Goal: Task Accomplishment & Management: Use online tool/utility

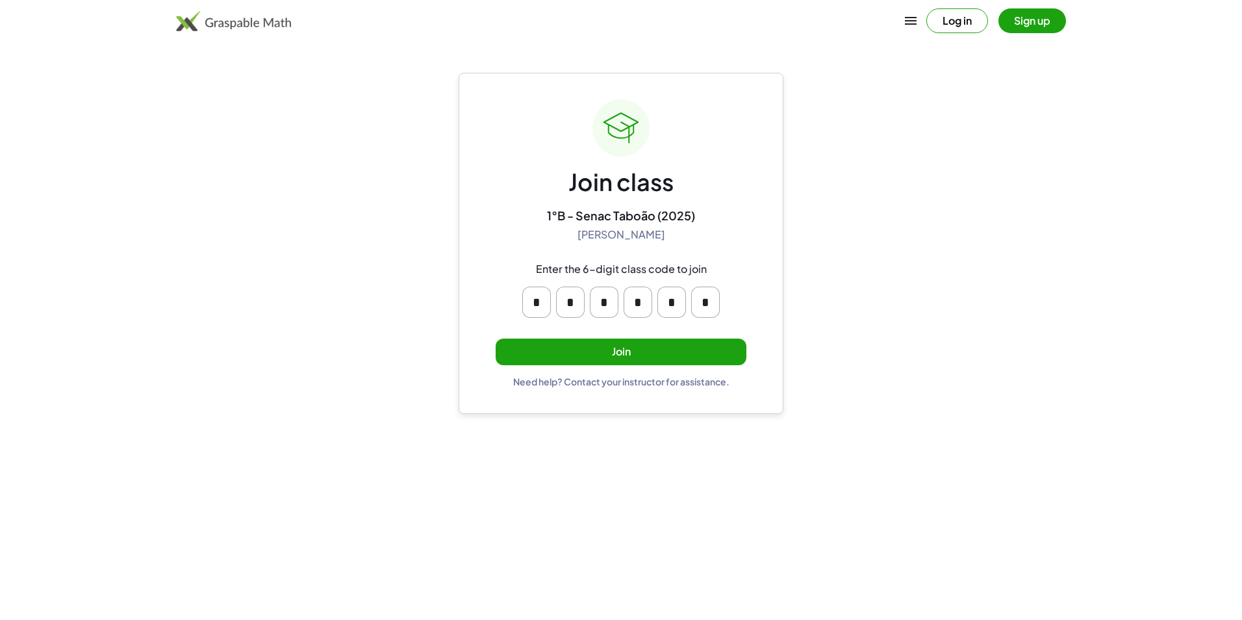
click at [575, 351] on button "Join" at bounding box center [621, 351] width 251 height 27
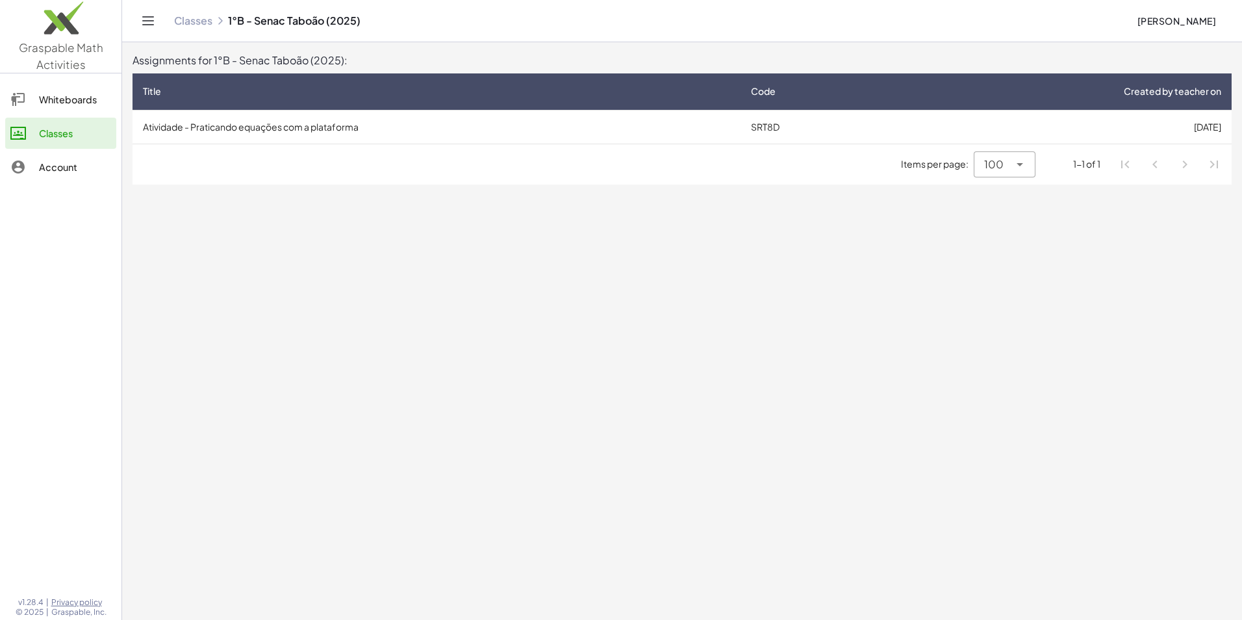
click at [975, 160] on div "100 ***" at bounding box center [991, 164] width 35 height 26
click at [941, 233] on main "Assignments for 1°B - Senac Taboão (2025): Title Code Created by teacher on Ati…" at bounding box center [682, 310] width 1120 height 620
click at [233, 125] on td "Atividade - Praticando equações com a plataforma" at bounding box center [436, 127] width 608 height 34
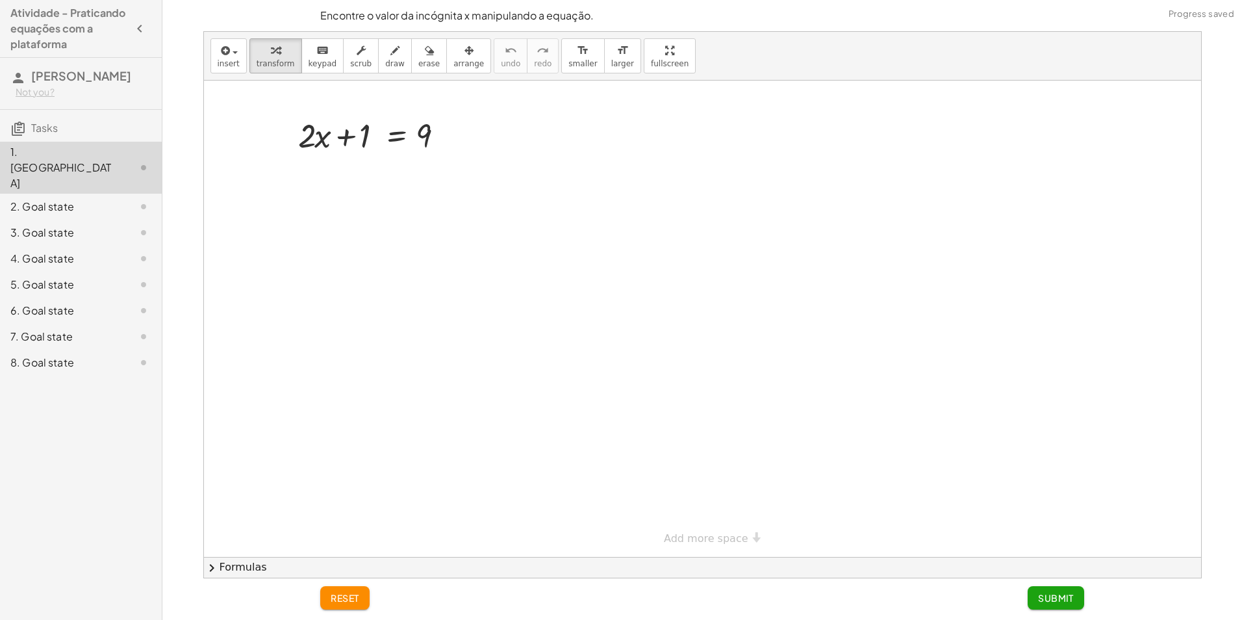
click at [466, 131] on div at bounding box center [702, 319] width 997 height 476
click at [442, 140] on div at bounding box center [448, 136] width 14 height 14
drag, startPoint x: 453, startPoint y: 170, endPoint x: 426, endPoint y: 169, distance: 26.6
click at [452, 170] on div at bounding box center [702, 319] width 997 height 476
click at [396, 173] on icon at bounding box center [396, 168] width 12 height 11
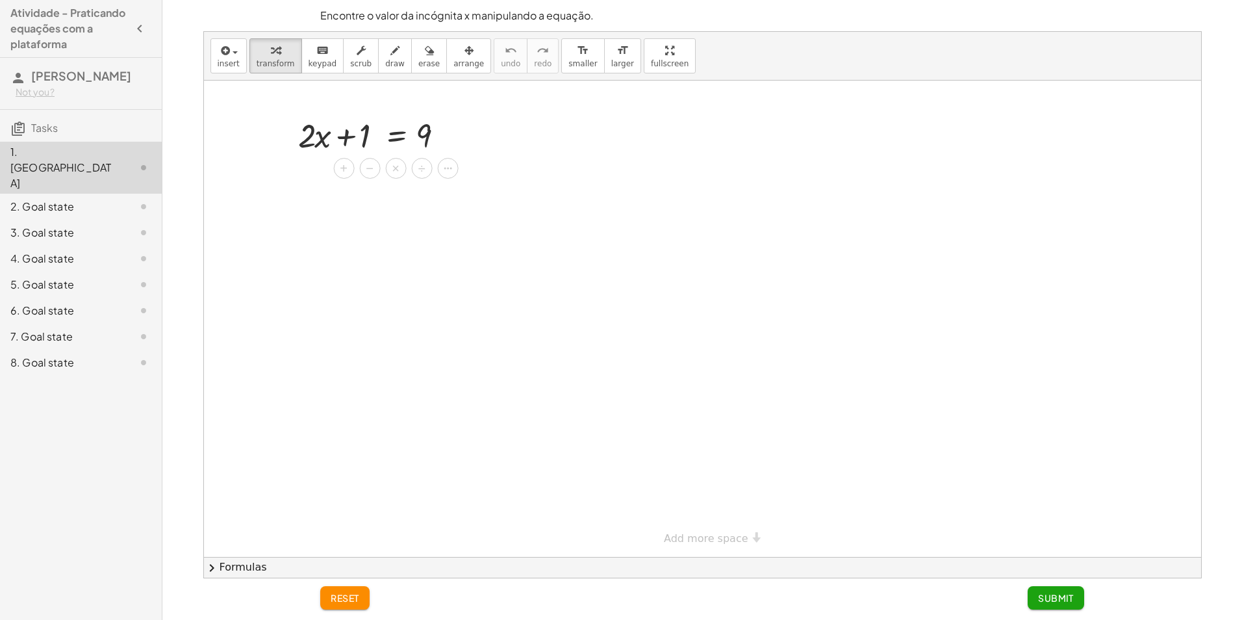
click at [398, 190] on div at bounding box center [702, 319] width 997 height 476
drag, startPoint x: 326, startPoint y: 143, endPoint x: 300, endPoint y: 184, distance: 48.5
click at [123, 160] on div at bounding box center [133, 168] width 36 height 16
click at [339, 136] on div at bounding box center [377, 134] width 170 height 44
click at [389, 164] on icon at bounding box center [396, 169] width 14 height 14
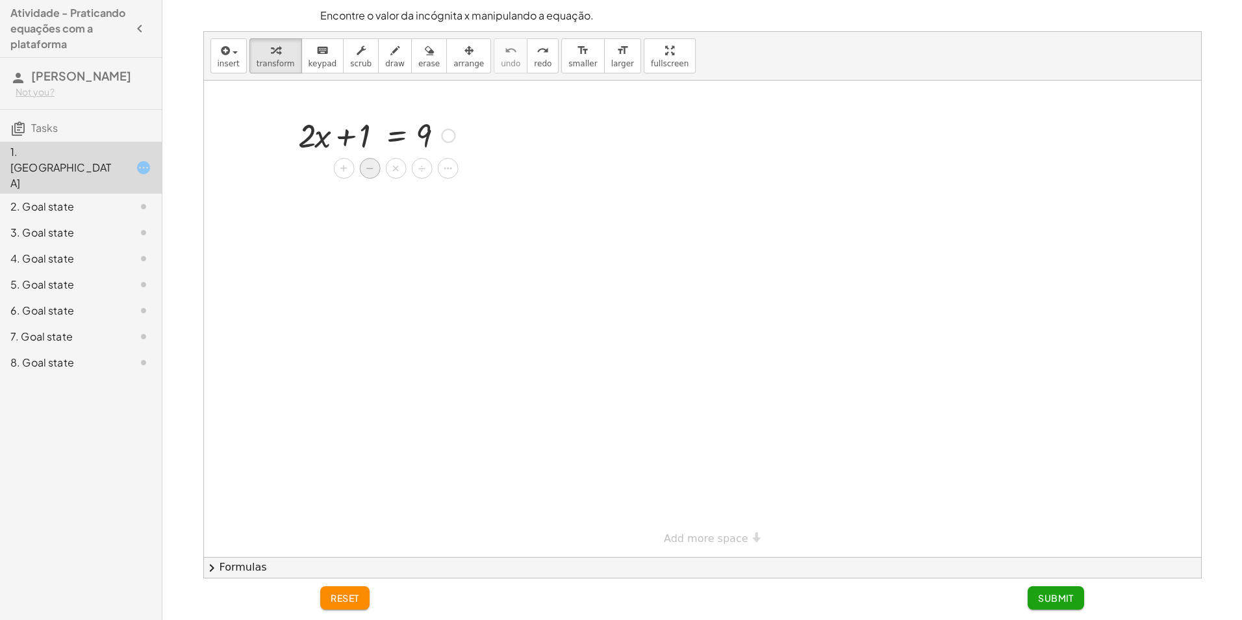
click at [372, 162] on span "−" at bounding box center [370, 168] width 8 height 19
click at [364, 183] on div at bounding box center [376, 179] width 284 height 44
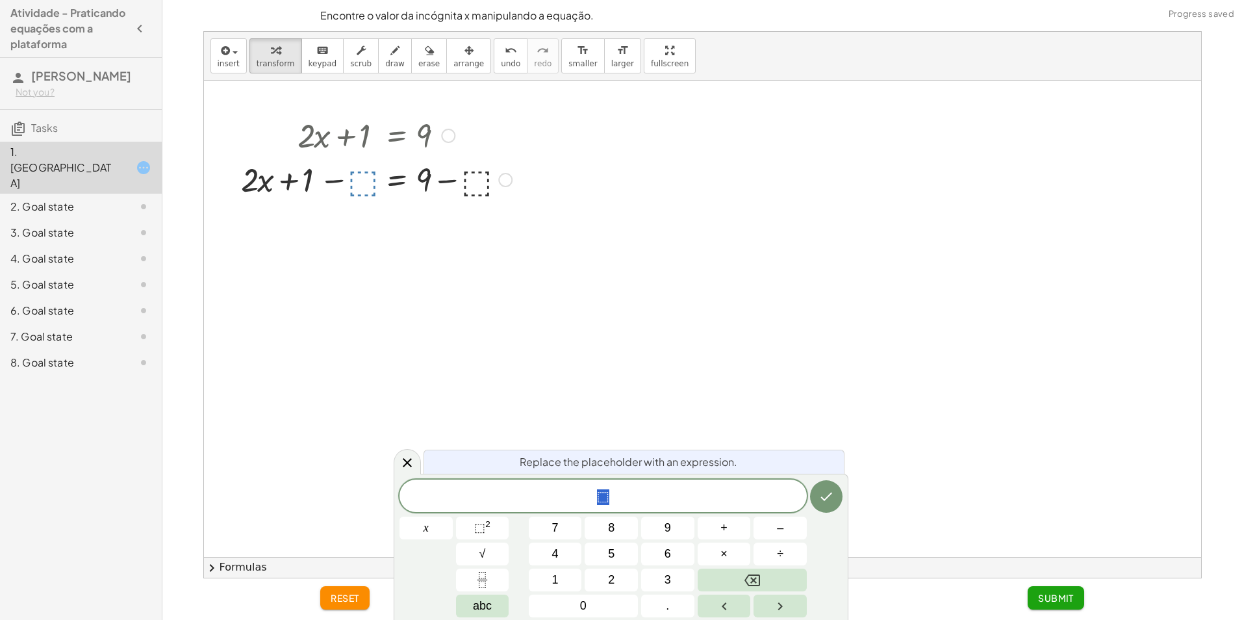
click at [387, 217] on div at bounding box center [702, 319] width 997 height 476
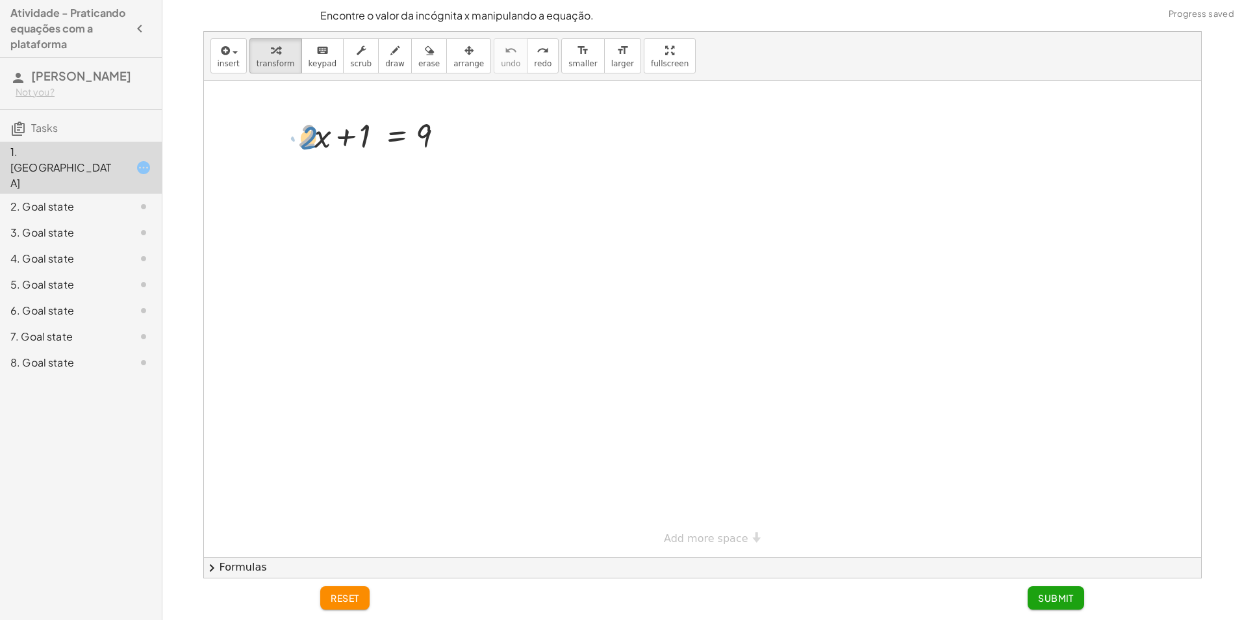
click at [315, 139] on div at bounding box center [377, 134] width 170 height 44
click at [325, 133] on div at bounding box center [377, 134] width 170 height 44
drag, startPoint x: 425, startPoint y: 129, endPoint x: 335, endPoint y: 131, distance: 90.3
click at [335, 131] on div at bounding box center [377, 134] width 170 height 44
click at [318, 130] on div at bounding box center [377, 134] width 170 height 44
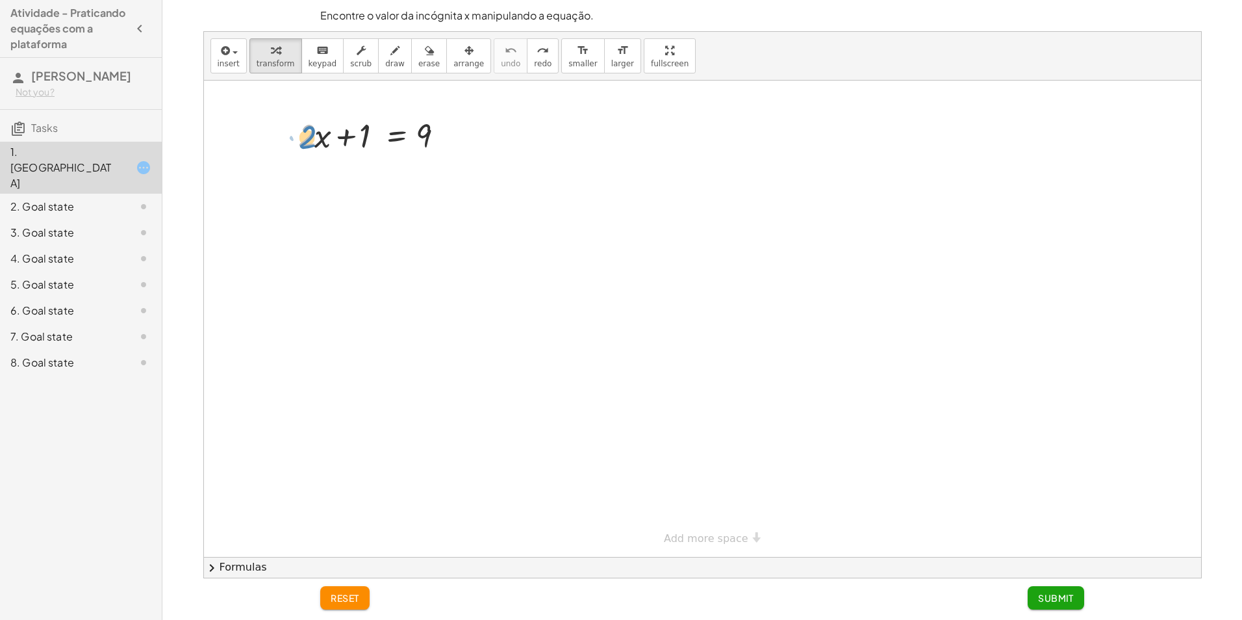
click at [309, 129] on div at bounding box center [377, 134] width 170 height 44
click at [346, 131] on div at bounding box center [377, 134] width 170 height 44
click at [352, 136] on div at bounding box center [377, 134] width 170 height 44
click at [396, 147] on div at bounding box center [377, 134] width 170 height 44
click at [114, 199] on div "2. Goal state" at bounding box center [62, 207] width 105 height 16
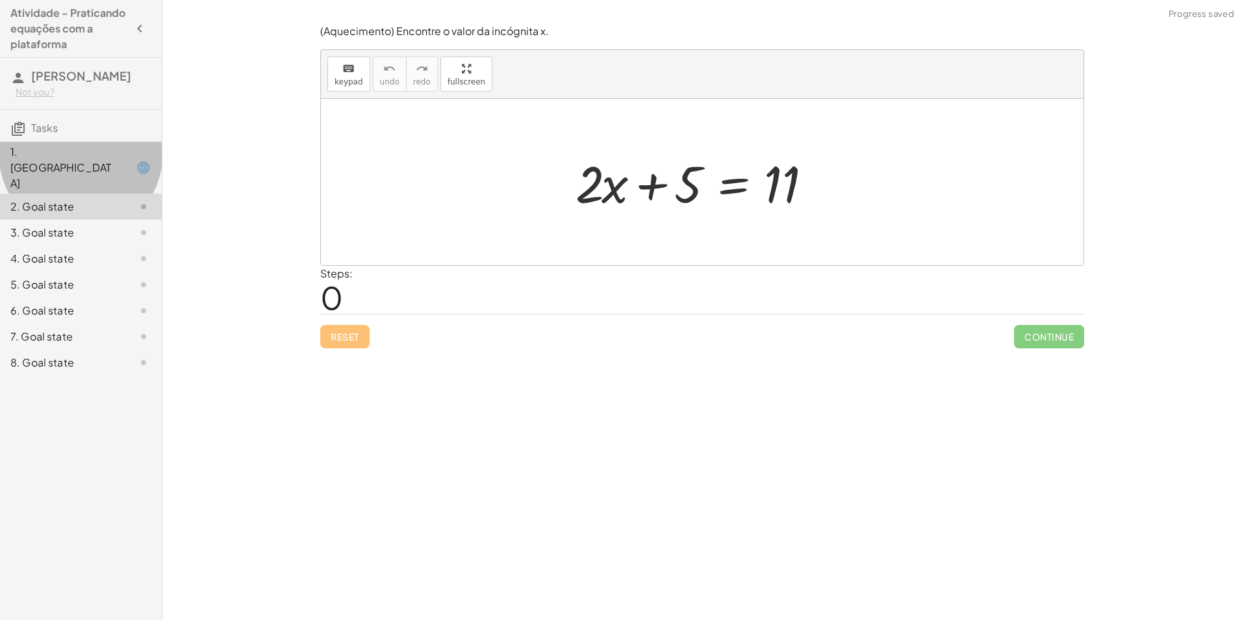
click at [108, 220] on div "1. [GEOGRAPHIC_DATA]" at bounding box center [81, 233] width 162 height 26
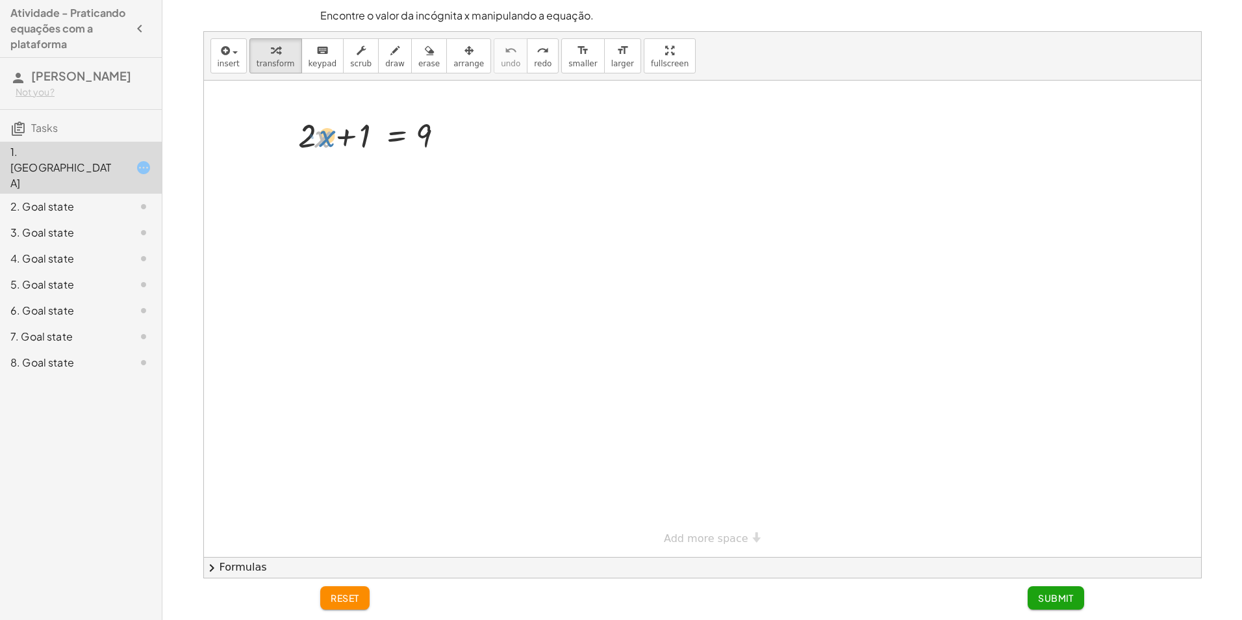
click at [329, 142] on div at bounding box center [377, 134] width 170 height 44
drag, startPoint x: 420, startPoint y: 132, endPoint x: 298, endPoint y: 148, distance: 123.2
click at [451, 73] on button "arrange" at bounding box center [468, 55] width 45 height 35
click at [286, 66] on span "transform" at bounding box center [276, 63] width 38 height 9
click at [227, 61] on span "insert" at bounding box center [229, 63] width 22 height 9
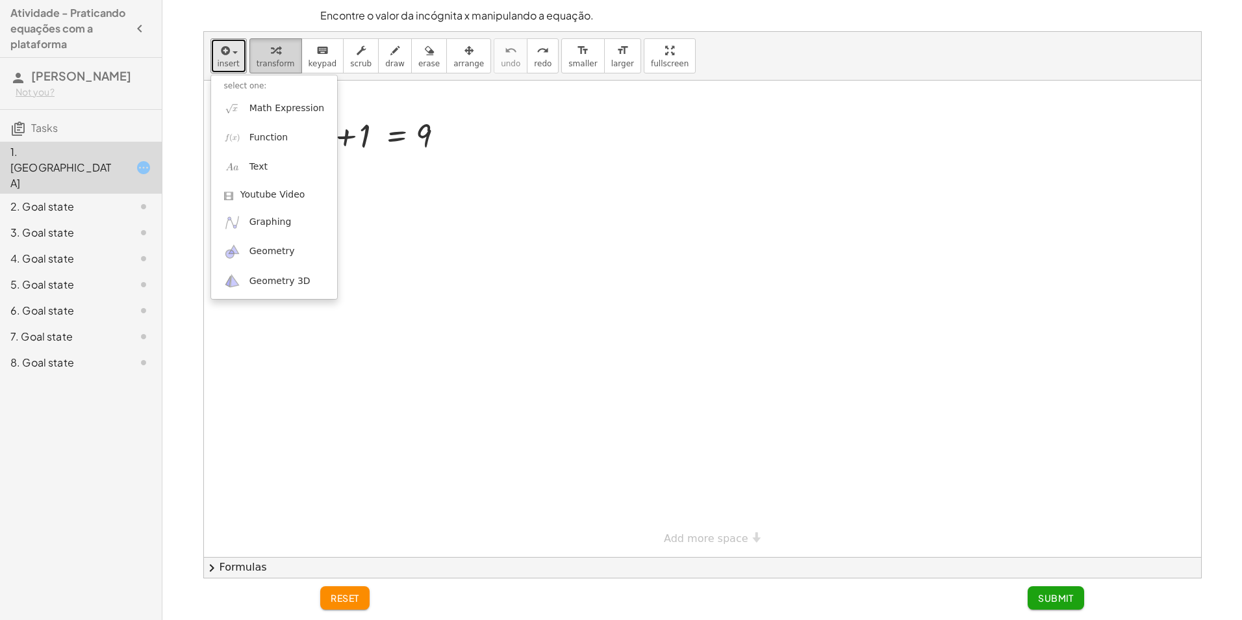
click at [271, 47] on icon "button" at bounding box center [275, 51] width 9 height 16
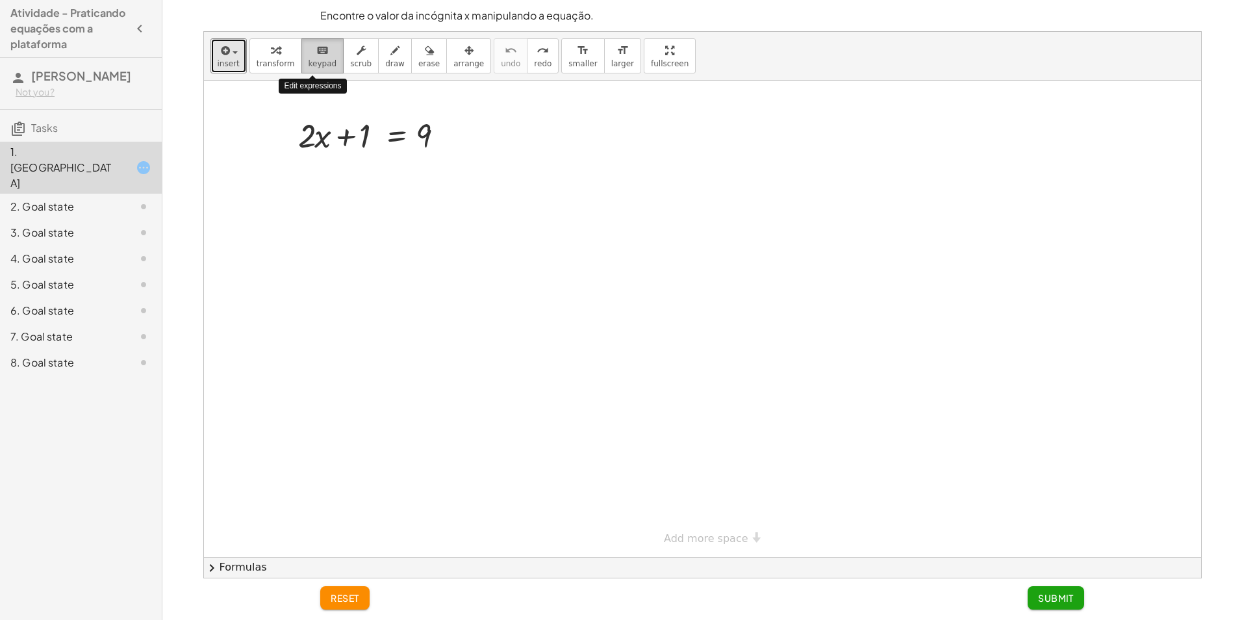
click at [321, 48] on div "keyboard" at bounding box center [323, 50] width 29 height 16
click at [275, 56] on div "button" at bounding box center [276, 50] width 38 height 16
click at [260, 118] on div at bounding box center [702, 319] width 997 height 476
drag, startPoint x: 319, startPoint y: 136, endPoint x: 305, endPoint y: 173, distance: 40.1
drag, startPoint x: 320, startPoint y: 134, endPoint x: 357, endPoint y: 173, distance: 53.7
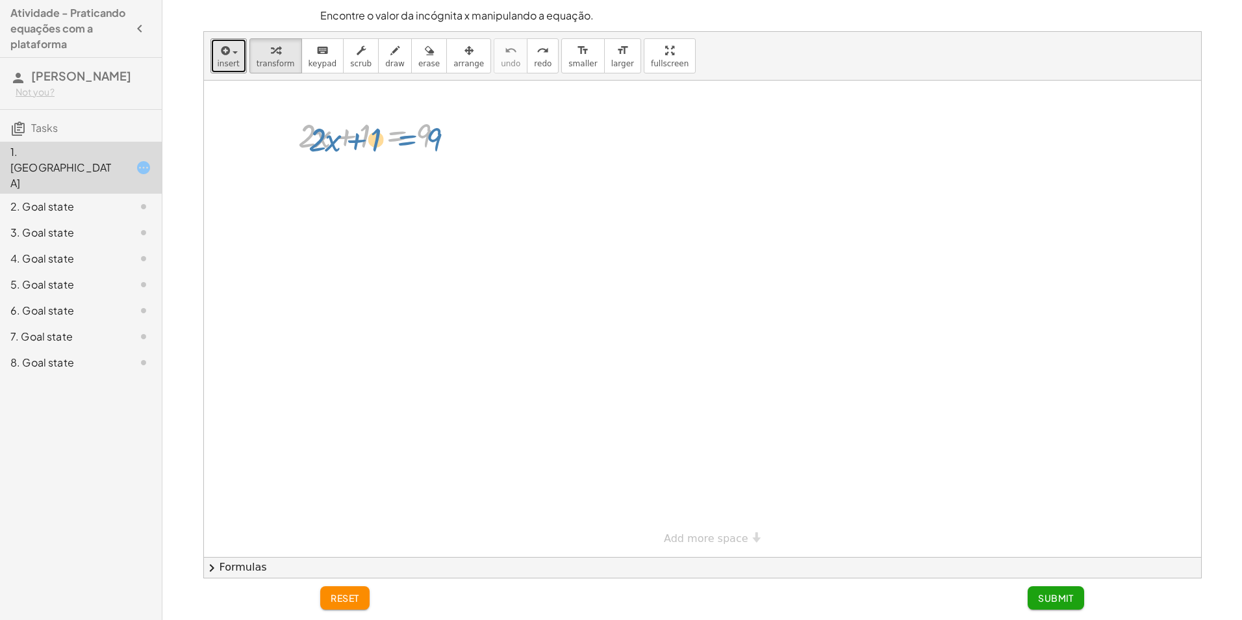
click at [409, 140] on div at bounding box center [377, 134] width 170 height 44
click at [459, 129] on div at bounding box center [377, 134] width 170 height 44
click at [453, 131] on div at bounding box center [448, 136] width 14 height 14
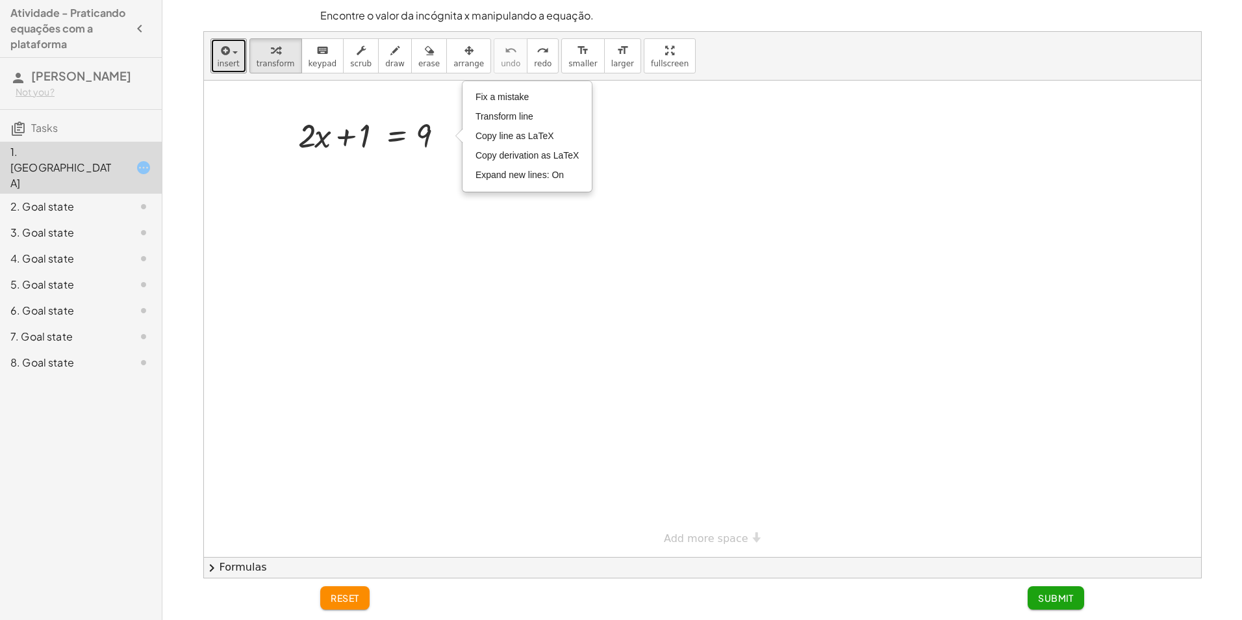
drag, startPoint x: 421, startPoint y: 163, endPoint x: 427, endPoint y: 160, distance: 7.3
click at [421, 162] on div at bounding box center [702, 319] width 997 height 476
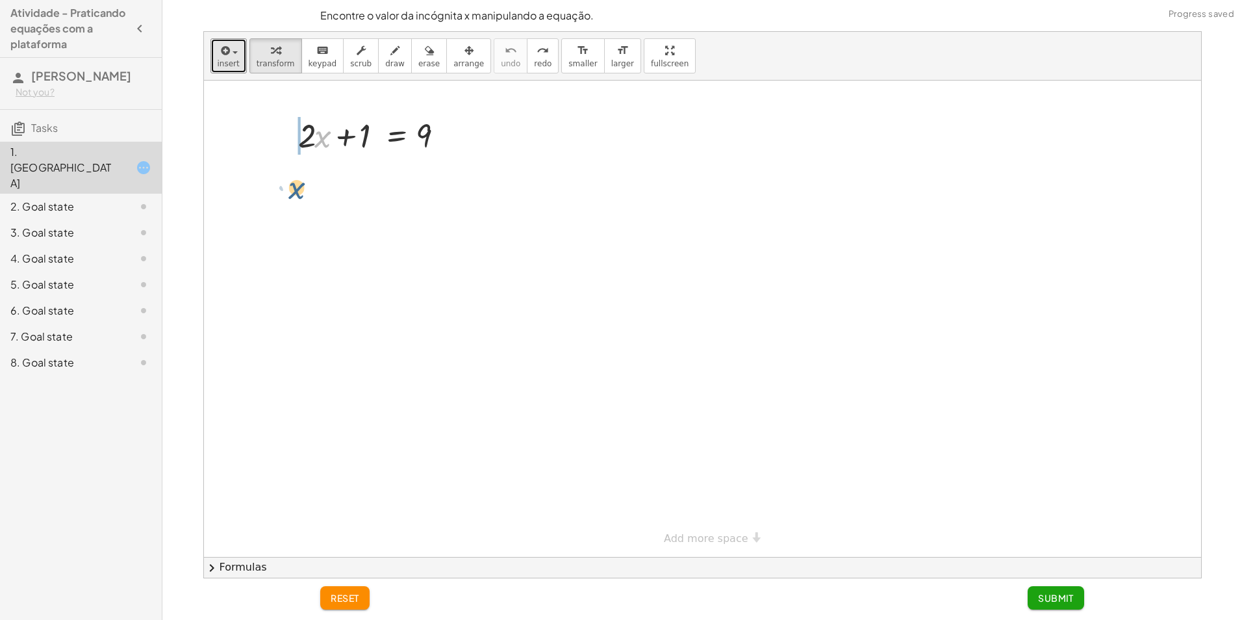
drag, startPoint x: 318, startPoint y: 142, endPoint x: 290, endPoint y: 195, distance: 59.9
drag, startPoint x: 323, startPoint y: 140, endPoint x: 420, endPoint y: 176, distance: 103.2
drag, startPoint x: 324, startPoint y: 142, endPoint x: 328, endPoint y: 149, distance: 8.1
click at [328, 149] on div at bounding box center [374, 134] width 164 height 44
drag, startPoint x: 327, startPoint y: 136, endPoint x: 322, endPoint y: 200, distance: 64.5
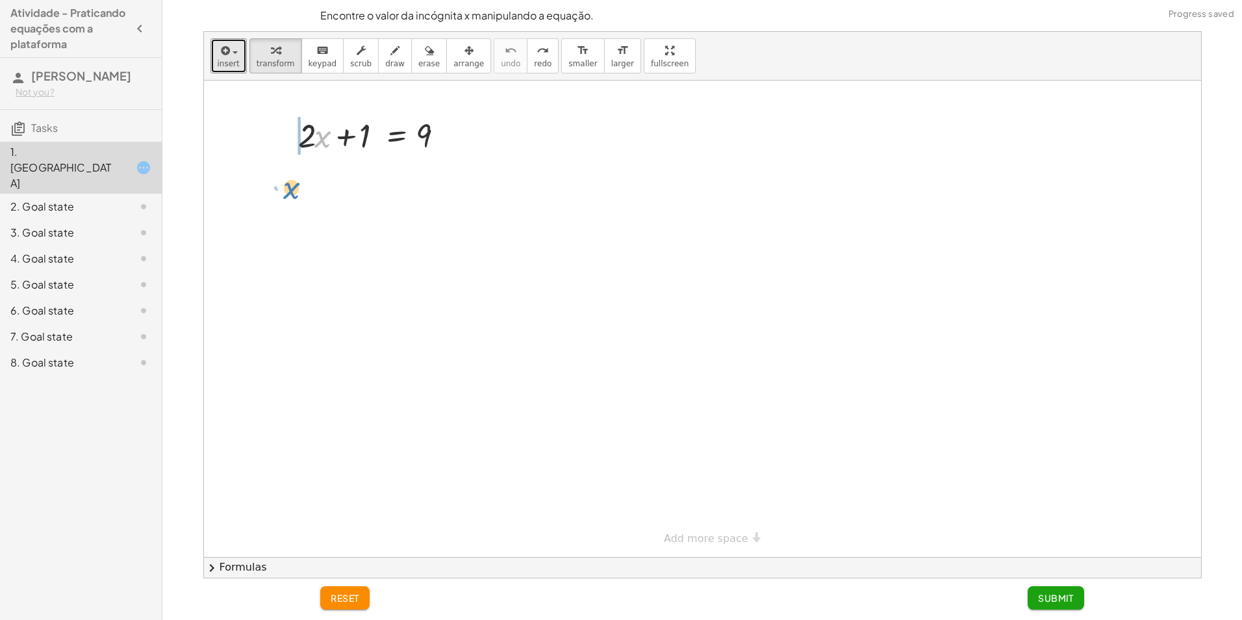
drag, startPoint x: 324, startPoint y: 150, endPoint x: 291, endPoint y: 199, distance: 59.4
click at [292, 201] on div "· x + · 2 · x + 1 = 9" at bounding box center [702, 319] width 997 height 476
drag, startPoint x: 366, startPoint y: 173, endPoint x: 292, endPoint y: 175, distance: 74.7
click at [292, 175] on div "+ · 2 · x + 1 = 9 + 1 + · 2 · x + 1 = 9" at bounding box center [372, 156] width 186 height 95
drag, startPoint x: 428, startPoint y: 178, endPoint x: 312, endPoint y: 211, distance: 120.9
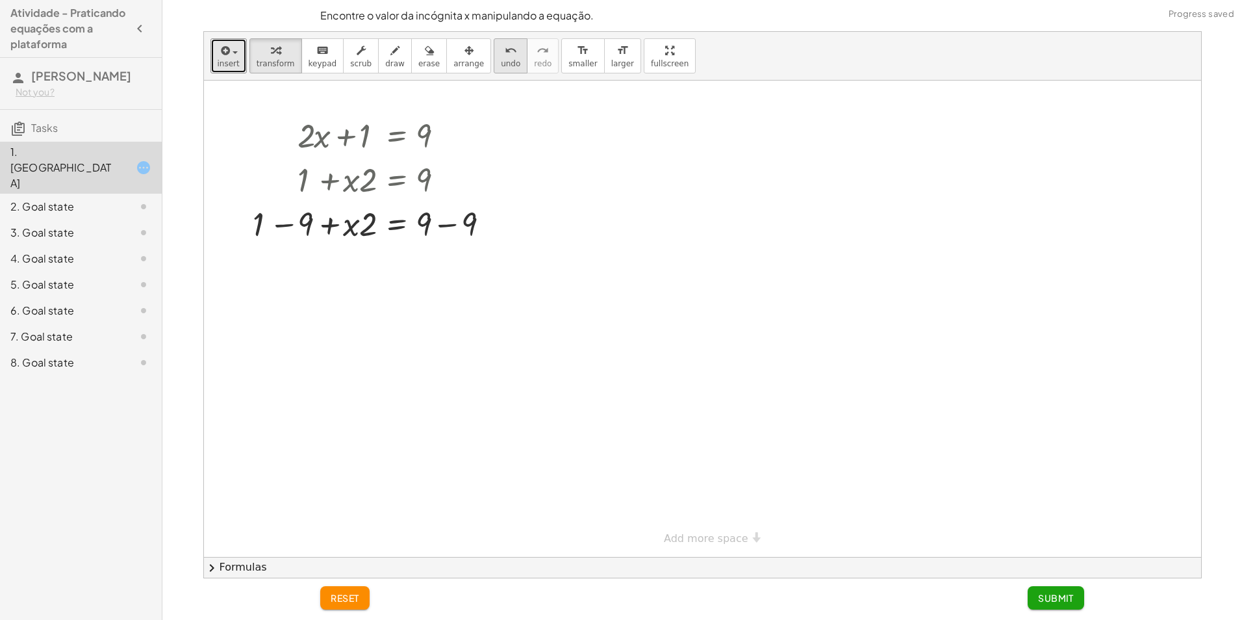
click at [501, 68] on span "undo" at bounding box center [510, 63] width 19 height 9
click at [494, 73] on button "undo undo" at bounding box center [511, 55] width 34 height 35
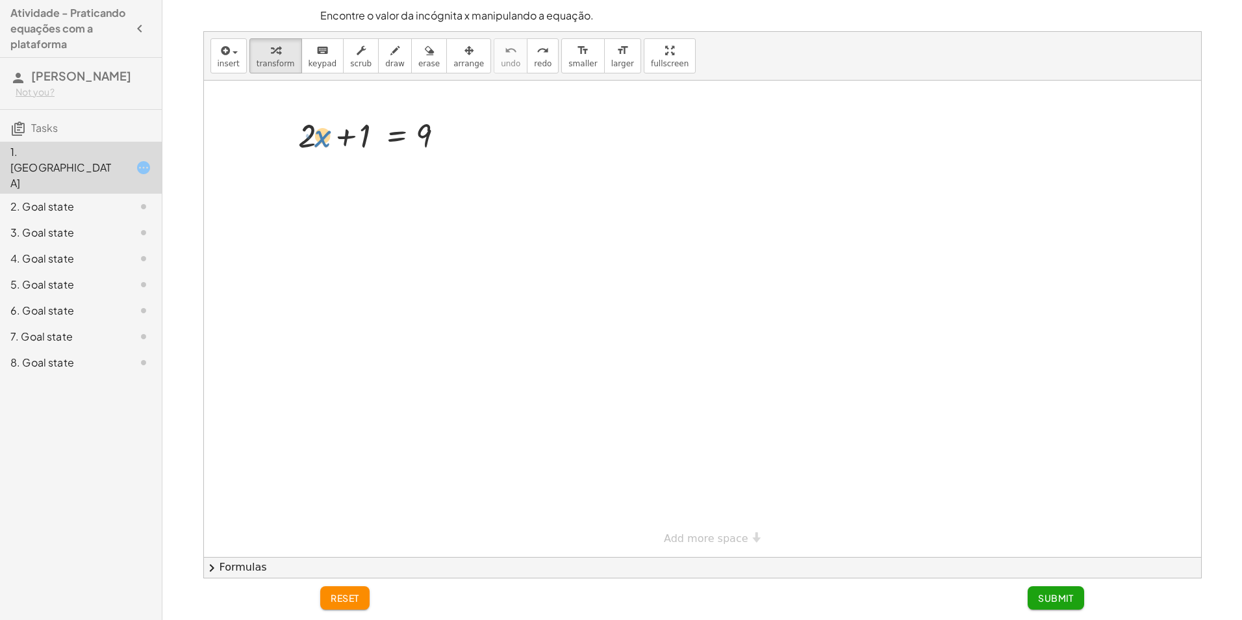
click at [321, 145] on div at bounding box center [377, 134] width 170 height 44
click at [397, 175] on div at bounding box center [702, 319] width 997 height 476
click at [388, 175] on div at bounding box center [395, 168] width 21 height 21
click at [440, 169] on div at bounding box center [447, 168] width 21 height 21
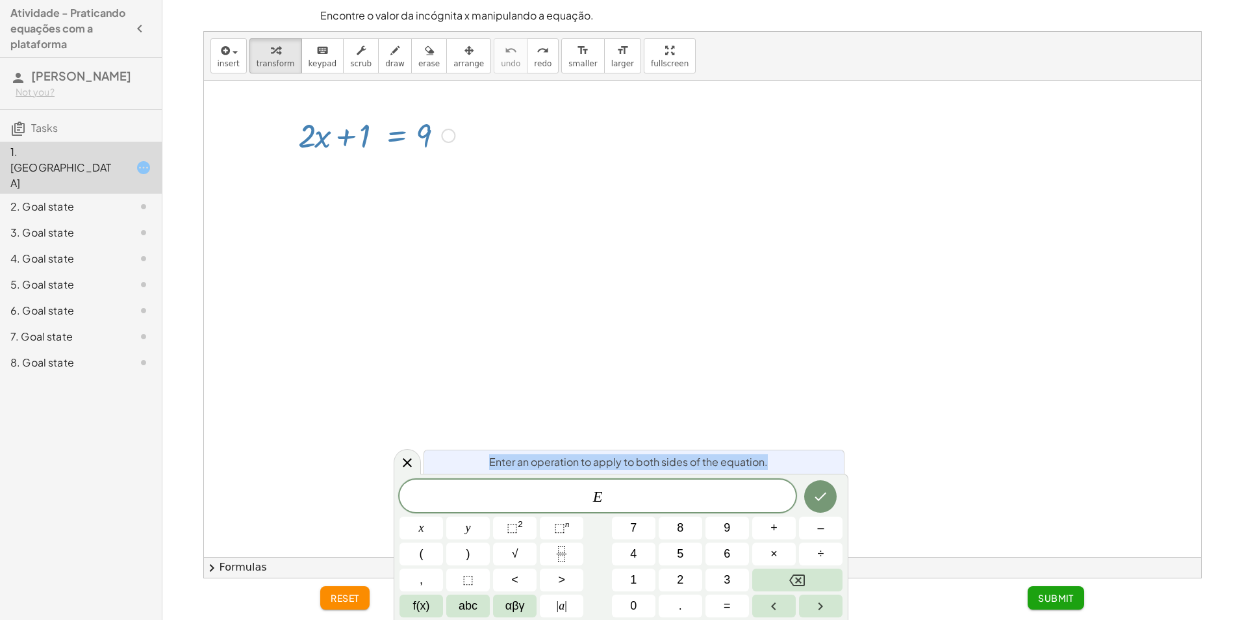
click at [406, 474] on div "Enter an operation to apply to both sides of the equation. * E ​ x y ⬚ 2 ⬚ n 7 …" at bounding box center [621, 546] width 455 height 146
drag, startPoint x: 406, startPoint y: 474, endPoint x: 408, endPoint y: 458, distance: 16.4
click at [408, 458] on icon at bounding box center [407, 463] width 16 height 16
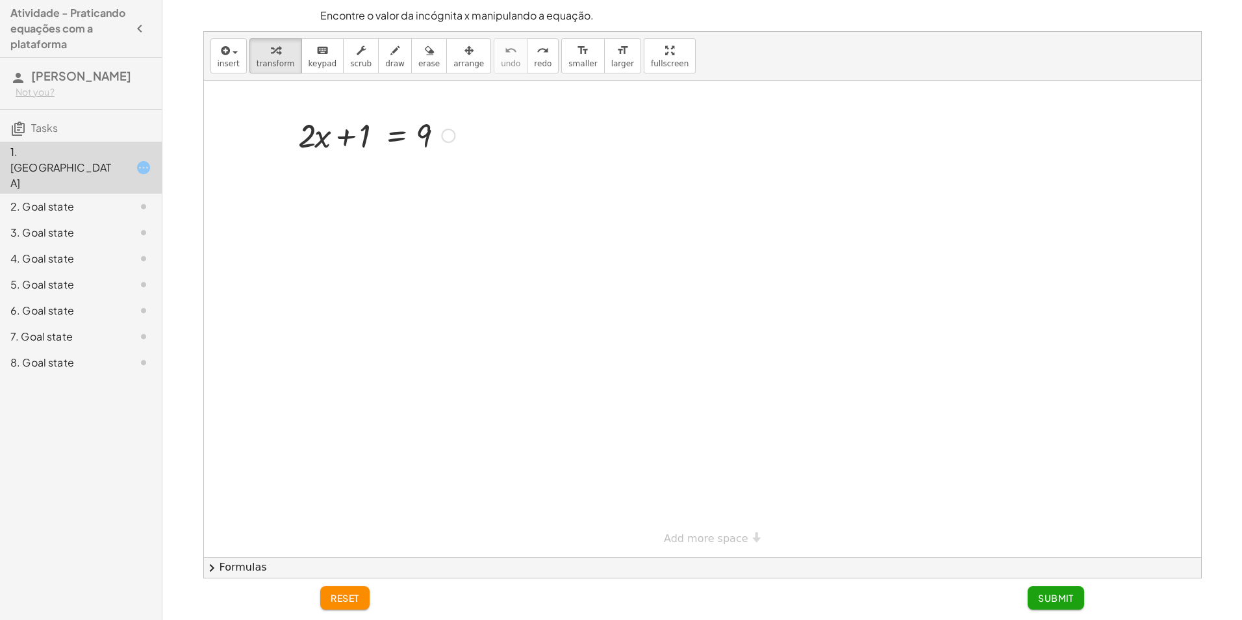
click at [459, 139] on div at bounding box center [377, 134] width 170 height 44
click at [396, 136] on div "+ · 2 · x + 1 = 9" at bounding box center [396, 136] width 0 height 0
click at [446, 139] on div "Fix a mistake Transform line Copy line as LaTeX Copy derivation as LaTeX Expand…" at bounding box center [448, 136] width 14 height 14
click at [481, 97] on span "Fix a mistake" at bounding box center [501, 97] width 53 height 10
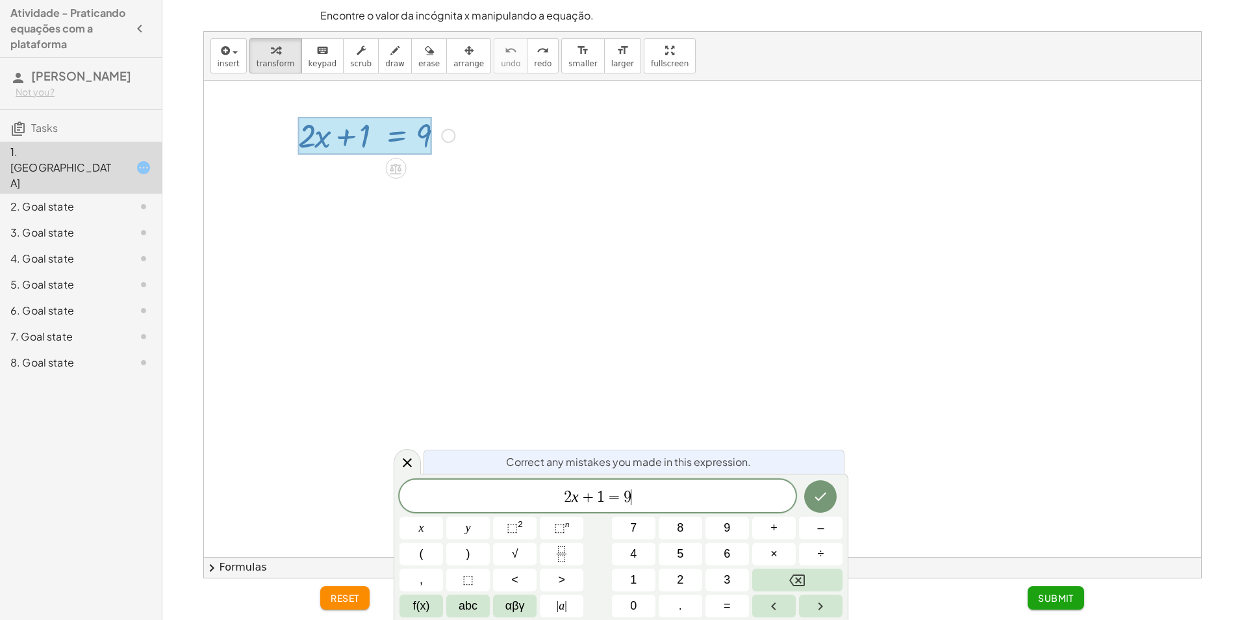
click at [464, 216] on div at bounding box center [702, 319] width 997 height 476
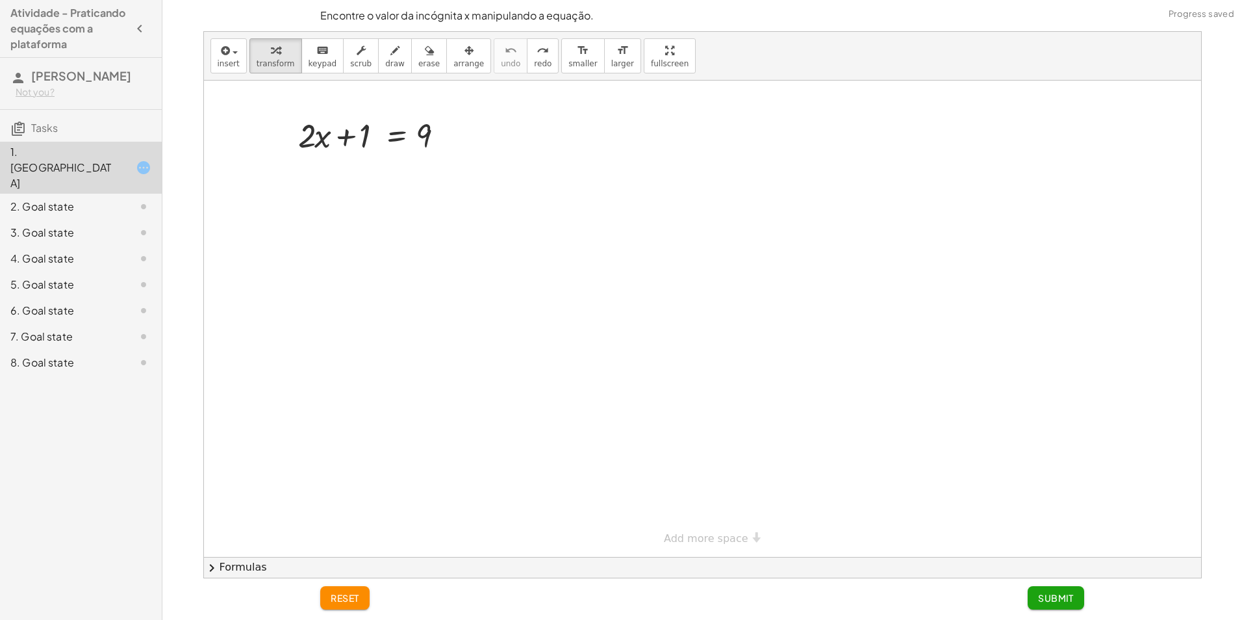
drag, startPoint x: 276, startPoint y: 118, endPoint x: 277, endPoint y: 93, distance: 25.3
click at [277, 93] on div at bounding box center [702, 319] width 997 height 476
click at [686, 542] on div "+ · 2 · x + 1 = 9 Fix a mistake Transform line Copy line as LaTeX Copy derivati…" at bounding box center [702, 319] width 997 height 476
click at [314, 137] on div at bounding box center [377, 134] width 170 height 44
drag, startPoint x: 331, startPoint y: 143, endPoint x: 315, endPoint y: 133, distance: 18.9
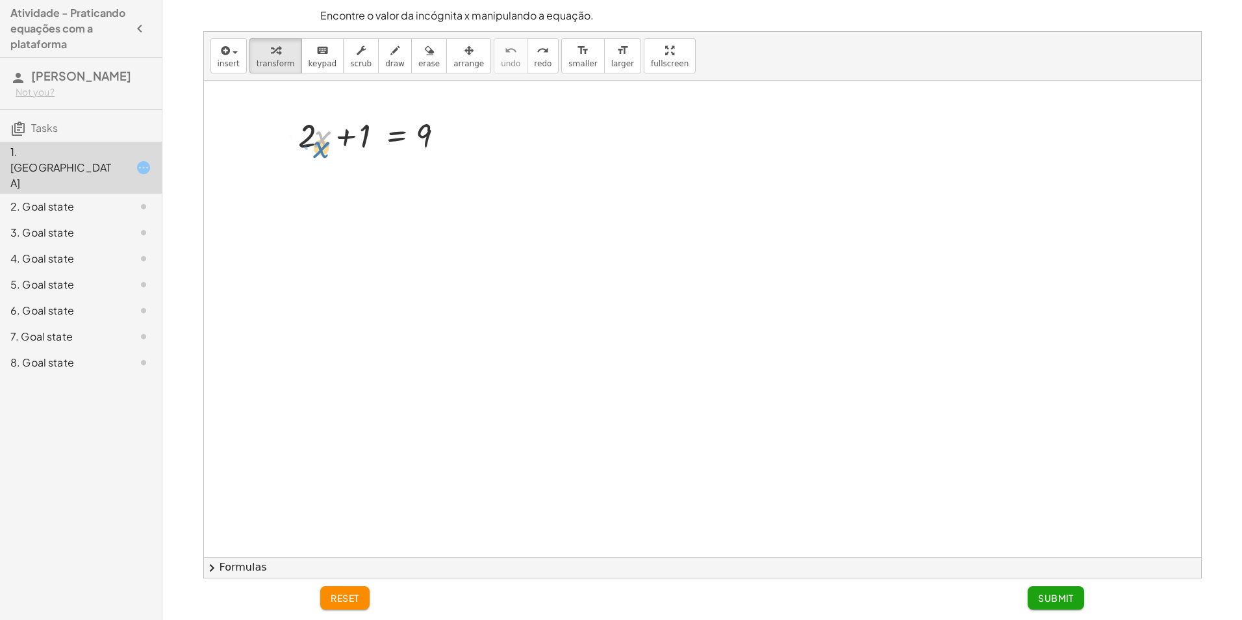
click at [315, 134] on div at bounding box center [377, 134] width 170 height 44
drag, startPoint x: 313, startPoint y: 129, endPoint x: 379, endPoint y: 136, distance: 66.6
click at [379, 136] on div at bounding box center [377, 134] width 170 height 44
drag, startPoint x: 420, startPoint y: 179, endPoint x: 268, endPoint y: 183, distance: 151.4
click at [501, 63] on span "undo" at bounding box center [510, 63] width 19 height 9
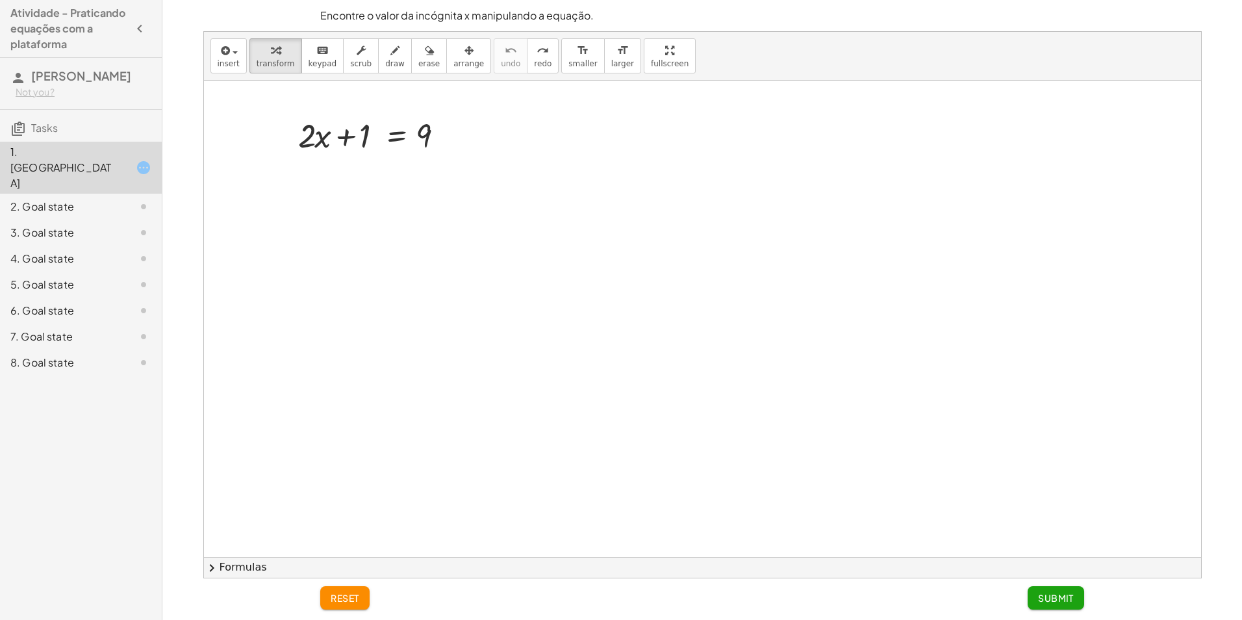
drag, startPoint x: 406, startPoint y: 79, endPoint x: 318, endPoint y: 271, distance: 211.9
click at [318, 272] on div at bounding box center [702, 557] width 997 height 952
click at [333, 135] on div at bounding box center [377, 134] width 170 height 44
drag, startPoint x: 312, startPoint y: 61, endPoint x: 320, endPoint y: 62, distance: 8.5
click at [320, 62] on span "keypad" at bounding box center [323, 63] width 29 height 9
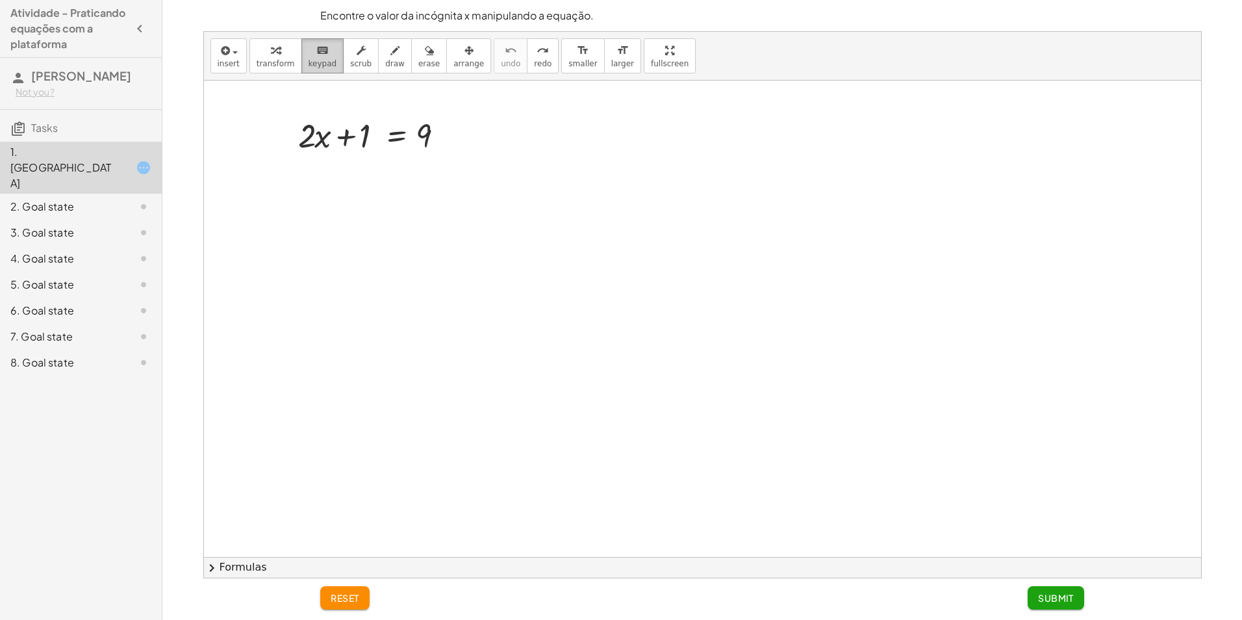
click at [316, 56] on icon "keyboard" at bounding box center [322, 51] width 12 height 16
click at [315, 58] on button "keyboard keypad" at bounding box center [322, 55] width 43 height 35
click at [306, 123] on div at bounding box center [306, 136] width 16 height 38
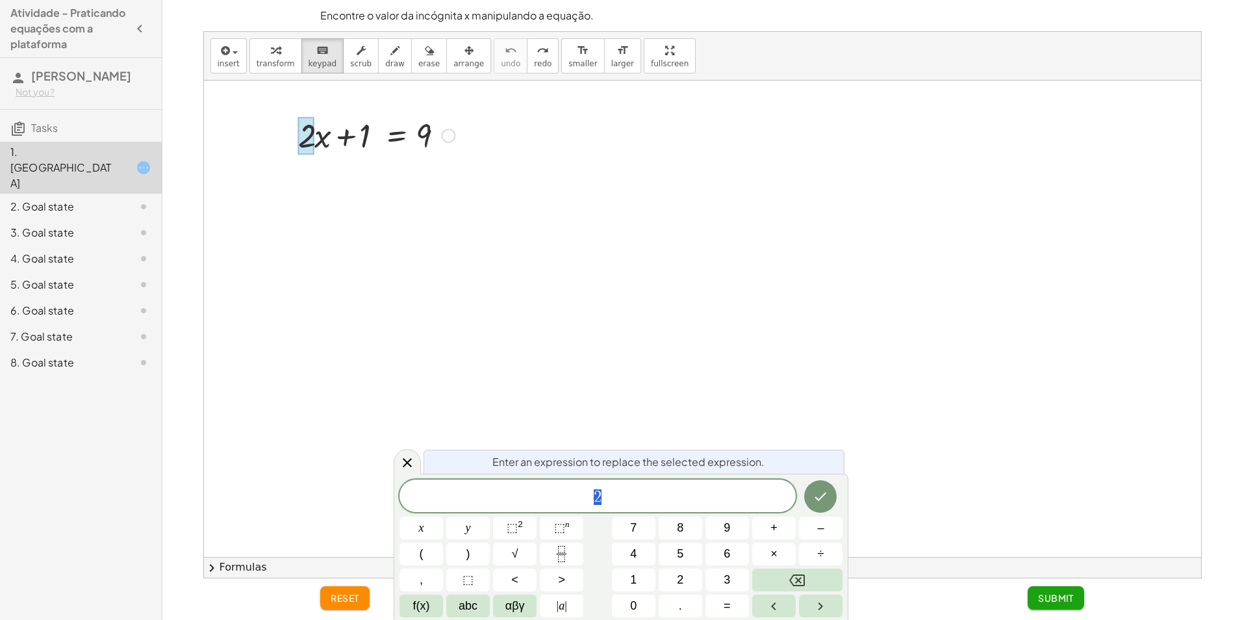
drag, startPoint x: 381, startPoint y: 218, endPoint x: 383, endPoint y: 210, distance: 8.0
click at [383, 218] on div at bounding box center [702, 557] width 997 height 952
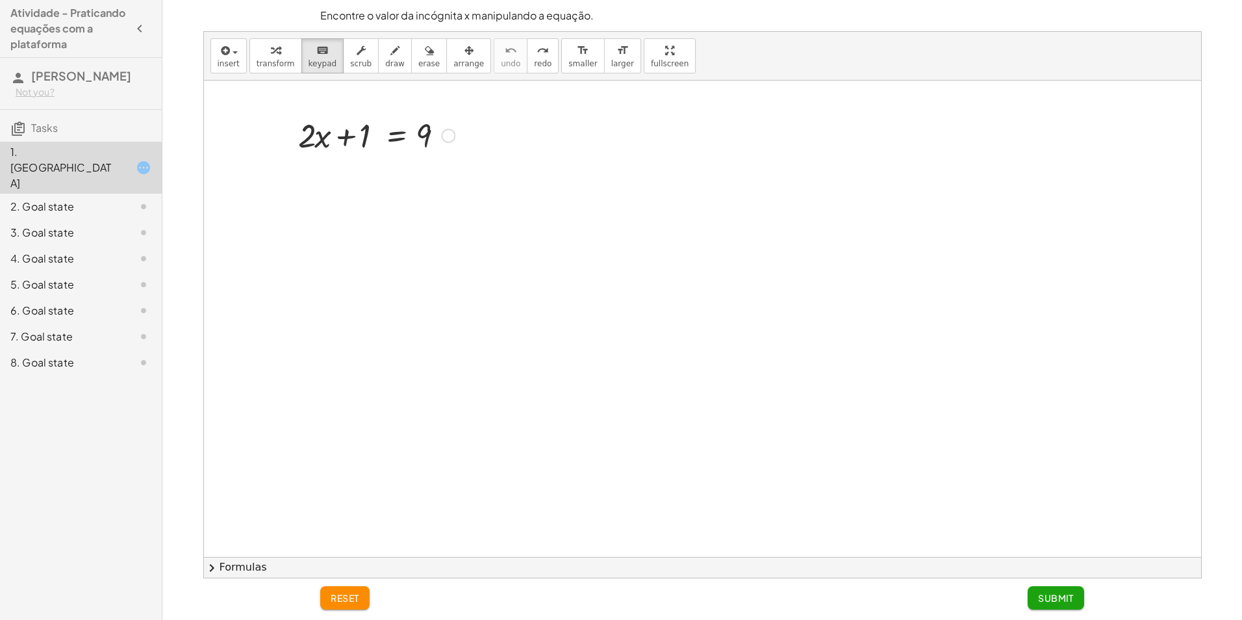
click at [324, 160] on div at bounding box center [702, 557] width 997 height 952
click at [480, 136] on div at bounding box center [702, 557] width 997 height 952
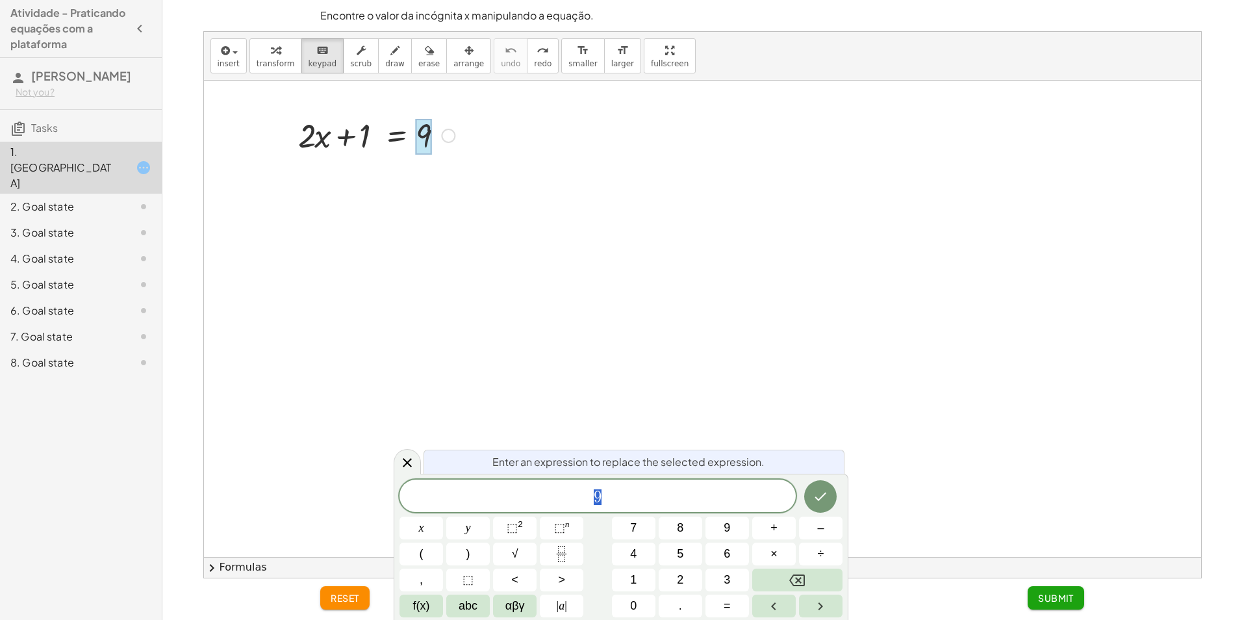
click at [429, 214] on div at bounding box center [702, 557] width 997 height 952
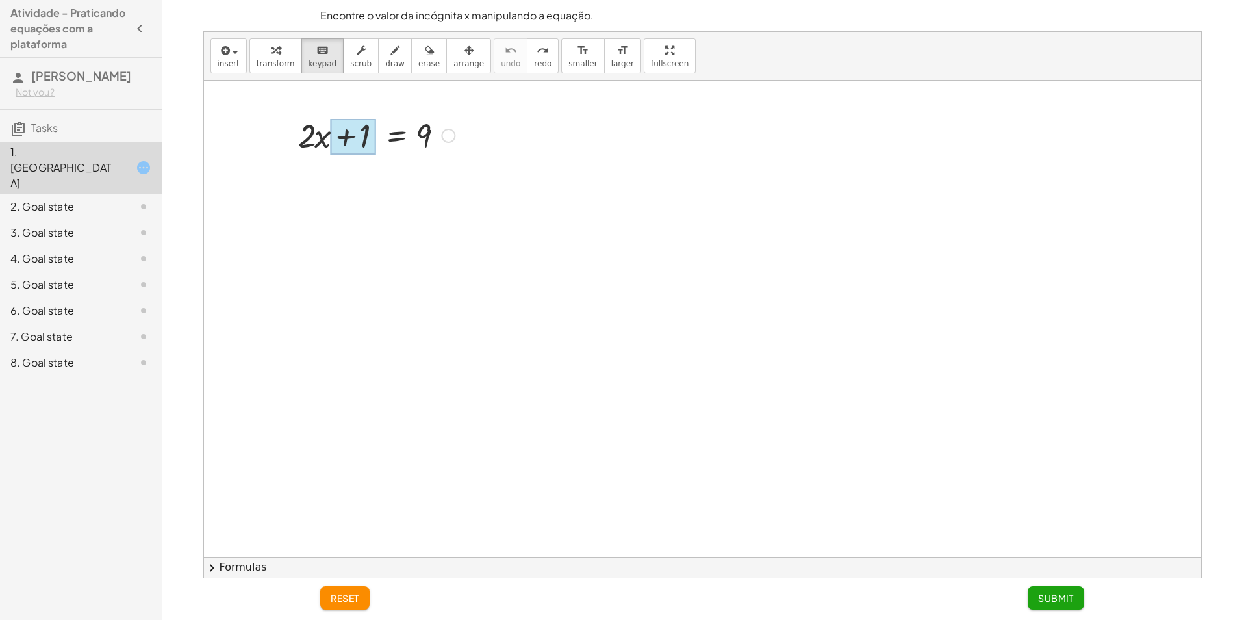
click at [360, 137] on div at bounding box center [353, 137] width 45 height 36
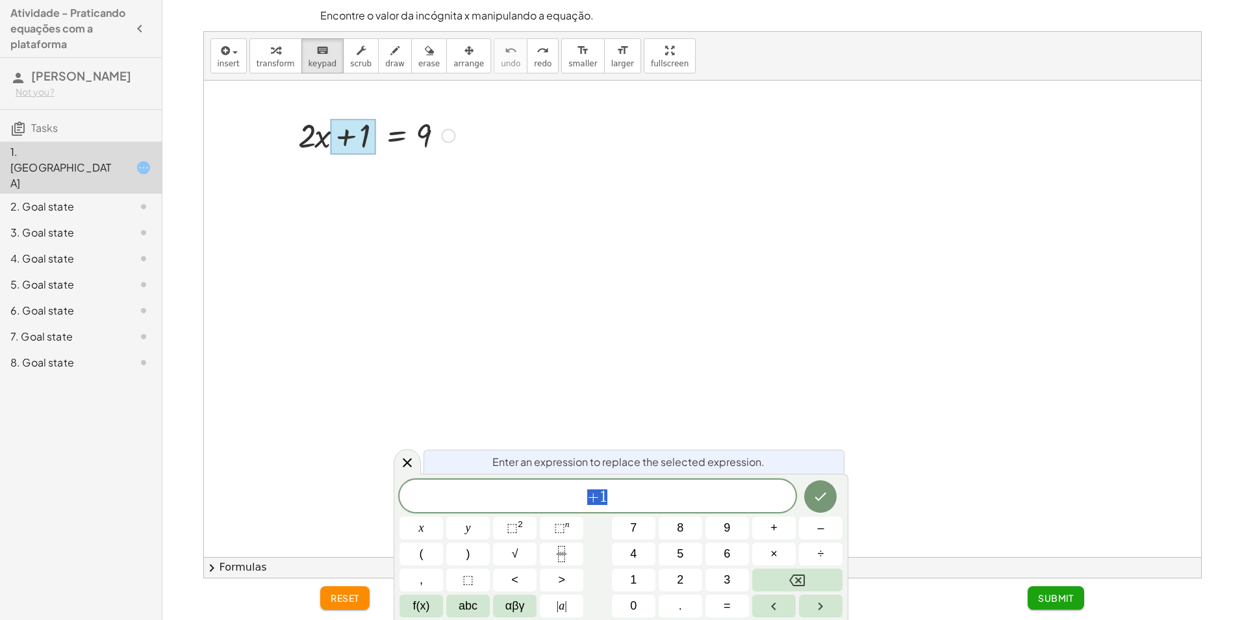
click at [393, 168] on div at bounding box center [702, 557] width 997 height 952
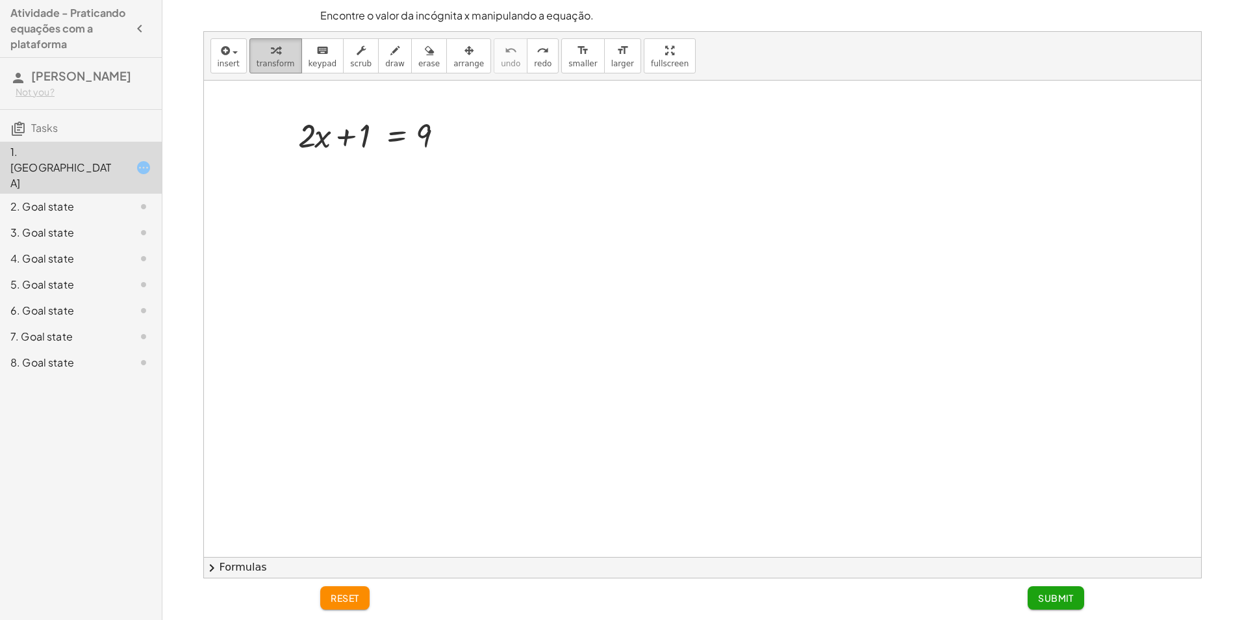
click at [283, 69] on button "transform" at bounding box center [275, 55] width 53 height 35
click at [388, 157] on div "+ · 2 · x + 1 = 9" at bounding box center [372, 134] width 186 height 51
click at [378, 58] on button "draw" at bounding box center [395, 55] width 34 height 35
drag, startPoint x: 297, startPoint y: 181, endPoint x: 444, endPoint y: 259, distance: 166.5
click at [448, 260] on div at bounding box center [702, 557] width 997 height 952
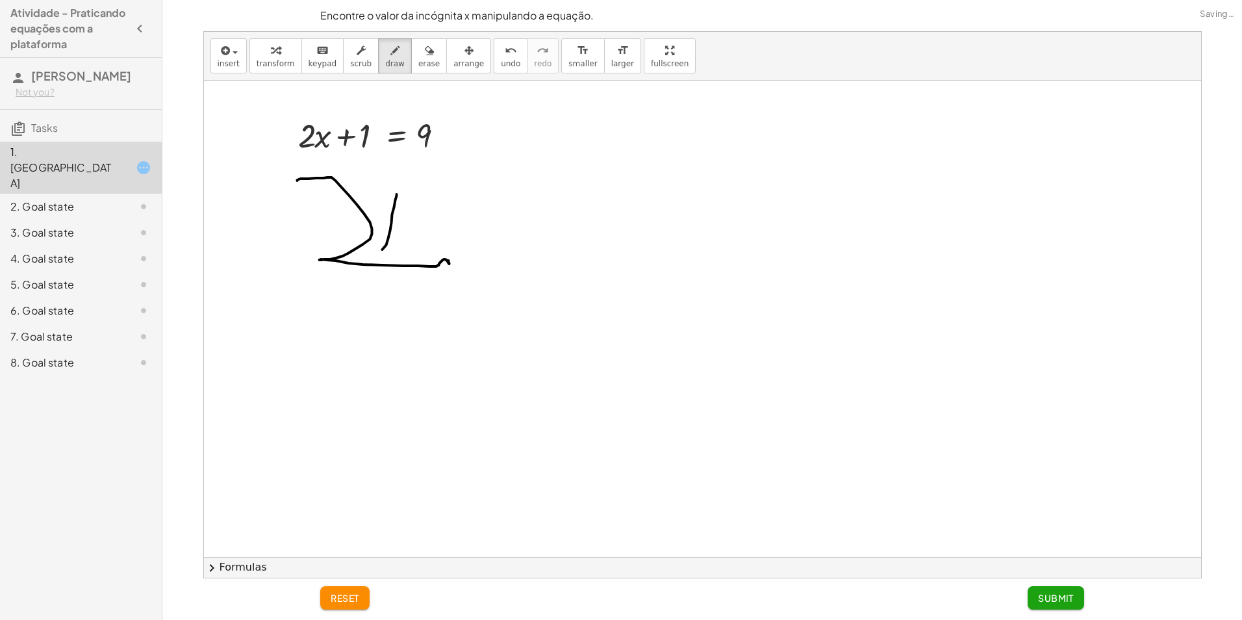
drag, startPoint x: 396, startPoint y: 195, endPoint x: 373, endPoint y: 242, distance: 51.7
click at [373, 251] on div at bounding box center [702, 557] width 997 height 952
drag, startPoint x: 388, startPoint y: 213, endPoint x: 402, endPoint y: 234, distance: 25.4
click at [402, 236] on div at bounding box center [702, 557] width 997 height 952
drag, startPoint x: 426, startPoint y: 205, endPoint x: 420, endPoint y: 229, distance: 25.5
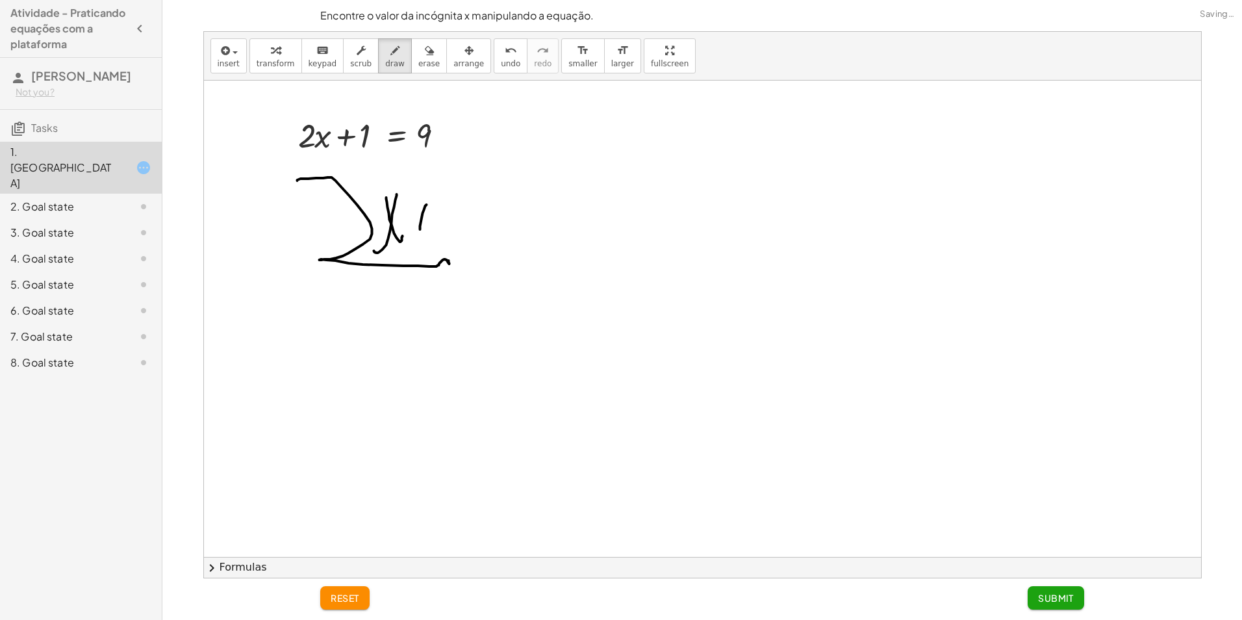
click at [420, 229] on div at bounding box center [702, 557] width 997 height 952
drag, startPoint x: 408, startPoint y: 219, endPoint x: 447, endPoint y: 218, distance: 39.6
click at [449, 219] on div at bounding box center [702, 557] width 997 height 952
drag, startPoint x: 482, startPoint y: 204, endPoint x: 483, endPoint y: 231, distance: 27.3
click at [482, 233] on div at bounding box center [702, 557] width 997 height 952
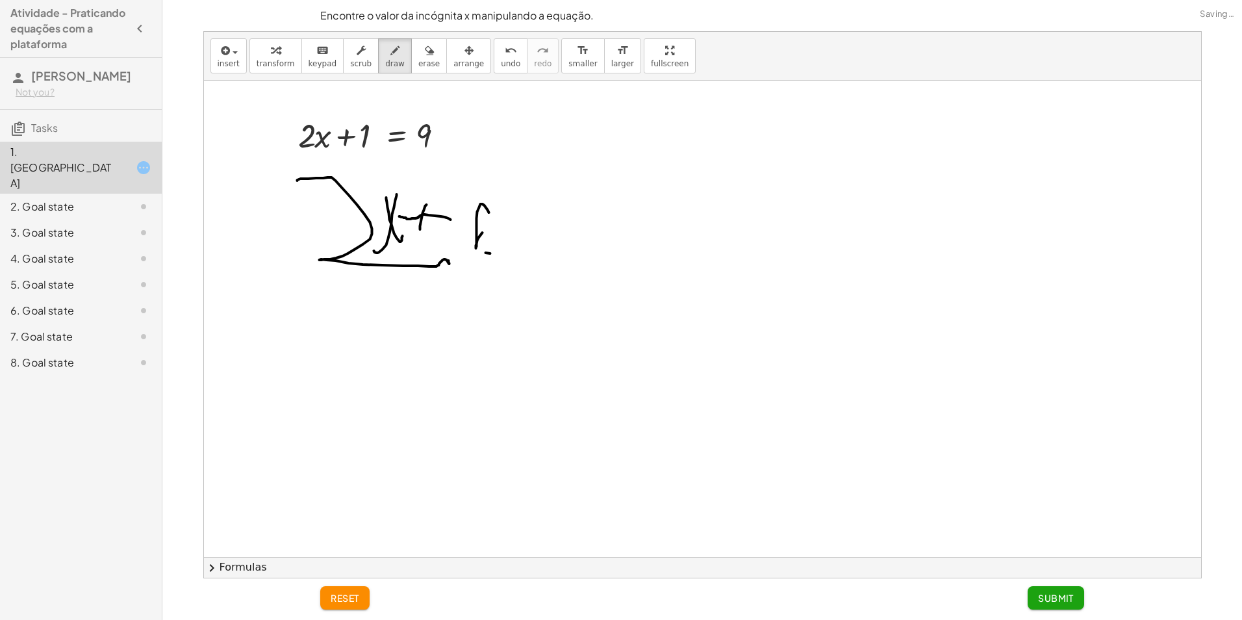
drag, startPoint x: 490, startPoint y: 253, endPoint x: 485, endPoint y: 241, distance: 13.4
click at [488, 248] on div at bounding box center [702, 557] width 997 height 952
drag, startPoint x: 479, startPoint y: 251, endPoint x: 472, endPoint y: 230, distance: 22.0
click at [482, 244] on div at bounding box center [702, 557] width 997 height 952
click at [505, 57] on icon "undo" at bounding box center [511, 51] width 12 height 16
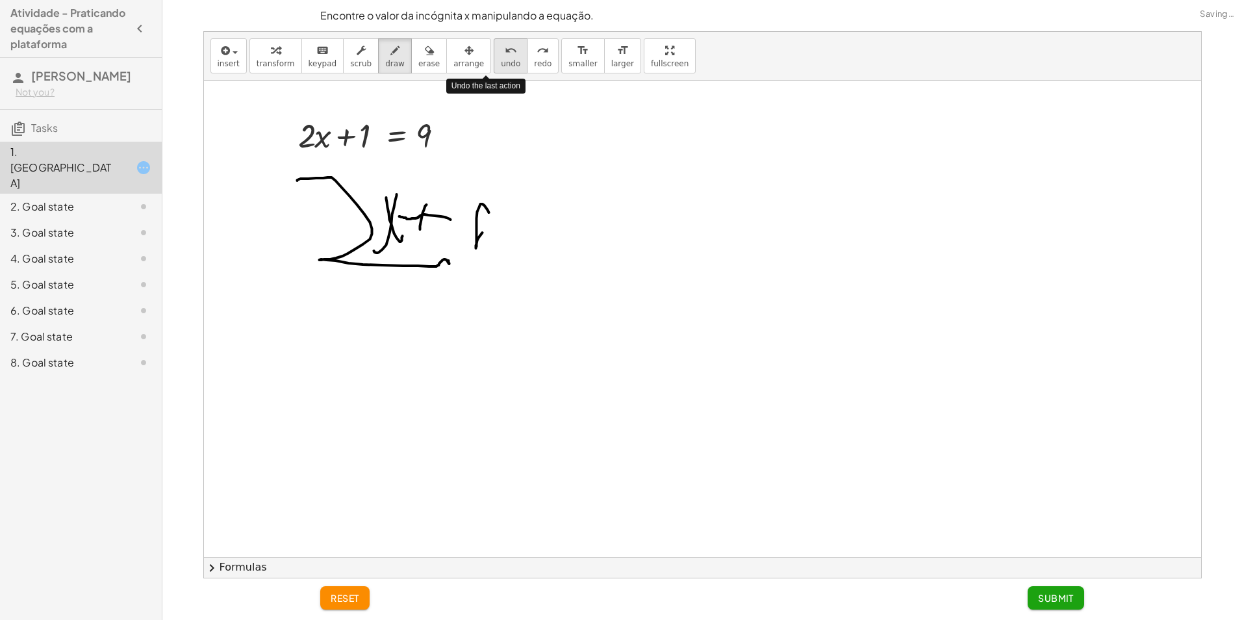
click at [505, 57] on icon "undo" at bounding box center [511, 51] width 12 height 16
click at [501, 66] on span "undo" at bounding box center [510, 63] width 19 height 9
click at [494, 71] on button "undo undo" at bounding box center [511, 55] width 34 height 35
click at [494, 73] on button "undo undo" at bounding box center [511, 55] width 34 height 35
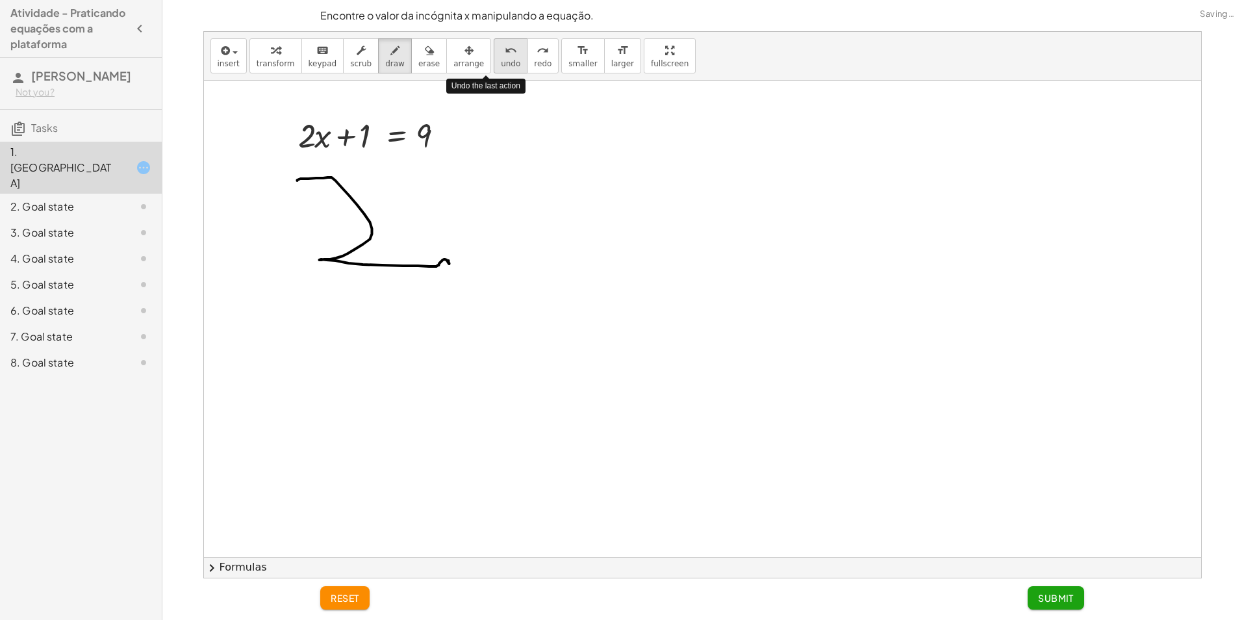
click at [501, 68] on span "undo" at bounding box center [510, 63] width 19 height 9
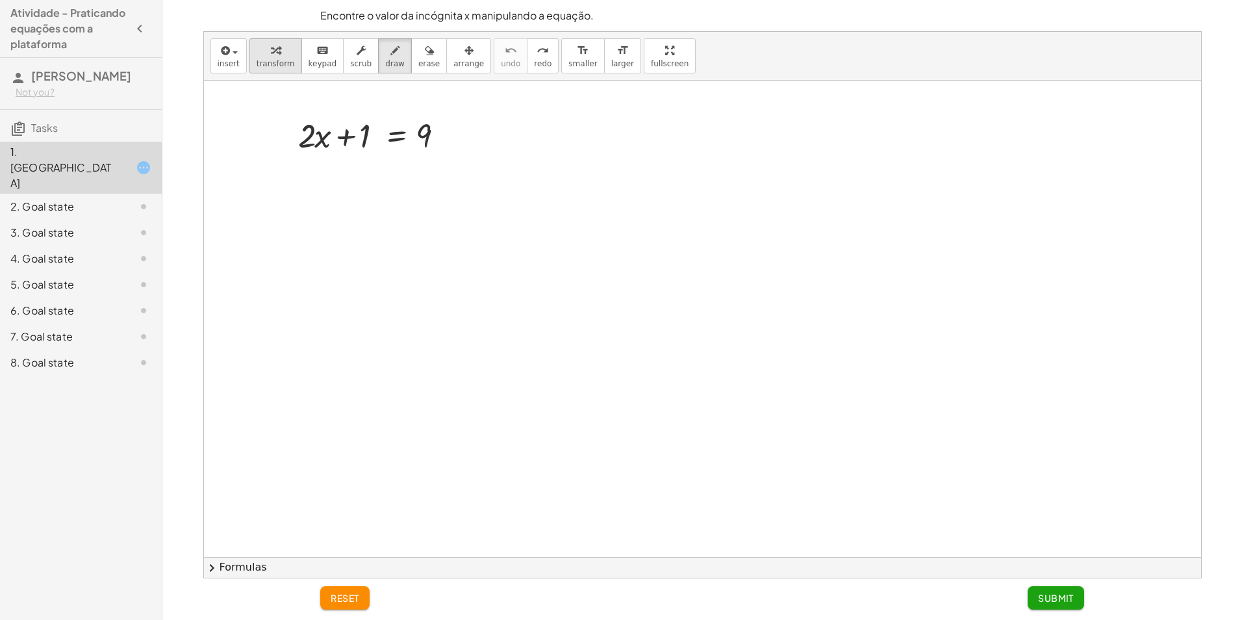
click at [266, 70] on button "transform" at bounding box center [275, 55] width 53 height 35
drag, startPoint x: 321, startPoint y: 141, endPoint x: 309, endPoint y: 216, distance: 75.6
drag, startPoint x: 306, startPoint y: 128, endPoint x: 310, endPoint y: 183, distance: 55.4
click at [310, 183] on div "· 2 + · 2 · x + 1 = 9" at bounding box center [702, 557] width 997 height 952
drag, startPoint x: 311, startPoint y: 133, endPoint x: 334, endPoint y: 134, distance: 22.8
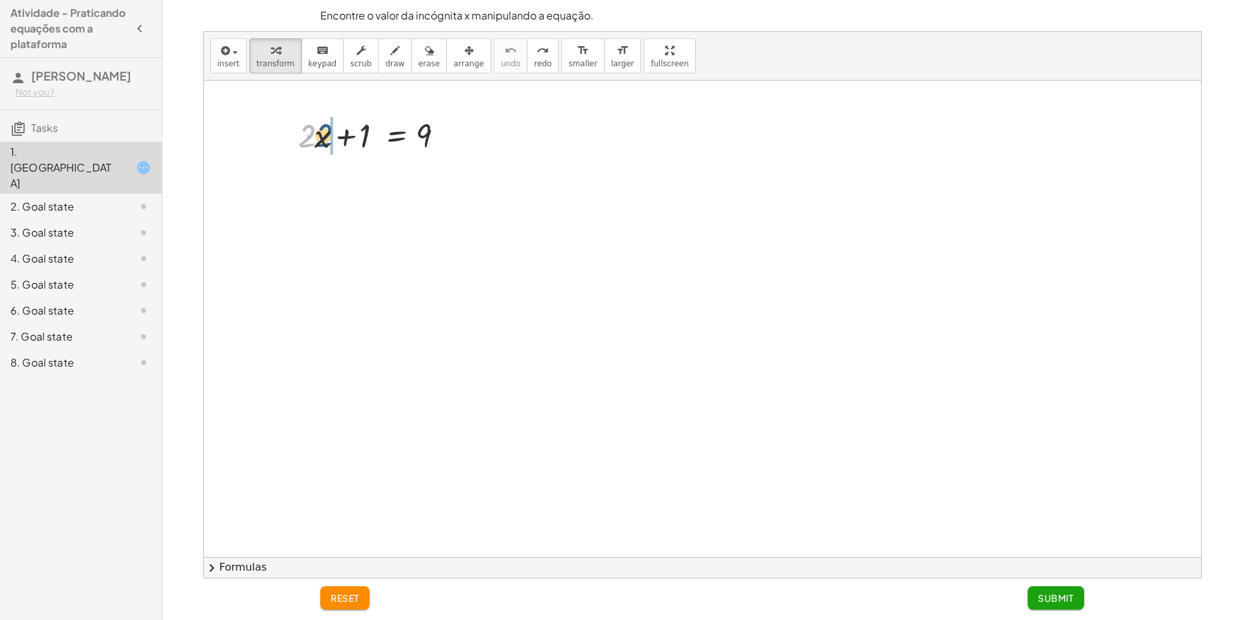
click at [334, 134] on div at bounding box center [377, 134] width 170 height 44
drag, startPoint x: 326, startPoint y: 183, endPoint x: 301, endPoint y: 174, distance: 26.1
click at [301, 174] on div at bounding box center [377, 179] width 170 height 44
drag, startPoint x: 320, startPoint y: 185, endPoint x: 322, endPoint y: 141, distance: 44.2
drag, startPoint x: 490, startPoint y: 55, endPoint x: 486, endPoint y: 71, distance: 16.1
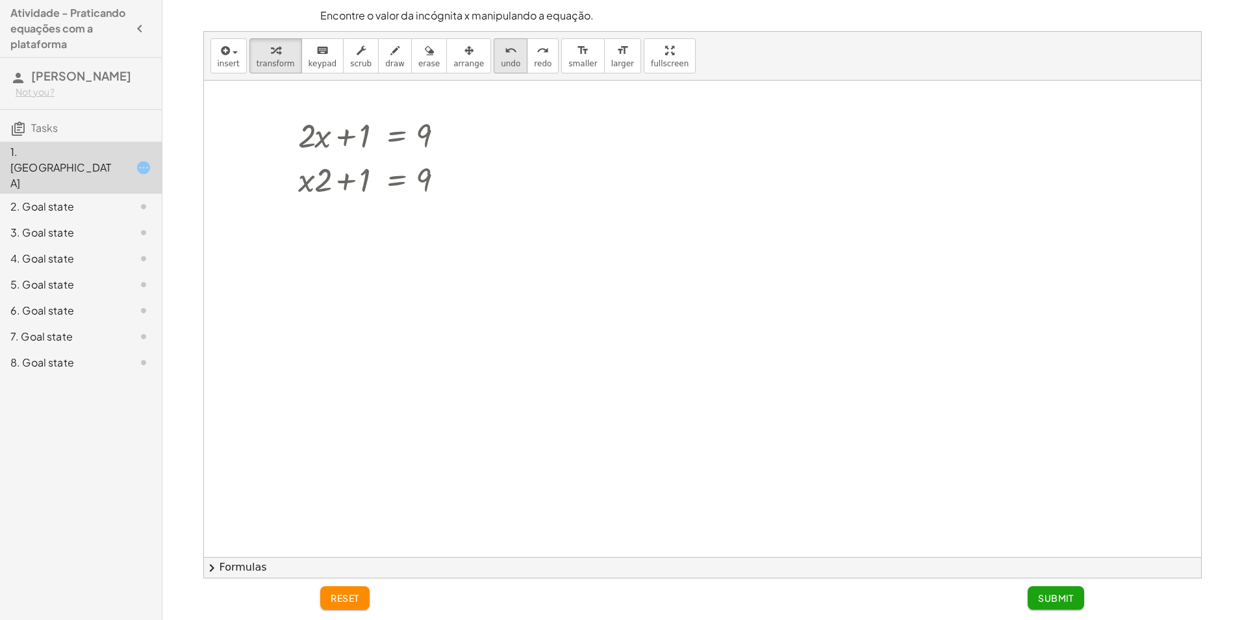
click at [494, 62] on button "undo undo" at bounding box center [511, 55] width 34 height 35
drag, startPoint x: 401, startPoint y: 134, endPoint x: 396, endPoint y: 247, distance: 113.2
click at [396, 247] on div "+ · 2 · x + 1 = 9 + · 2 · x + 1 = 9" at bounding box center [702, 557] width 997 height 952
drag, startPoint x: 433, startPoint y: 130, endPoint x: 356, endPoint y: 132, distance: 77.3
click at [356, 132] on div at bounding box center [377, 134] width 170 height 44
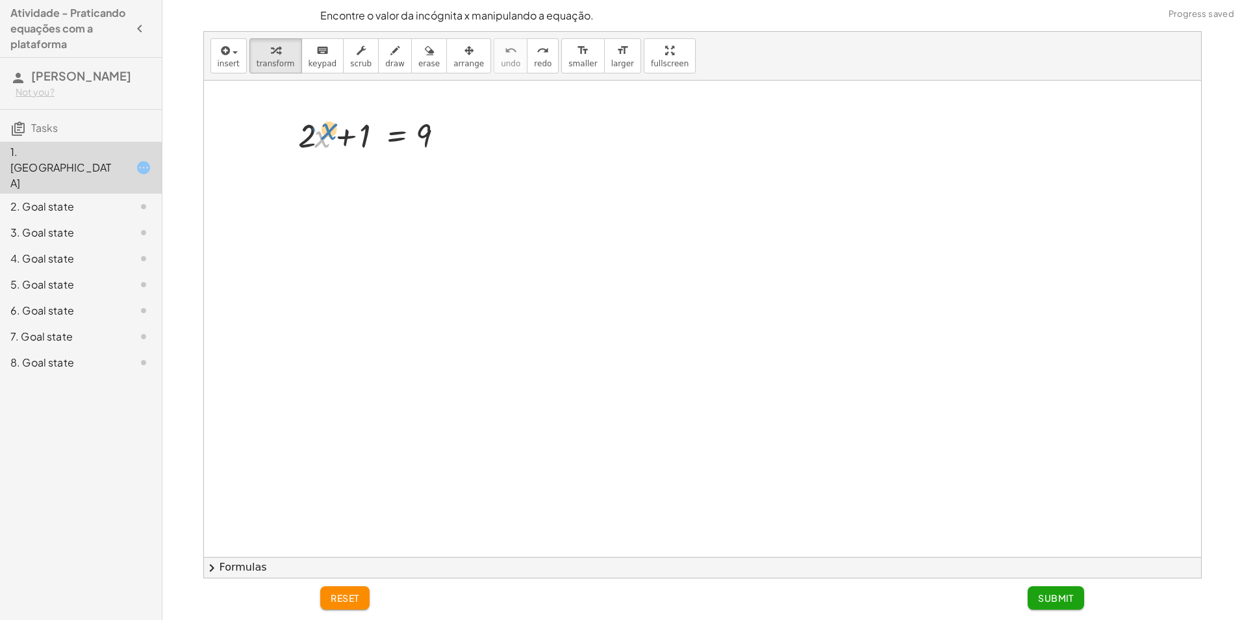
drag, startPoint x: 323, startPoint y: 132, endPoint x: 327, endPoint y: 121, distance: 11.1
click at [329, 121] on div at bounding box center [377, 134] width 170 height 44
drag, startPoint x: 321, startPoint y: 133, endPoint x: 300, endPoint y: 170, distance: 41.9
drag, startPoint x: 320, startPoint y: 136, endPoint x: 369, endPoint y: 126, distance: 49.8
click at [369, 126] on div at bounding box center [377, 134] width 170 height 44
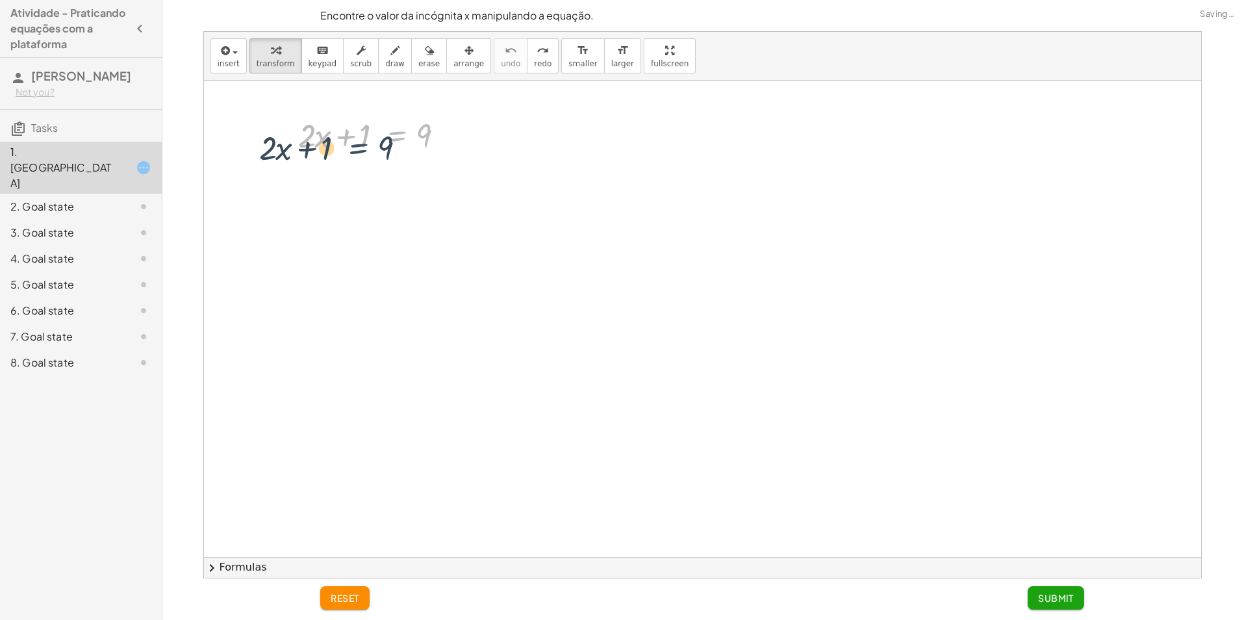
drag, startPoint x: 403, startPoint y: 131, endPoint x: 364, endPoint y: 144, distance: 41.7
click at [364, 144] on div at bounding box center [377, 134] width 170 height 44
click at [395, 139] on div at bounding box center [377, 134] width 170 height 44
click at [98, 160] on div "1. [GEOGRAPHIC_DATA]" at bounding box center [62, 167] width 105 height 47
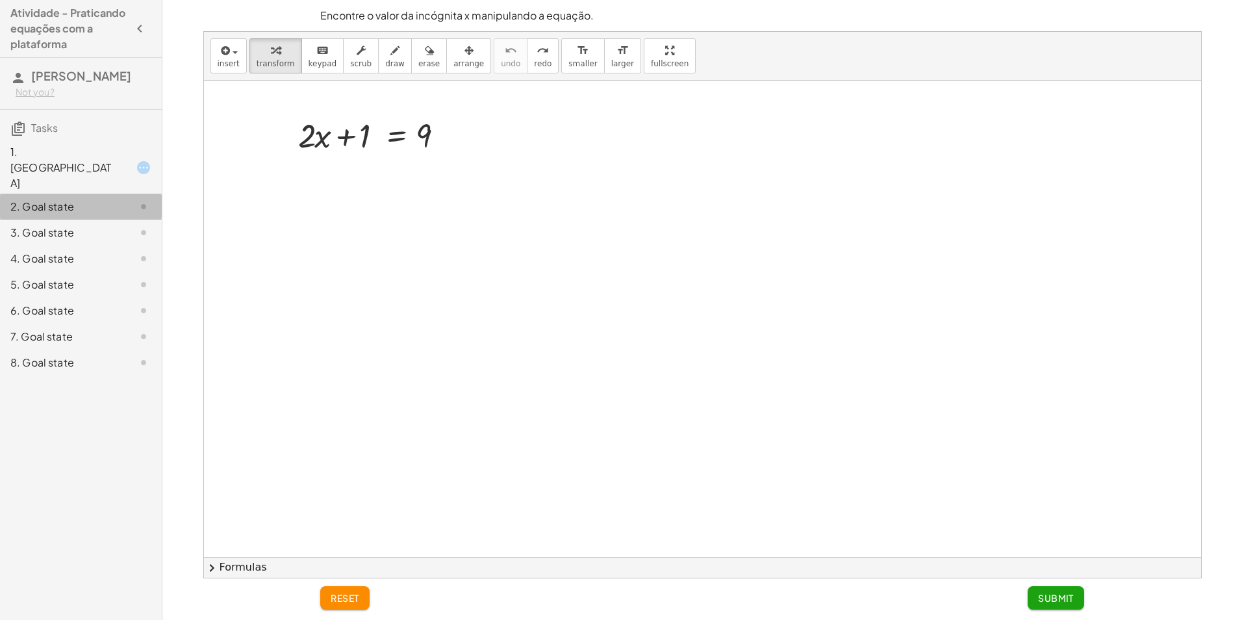
click at [125, 199] on div at bounding box center [133, 207] width 36 height 16
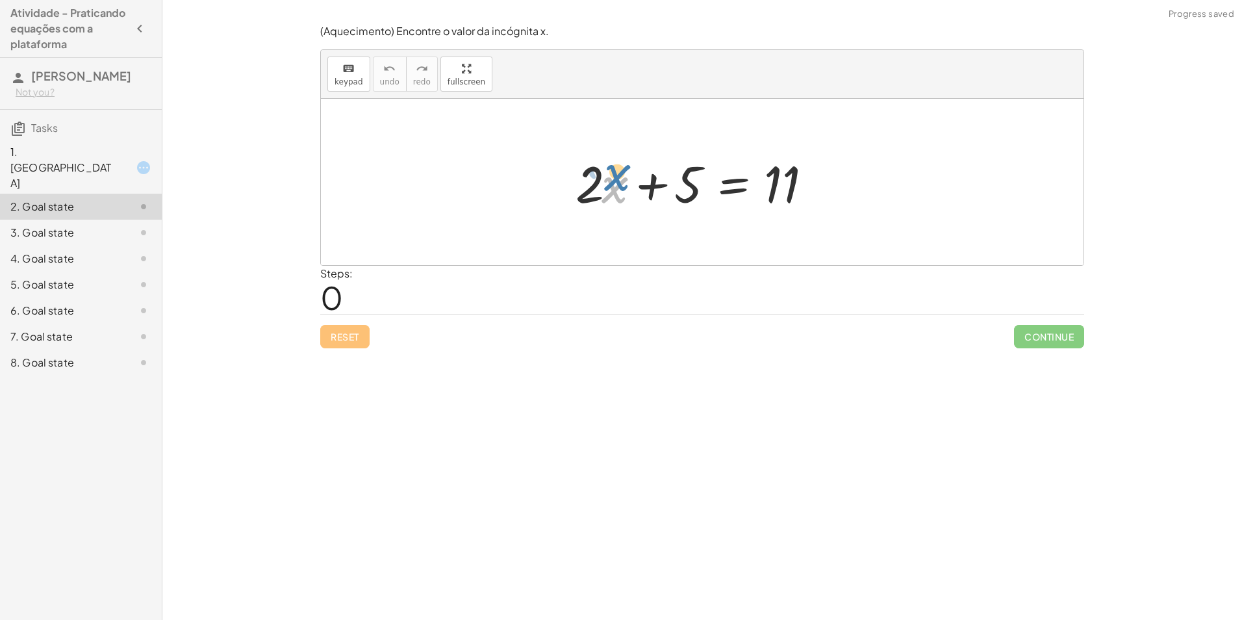
drag, startPoint x: 604, startPoint y: 207, endPoint x: 605, endPoint y: 198, distance: 8.5
click at [605, 198] on div at bounding box center [707, 182] width 276 height 67
click at [129, 160] on div at bounding box center [133, 168] width 36 height 16
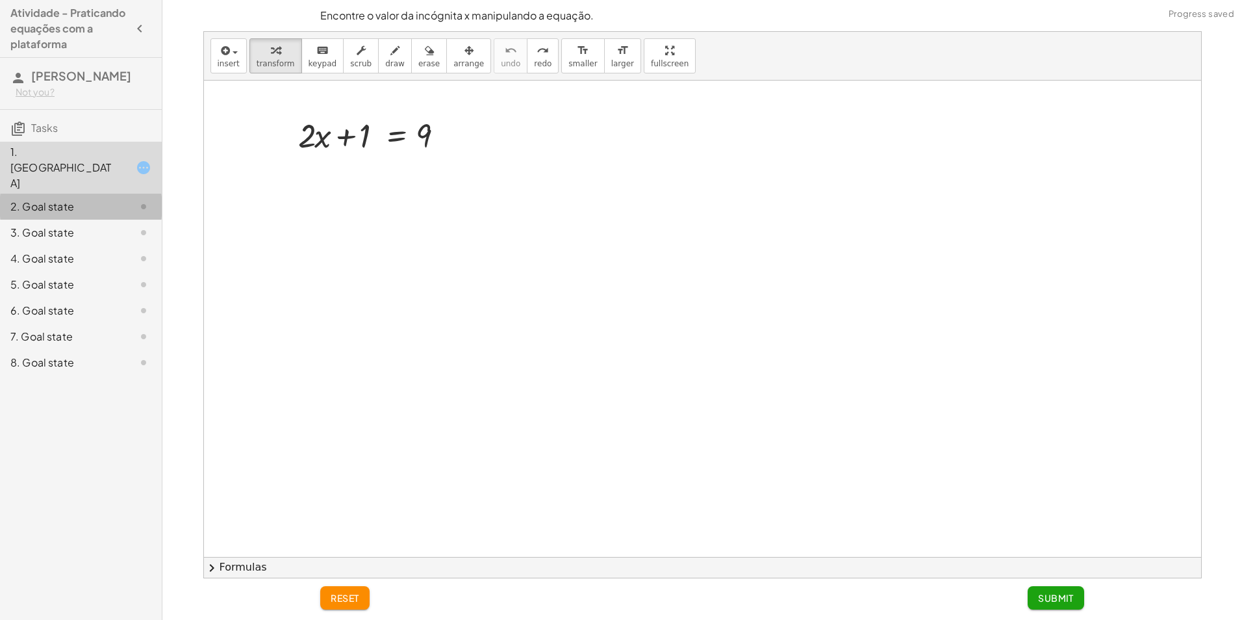
click at [120, 246] on div "2. Goal state" at bounding box center [81, 259] width 162 height 26
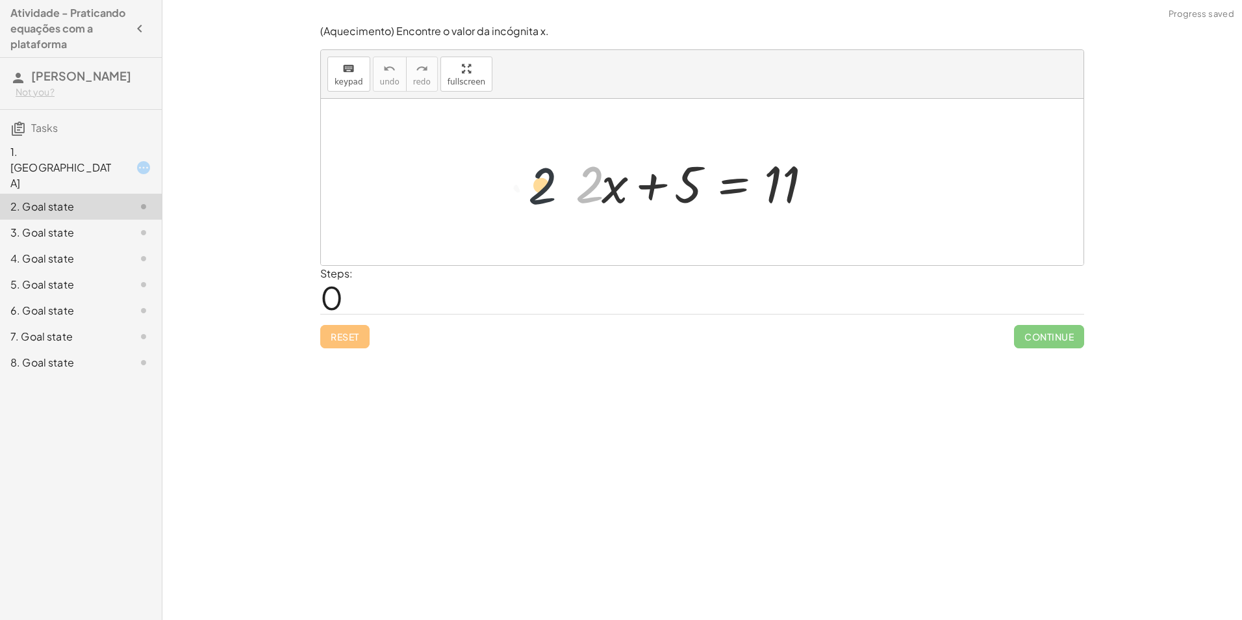
drag, startPoint x: 594, startPoint y: 195, endPoint x: 542, endPoint y: 197, distance: 52.0
click at [542, 197] on div "· 2 + · 2 · x + 5 = 11" at bounding box center [702, 182] width 762 height 166
drag, startPoint x: 608, startPoint y: 192, endPoint x: 565, endPoint y: 190, distance: 42.9
click at [331, 337] on span "Reset" at bounding box center [345, 337] width 29 height 12
drag, startPoint x: 453, startPoint y: 80, endPoint x: 457, endPoint y: 128, distance: 48.2
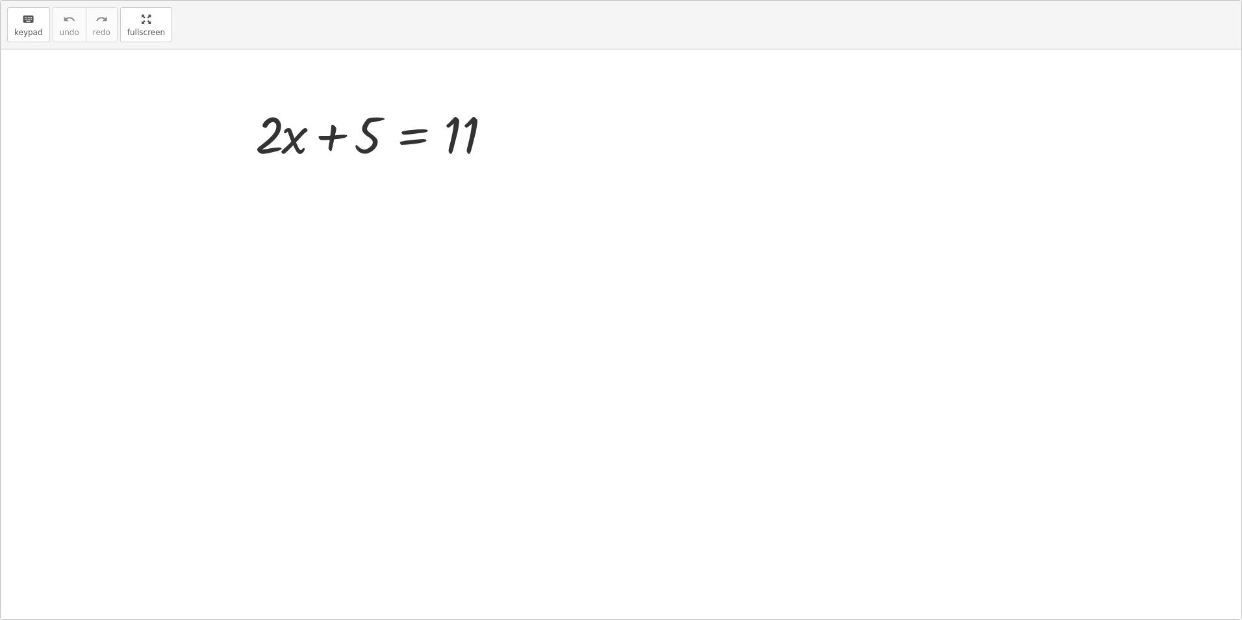
click at [457, 128] on div "keyboard keypad undo undo redo redo fullscreen + · 2 · x + 5 = 11 ×" at bounding box center [621, 310] width 1240 height 618
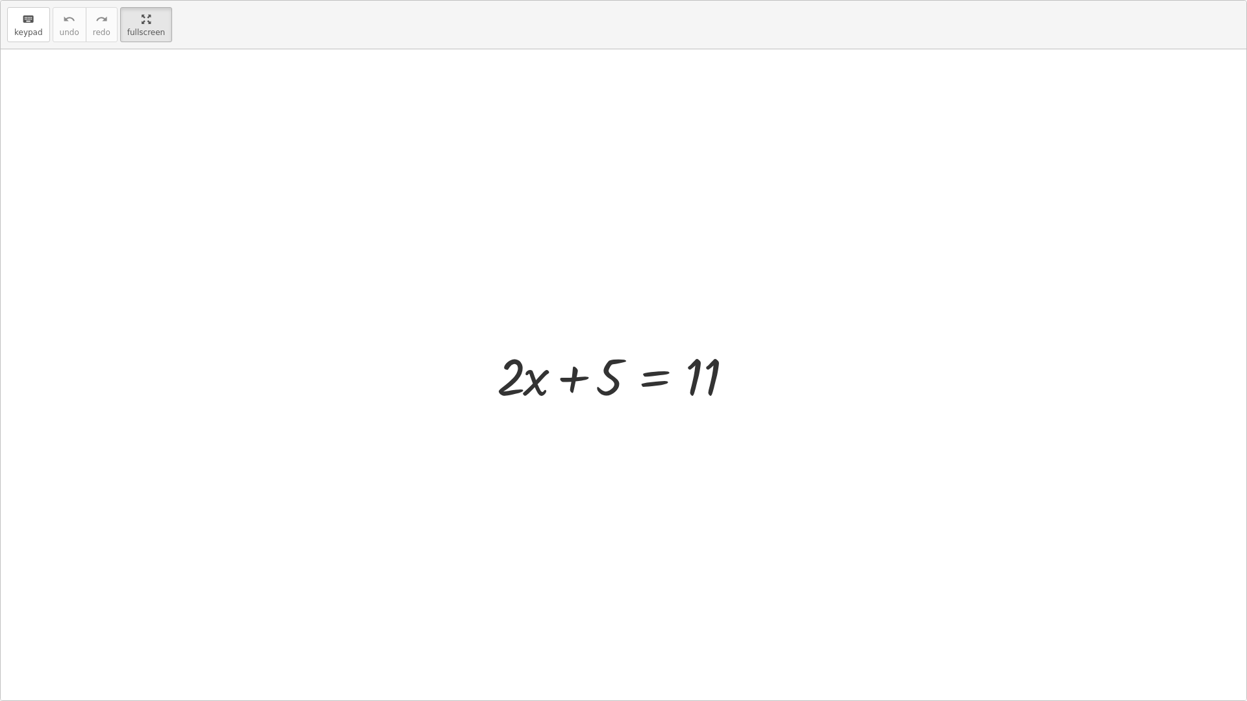
click at [163, 32] on div "keyboard keypad undo [PERSON_NAME] redo fullscreen" at bounding box center [624, 25] width 1246 height 49
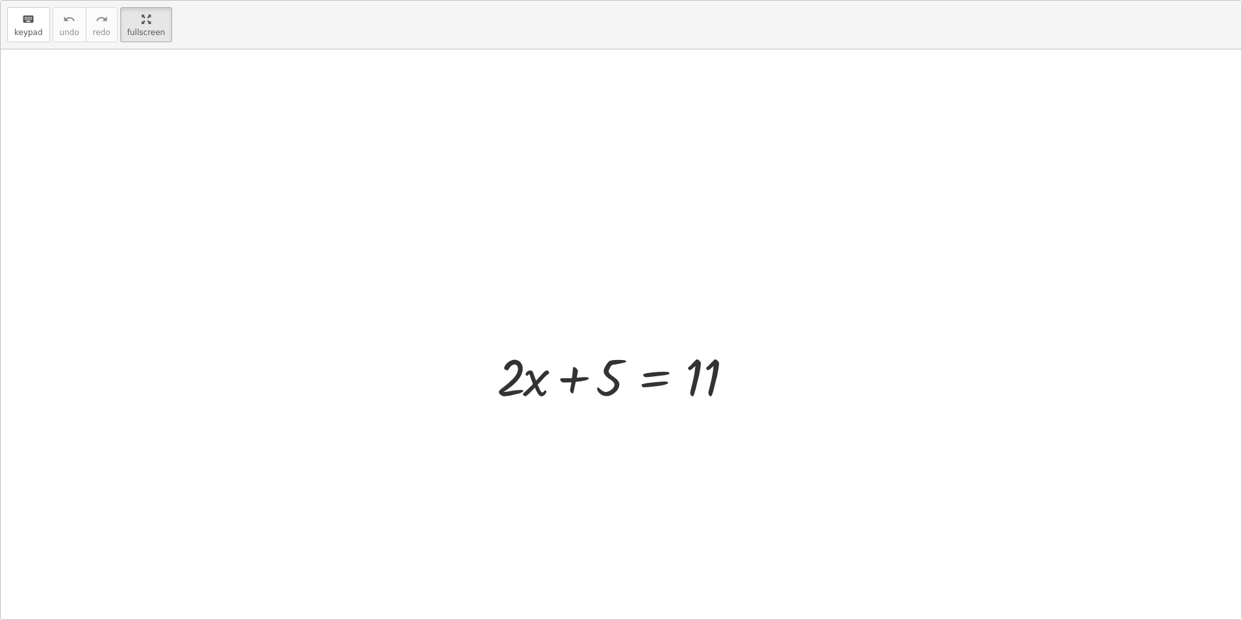
drag, startPoint x: 144, startPoint y: 31, endPoint x: 141, endPoint y: -18, distance: 48.1
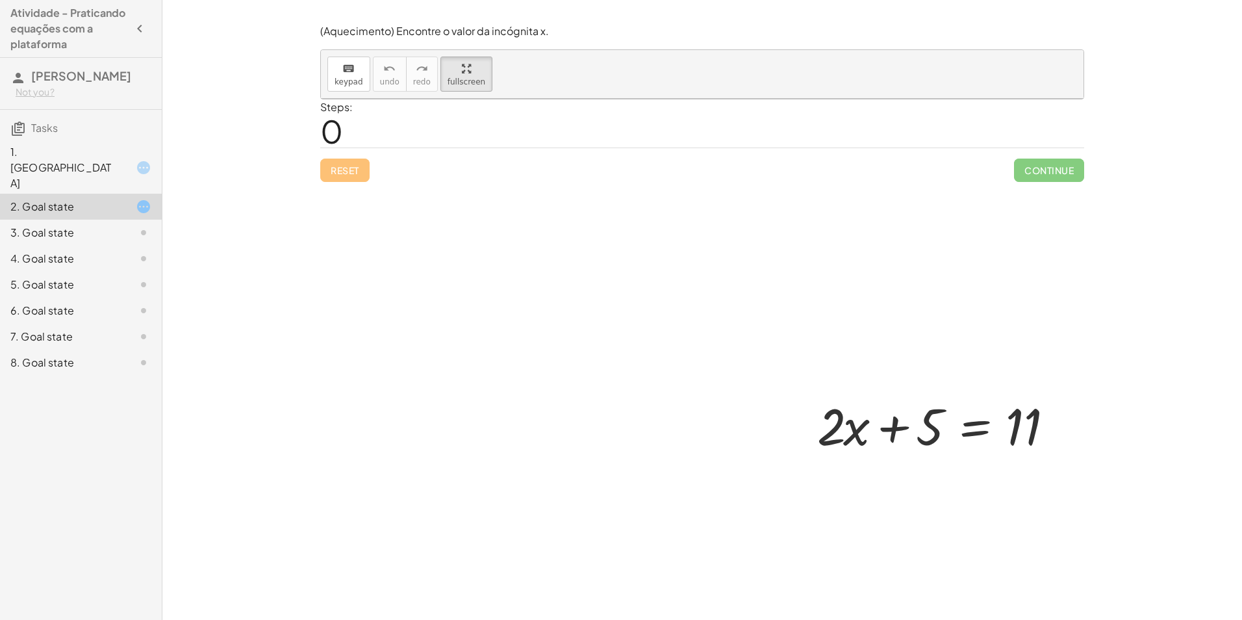
click at [141, 0] on html "Atividade - Praticando equações com a plataforma [PERSON_NAME] Not you? Tasks 1…" at bounding box center [621, 310] width 1242 height 620
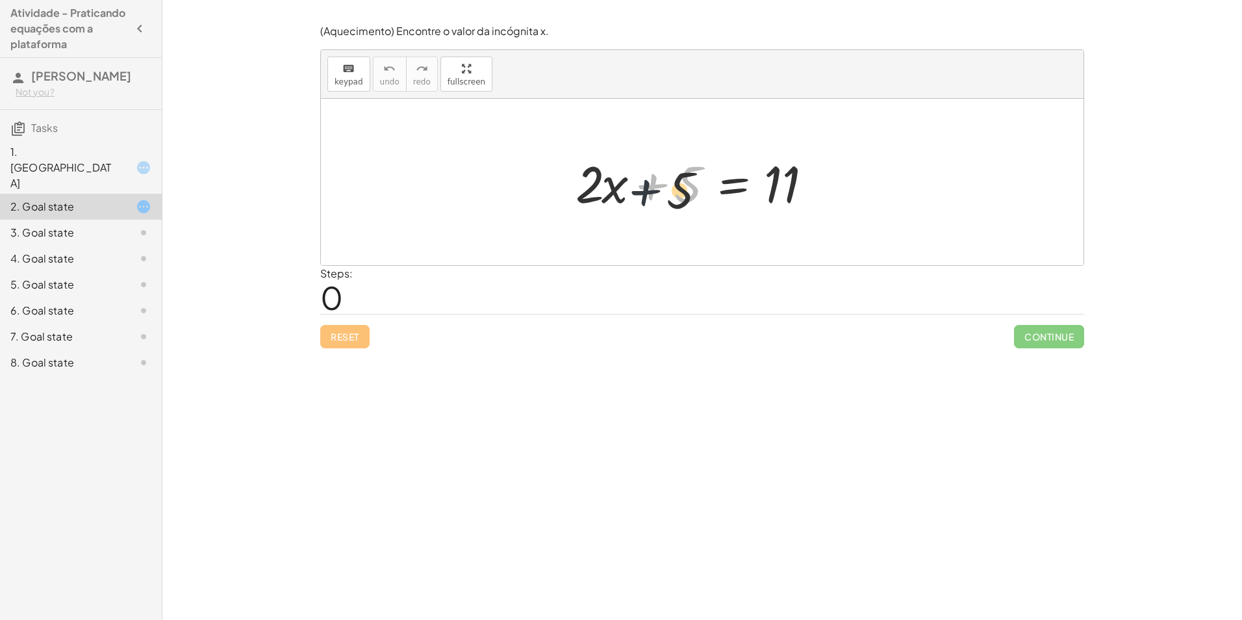
drag, startPoint x: 656, startPoint y: 184, endPoint x: 646, endPoint y: 192, distance: 13.0
click at [646, 192] on div at bounding box center [707, 182] width 276 height 67
drag, startPoint x: 686, startPoint y: 182, endPoint x: 599, endPoint y: 186, distance: 86.5
click at [599, 186] on div at bounding box center [707, 182] width 276 height 67
drag, startPoint x: 690, startPoint y: 190, endPoint x: 562, endPoint y: 186, distance: 128.7
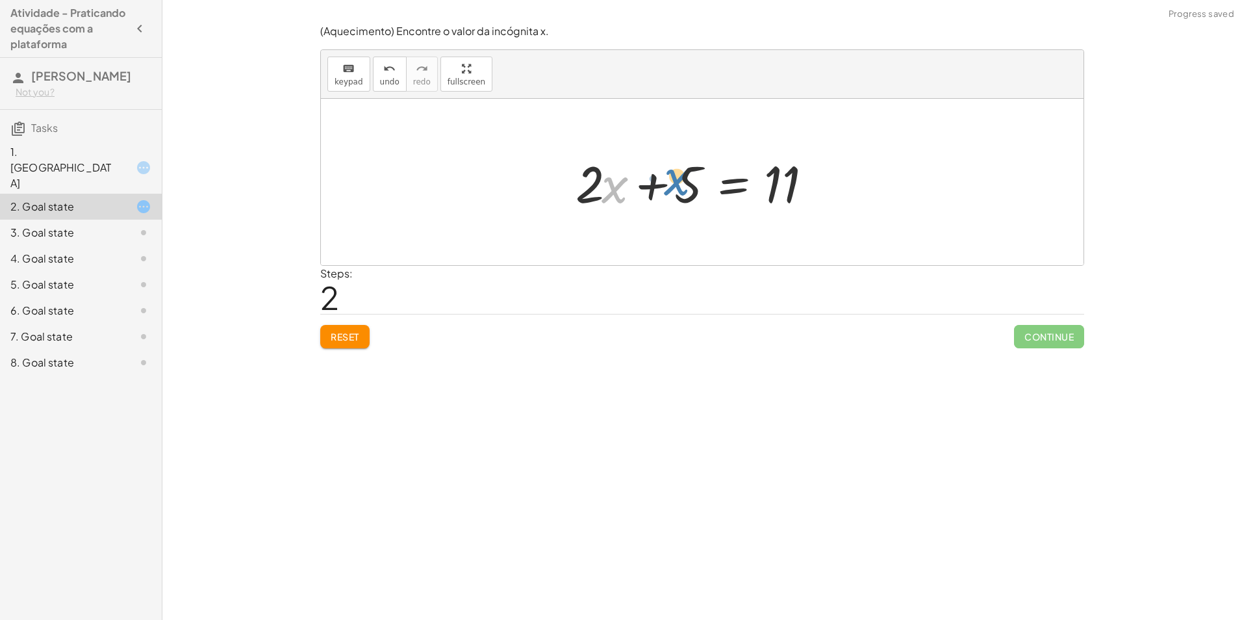
drag, startPoint x: 614, startPoint y: 184, endPoint x: 677, endPoint y: 180, distance: 63.2
click at [677, 180] on div at bounding box center [707, 182] width 276 height 67
drag, startPoint x: 619, startPoint y: 185, endPoint x: 582, endPoint y: 249, distance: 74.2
click at [592, 182] on div at bounding box center [707, 182] width 276 height 67
drag, startPoint x: 342, startPoint y: 329, endPoint x: 347, endPoint y: 320, distance: 9.6
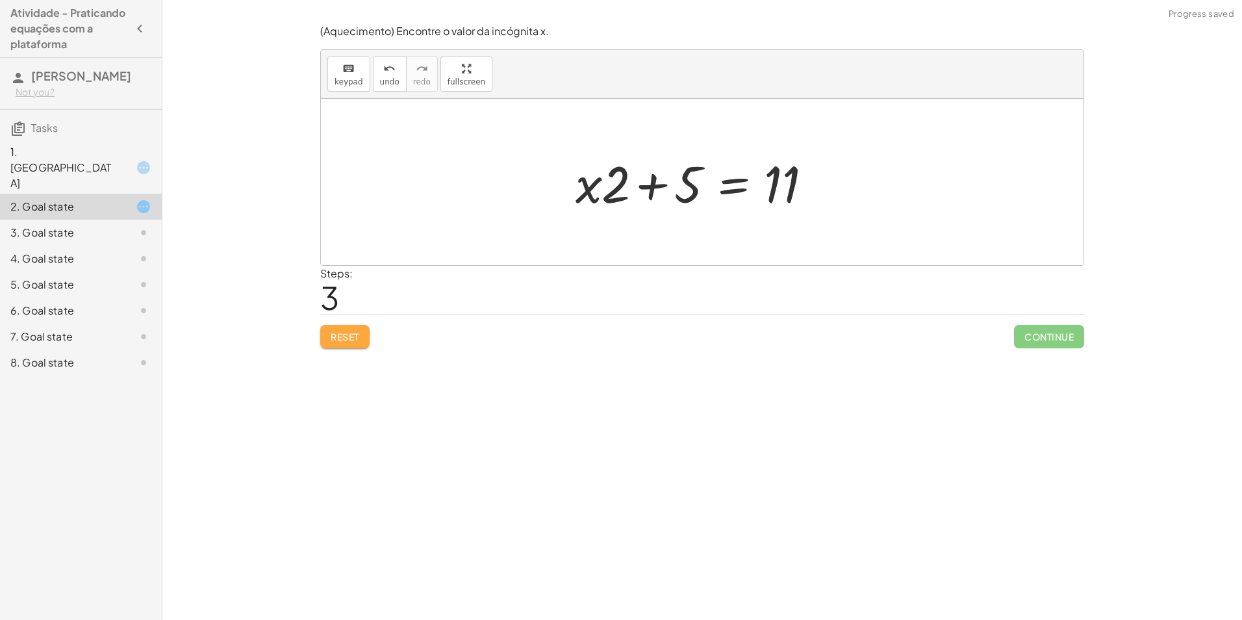
click at [342, 329] on button "Reset" at bounding box center [344, 336] width 49 height 23
drag, startPoint x: 772, startPoint y: 181, endPoint x: 673, endPoint y: 182, distance: 99.4
click at [673, 181] on div at bounding box center [707, 182] width 276 height 67
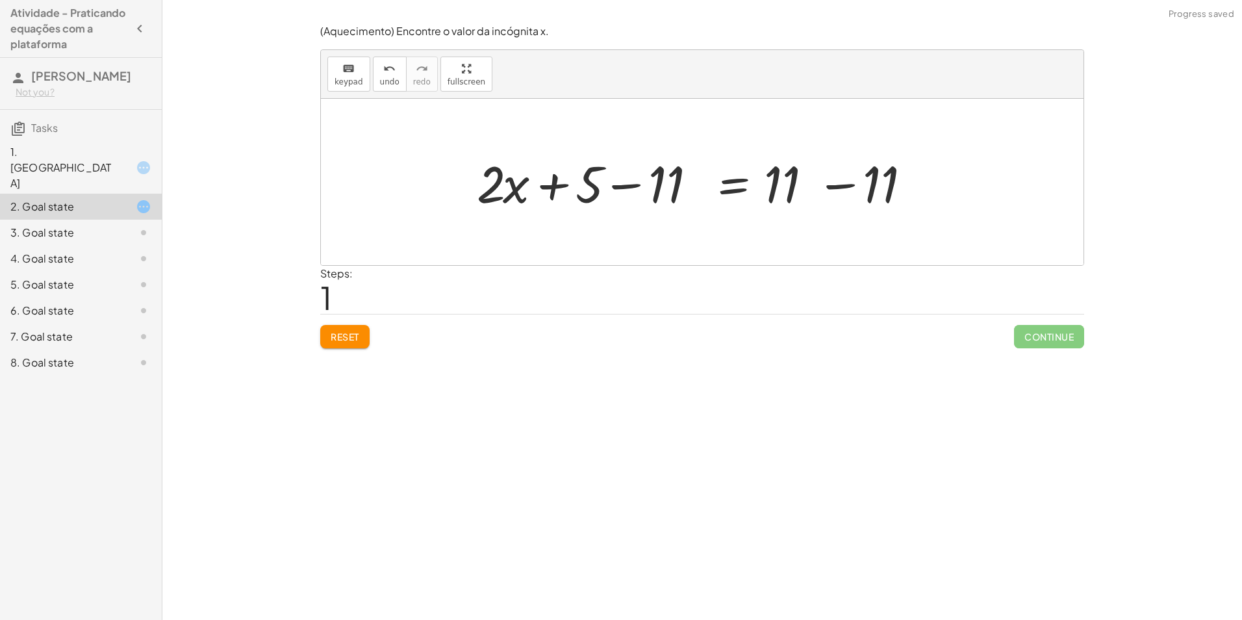
click at [0, 0] on div "(Aquecimento) Encontre o valor da incógnita x. keyboard keypad undo undo redo r…" at bounding box center [0, 0] width 0 height 0
click at [341, 338] on span "Reset" at bounding box center [345, 337] width 29 height 12
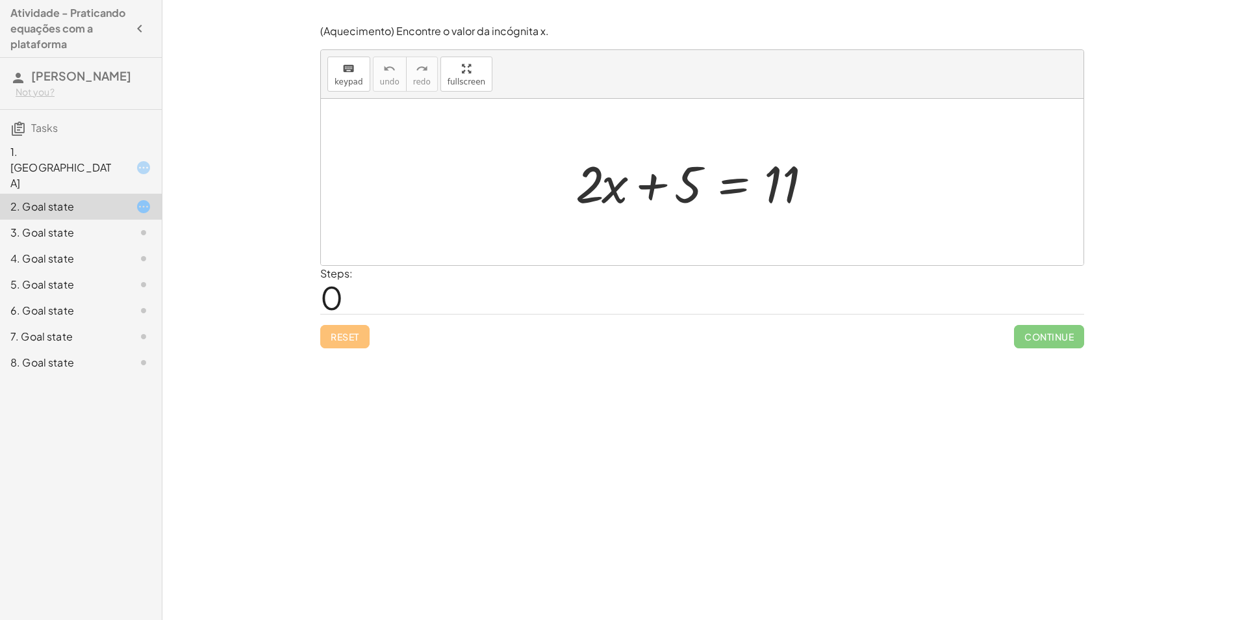
click at [136, 271] on div "3. Goal state" at bounding box center [81, 284] width 162 height 26
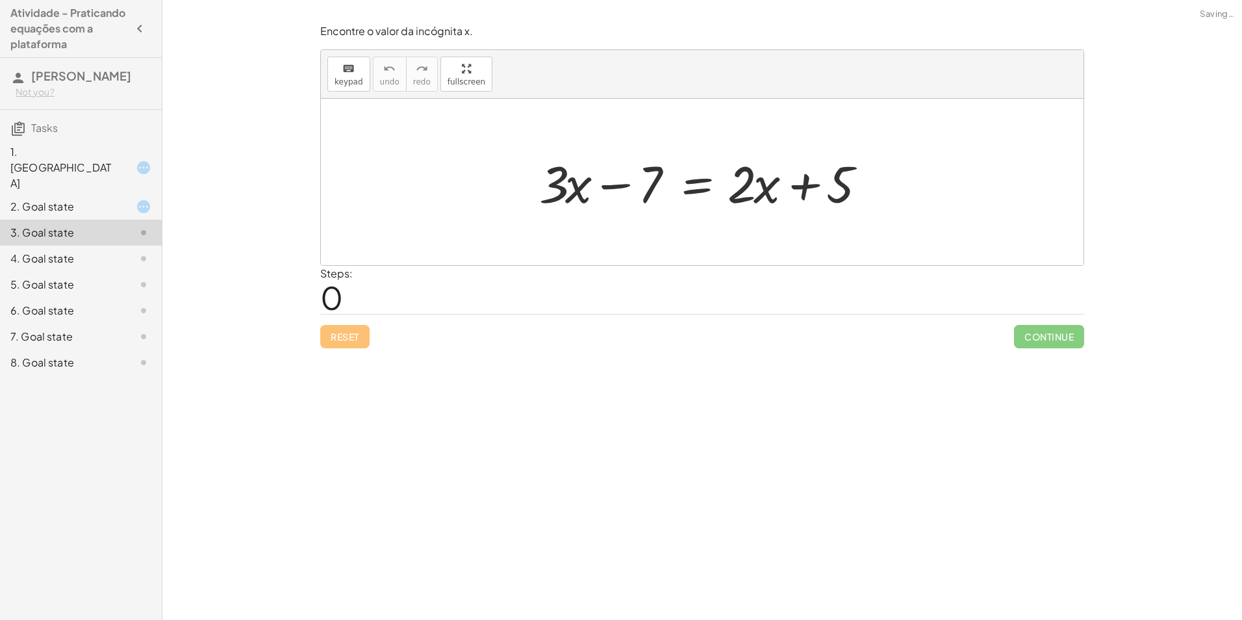
click at [125, 297] on div "4. Goal state" at bounding box center [81, 310] width 162 height 26
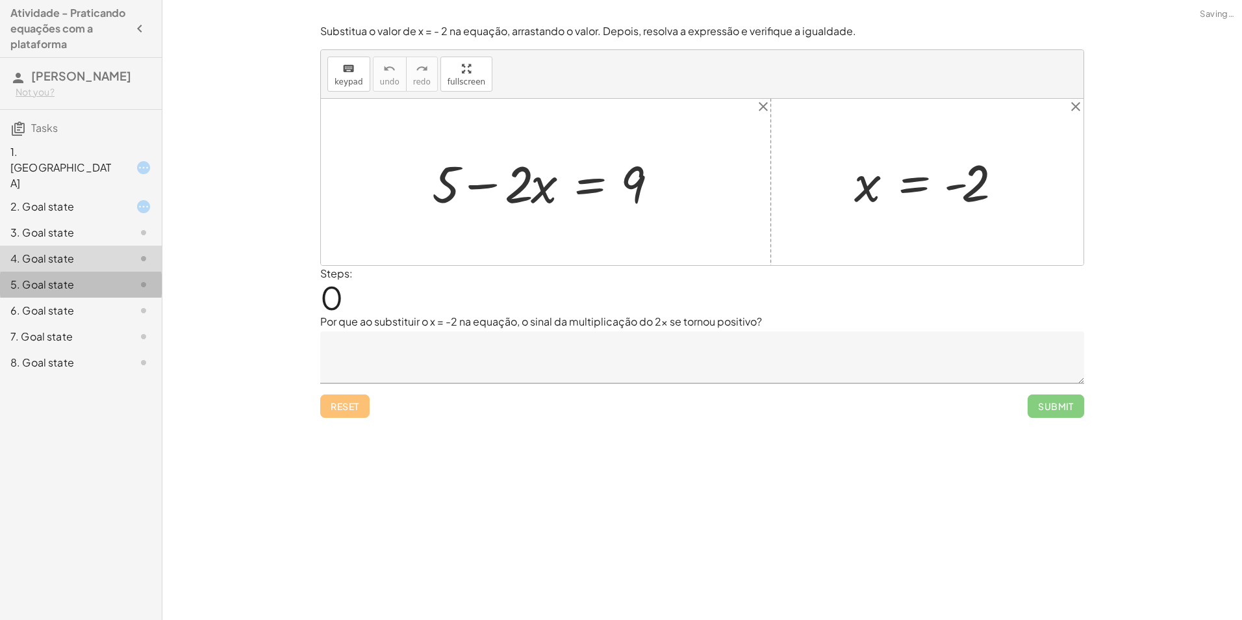
click at [129, 277] on div at bounding box center [133, 285] width 36 height 16
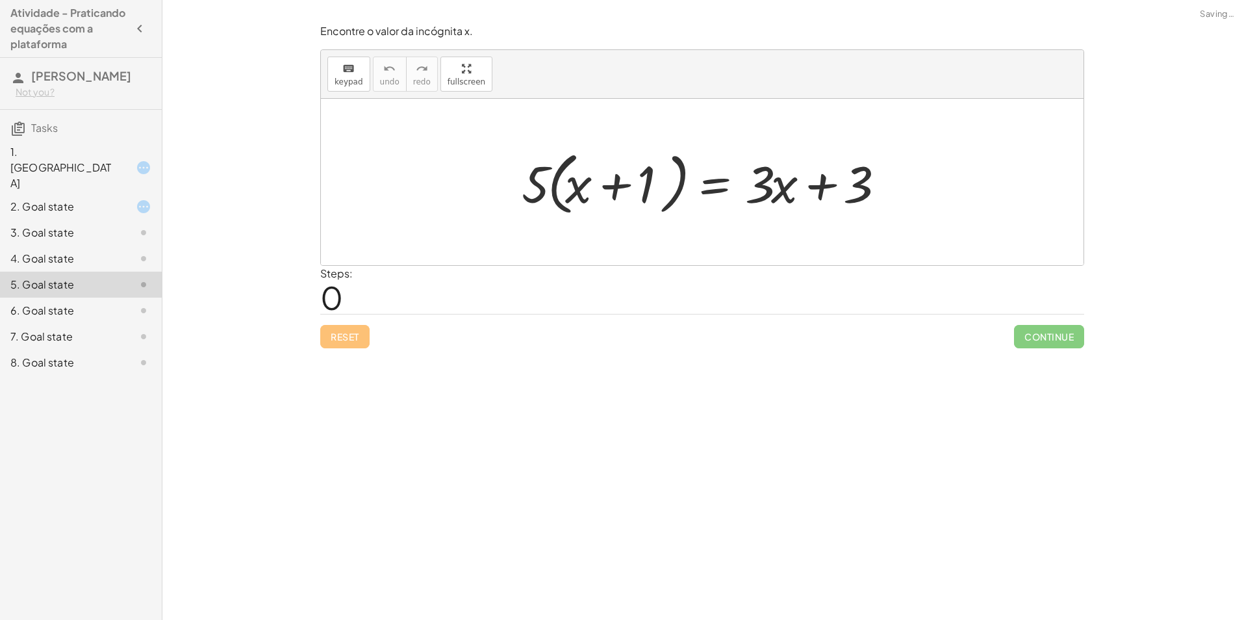
click at [128, 303] on div at bounding box center [133, 311] width 36 height 16
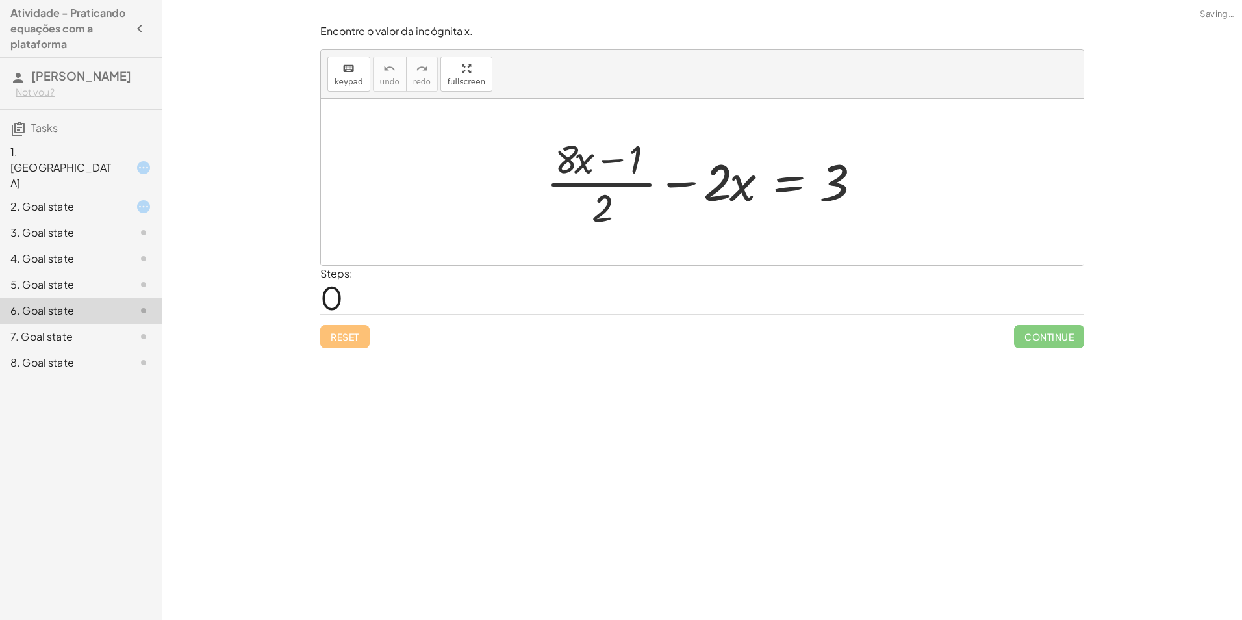
click at [128, 323] on div "7. Goal state" at bounding box center [81, 336] width 162 height 26
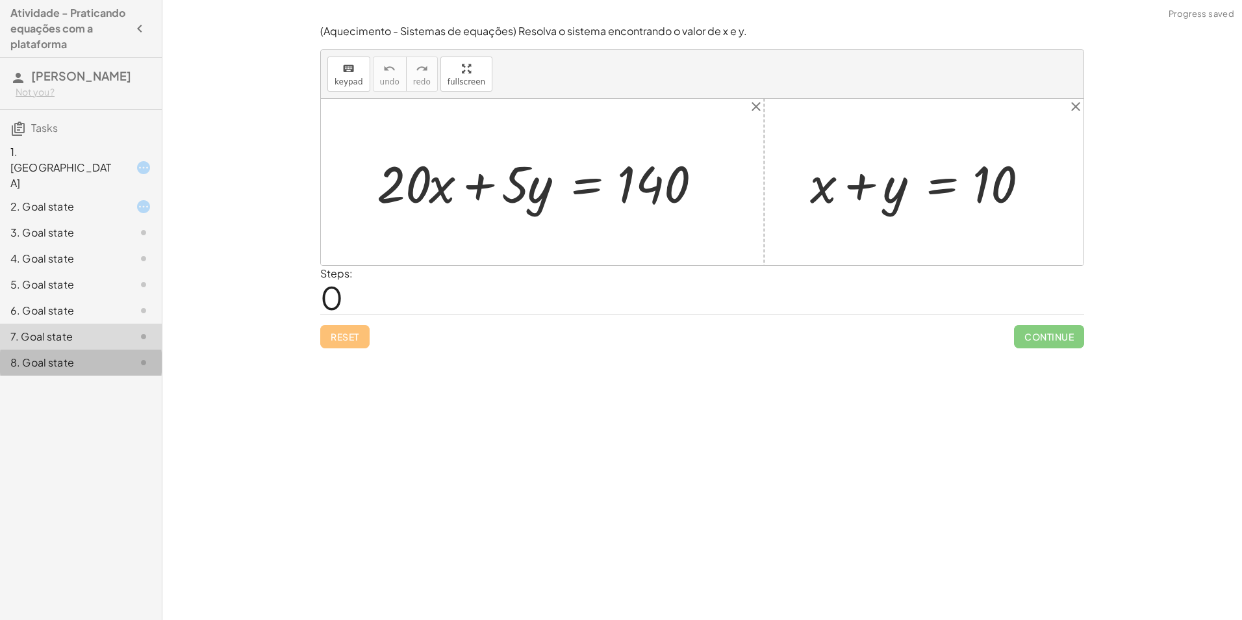
click at [126, 355] on div at bounding box center [133, 363] width 36 height 16
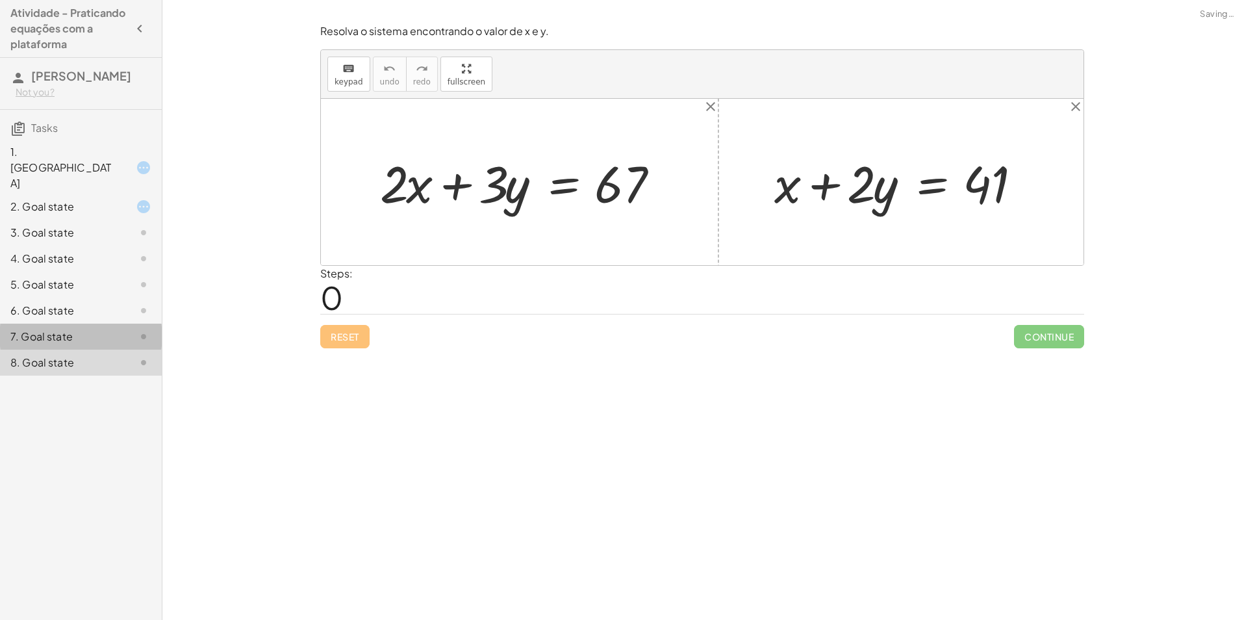
click at [126, 329] on div at bounding box center [133, 337] width 36 height 16
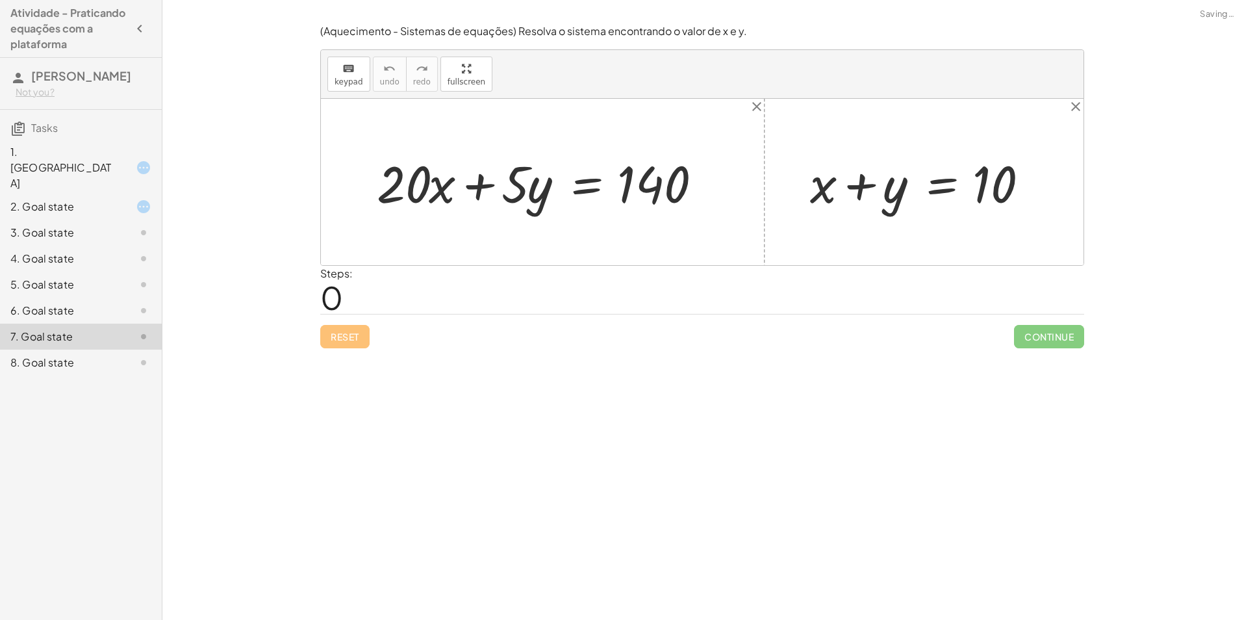
click at [120, 323] on div "5. Goal state" at bounding box center [81, 336] width 162 height 26
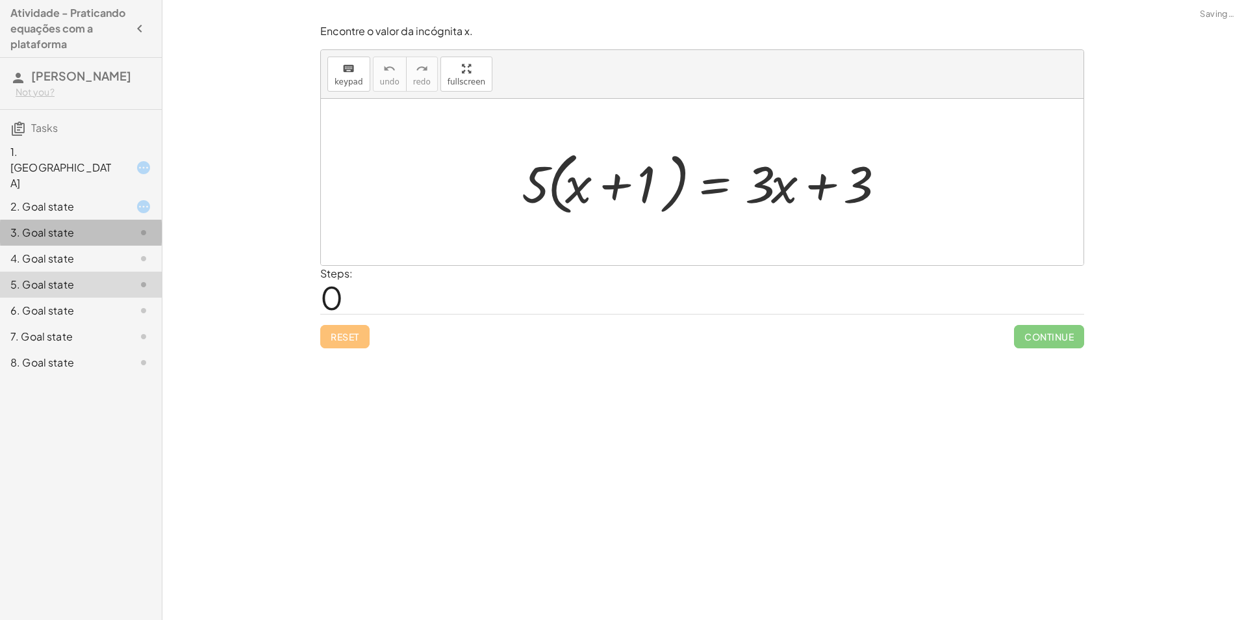
click at [129, 225] on div at bounding box center [133, 233] width 36 height 16
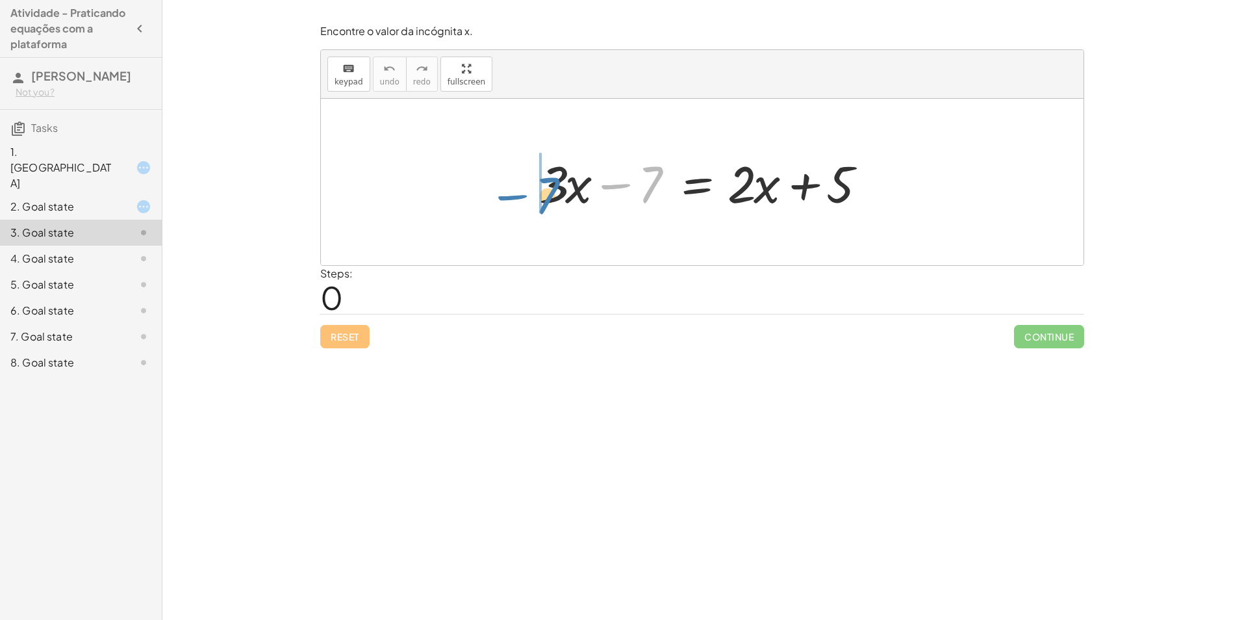
drag, startPoint x: 625, startPoint y: 183, endPoint x: 520, endPoint y: 194, distance: 105.1
click at [520, 194] on div "− 7 + · 3 · x − 7 = + · 2 · x + 5" at bounding box center [702, 181] width 365 height 73
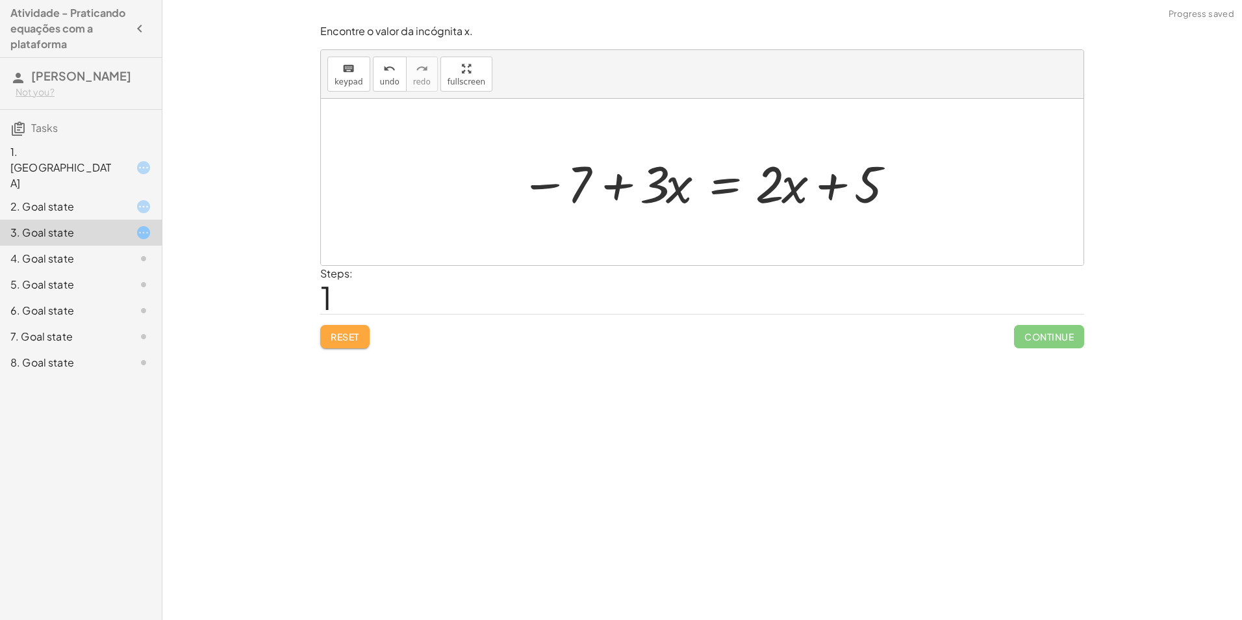
drag, startPoint x: 343, startPoint y: 341, endPoint x: 359, endPoint y: 319, distance: 27.0
click at [342, 341] on span "Reset" at bounding box center [345, 337] width 29 height 12
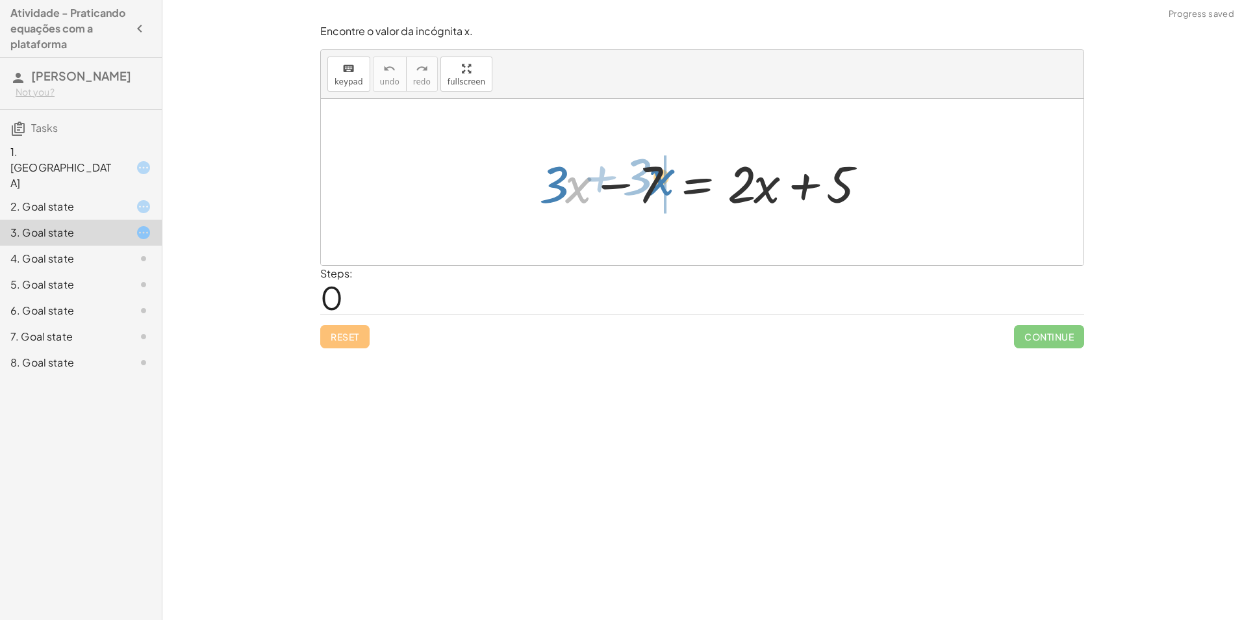
drag, startPoint x: 575, startPoint y: 188, endPoint x: 658, endPoint y: 181, distance: 83.5
click at [658, 181] on div at bounding box center [707, 182] width 349 height 67
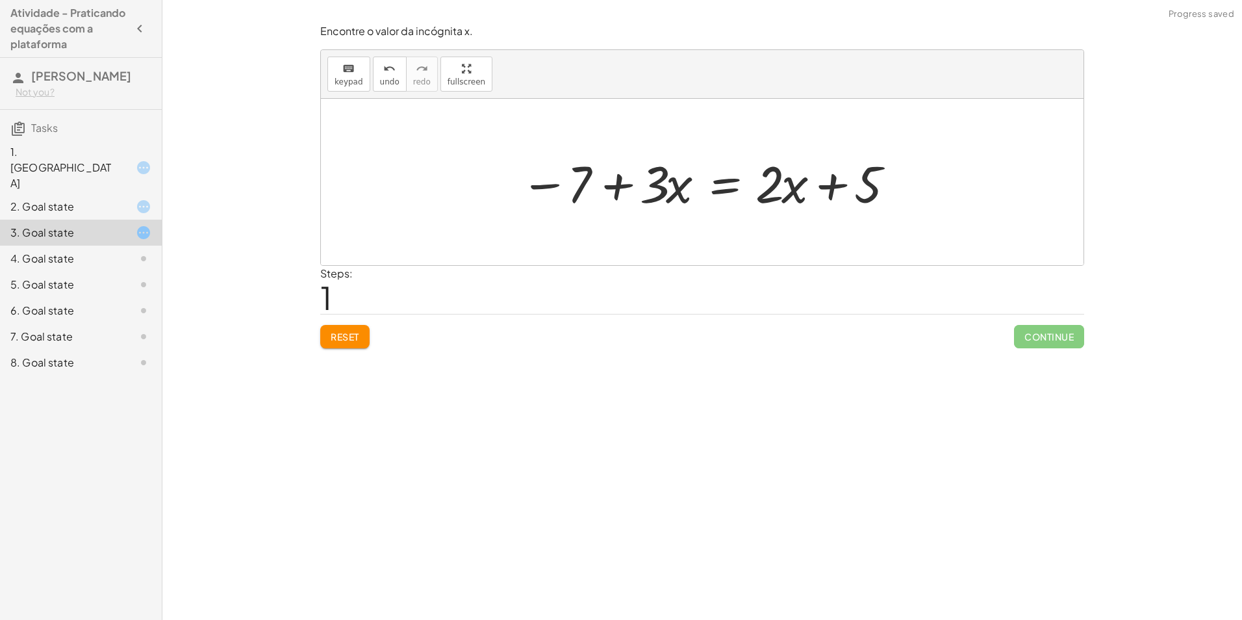
click at [354, 333] on span "Reset" at bounding box center [345, 337] width 29 height 12
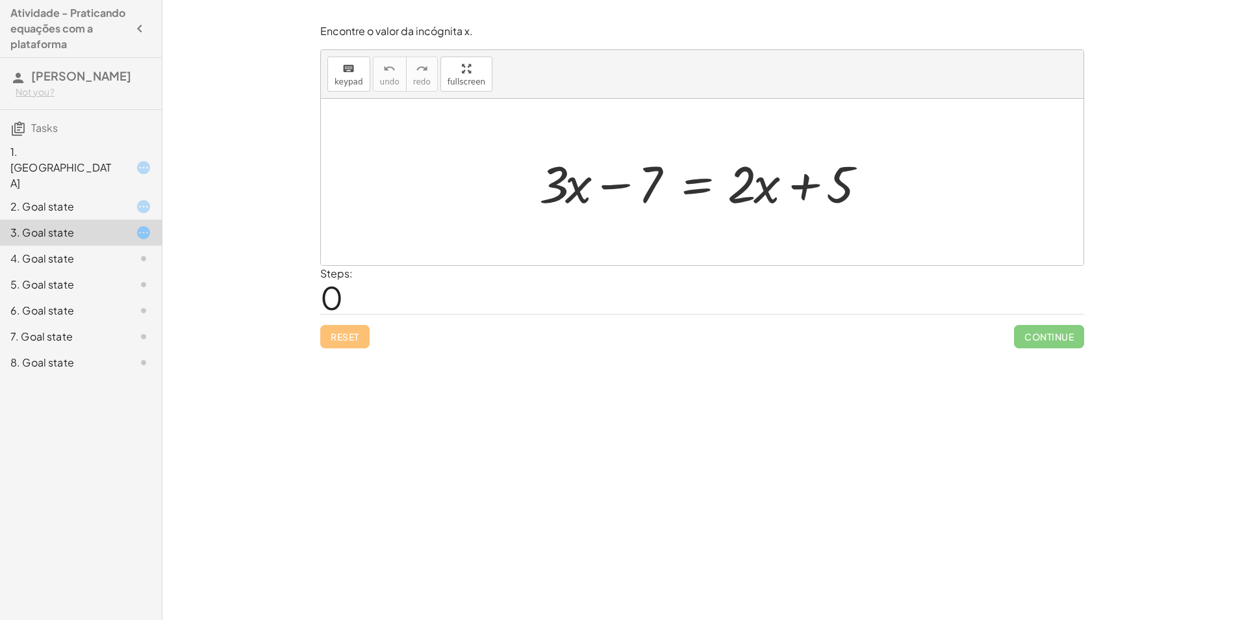
click at [103, 251] on div "4. Goal state" at bounding box center [62, 259] width 105 height 16
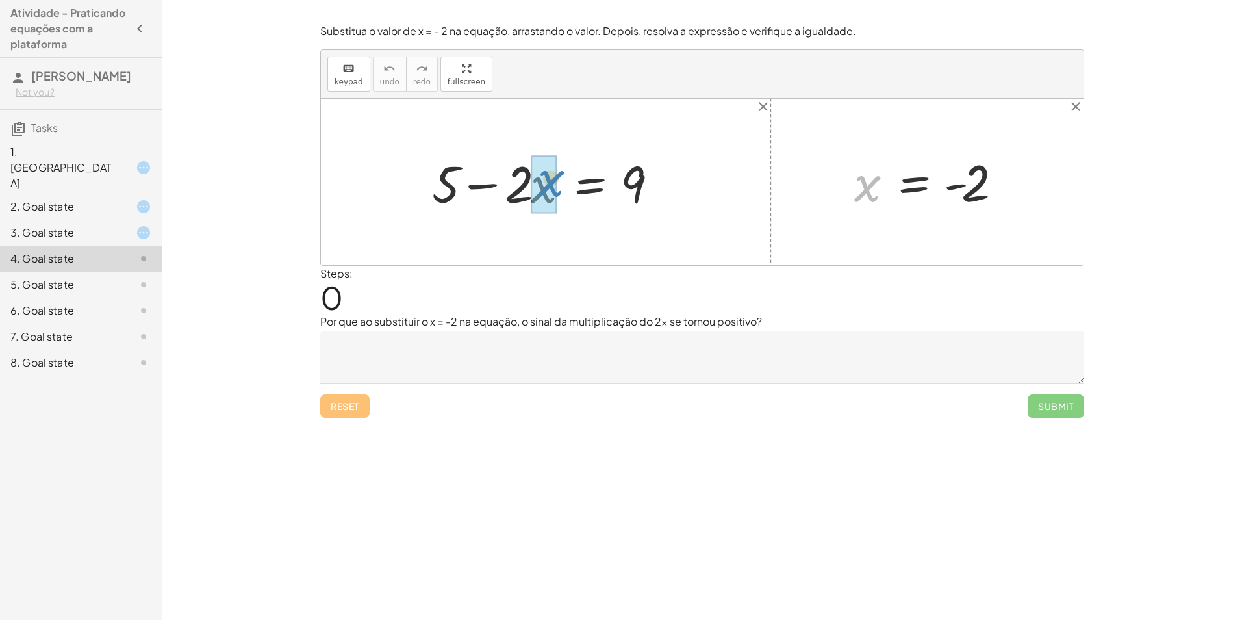
drag, startPoint x: 861, startPoint y: 177, endPoint x: 555, endPoint y: 173, distance: 305.9
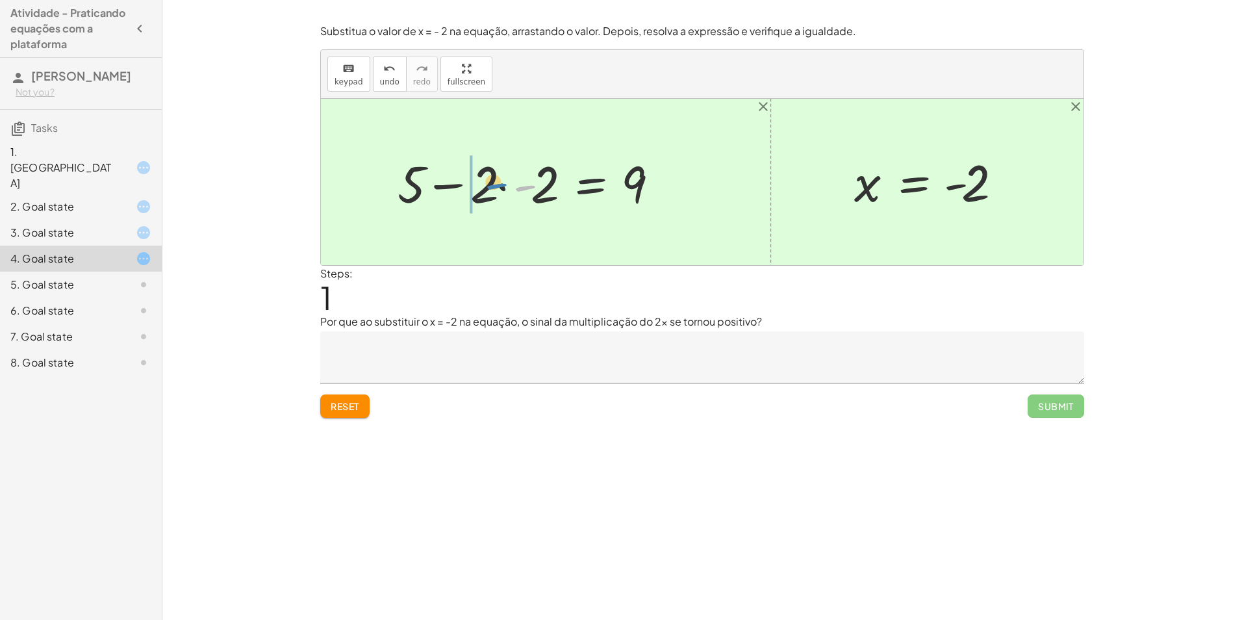
drag, startPoint x: 522, startPoint y: 192, endPoint x: 492, endPoint y: 189, distance: 29.3
click at [492, 189] on div at bounding box center [533, 182] width 285 height 67
drag, startPoint x: 490, startPoint y: 191, endPoint x: 513, endPoint y: 188, distance: 23.5
click at [514, 188] on div at bounding box center [533, 182] width 285 height 67
drag, startPoint x: 476, startPoint y: 183, endPoint x: 523, endPoint y: 184, distance: 47.4
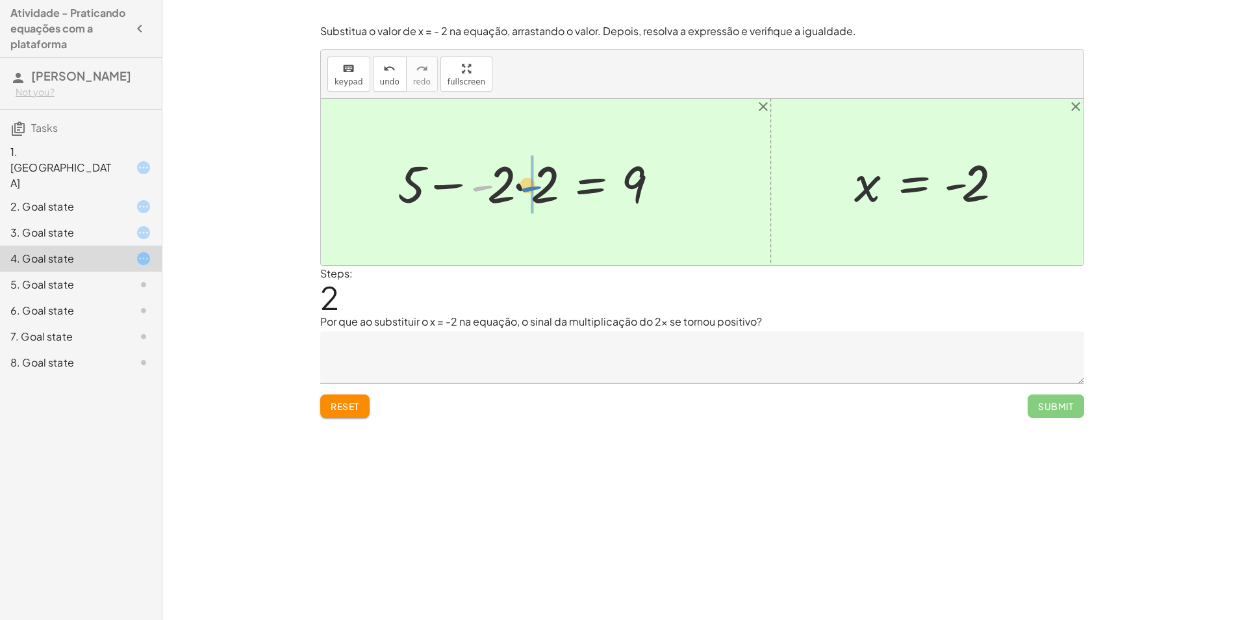
click at [526, 183] on div at bounding box center [533, 182] width 285 height 67
click at [337, 406] on span "Reset" at bounding box center [345, 406] width 29 height 12
drag, startPoint x: 863, startPoint y: 192, endPoint x: 525, endPoint y: 192, distance: 337.7
drag, startPoint x: 864, startPoint y: 192, endPoint x: 557, endPoint y: 199, distance: 307.3
drag, startPoint x: 959, startPoint y: 186, endPoint x: 946, endPoint y: 187, distance: 12.4
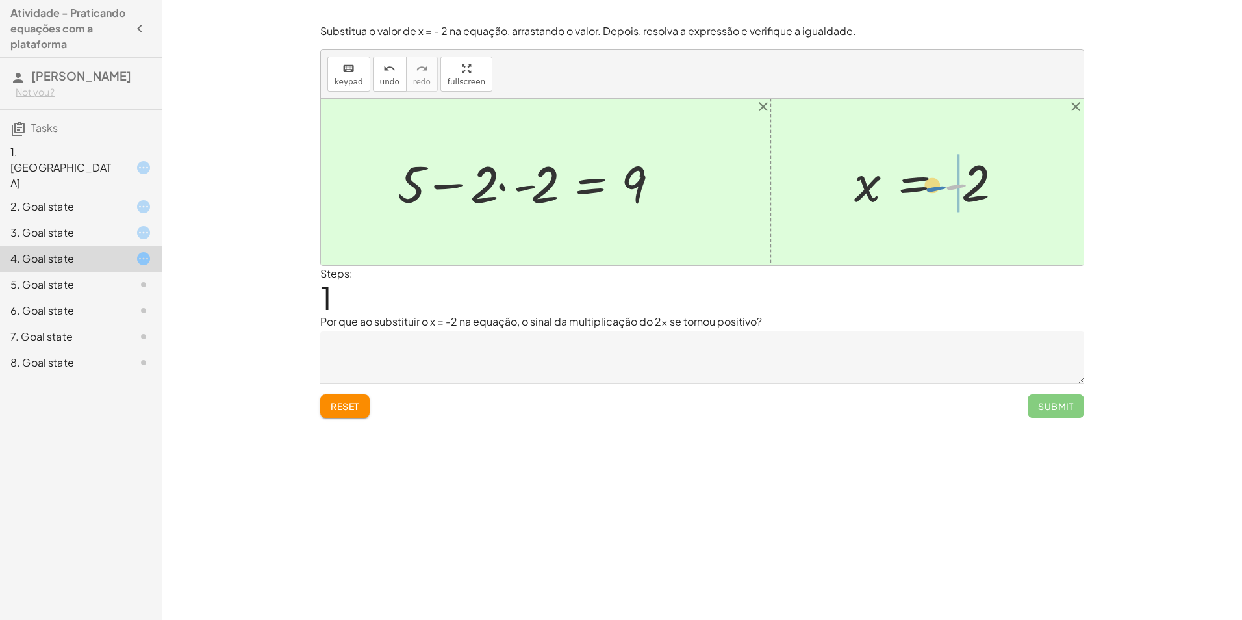
click at [946, 187] on div at bounding box center [932, 182] width 169 height 64
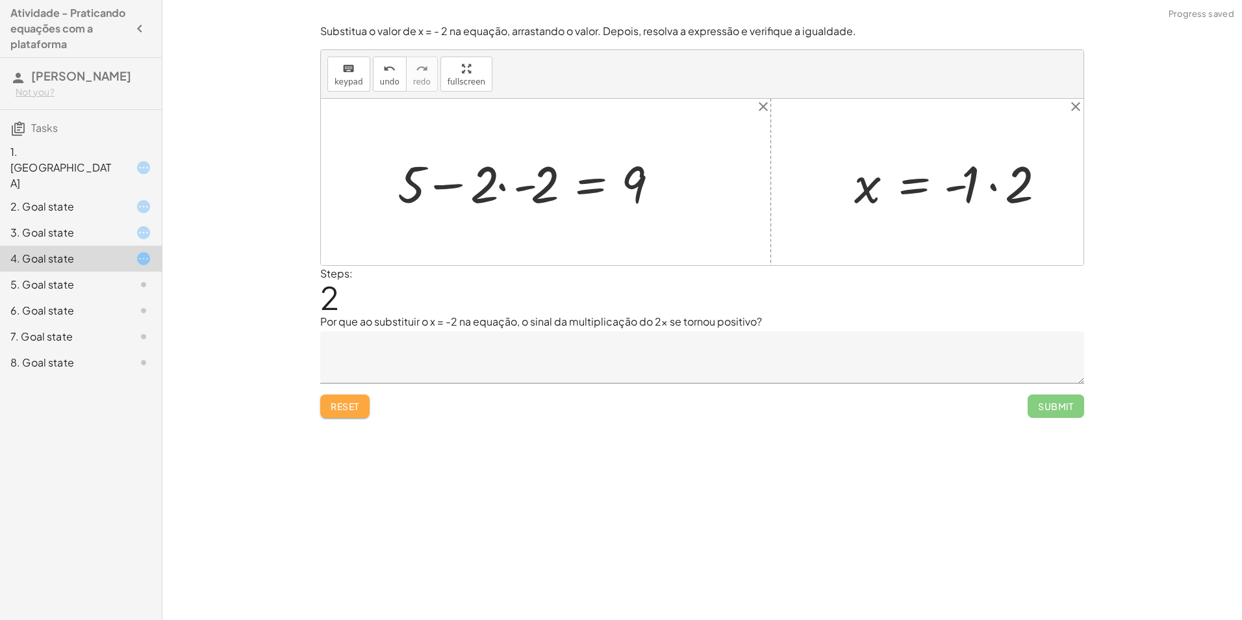
click at [348, 406] on span "Reset" at bounding box center [345, 406] width 29 height 12
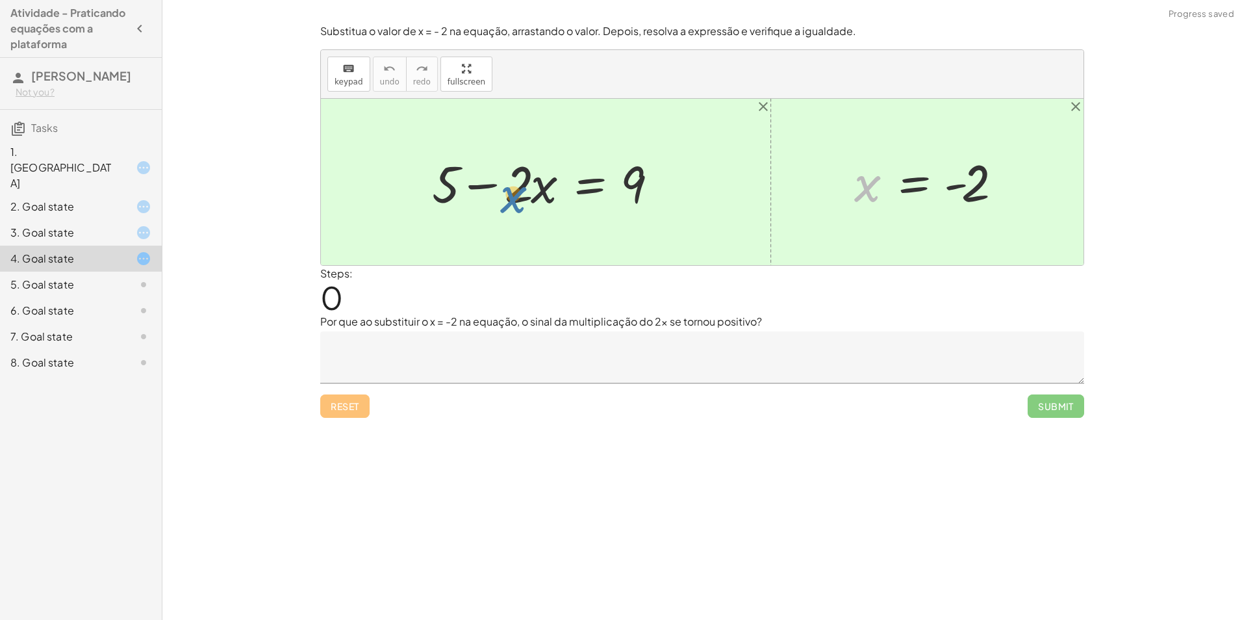
drag, startPoint x: 857, startPoint y: 190, endPoint x: 512, endPoint y: 195, distance: 344.3
drag, startPoint x: 858, startPoint y: 184, endPoint x: 528, endPoint y: 177, distance: 330.0
click at [528, 177] on div "+ 5 − · 2 · x = 9 x x = - 2" at bounding box center [702, 182] width 762 height 166
click at [441, 183] on div at bounding box center [533, 182] width 285 height 67
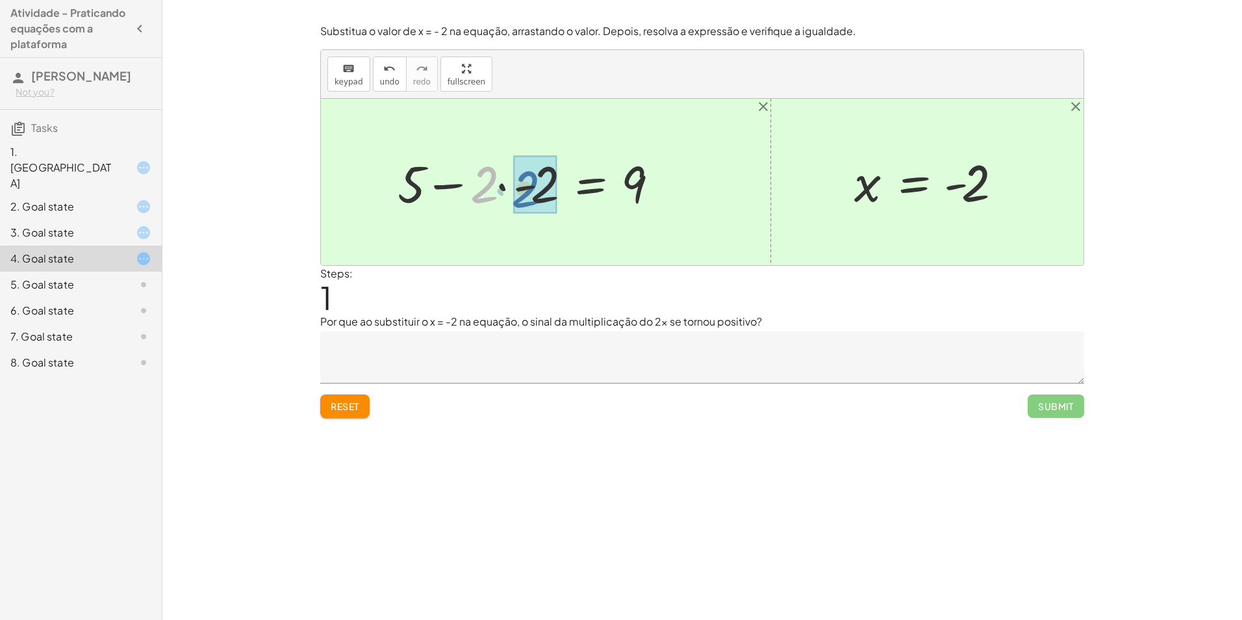
drag, startPoint x: 477, startPoint y: 187, endPoint x: 520, endPoint y: 192, distance: 42.5
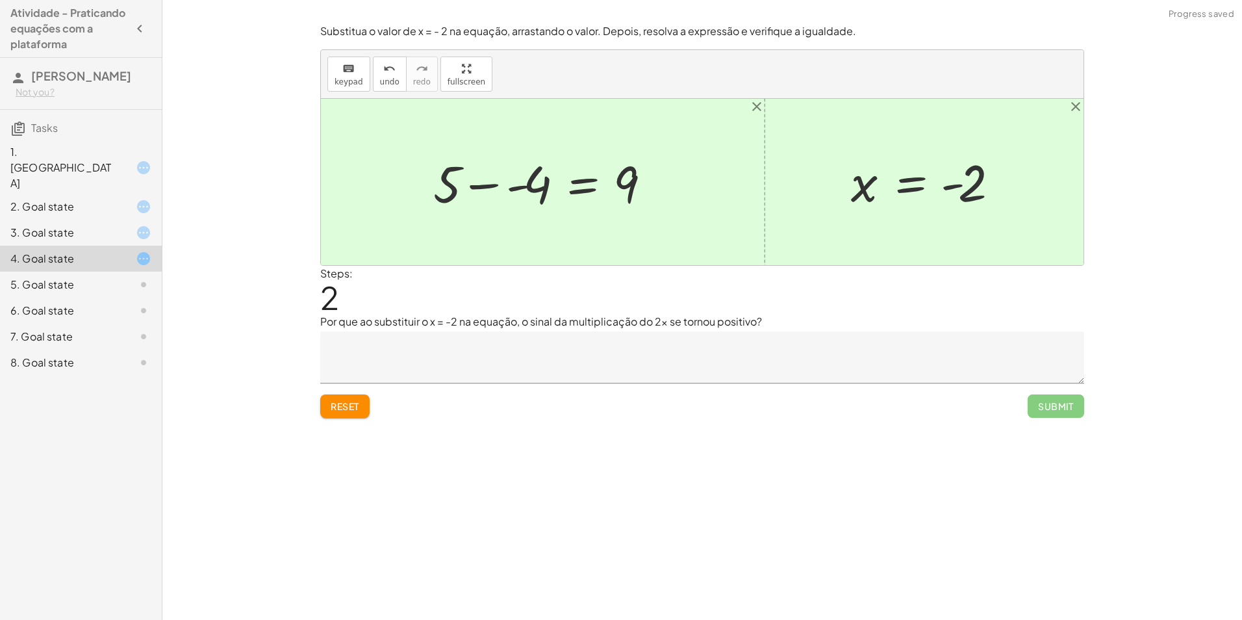
click at [365, 399] on button "Reset" at bounding box center [344, 405] width 49 height 23
drag, startPoint x: 768, startPoint y: 247, endPoint x: 771, endPoint y: 216, distance: 31.9
click at [771, 198] on div at bounding box center [702, 182] width 762 height 166
click at [719, 373] on textarea at bounding box center [702, 357] width 764 height 52
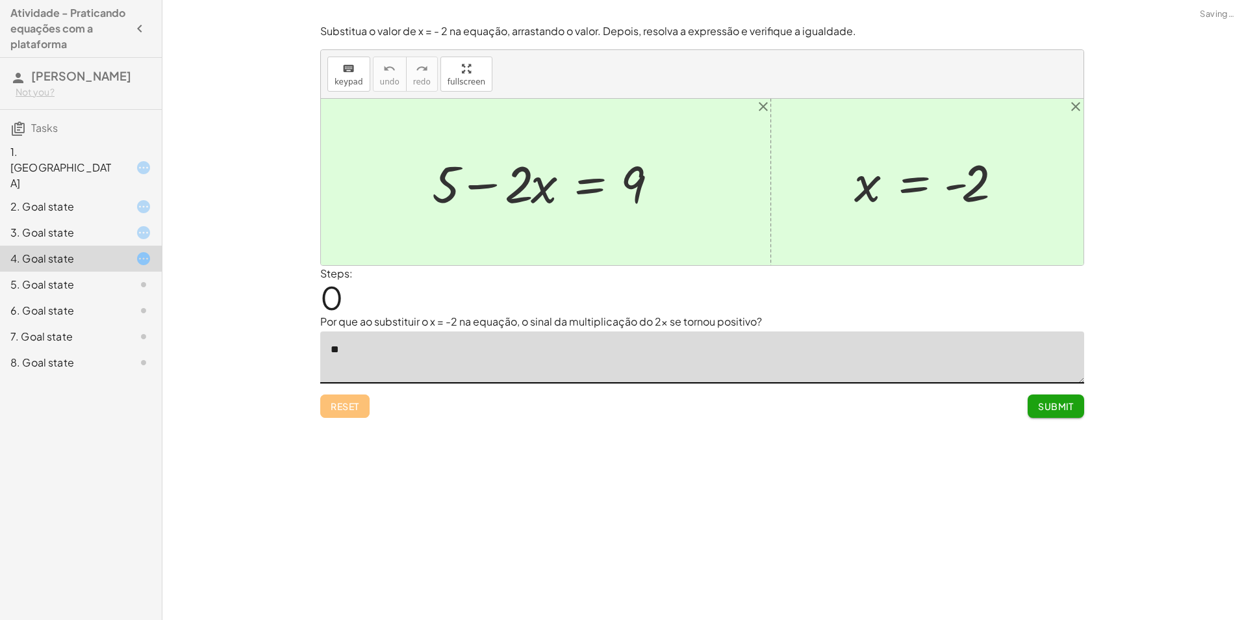
type textarea "*"
click at [592, 471] on div "Encontre o valor da incógnita x manipulando a equação. insert select one: Math …" at bounding box center [701, 310] width 1079 height 620
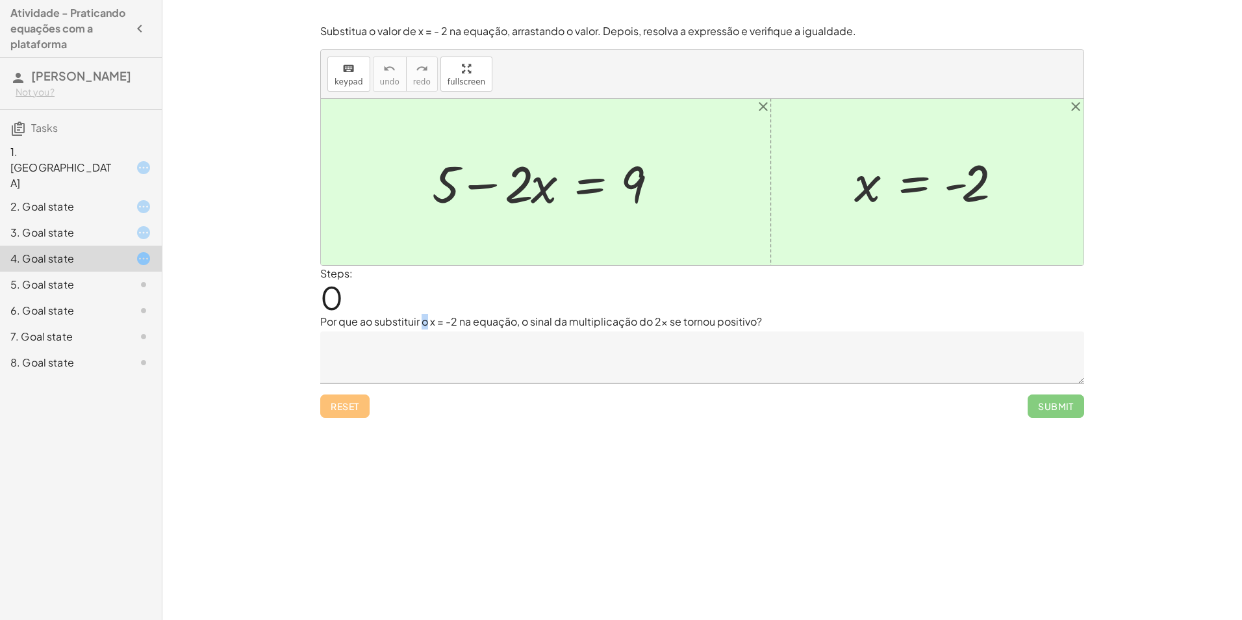
click at [423, 318] on p "Por que ao substituir o x = -2 na equação, o sinal da multiplicação do 2x se to…" at bounding box center [702, 322] width 764 height 16
click at [422, 317] on p "Por que ao substituir o x = -2 na equação, o sinal da multiplicação do 2x se to…" at bounding box center [702, 322] width 764 height 16
click at [429, 320] on p "Por que ao substituir o x = -2 na equação, o sinal da multiplicação do 2x se to…" at bounding box center [702, 322] width 764 height 16
click at [433, 318] on p "Por que ao substituir o x = -2 na equação, o sinal da multiplicação do 2x se to…" at bounding box center [702, 322] width 764 height 16
click at [583, 358] on textarea at bounding box center [702, 357] width 764 height 52
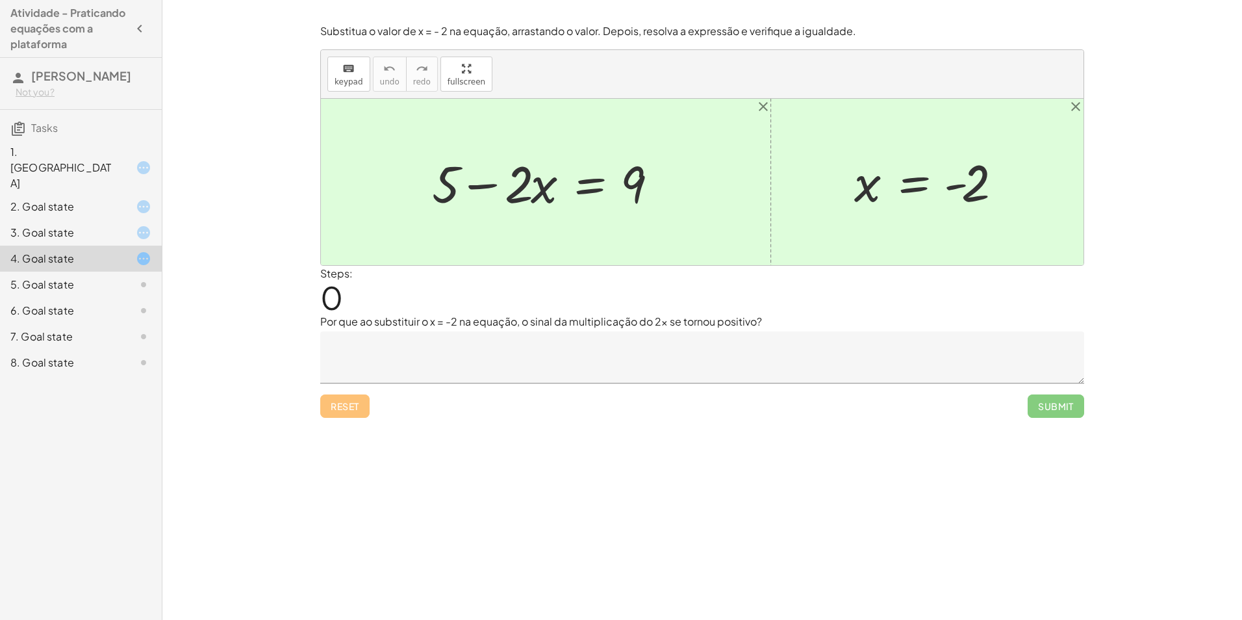
click at [542, 384] on div "Reset Submit" at bounding box center [702, 400] width 764 height 34
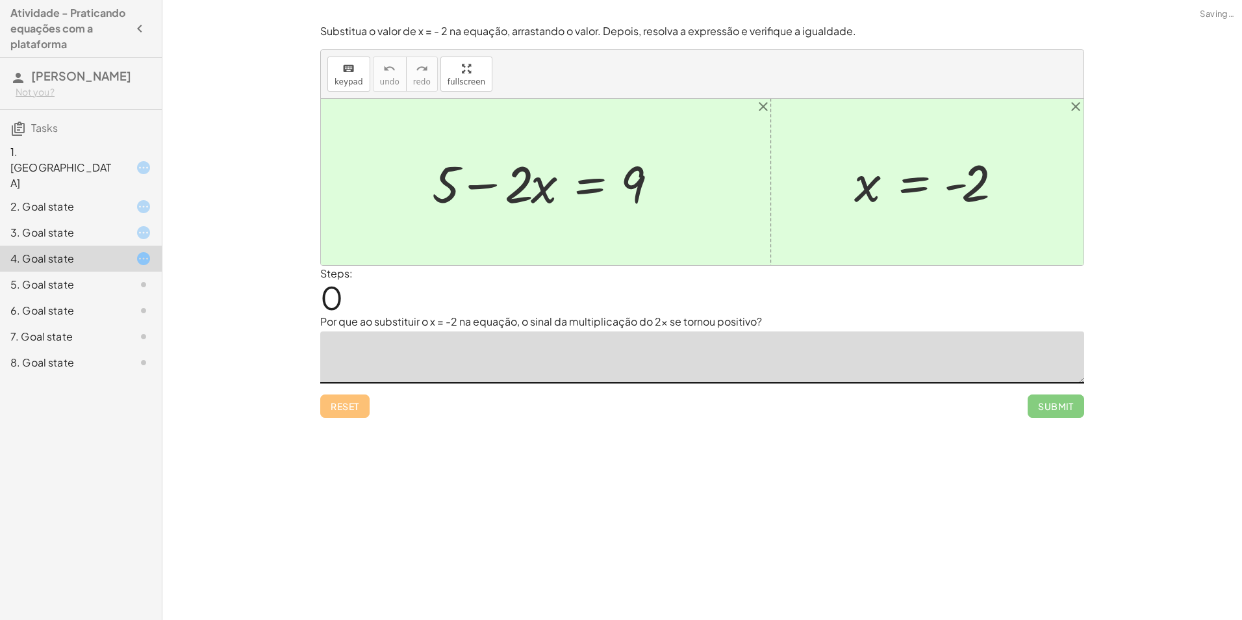
click at [538, 365] on textarea at bounding box center [702, 357] width 764 height 52
type textarea "*"
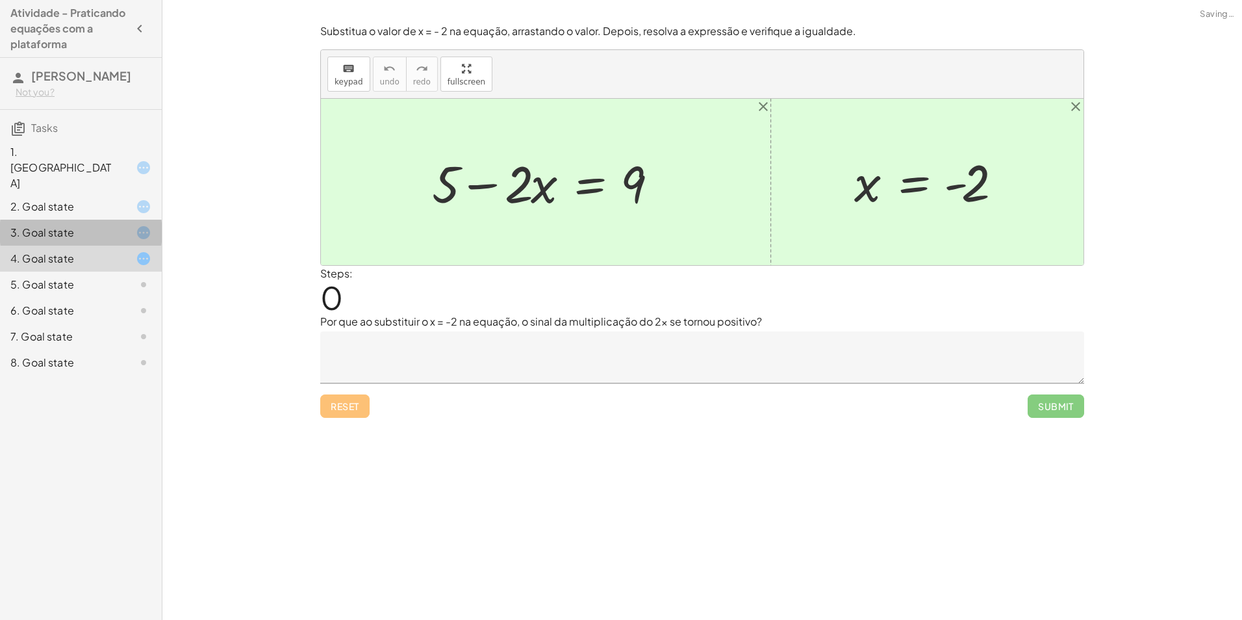
click at [150, 225] on icon at bounding box center [144, 233] width 16 height 16
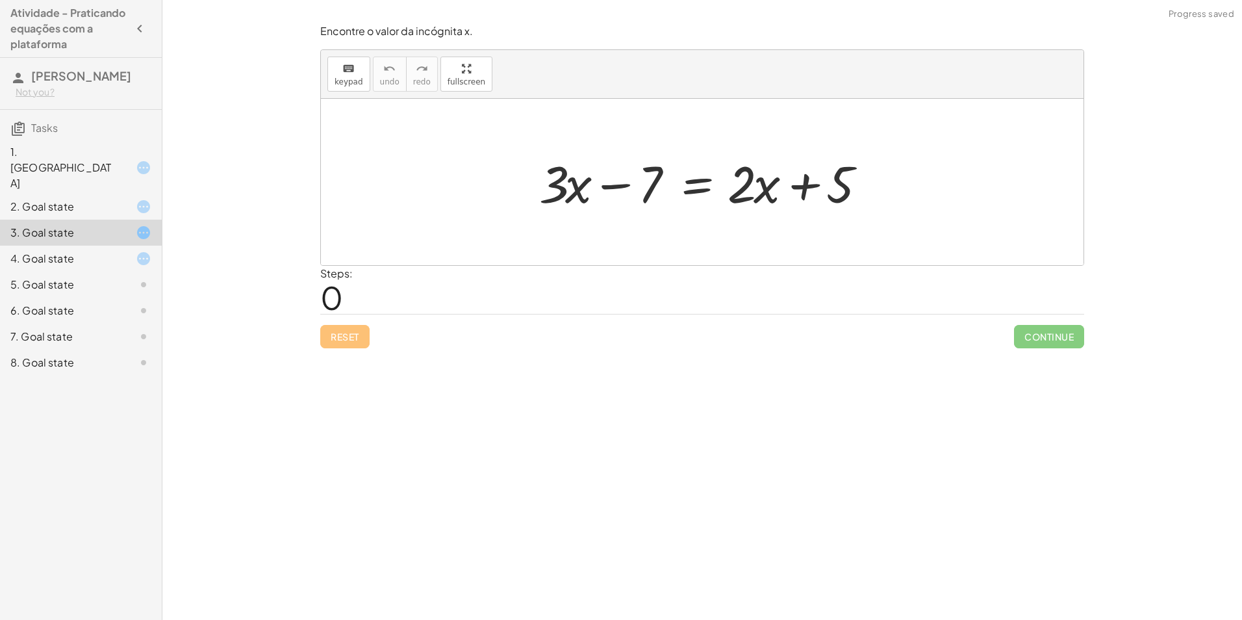
click at [73, 168] on div "1. Canvas 2. Goal state 3. Goal state 4. Goal state 5. Goal state 6. Goal state…" at bounding box center [81, 258] width 162 height 244
click at [69, 246] on div "2. Goal state" at bounding box center [81, 259] width 162 height 26
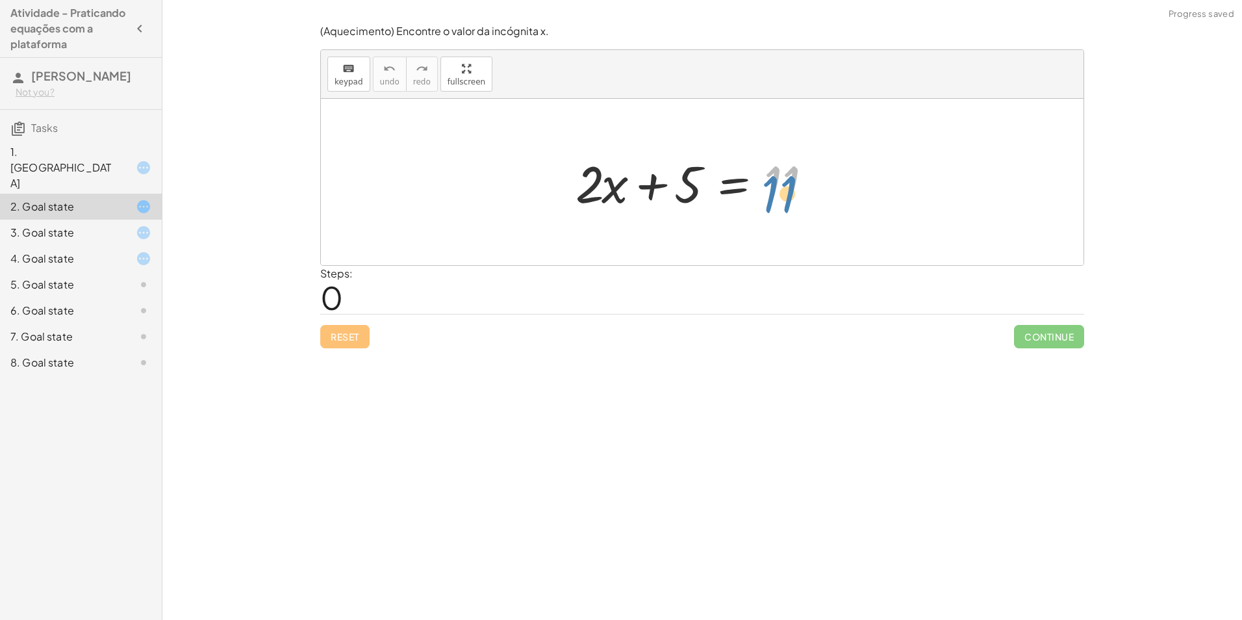
click at [774, 190] on div at bounding box center [707, 182] width 276 height 67
drag, startPoint x: 580, startPoint y: 178, endPoint x: 687, endPoint y: 162, distance: 108.4
click at [687, 162] on div at bounding box center [707, 182] width 276 height 67
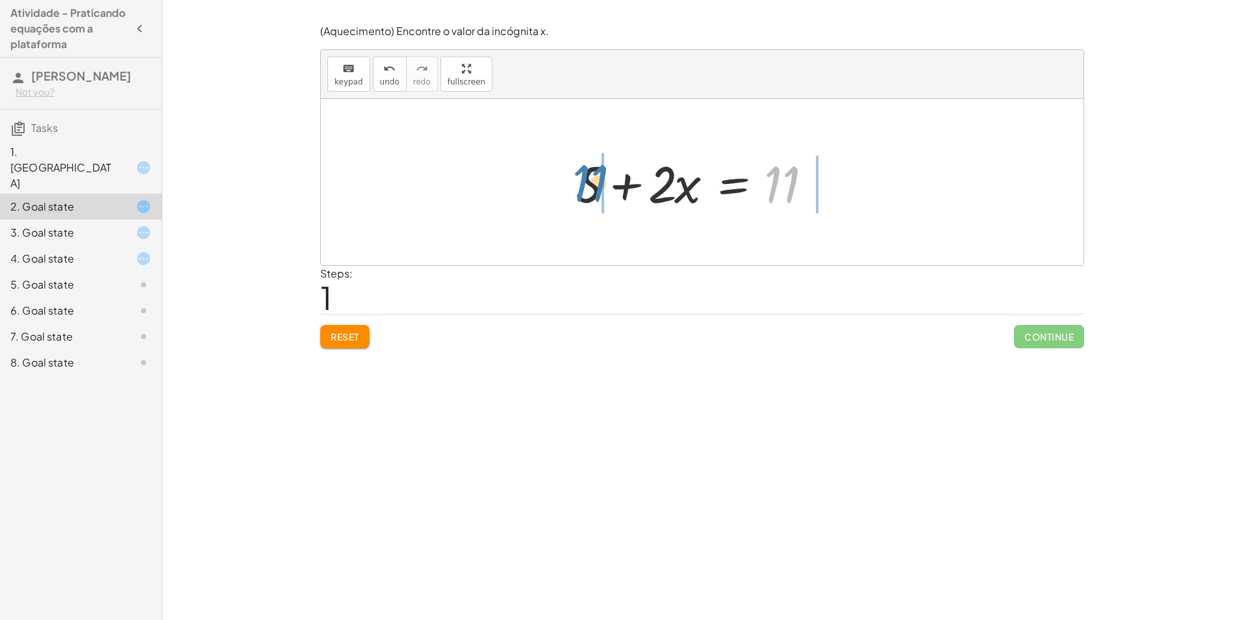
drag, startPoint x: 774, startPoint y: 186, endPoint x: 582, endPoint y: 186, distance: 192.2
click at [582, 185] on div at bounding box center [707, 182] width 276 height 67
click at [391, 71] on icon "undo" at bounding box center [389, 69] width 12 height 16
drag, startPoint x: 684, startPoint y: 189, endPoint x: 571, endPoint y: 194, distance: 113.1
click at [571, 194] on div at bounding box center [707, 182] width 276 height 67
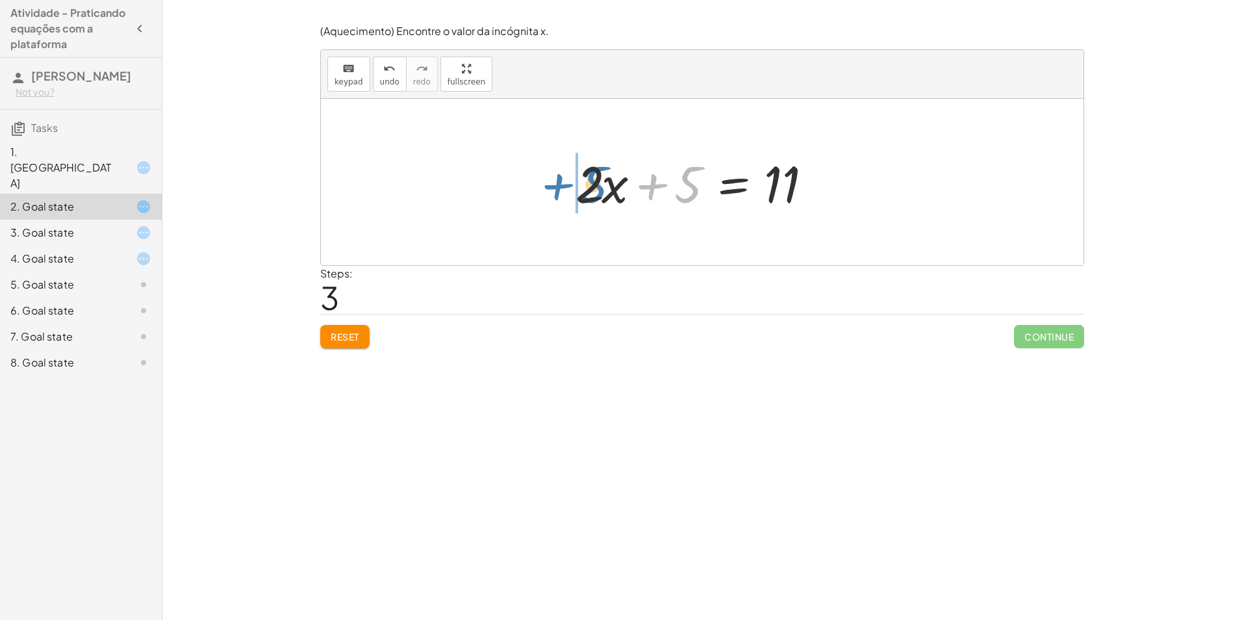
drag, startPoint x: 683, startPoint y: 184, endPoint x: 588, endPoint y: 184, distance: 94.2
click at [588, 184] on div at bounding box center [707, 182] width 276 height 67
click at [672, 199] on div at bounding box center [707, 182] width 276 height 67
drag, startPoint x: 664, startPoint y: 195, endPoint x: 574, endPoint y: 197, distance: 90.3
click at [574, 197] on div at bounding box center [707, 182] width 276 height 67
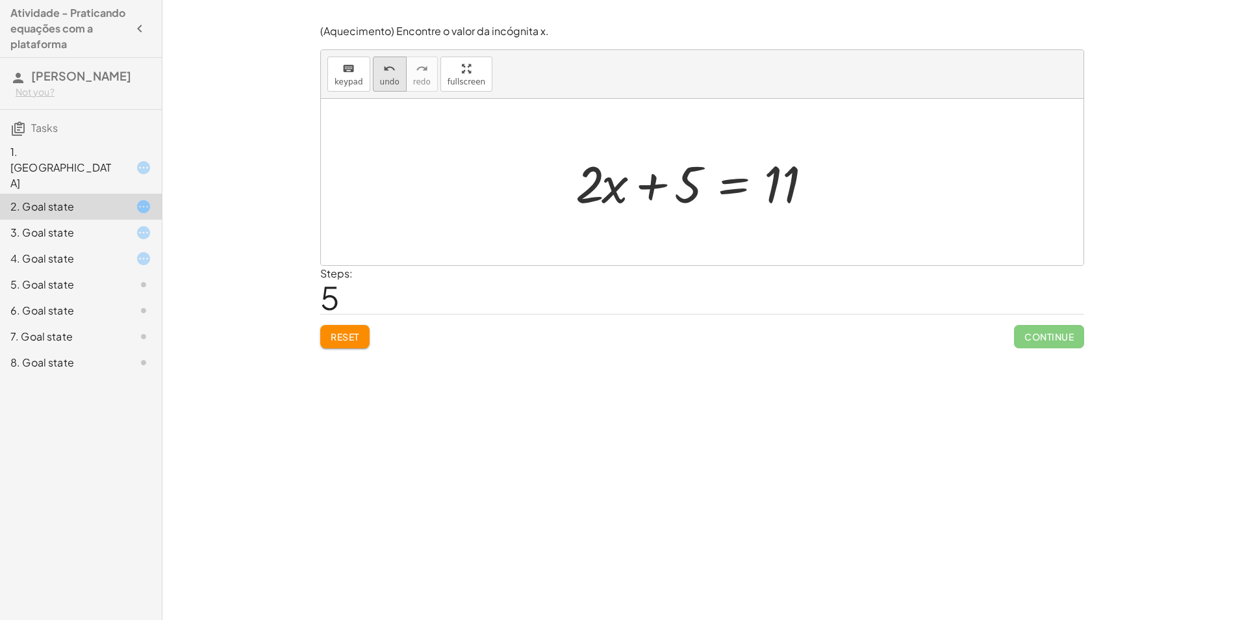
click at [383, 75] on icon "undo" at bounding box center [389, 69] width 12 height 16
drag, startPoint x: 384, startPoint y: 75, endPoint x: 327, endPoint y: 348, distance: 278.8
click at [327, 348] on button "Reset" at bounding box center [344, 336] width 49 height 23
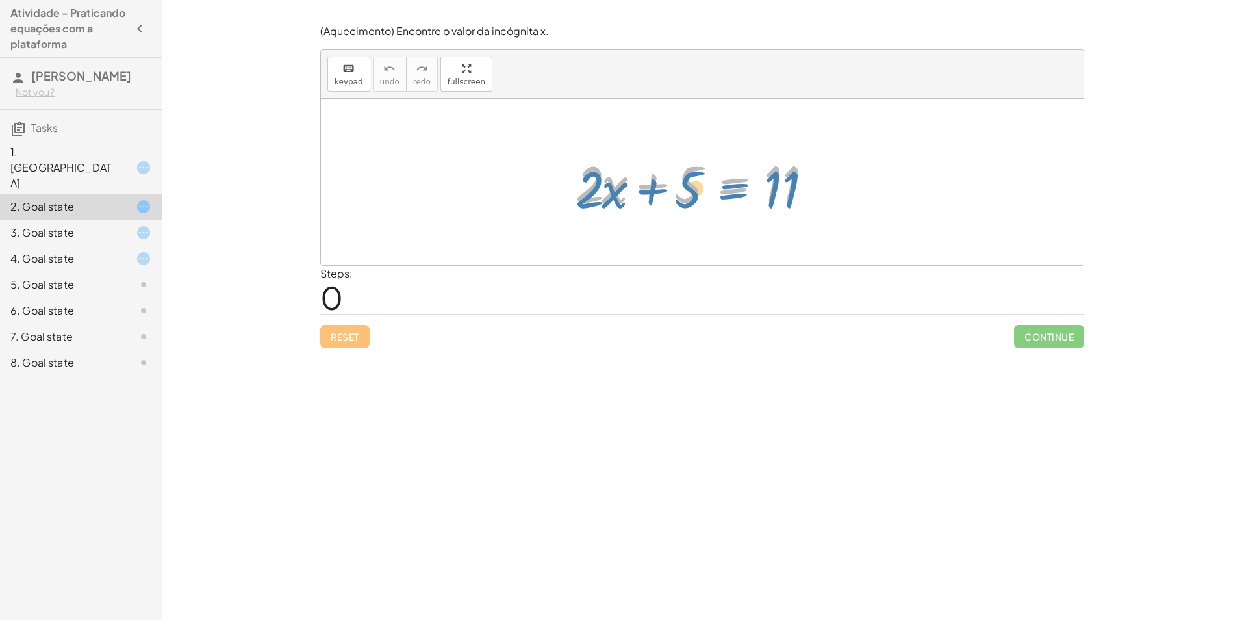
drag, startPoint x: 744, startPoint y: 191, endPoint x: 741, endPoint y: 197, distance: 6.7
click at [742, 197] on div at bounding box center [707, 182] width 276 height 67
drag, startPoint x: 696, startPoint y: 185, endPoint x: 705, endPoint y: 188, distance: 8.8
click at [705, 188] on div at bounding box center [707, 182] width 276 height 67
drag, startPoint x: 608, startPoint y: 195, endPoint x: 562, endPoint y: 197, distance: 45.5
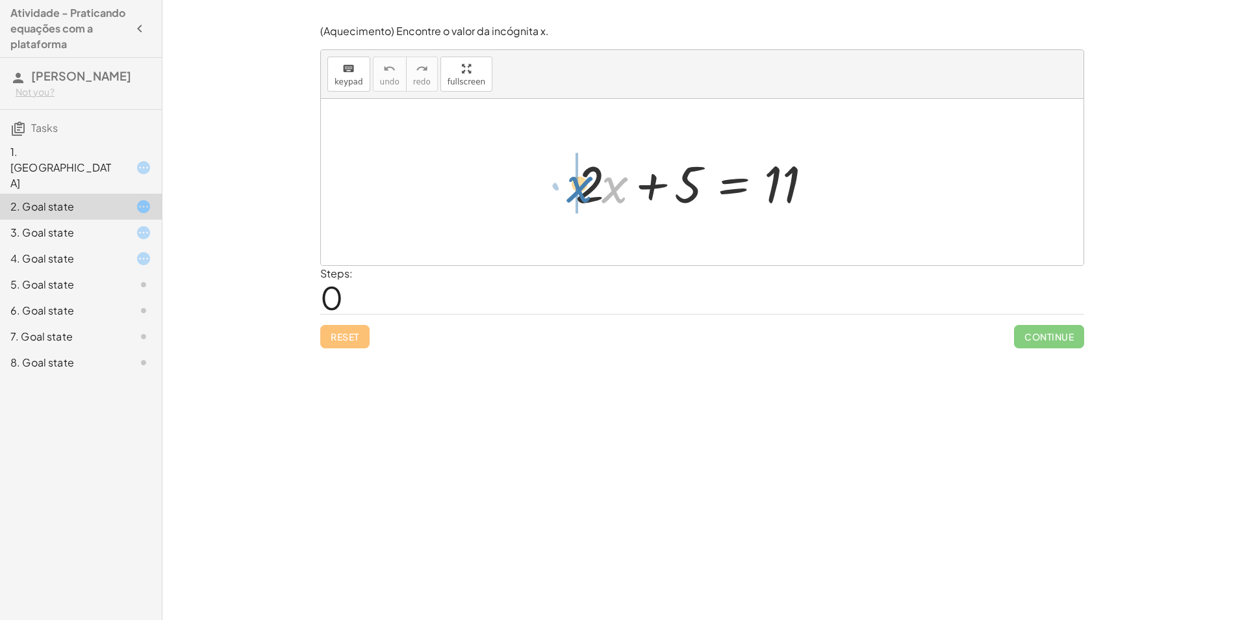
click at [562, 197] on div "· x + · 2 · x + 5 = 11" at bounding box center [702, 181] width 292 height 73
drag, startPoint x: 618, startPoint y: 190, endPoint x: 569, endPoint y: 186, distance: 48.9
drag, startPoint x: 796, startPoint y: 174, endPoint x: 657, endPoint y: 179, distance: 139.1
click at [658, 179] on div at bounding box center [707, 182] width 276 height 67
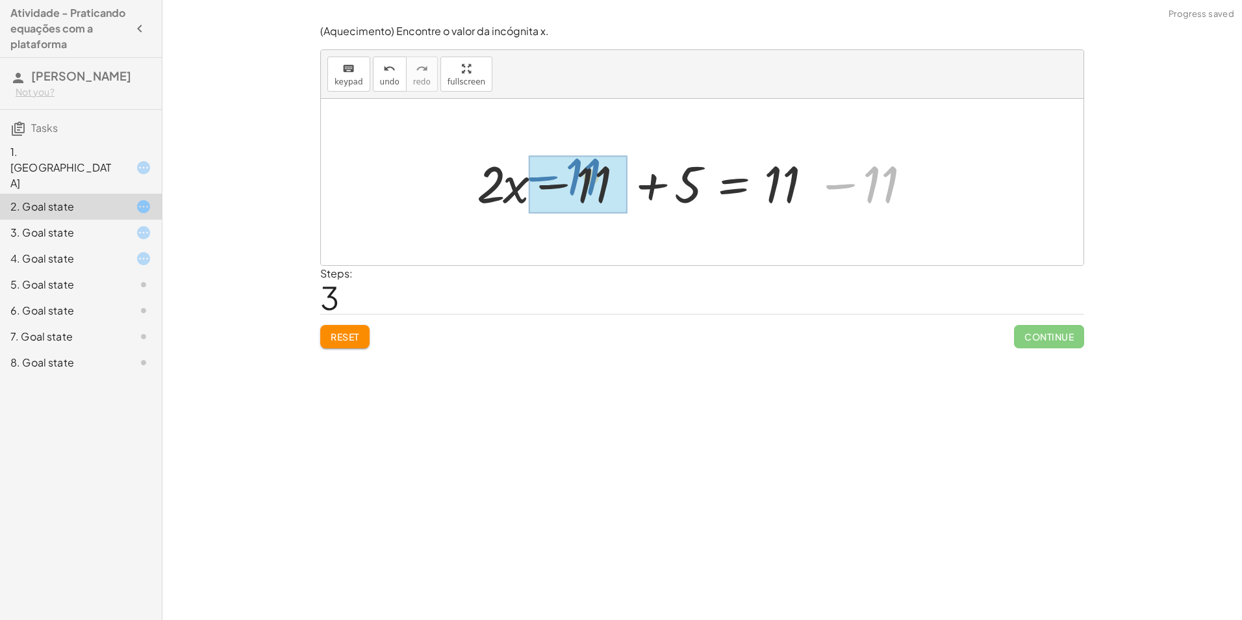
drag, startPoint x: 830, startPoint y: 183, endPoint x: 531, endPoint y: 175, distance: 298.9
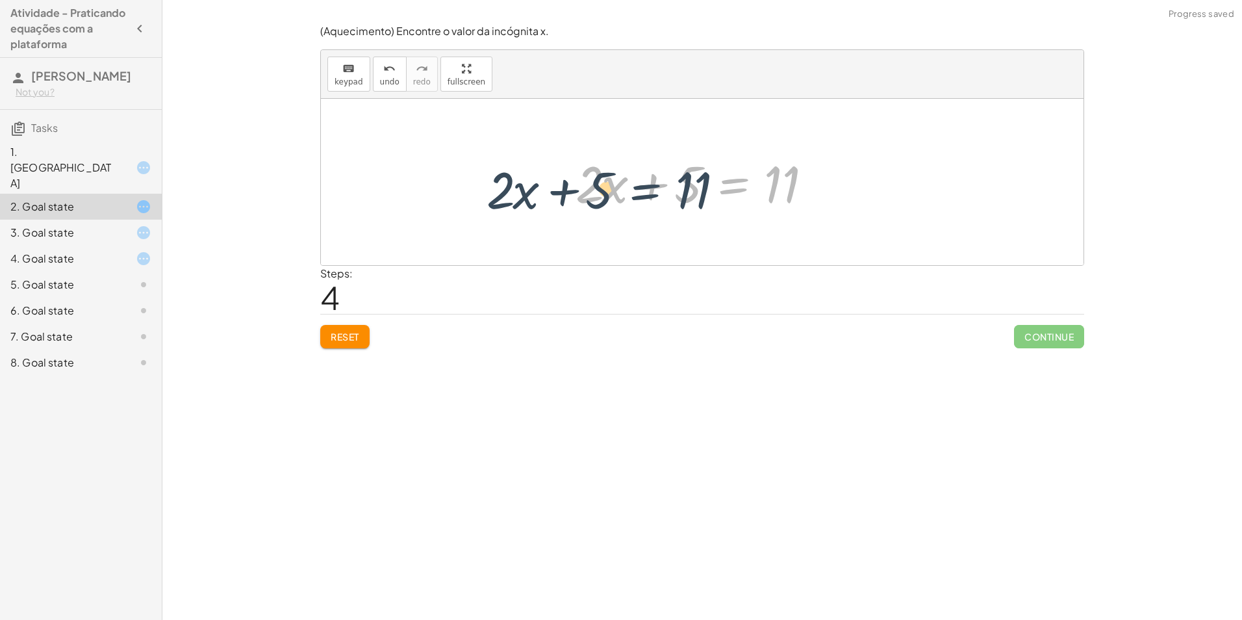
drag, startPoint x: 710, startPoint y: 187, endPoint x: 646, endPoint y: 197, distance: 65.1
click at [646, 197] on div at bounding box center [707, 182] width 276 height 67
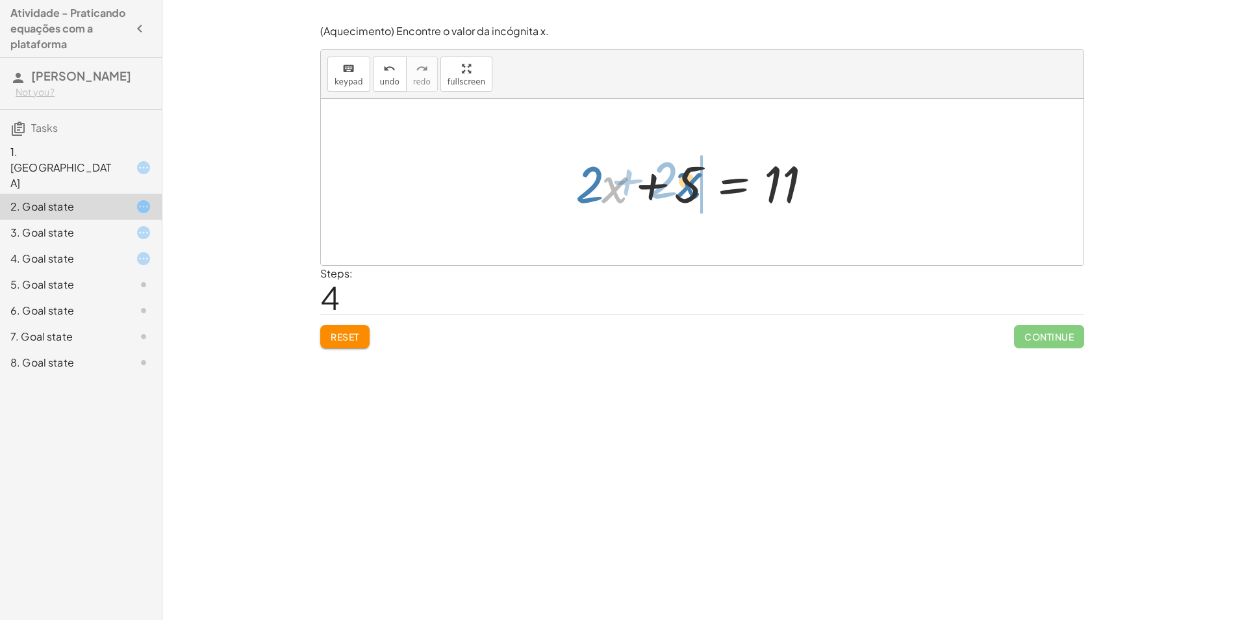
drag, startPoint x: 623, startPoint y: 187, endPoint x: 698, endPoint y: 181, distance: 74.9
click at [698, 181] on div at bounding box center [707, 182] width 276 height 67
drag, startPoint x: 683, startPoint y: 189, endPoint x: 656, endPoint y: 187, distance: 26.7
click at [656, 187] on div at bounding box center [707, 182] width 276 height 67
click at [103, 355] on div "8. Goal state" at bounding box center [62, 363] width 105 height 16
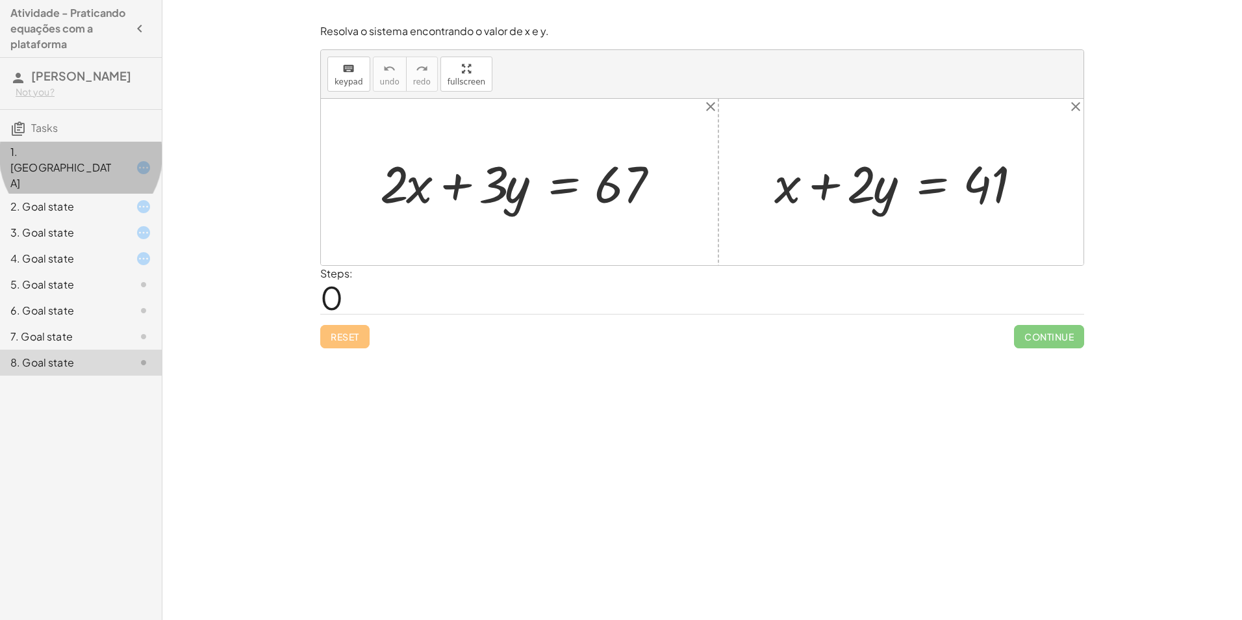
click at [40, 220] on div "1. [GEOGRAPHIC_DATA]" at bounding box center [81, 233] width 162 height 26
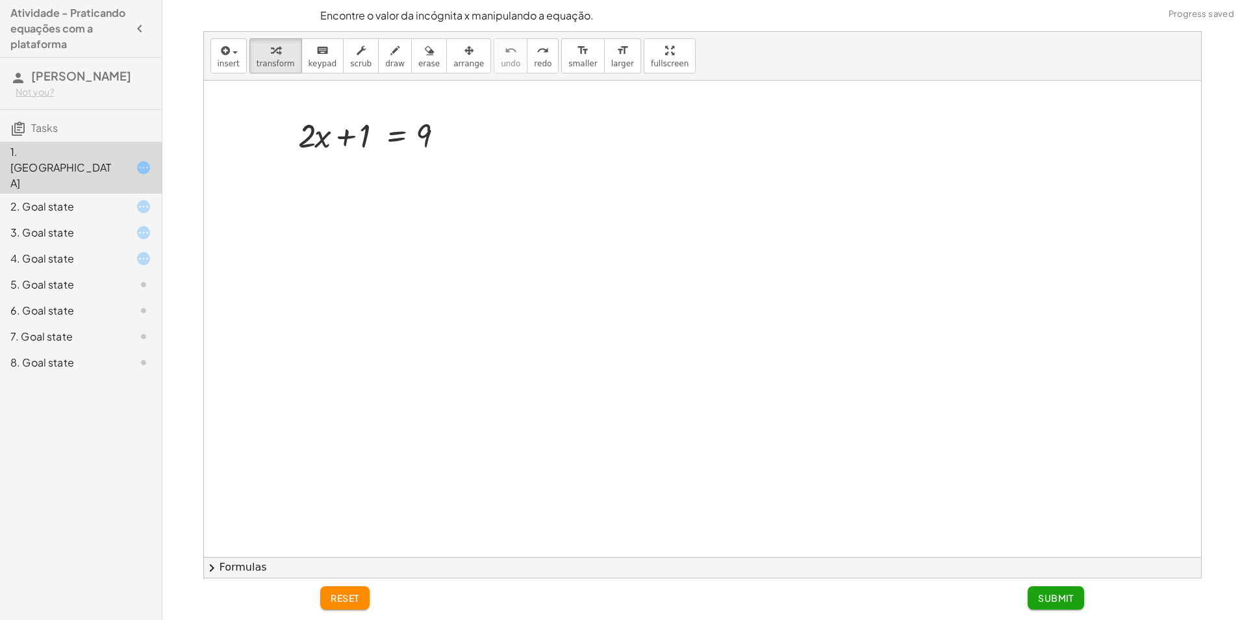
click at [84, 199] on div "2. Goal state" at bounding box center [62, 207] width 105 height 16
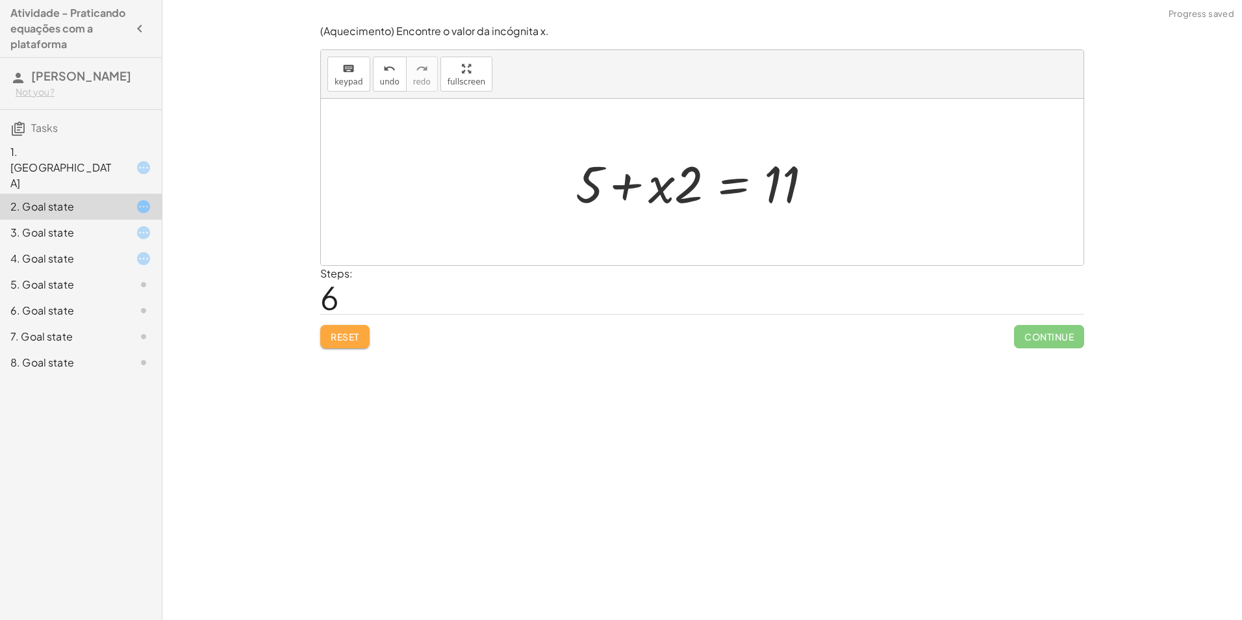
click at [364, 334] on button "Reset" at bounding box center [344, 336] width 49 height 23
drag, startPoint x: 770, startPoint y: 185, endPoint x: 546, endPoint y: 186, distance: 224.7
click at [546, 186] on div "11 + · 2 · x + 5 = 11" at bounding box center [702, 182] width 762 height 166
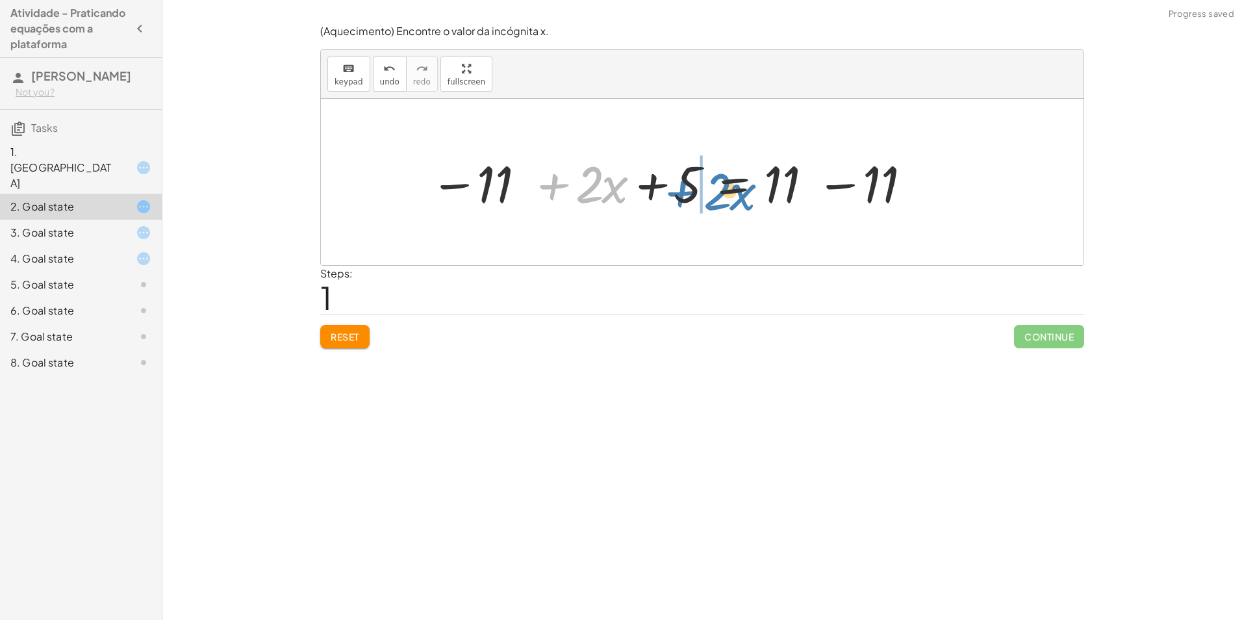
drag, startPoint x: 547, startPoint y: 184, endPoint x: 675, endPoint y: 191, distance: 128.8
click at [675, 191] on div at bounding box center [678, 182] width 511 height 67
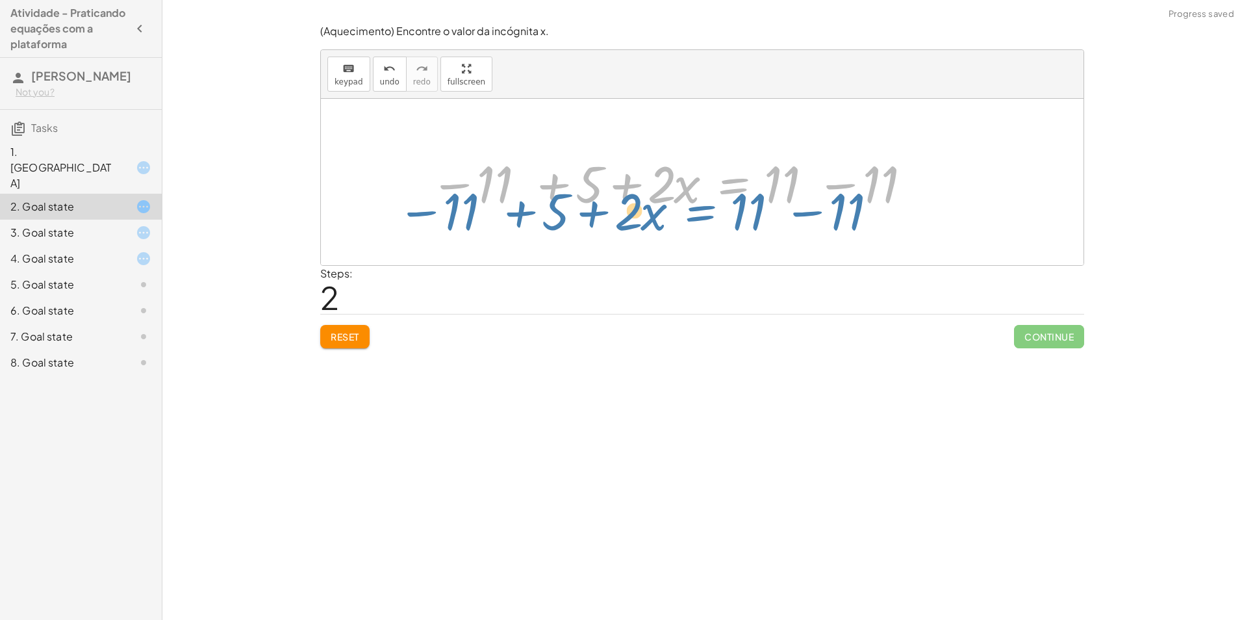
drag, startPoint x: 762, startPoint y: 177, endPoint x: 758, endPoint y: 195, distance: 18.6
click at [747, 207] on div at bounding box center [678, 182] width 511 height 67
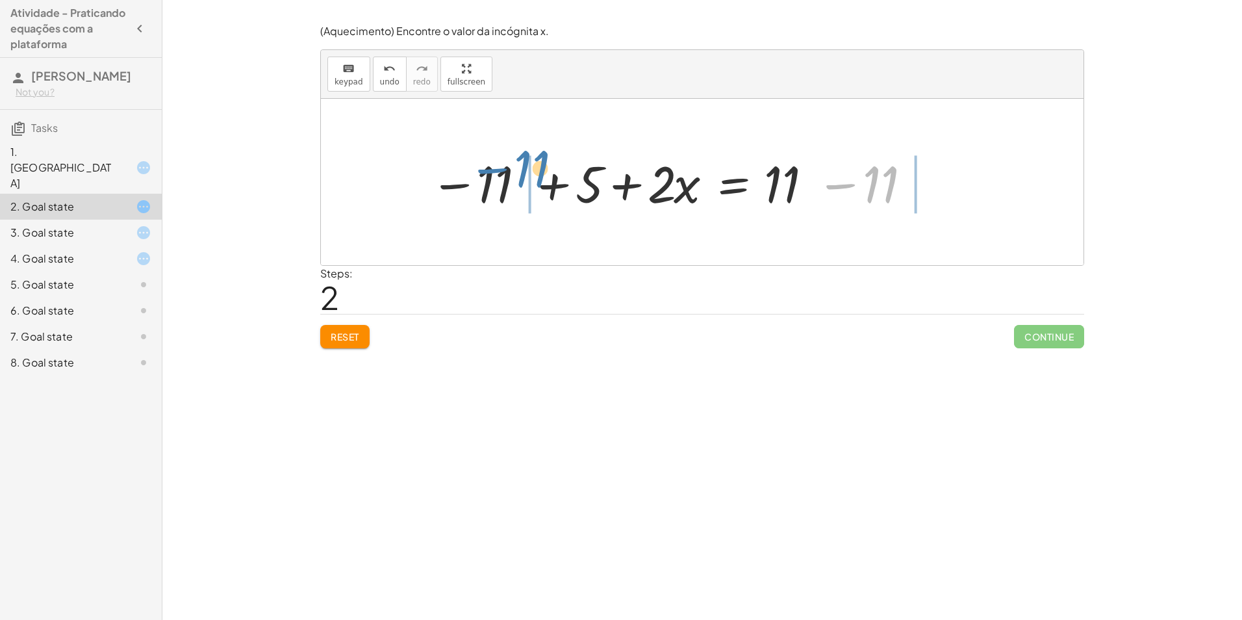
drag, startPoint x: 833, startPoint y: 183, endPoint x: 477, endPoint y: 172, distance: 356.7
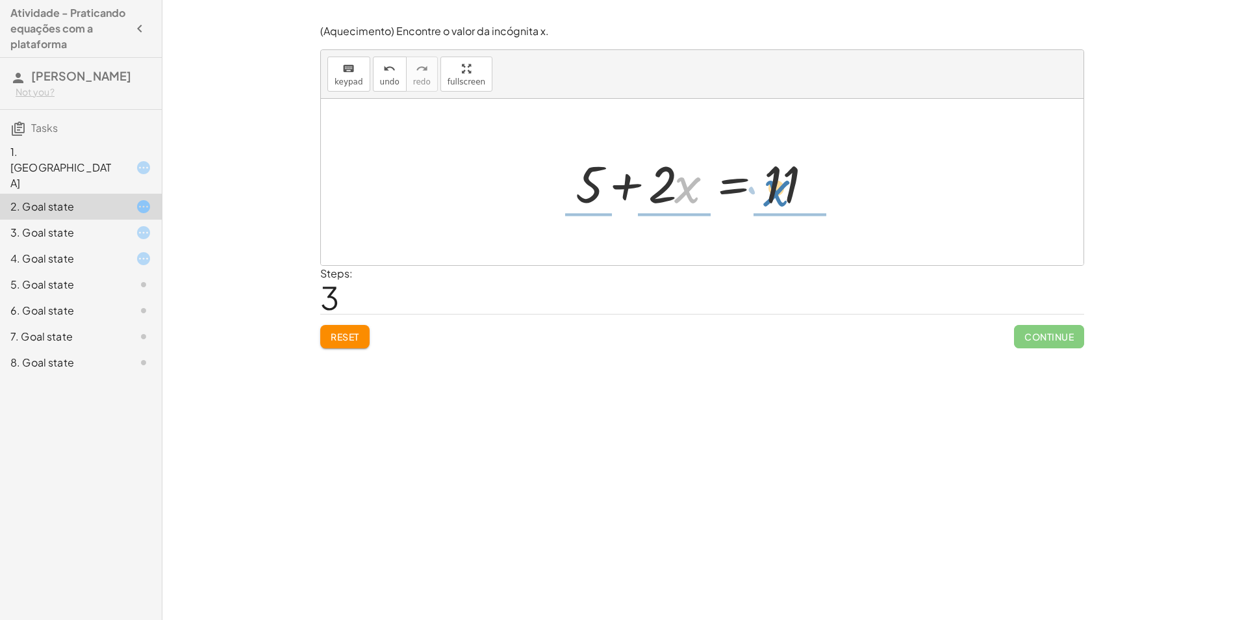
drag, startPoint x: 693, startPoint y: 197, endPoint x: 763, endPoint y: 220, distance: 73.7
click at [763, 220] on div "+ · 2 · x + 5 = 11 − 11 + · 2 · x + 5 = + 11 − 11 − 11 + 5 + · 2 · x = + 11 − 1…" at bounding box center [702, 182] width 762 height 166
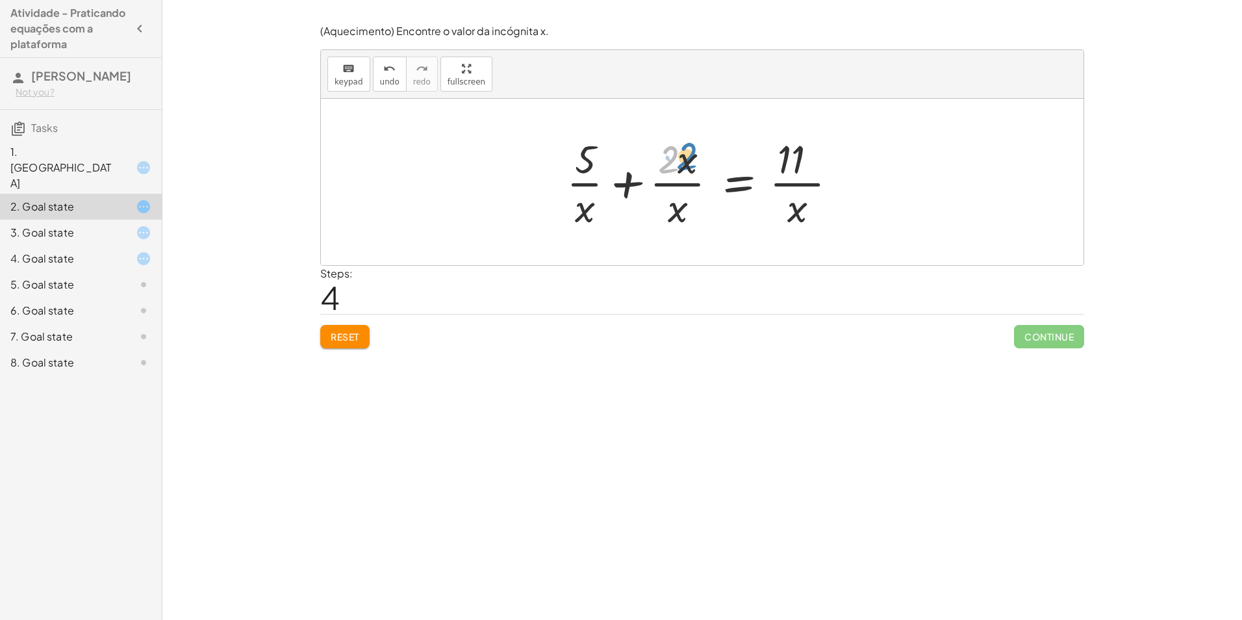
drag, startPoint x: 677, startPoint y: 157, endPoint x: 692, endPoint y: 166, distance: 18.4
click at [696, 155] on div at bounding box center [707, 182] width 294 height 100
drag, startPoint x: 695, startPoint y: 161, endPoint x: 690, endPoint y: 218, distance: 56.7
click at [690, 218] on div at bounding box center [707, 182] width 294 height 100
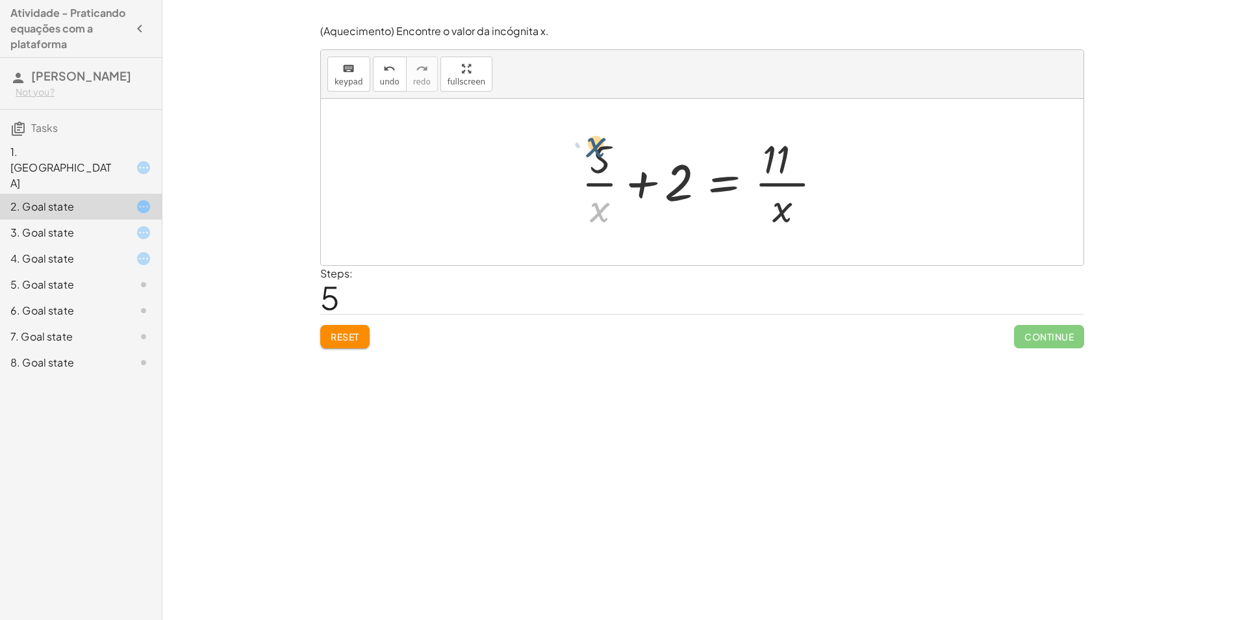
drag, startPoint x: 599, startPoint y: 214, endPoint x: 608, endPoint y: 177, distance: 37.5
click at [608, 177] on div at bounding box center [707, 182] width 264 height 100
drag, startPoint x: 794, startPoint y: 149, endPoint x: 794, endPoint y: 167, distance: 18.2
click at [794, 168] on div at bounding box center [707, 182] width 264 height 100
drag, startPoint x: 779, startPoint y: 201, endPoint x: 617, endPoint y: 208, distance: 161.9
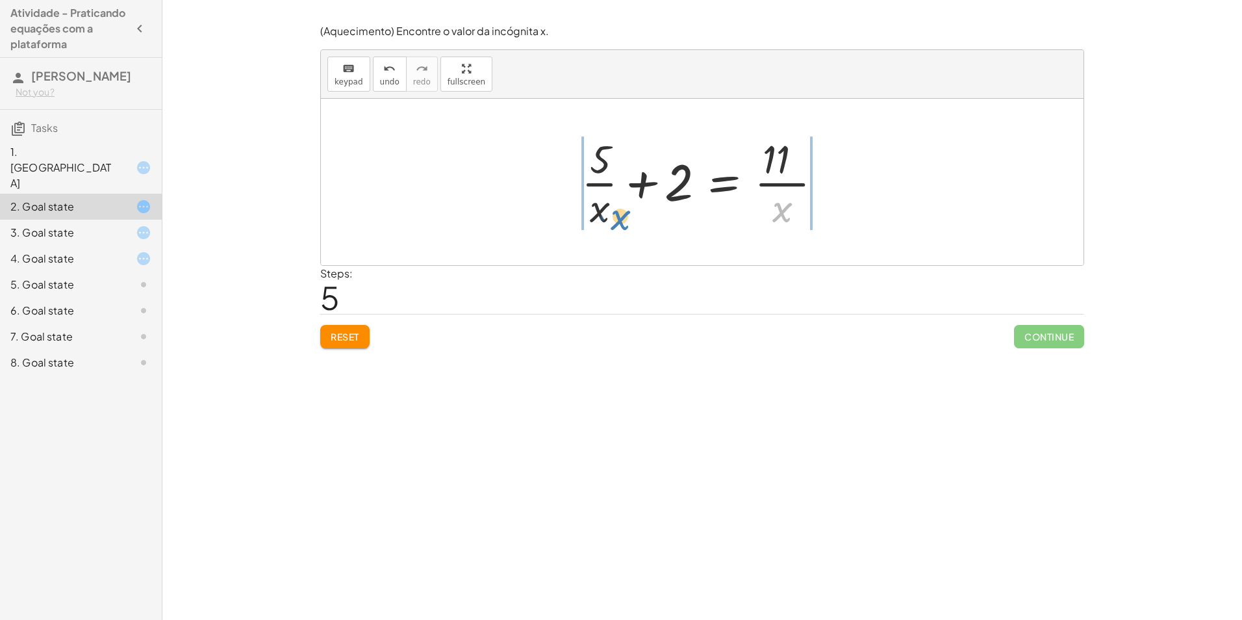
click at [617, 208] on div at bounding box center [707, 182] width 264 height 100
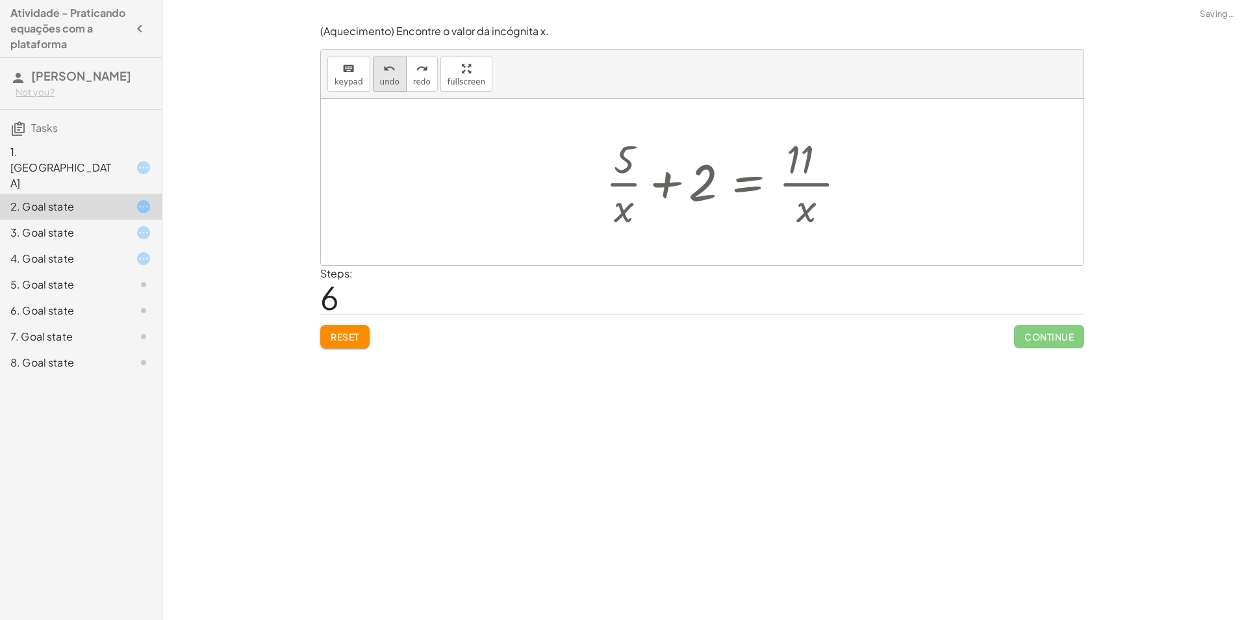
click at [395, 80] on button "undo undo" at bounding box center [390, 74] width 34 height 35
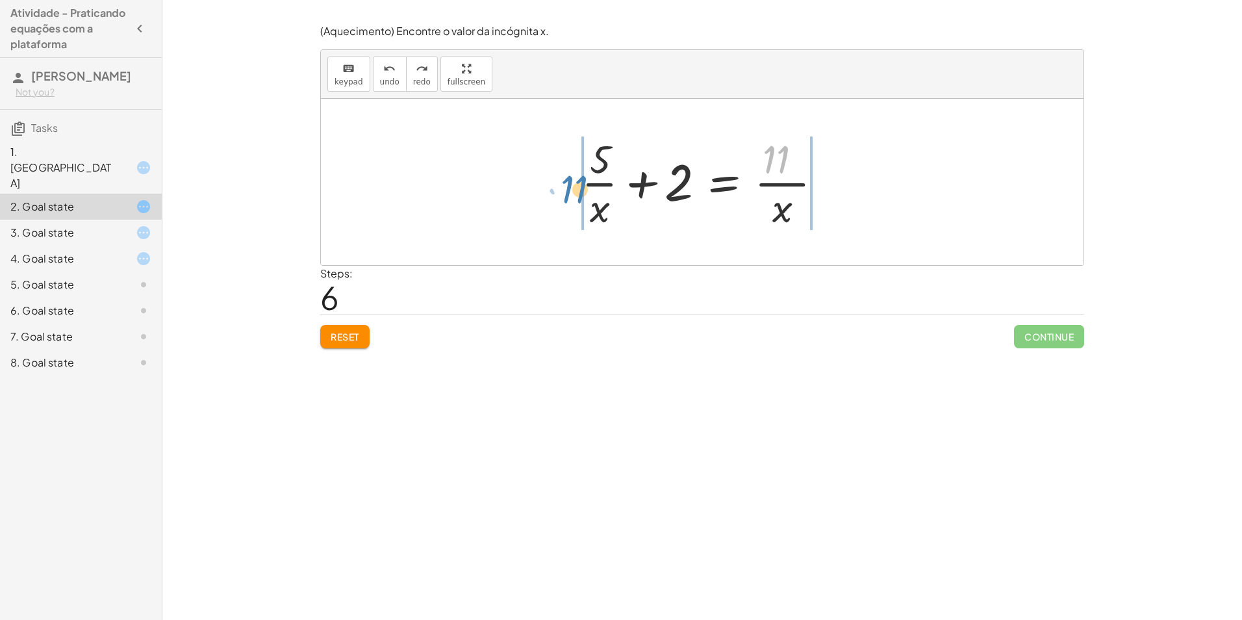
drag, startPoint x: 786, startPoint y: 158, endPoint x: 585, endPoint y: 188, distance: 203.5
click at [585, 188] on div at bounding box center [707, 182] width 264 height 100
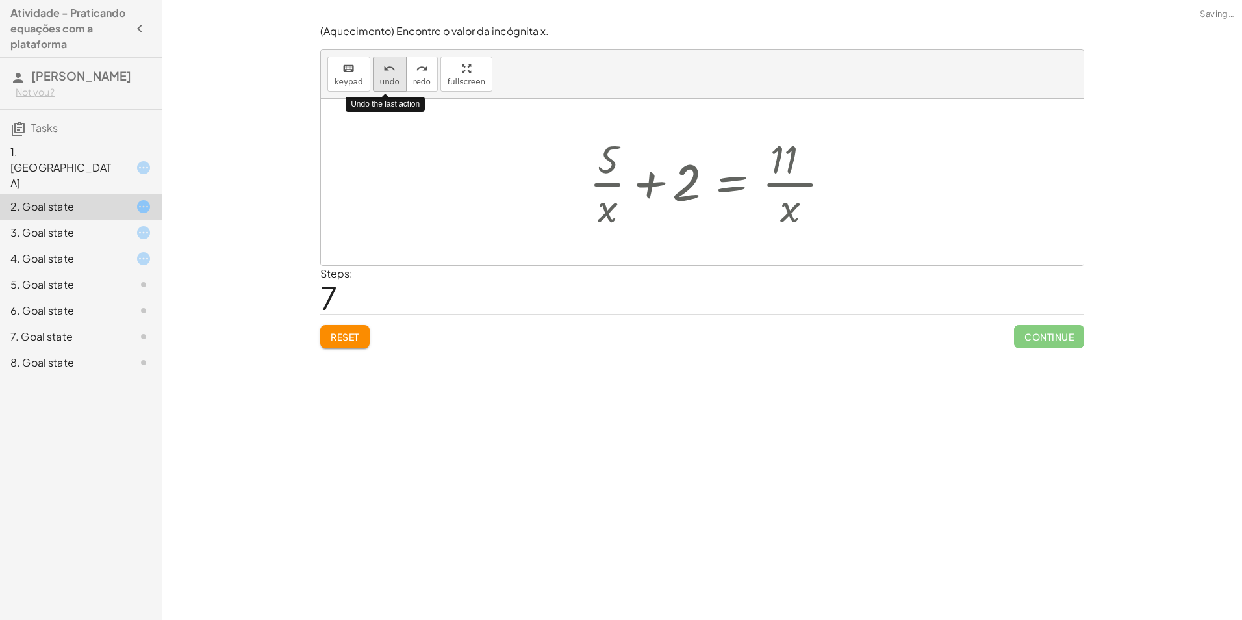
click at [374, 82] on button "undo undo" at bounding box center [390, 74] width 34 height 35
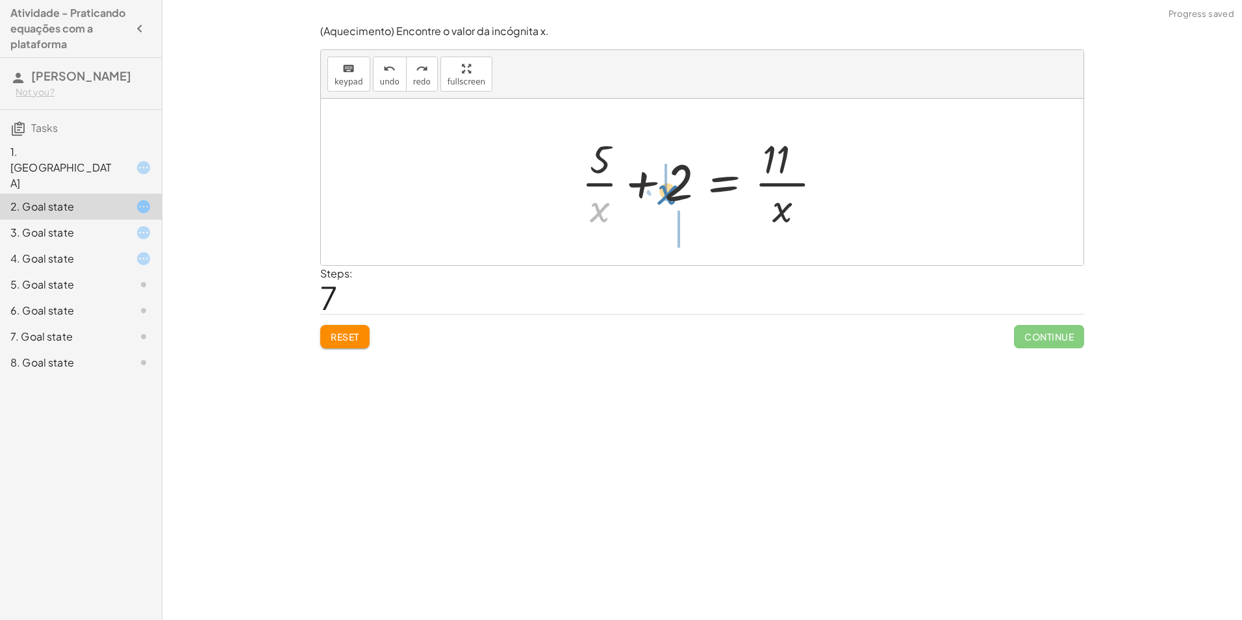
drag, startPoint x: 591, startPoint y: 212, endPoint x: 657, endPoint y: 194, distance: 68.9
click at [657, 194] on div at bounding box center [707, 182] width 264 height 100
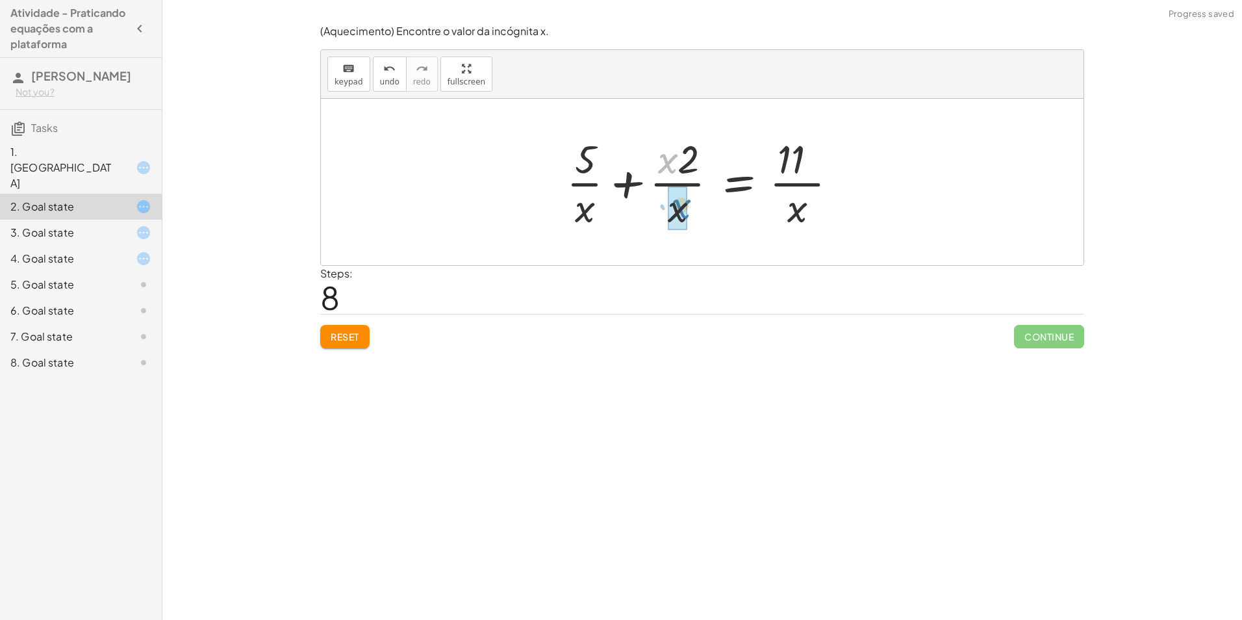
drag, startPoint x: 666, startPoint y: 151, endPoint x: 679, endPoint y: 197, distance: 47.3
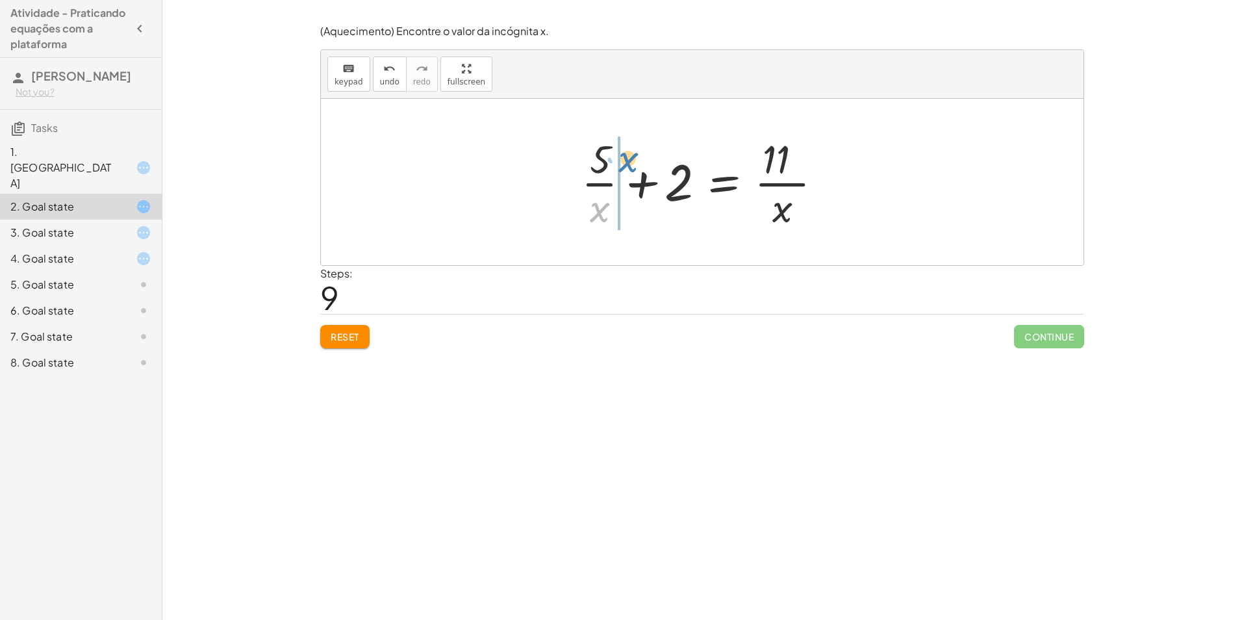
drag, startPoint x: 603, startPoint y: 214, endPoint x: 643, endPoint y: 176, distance: 55.6
click at [642, 175] on div at bounding box center [707, 182] width 264 height 100
drag, startPoint x: 782, startPoint y: 159, endPoint x: 742, endPoint y: 199, distance: 56.9
click at [742, 199] on div at bounding box center [707, 182] width 264 height 100
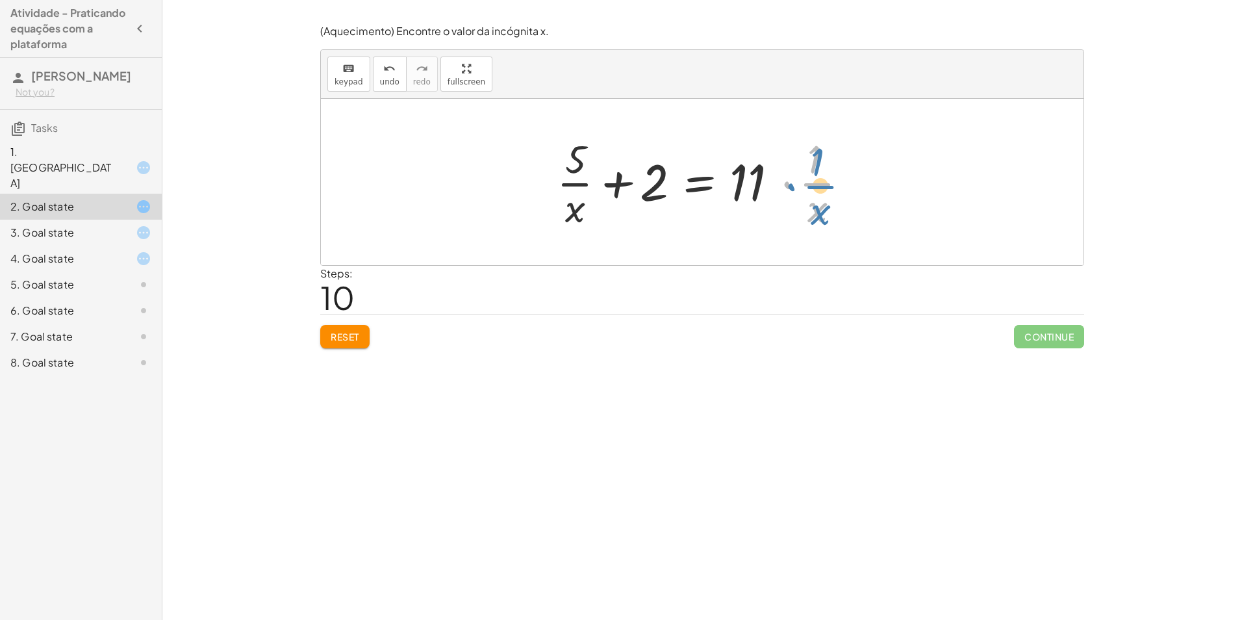
click at [789, 183] on div at bounding box center [707, 182] width 314 height 100
drag, startPoint x: 810, startPoint y: 204, endPoint x: 723, endPoint y: 195, distance: 87.5
click at [725, 195] on div at bounding box center [707, 182] width 314 height 100
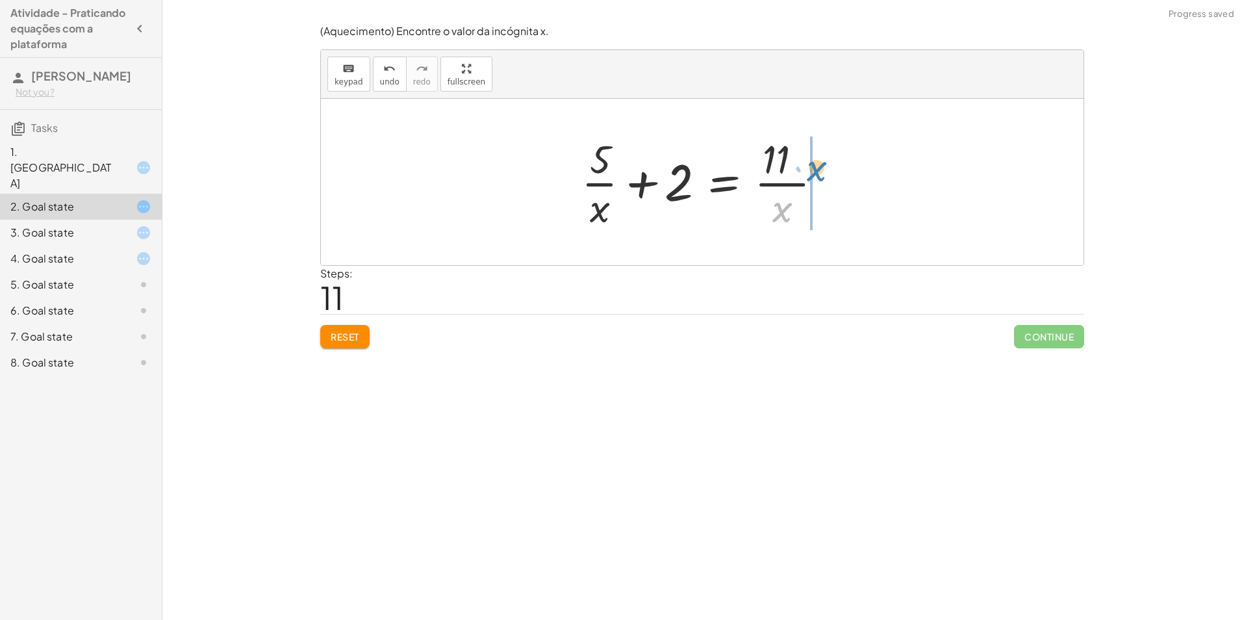
drag, startPoint x: 785, startPoint y: 209, endPoint x: 824, endPoint y: 167, distance: 57.5
click at [824, 167] on div at bounding box center [707, 182] width 264 height 100
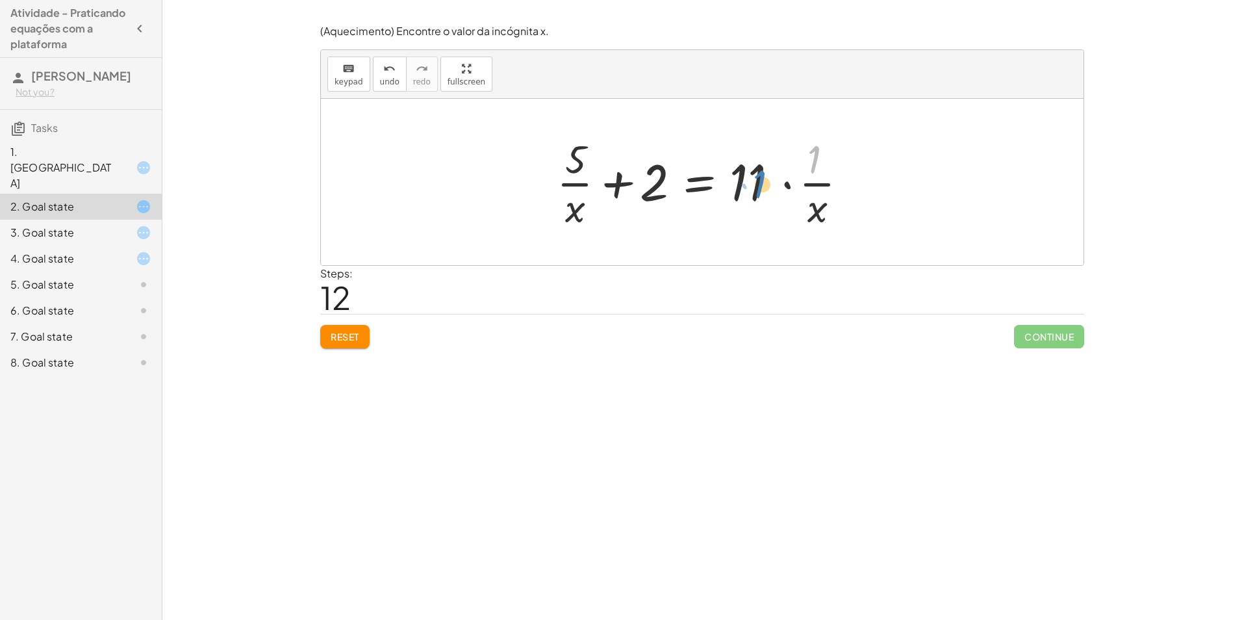
click at [794, 175] on div at bounding box center [707, 182] width 314 height 100
drag, startPoint x: 818, startPoint y: 212, endPoint x: 744, endPoint y: 181, distance: 80.7
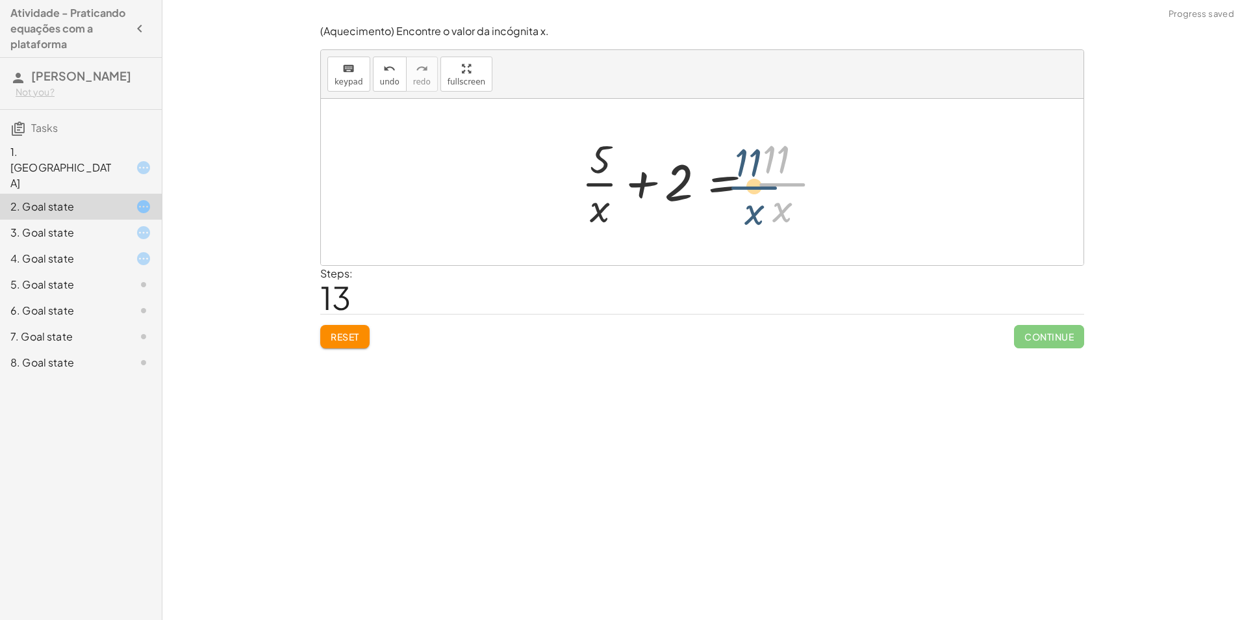
drag, startPoint x: 785, startPoint y: 181, endPoint x: 772, endPoint y: 180, distance: 13.0
click at [771, 180] on div at bounding box center [707, 182] width 264 height 100
drag, startPoint x: 735, startPoint y: 179, endPoint x: 726, endPoint y: 187, distance: 11.9
click at [726, 187] on div at bounding box center [707, 182] width 264 height 100
drag, startPoint x: 675, startPoint y: 193, endPoint x: 764, endPoint y: 202, distance: 89.4
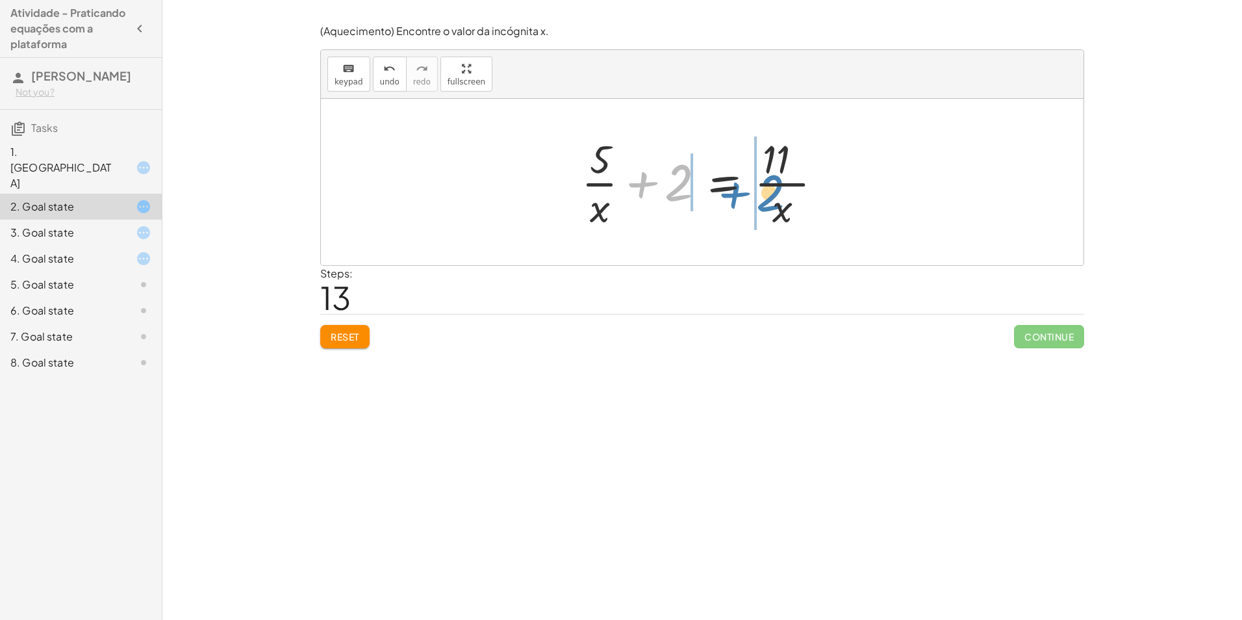
click at [764, 202] on div at bounding box center [707, 182] width 264 height 100
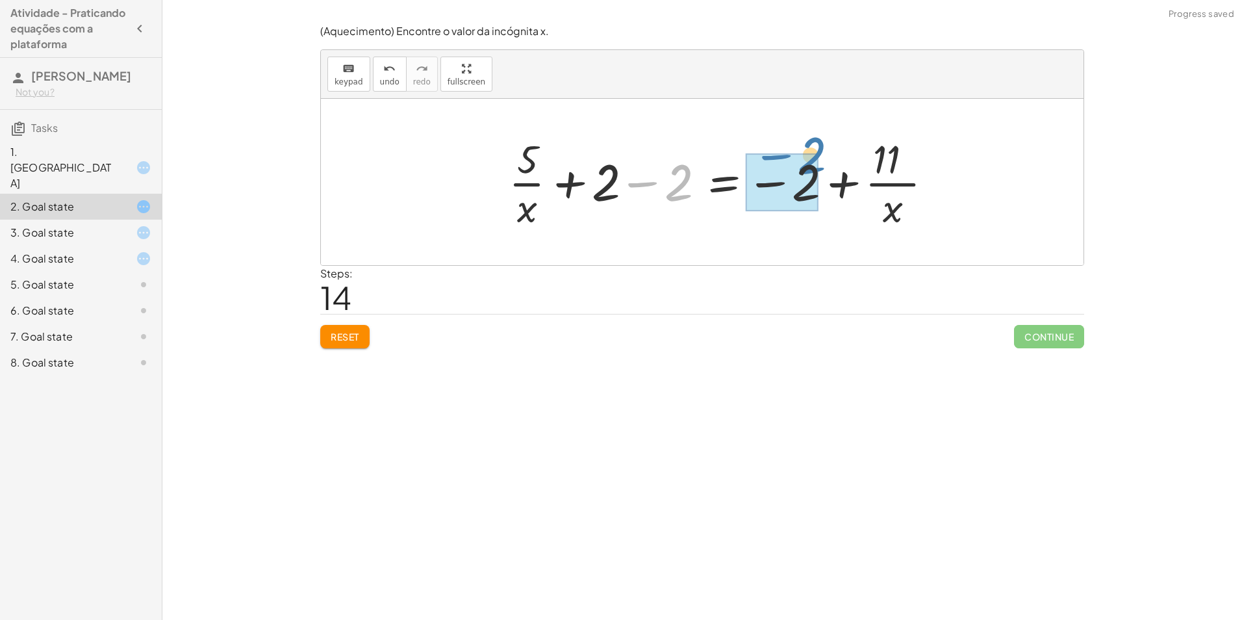
drag, startPoint x: 674, startPoint y: 187, endPoint x: 808, endPoint y: 168, distance: 135.1
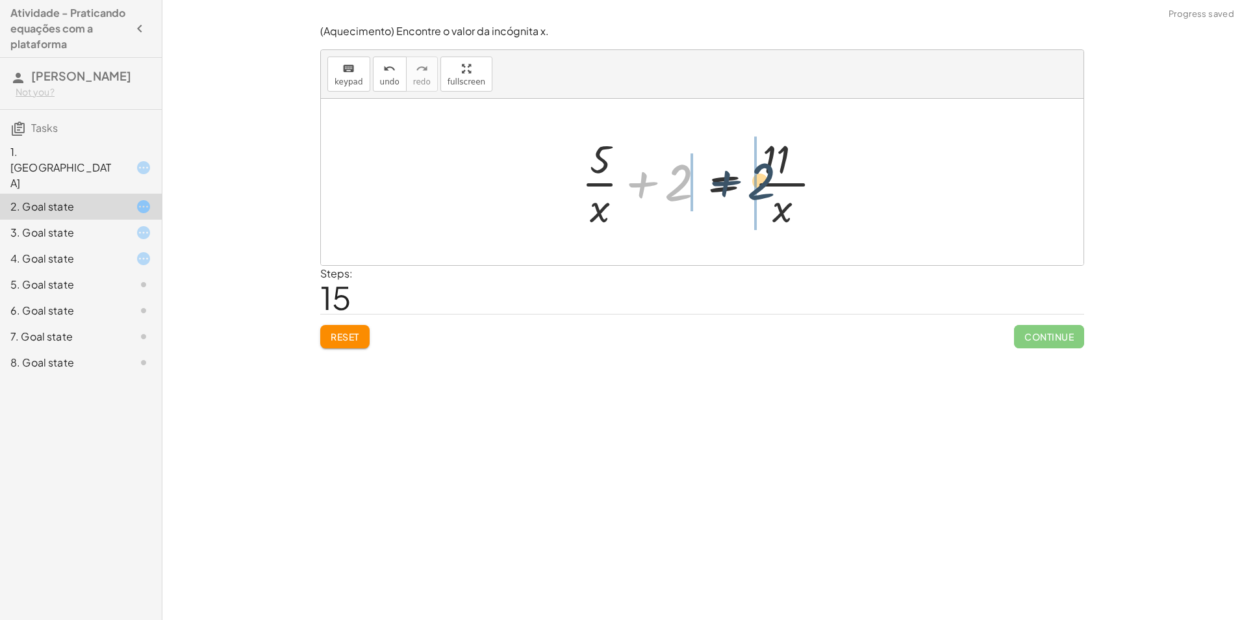
drag, startPoint x: 668, startPoint y: 188, endPoint x: 755, endPoint y: 186, distance: 87.1
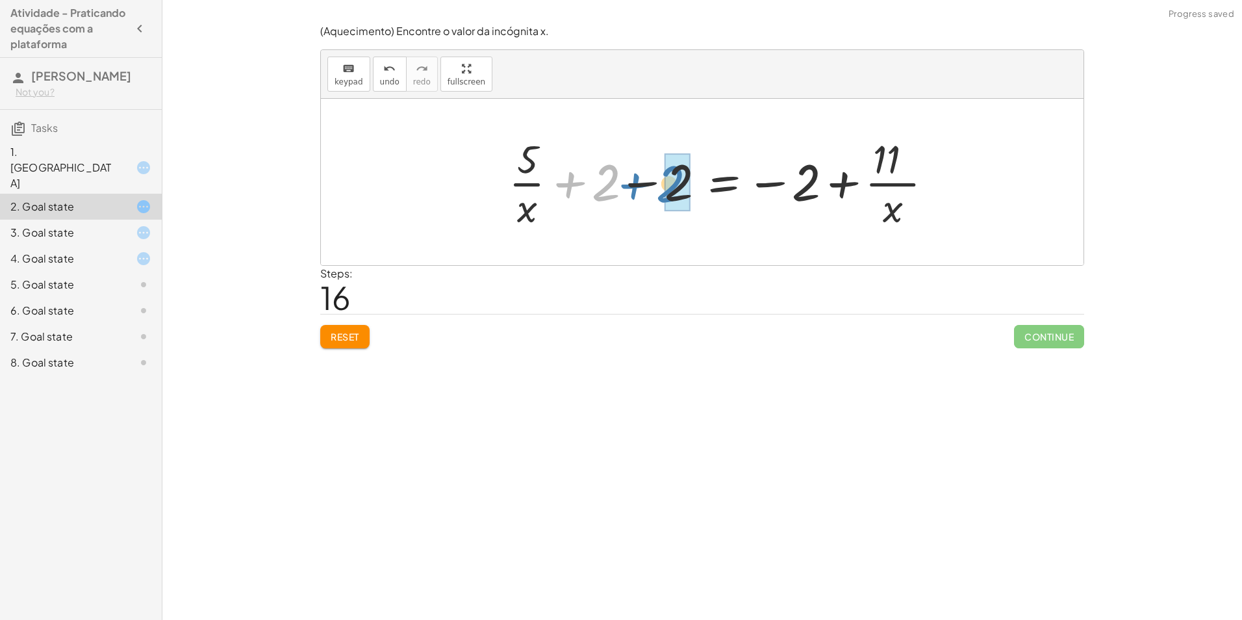
drag, startPoint x: 577, startPoint y: 189, endPoint x: 642, endPoint y: 190, distance: 65.0
click at [642, 190] on div at bounding box center [725, 182] width 447 height 100
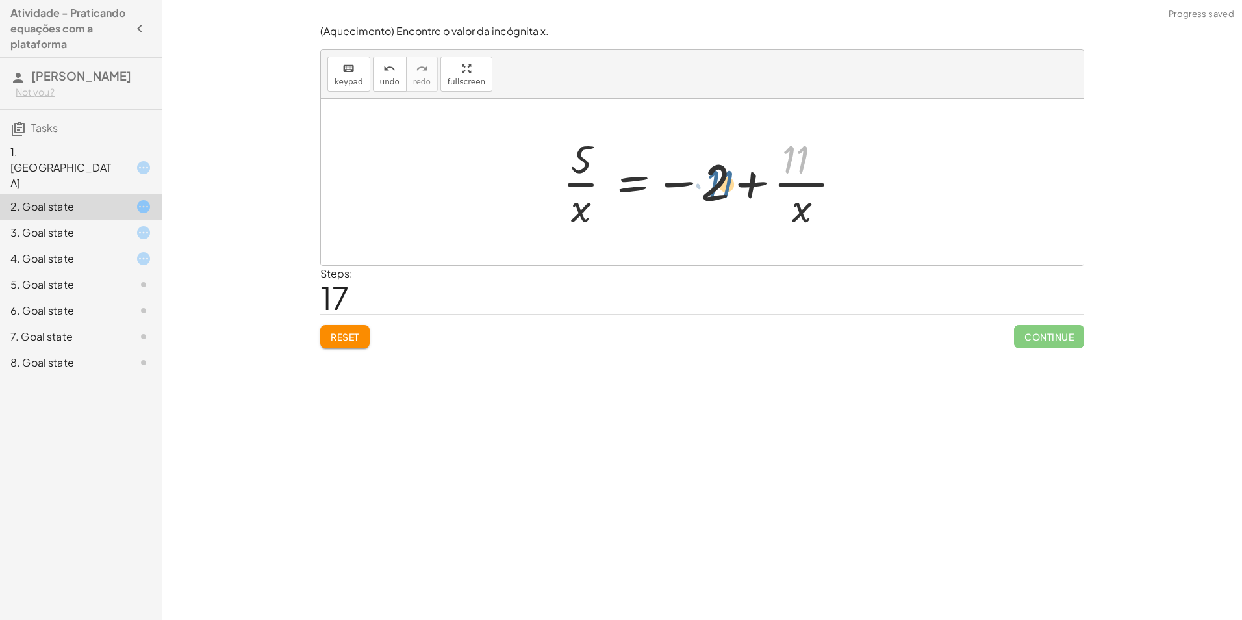
drag, startPoint x: 785, startPoint y: 171, endPoint x: 727, endPoint y: 194, distance: 61.8
click at [721, 195] on div at bounding box center [707, 182] width 303 height 100
drag, startPoint x: 714, startPoint y: 188, endPoint x: 587, endPoint y: 196, distance: 127.5
click at [587, 196] on div at bounding box center [707, 182] width 303 height 100
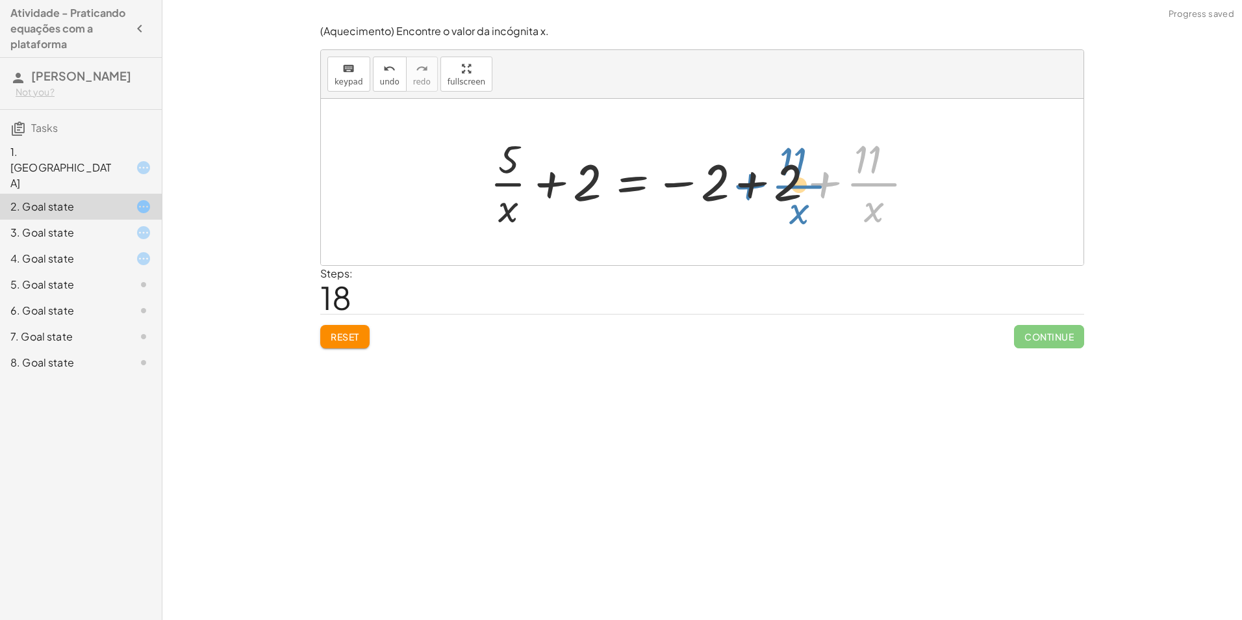
drag, startPoint x: 815, startPoint y: 178, endPoint x: 742, endPoint y: 179, distance: 73.4
click at [742, 179] on div at bounding box center [706, 182] width 447 height 100
drag, startPoint x: 754, startPoint y: 175, endPoint x: 620, endPoint y: 175, distance: 133.8
click at [620, 175] on div at bounding box center [706, 182] width 447 height 100
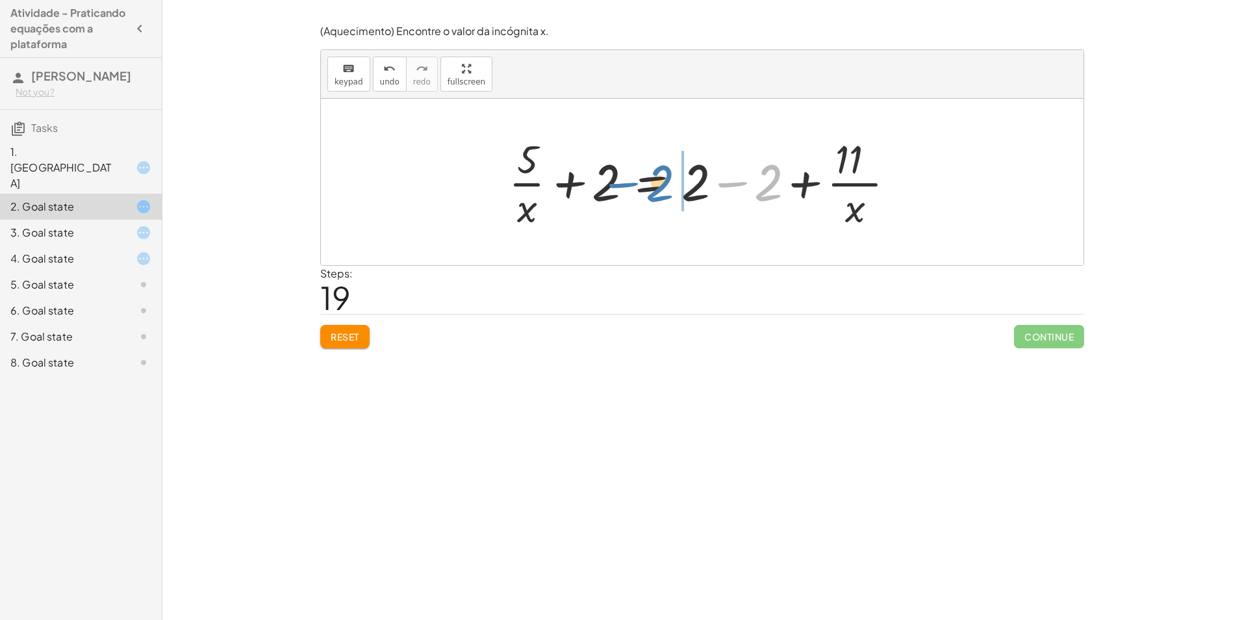
drag, startPoint x: 736, startPoint y: 182, endPoint x: 623, endPoint y: 186, distance: 113.1
click at [625, 183] on div at bounding box center [707, 182] width 410 height 100
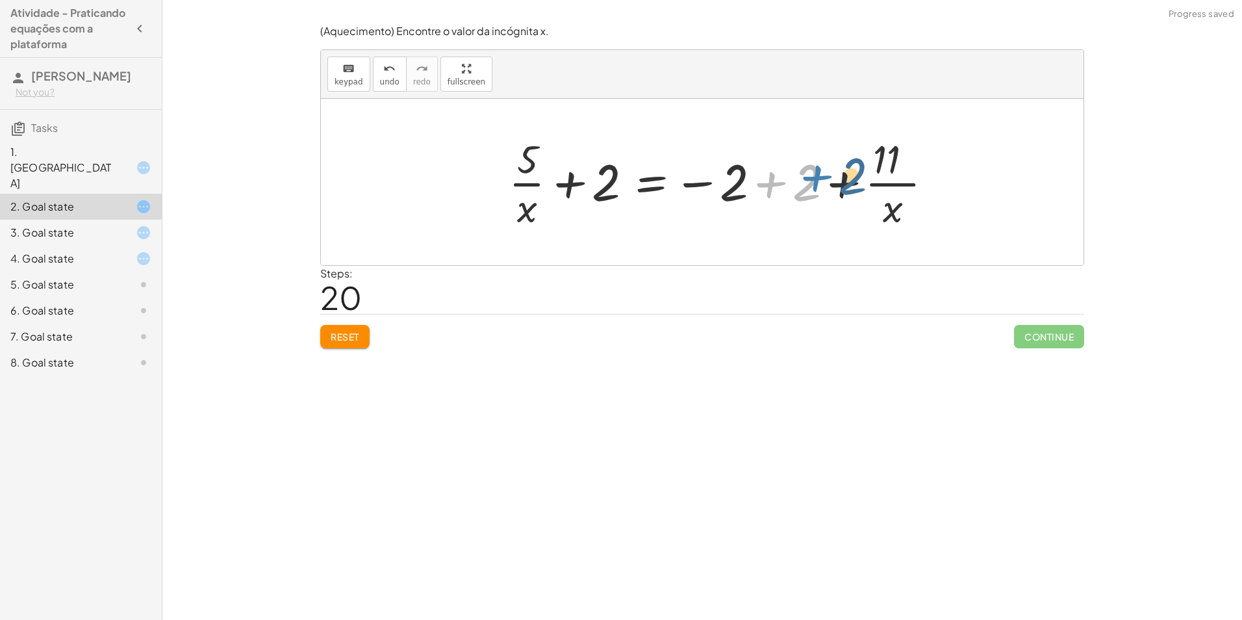
drag, startPoint x: 770, startPoint y: 184, endPoint x: 819, endPoint y: 178, distance: 49.8
click at [819, 178] on div at bounding box center [725, 182] width 447 height 100
drag, startPoint x: 829, startPoint y: 188, endPoint x: 772, endPoint y: 183, distance: 58.0
click at [775, 184] on div at bounding box center [725, 182] width 447 height 100
drag, startPoint x: 886, startPoint y: 198, endPoint x: 510, endPoint y: 179, distance: 376.5
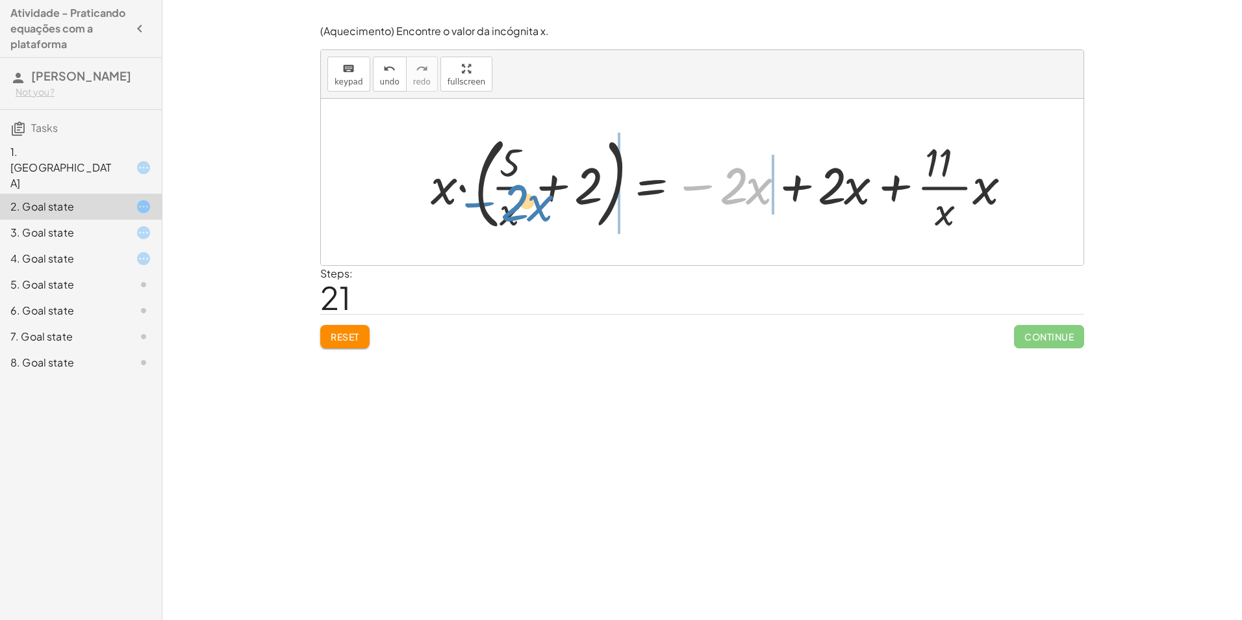
drag, startPoint x: 698, startPoint y: 183, endPoint x: 479, endPoint y: 200, distance: 220.2
click at [479, 200] on div at bounding box center [725, 182] width 603 height 108
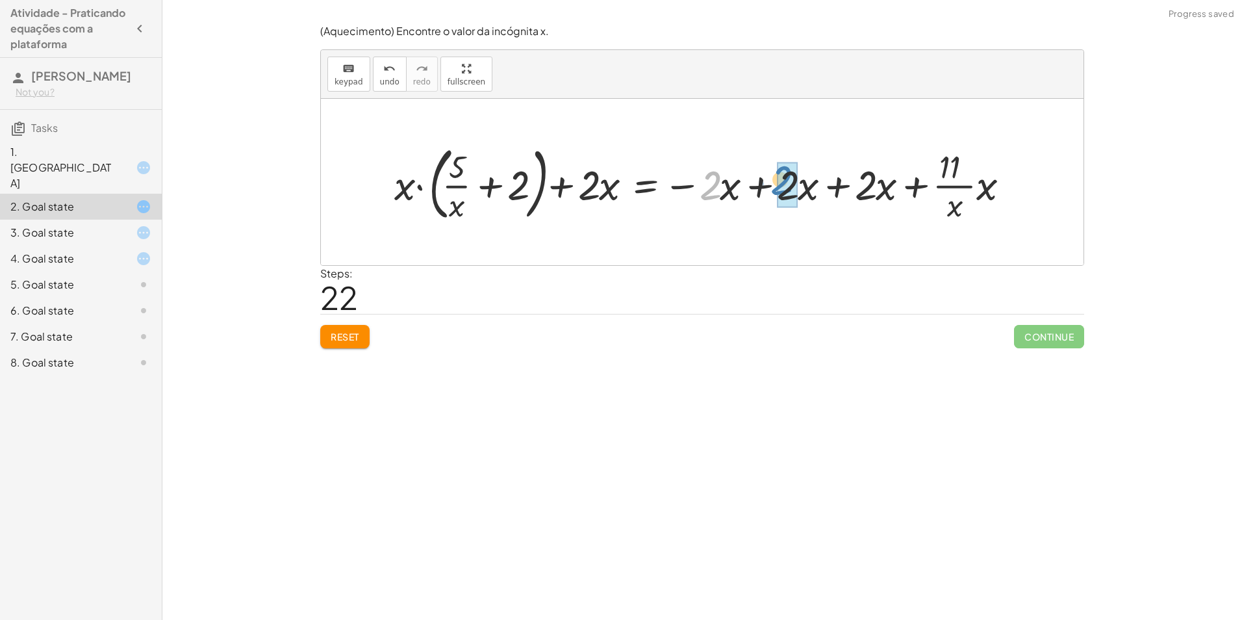
drag, startPoint x: 710, startPoint y: 183, endPoint x: 783, endPoint y: 177, distance: 73.0
drag, startPoint x: 835, startPoint y: 192, endPoint x: 761, endPoint y: 198, distance: 75.0
click at [761, 198] on div at bounding box center [714, 181] width 652 height 86
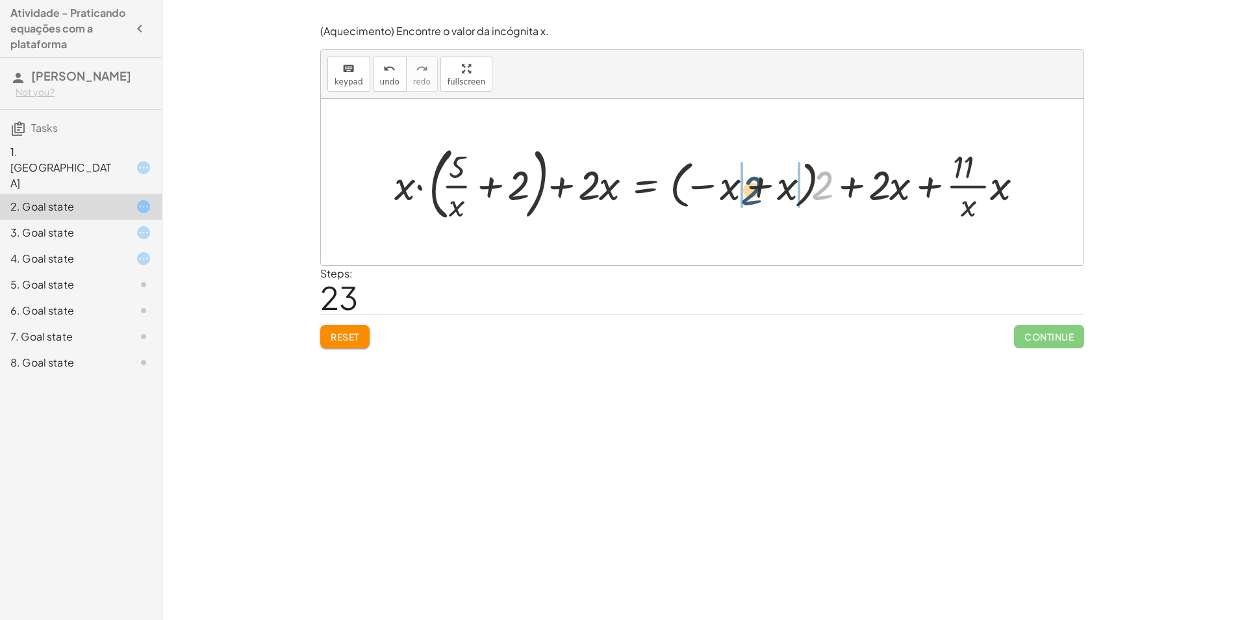
drag, startPoint x: 819, startPoint y: 166, endPoint x: 744, endPoint y: 173, distance: 75.0
click at [744, 173] on div at bounding box center [714, 181] width 652 height 86
drag, startPoint x: 726, startPoint y: 192, endPoint x: 808, endPoint y: 182, distance: 82.5
drag, startPoint x: 817, startPoint y: 194, endPoint x: 824, endPoint y: 190, distance: 8.5
click at [829, 190] on div at bounding box center [714, 181] width 652 height 86
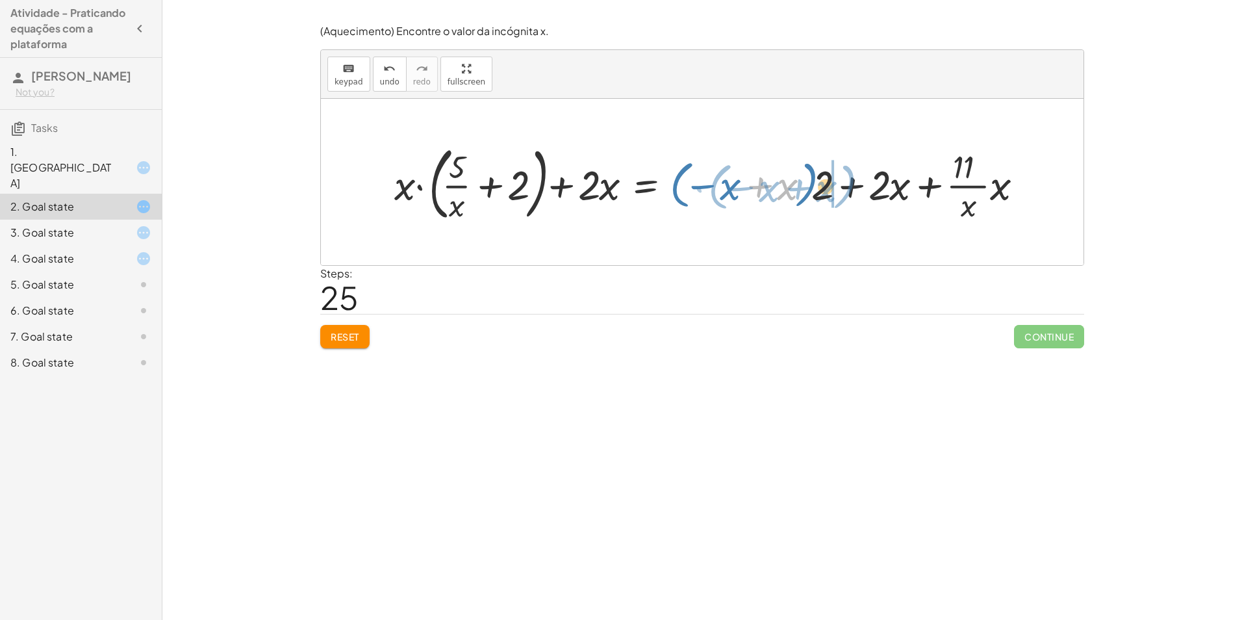
drag, startPoint x: 782, startPoint y: 196, endPoint x: 820, endPoint y: 199, distance: 37.8
click at [820, 199] on div at bounding box center [714, 181] width 652 height 86
drag, startPoint x: 681, startPoint y: 189, endPoint x: 890, endPoint y: 179, distance: 208.7
click at [890, 179] on div at bounding box center [714, 181] width 652 height 86
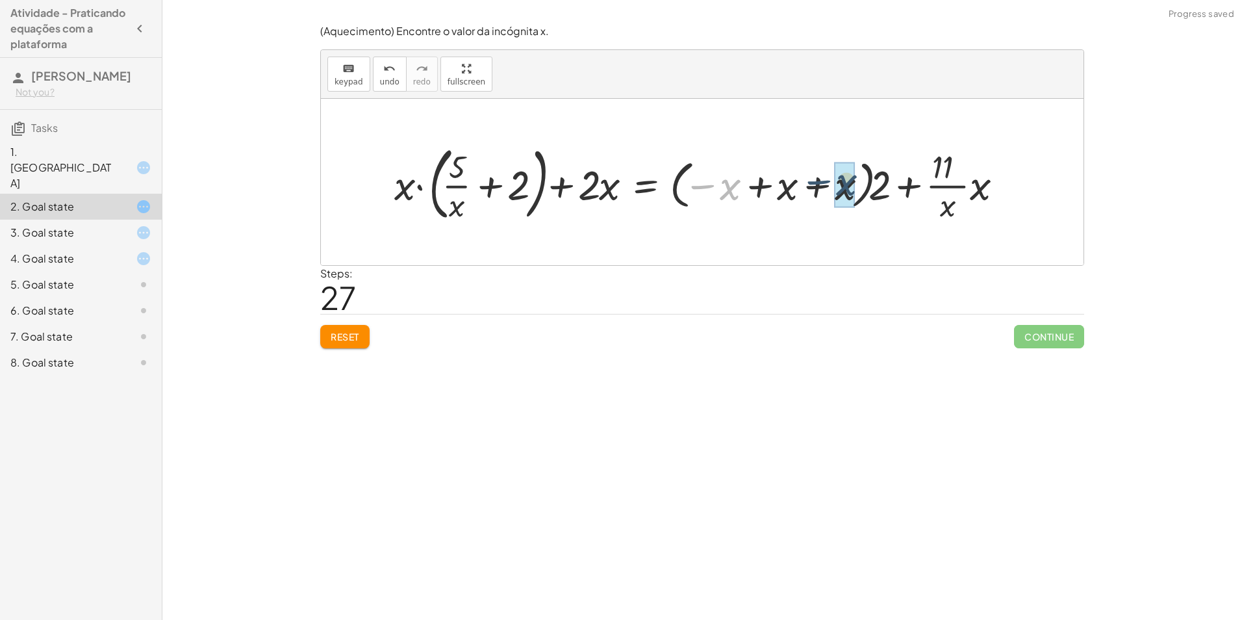
drag, startPoint x: 725, startPoint y: 192, endPoint x: 837, endPoint y: 188, distance: 111.8
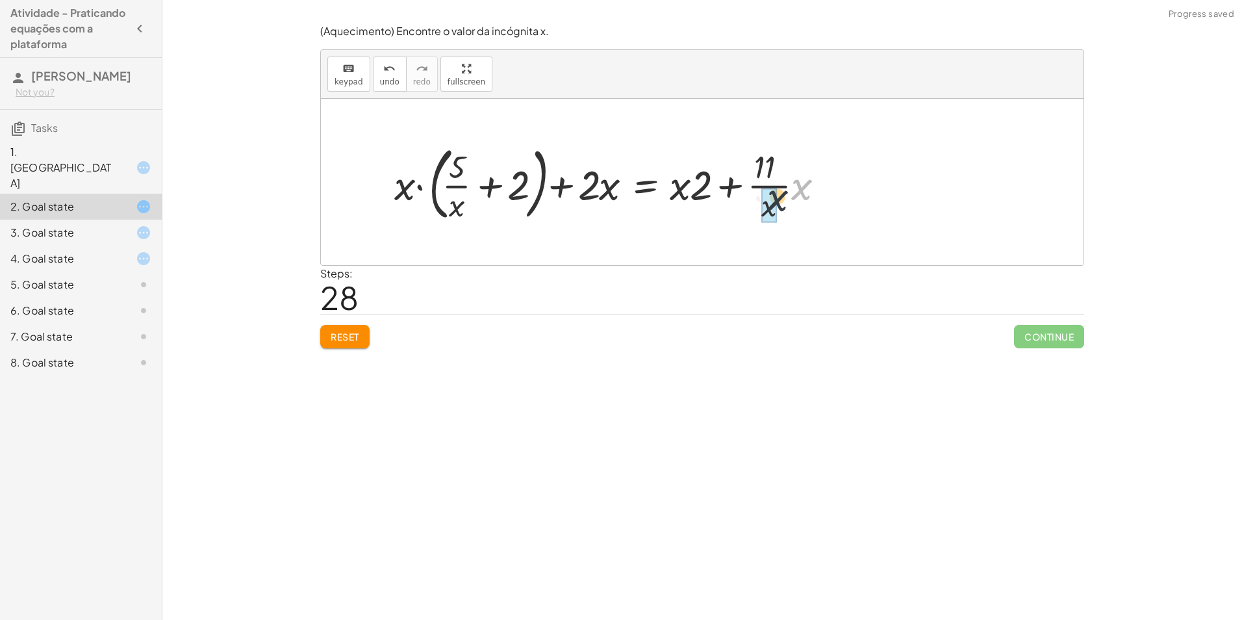
drag, startPoint x: 801, startPoint y: 191, endPoint x: 777, endPoint y: 212, distance: 31.3
click at [778, 212] on div at bounding box center [614, 181] width 453 height 86
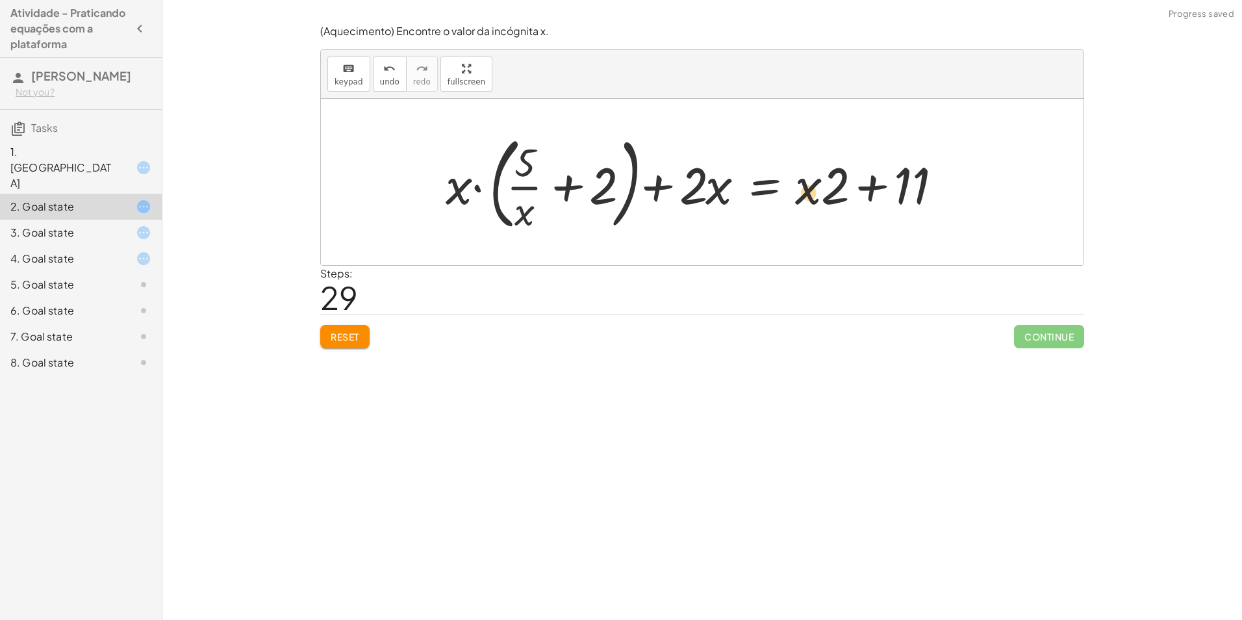
drag, startPoint x: 808, startPoint y: 190, endPoint x: 811, endPoint y: 197, distance: 7.3
click at [811, 197] on div at bounding box center [707, 182] width 536 height 108
drag, startPoint x: 831, startPoint y: 194, endPoint x: 831, endPoint y: 200, distance: 6.5
click at [831, 200] on div at bounding box center [707, 182] width 536 height 108
drag, startPoint x: 719, startPoint y: 187, endPoint x: 726, endPoint y: 191, distance: 8.1
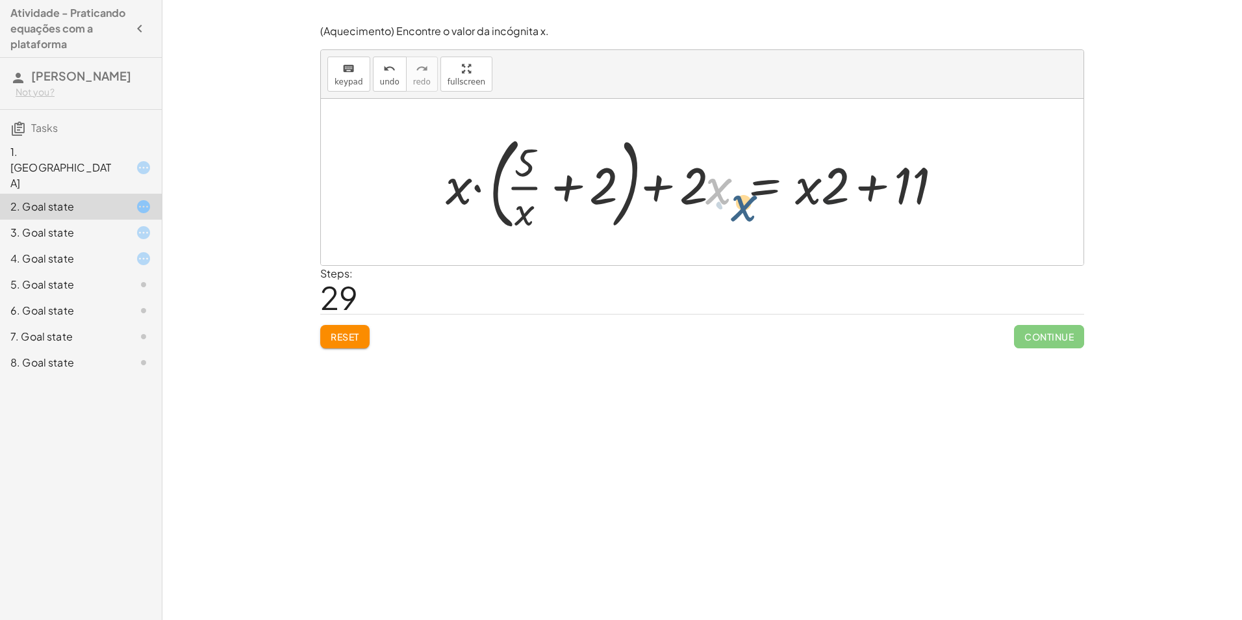
click at [744, 197] on div at bounding box center [707, 182] width 536 height 108
click at [688, 186] on div at bounding box center [707, 182] width 536 height 108
drag, startPoint x: 705, startPoint y: 184, endPoint x: 705, endPoint y: 177, distance: 6.5
click at [705, 177] on div at bounding box center [707, 182] width 536 height 108
click at [675, 161] on div at bounding box center [707, 182] width 536 height 108
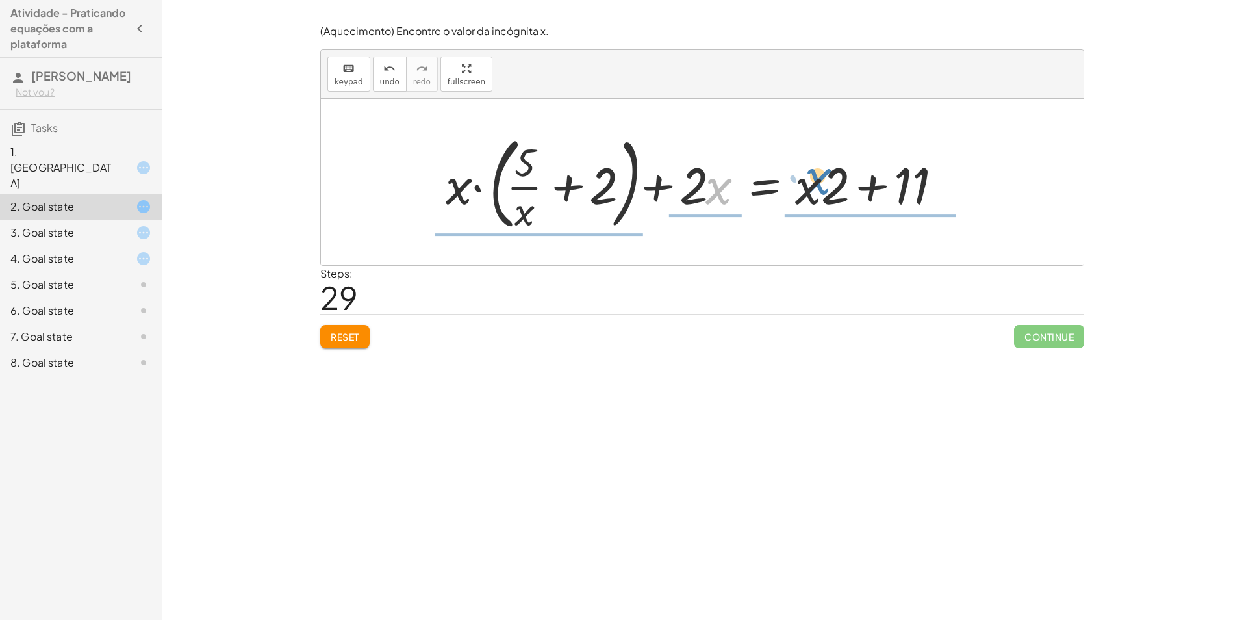
drag, startPoint x: 723, startPoint y: 175, endPoint x: 823, endPoint y: 166, distance: 100.5
click at [823, 166] on div at bounding box center [707, 182] width 536 height 108
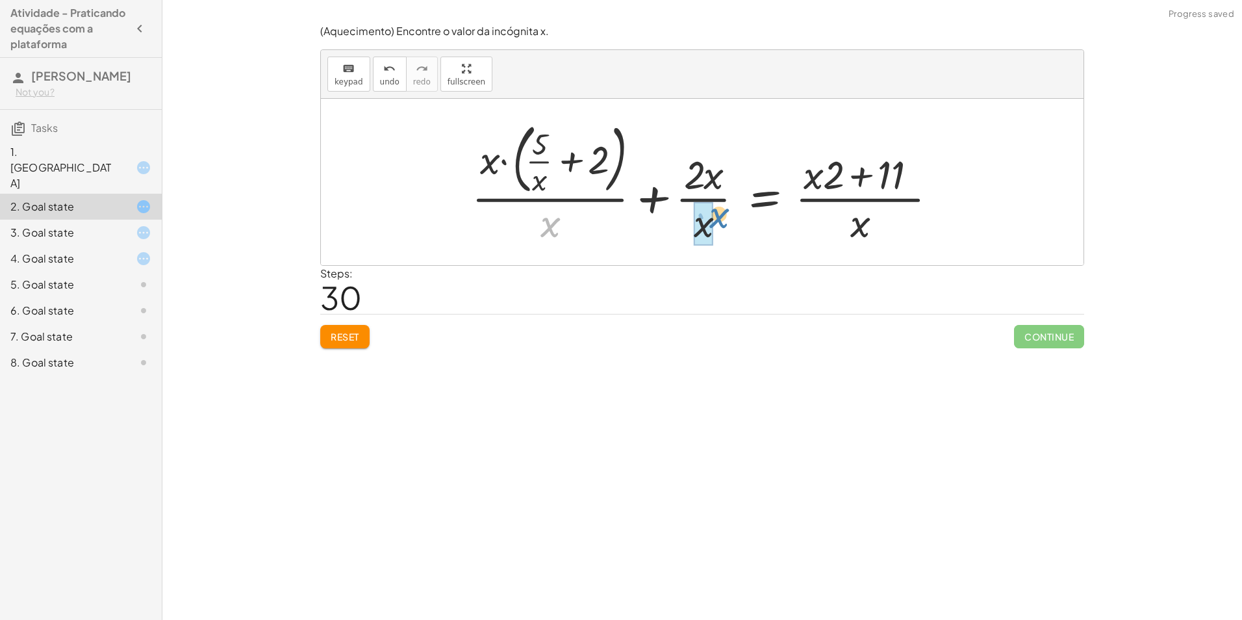
drag, startPoint x: 551, startPoint y: 228, endPoint x: 702, endPoint y: 220, distance: 150.9
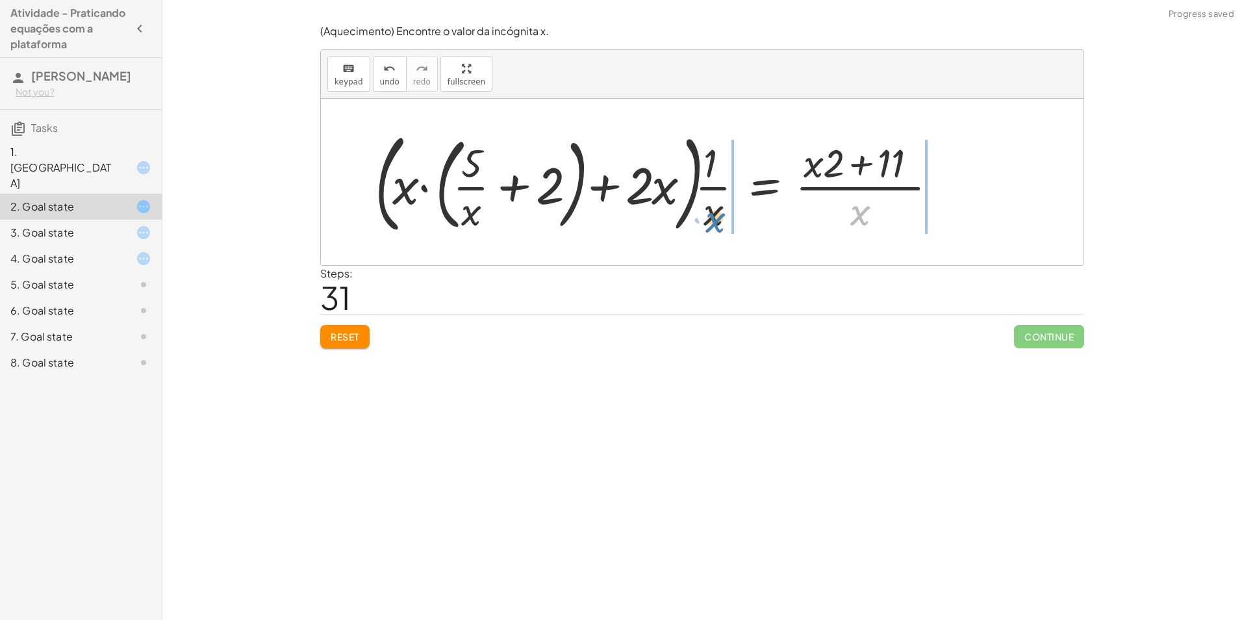
drag, startPoint x: 849, startPoint y: 218, endPoint x: 705, endPoint y: 224, distance: 144.3
click at [705, 224] on div at bounding box center [661, 182] width 586 height 116
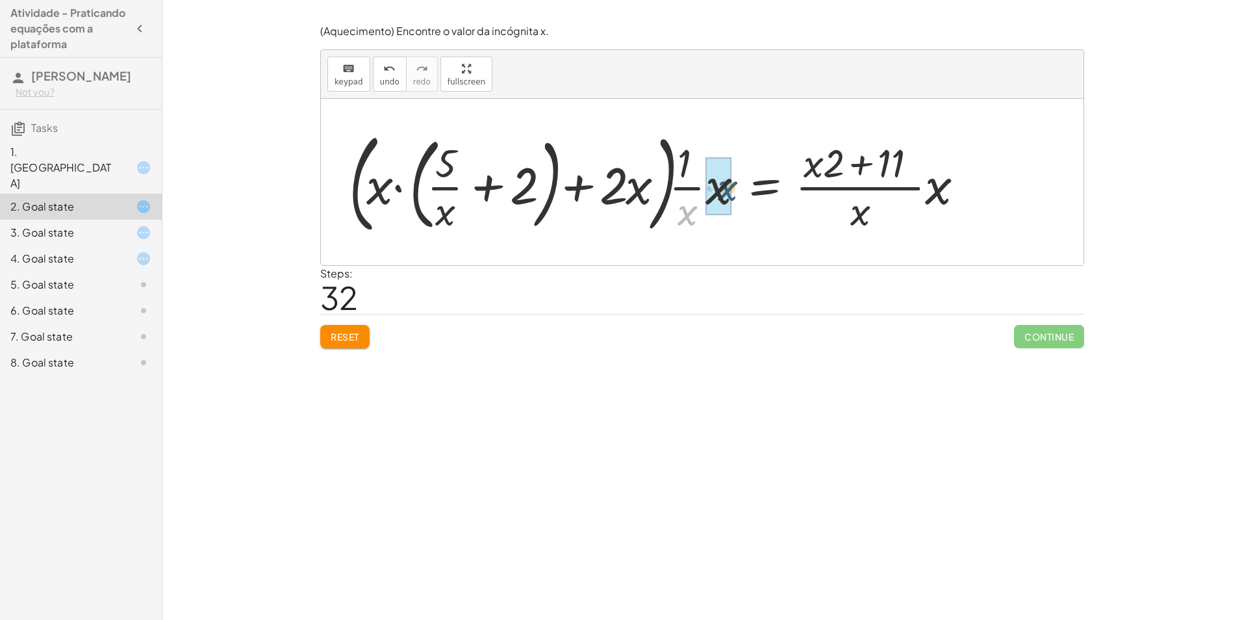
drag, startPoint x: 693, startPoint y: 211, endPoint x: 733, endPoint y: 186, distance: 47.2
click at [733, 186] on div at bounding box center [661, 182] width 638 height 116
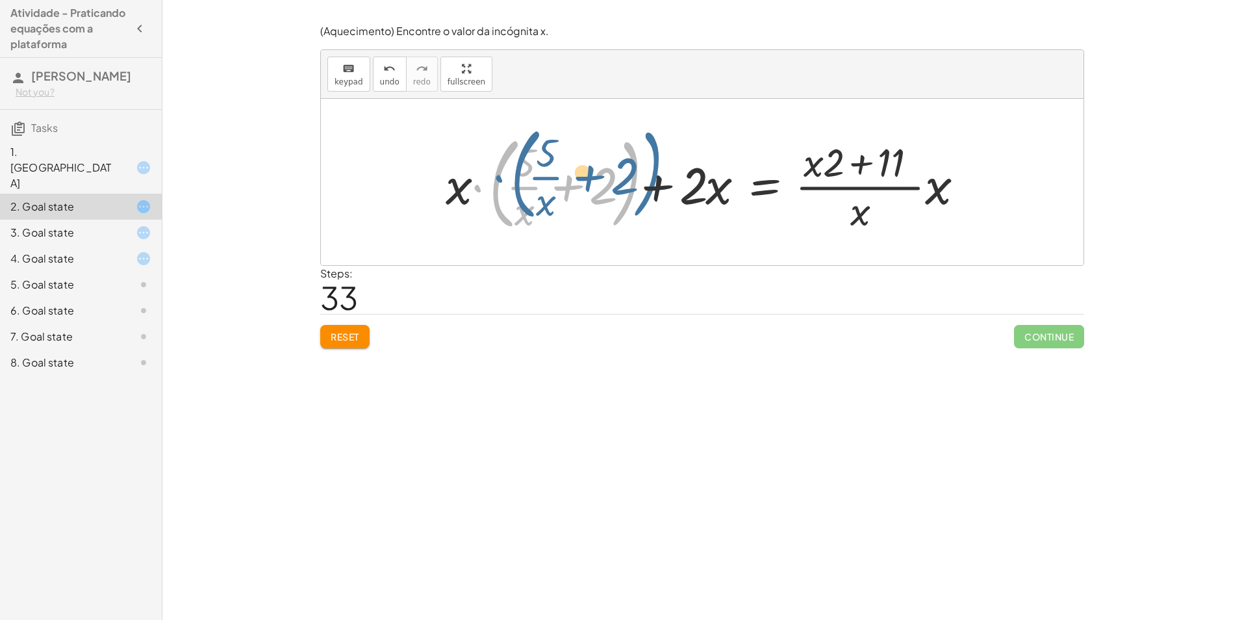
drag, startPoint x: 473, startPoint y: 189, endPoint x: 462, endPoint y: 175, distance: 18.1
click at [462, 175] on div at bounding box center [709, 182] width 541 height 108
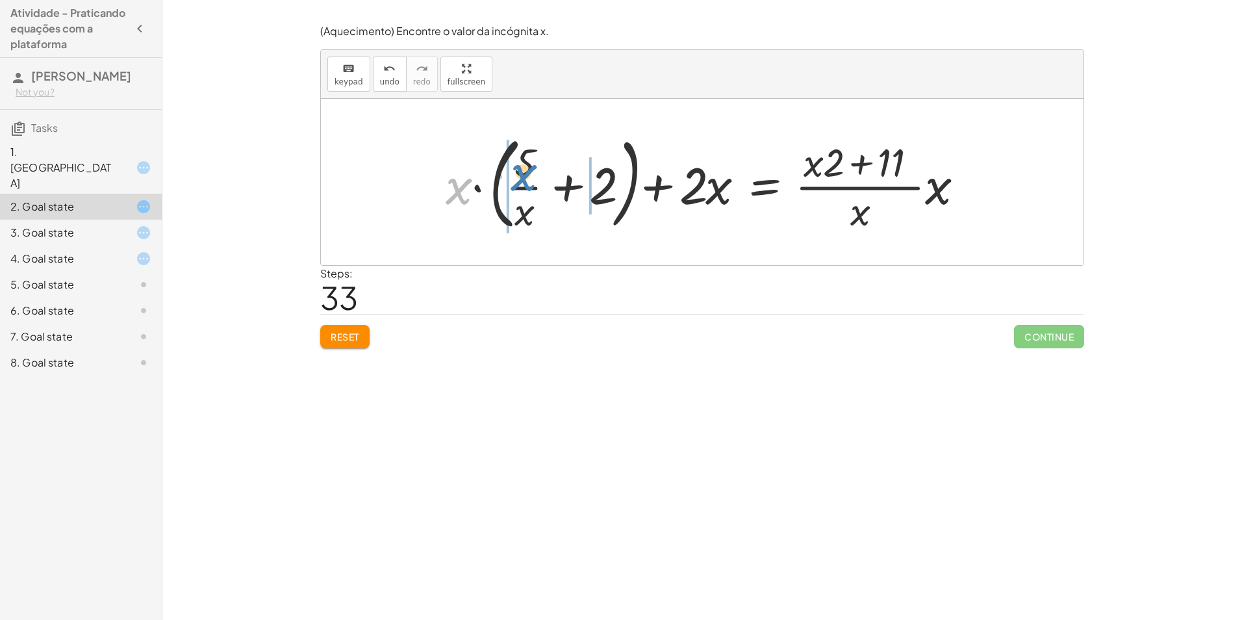
drag, startPoint x: 445, startPoint y: 188, endPoint x: 510, endPoint y: 174, distance: 67.1
click at [510, 174] on div at bounding box center [709, 182] width 541 height 108
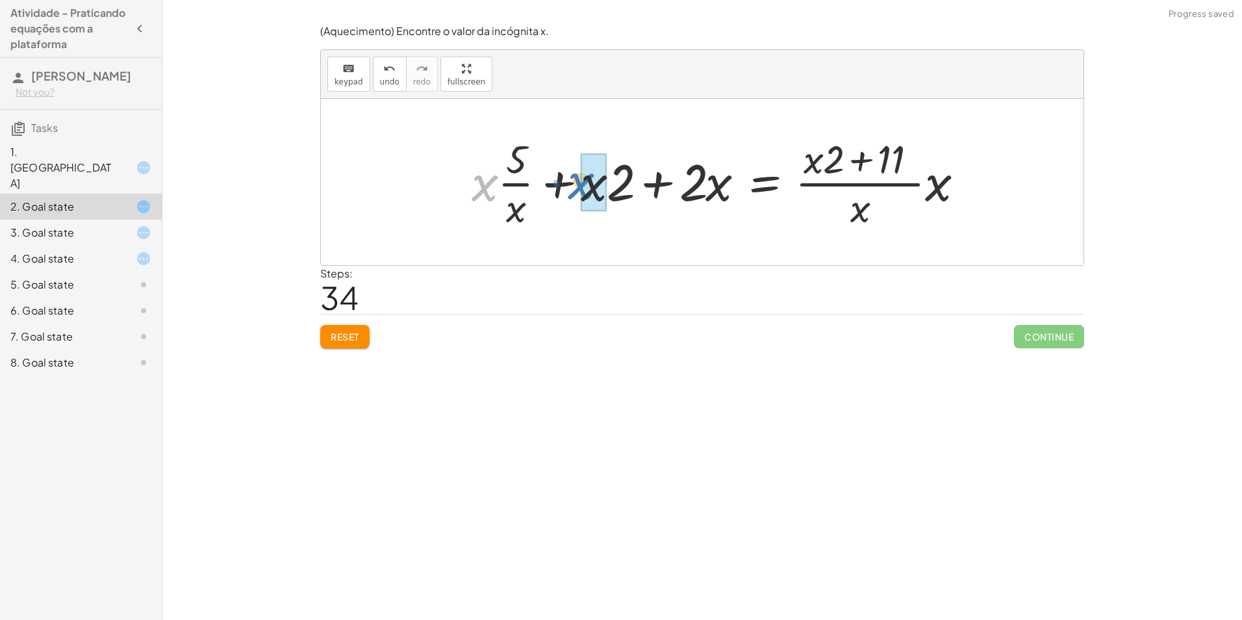
drag, startPoint x: 473, startPoint y: 186, endPoint x: 570, endPoint y: 184, distance: 96.1
click at [570, 184] on div at bounding box center [722, 182] width 515 height 100
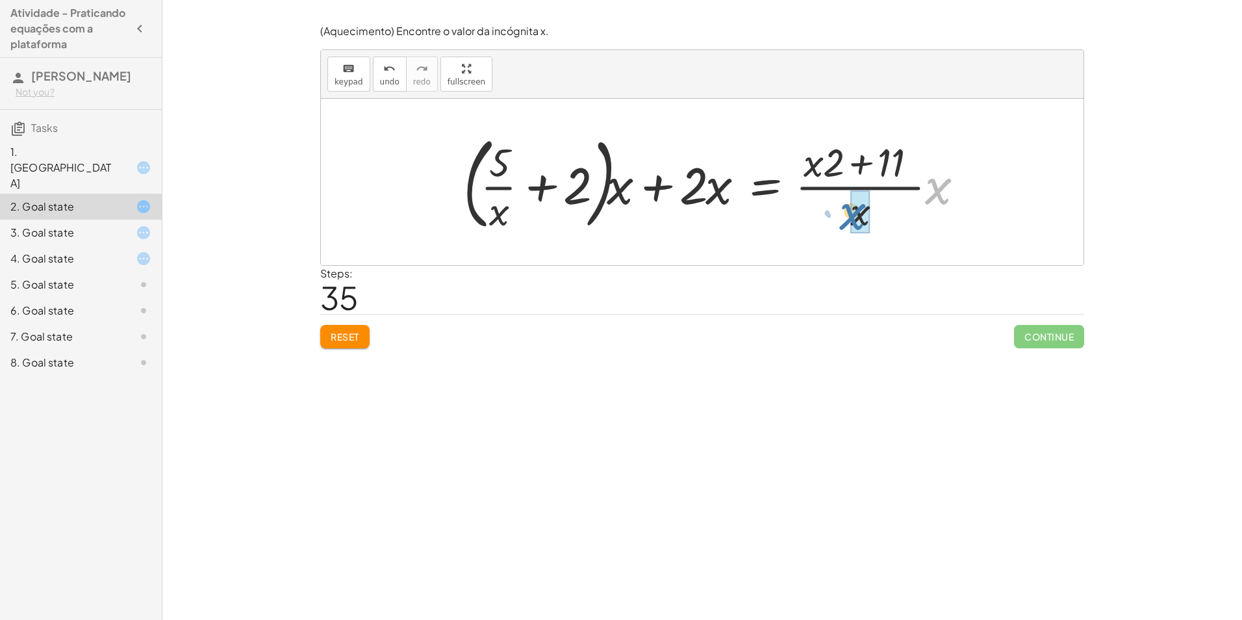
drag, startPoint x: 929, startPoint y: 195, endPoint x: 838, endPoint y: 220, distance: 93.6
click at [838, 220] on div at bounding box center [718, 182] width 523 height 108
drag, startPoint x: 808, startPoint y: 190, endPoint x: 818, endPoint y: 177, distance: 17.1
click at [818, 177] on div at bounding box center [716, 182] width 518 height 108
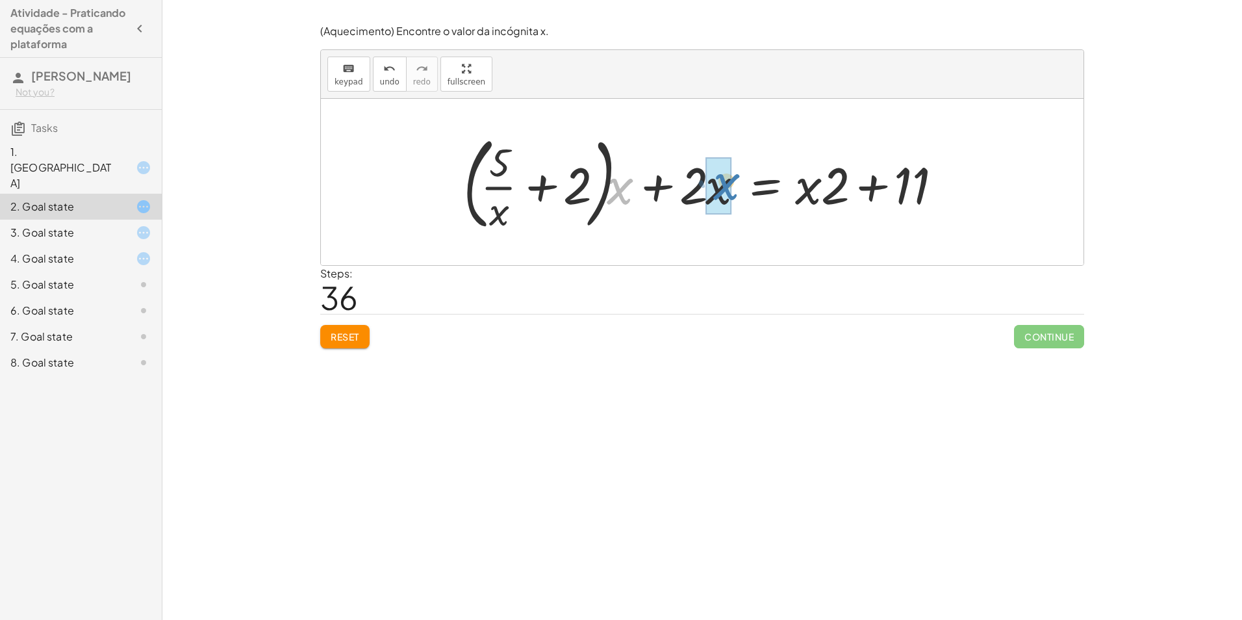
drag, startPoint x: 609, startPoint y: 192, endPoint x: 716, endPoint y: 187, distance: 107.9
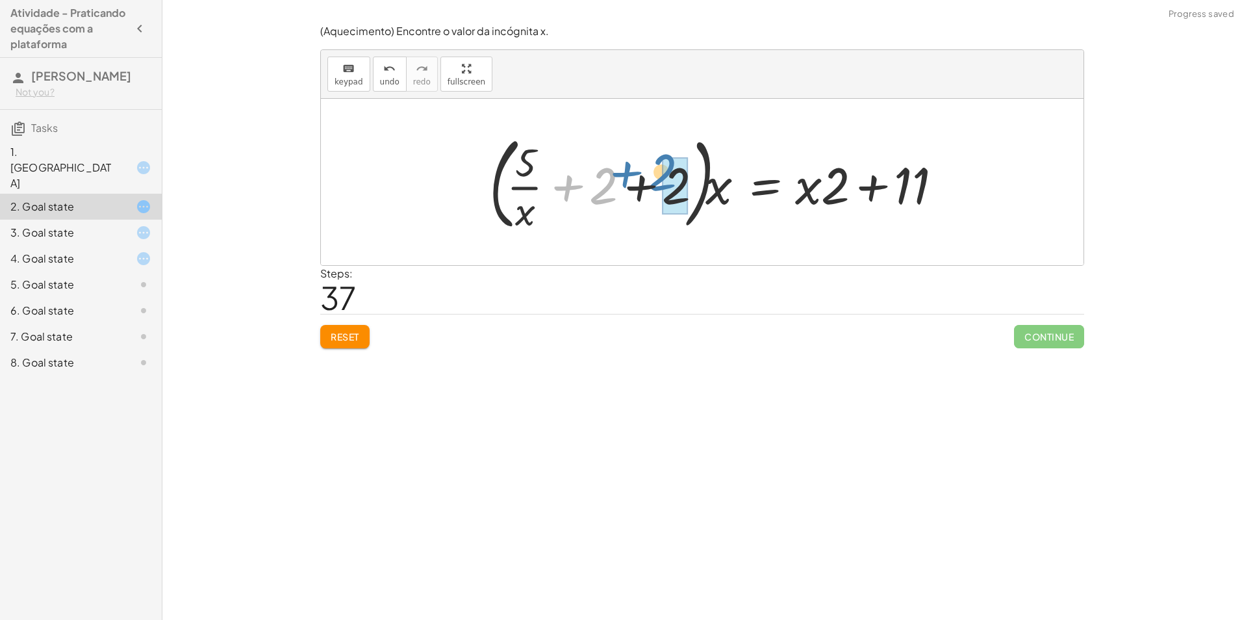
drag, startPoint x: 585, startPoint y: 188, endPoint x: 638, endPoint y: 175, distance: 55.4
click at [638, 175] on div at bounding box center [729, 182] width 492 height 108
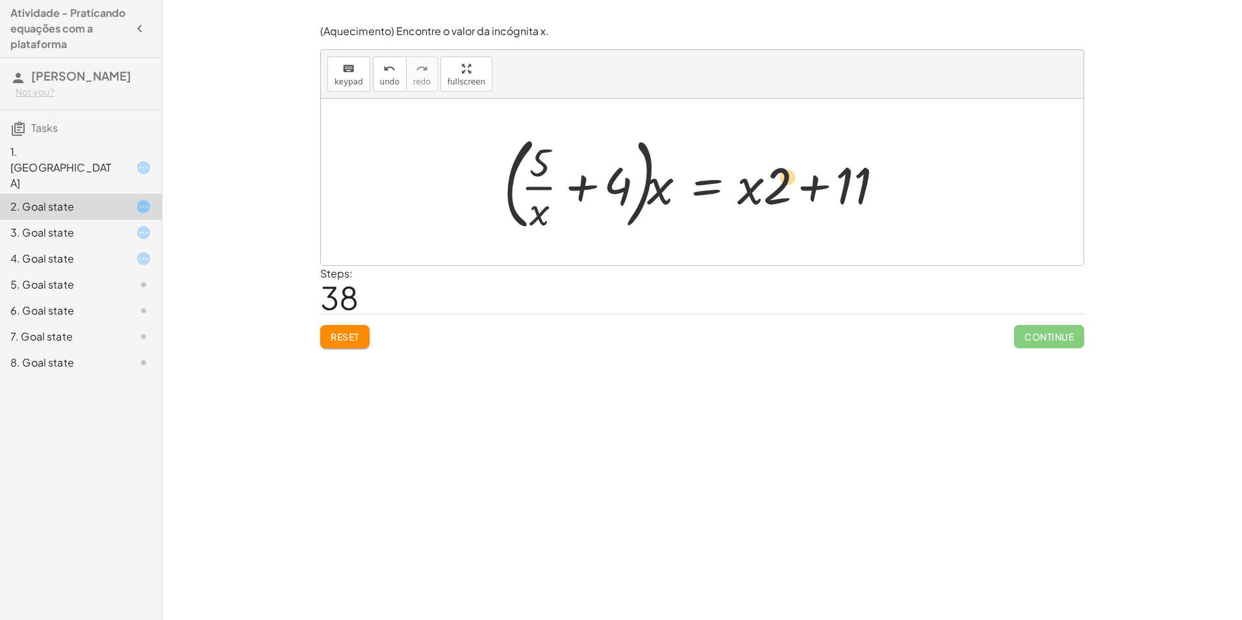
drag, startPoint x: 780, startPoint y: 182, endPoint x: 789, endPoint y: 173, distance: 12.4
click at [789, 173] on div at bounding box center [707, 182] width 420 height 108
drag, startPoint x: 525, startPoint y: 163, endPoint x: 514, endPoint y: 162, distance: 11.1
click at [514, 162] on div at bounding box center [707, 182] width 420 height 108
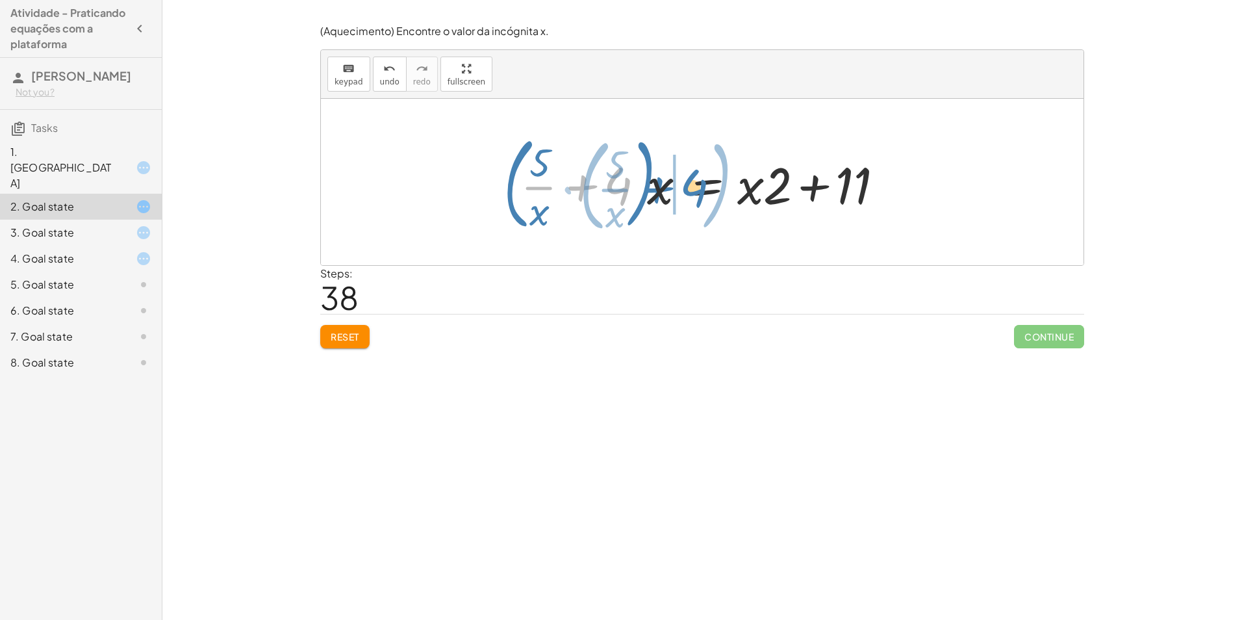
drag, startPoint x: 573, startPoint y: 184, endPoint x: 646, endPoint y: 185, distance: 72.1
click at [646, 185] on div at bounding box center [707, 182] width 420 height 108
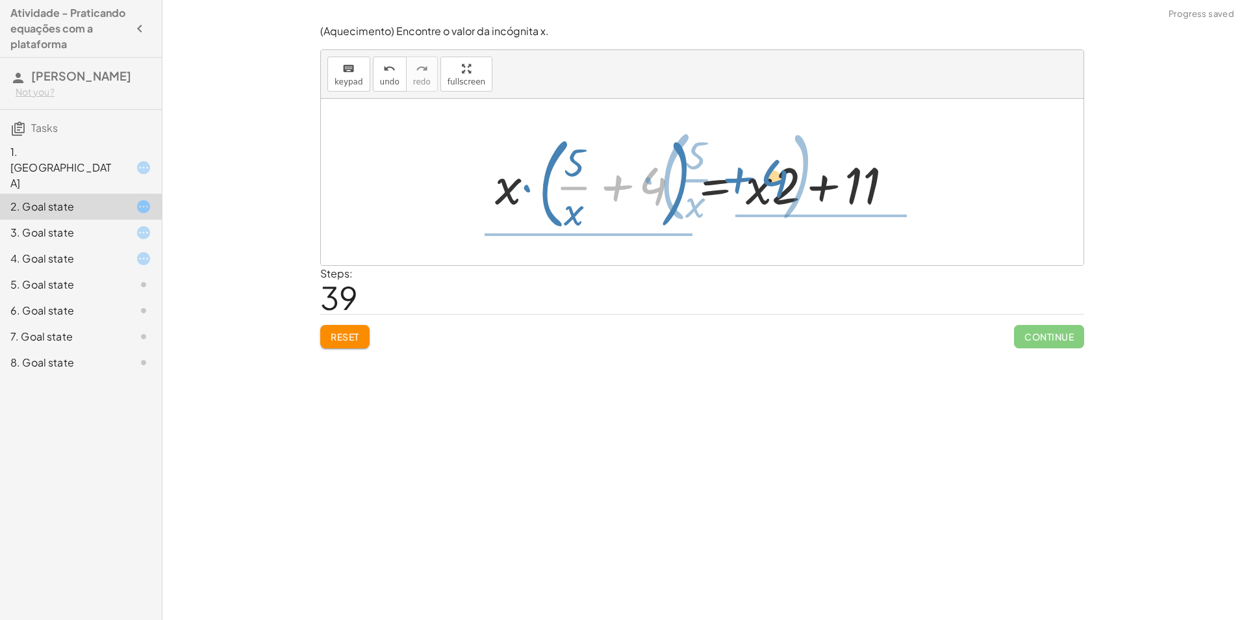
drag, startPoint x: 606, startPoint y: 188, endPoint x: 729, endPoint y: 180, distance: 123.0
click at [729, 180] on div at bounding box center [706, 182] width 437 height 108
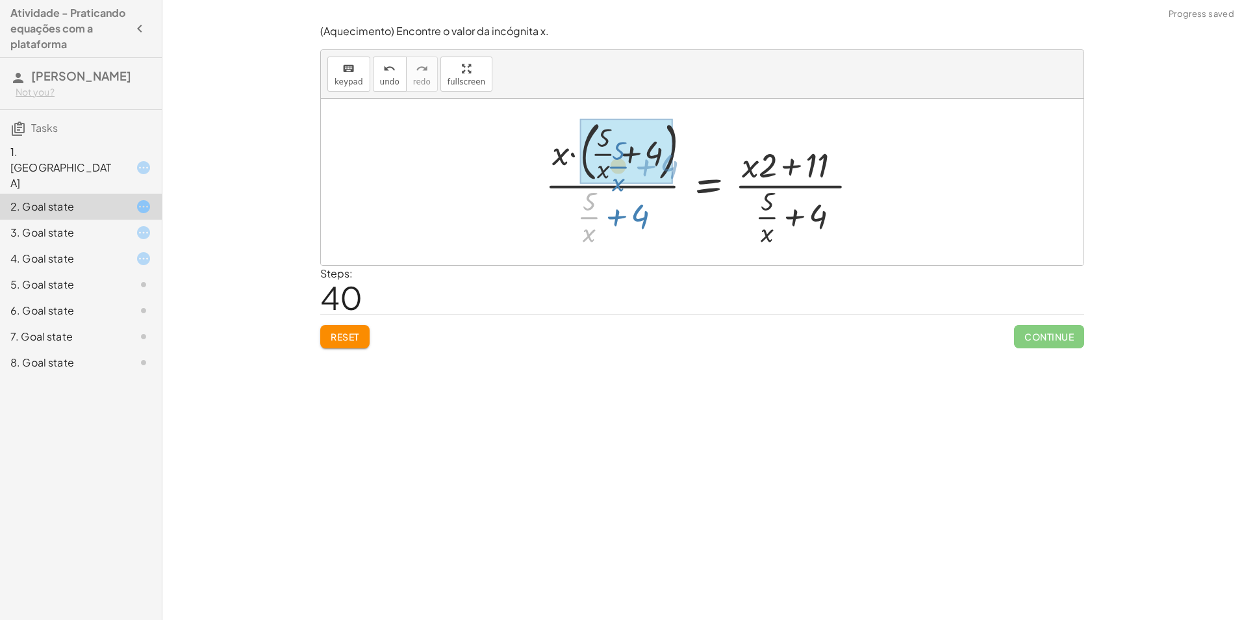
drag, startPoint x: 596, startPoint y: 220, endPoint x: 625, endPoint y: 168, distance: 59.0
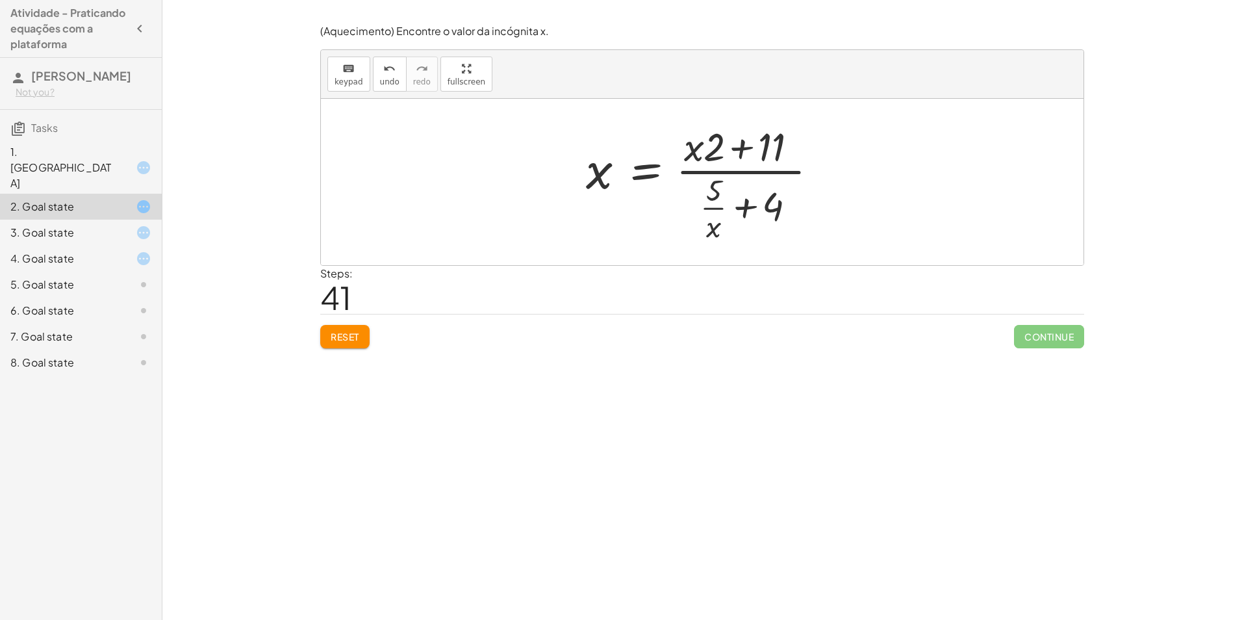
drag, startPoint x: 349, startPoint y: 341, endPoint x: 353, endPoint y: 351, distance: 10.8
click at [353, 343] on button "Reset" at bounding box center [344, 336] width 49 height 23
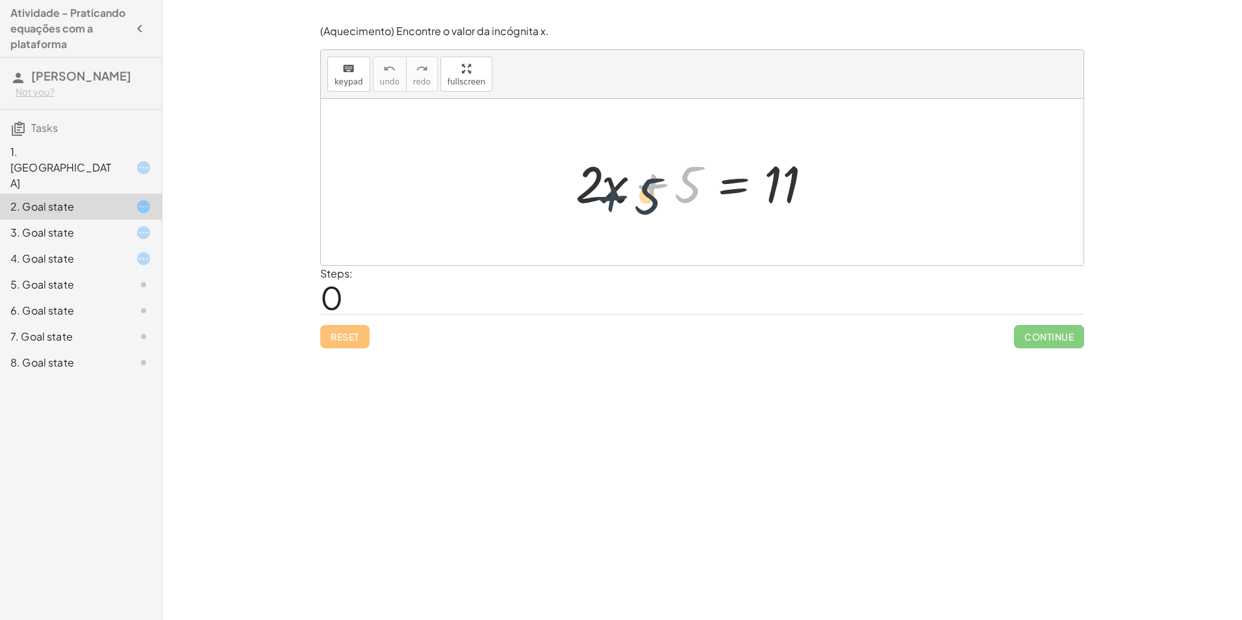
drag, startPoint x: 640, startPoint y: 179, endPoint x: 599, endPoint y: 188, distance: 41.8
click at [596, 190] on div at bounding box center [707, 182] width 276 height 67
drag, startPoint x: 604, startPoint y: 185, endPoint x: 701, endPoint y: 170, distance: 98.6
drag, startPoint x: 670, startPoint y: 163, endPoint x: 577, endPoint y: 165, distance: 92.9
drag, startPoint x: 779, startPoint y: 185, endPoint x: 639, endPoint y: 205, distance: 141.0
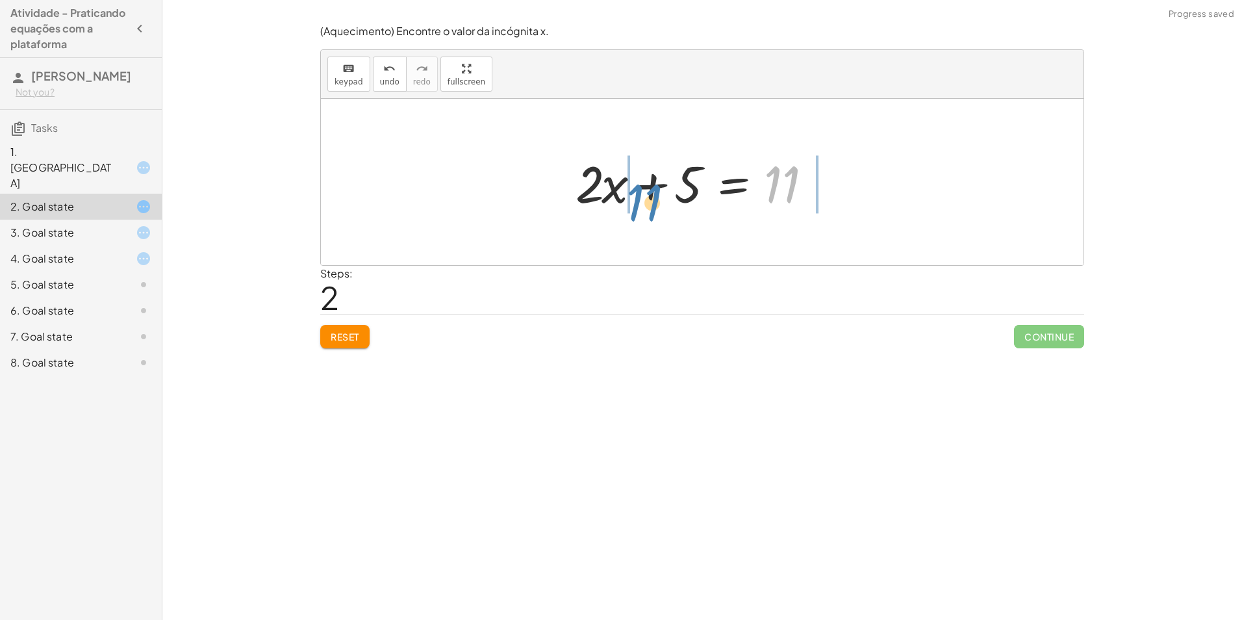
click at [640, 205] on div at bounding box center [707, 182] width 276 height 67
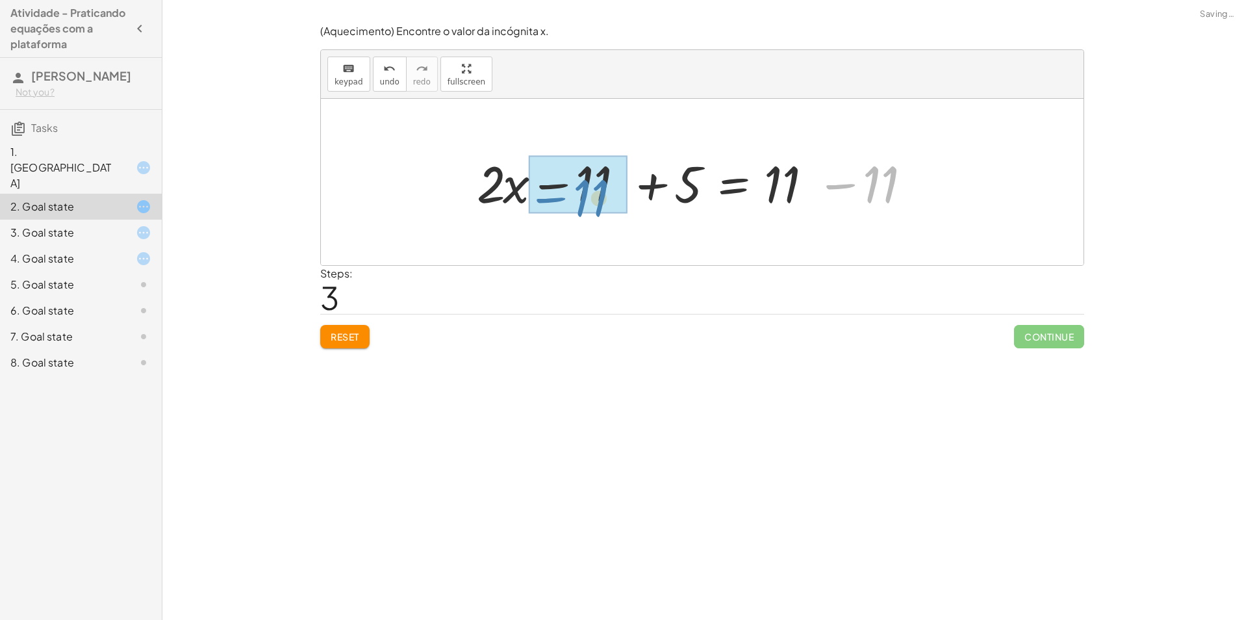
drag, startPoint x: 822, startPoint y: 186, endPoint x: 481, endPoint y: 207, distance: 342.3
click at [481, 207] on div at bounding box center [706, 182] width 473 height 67
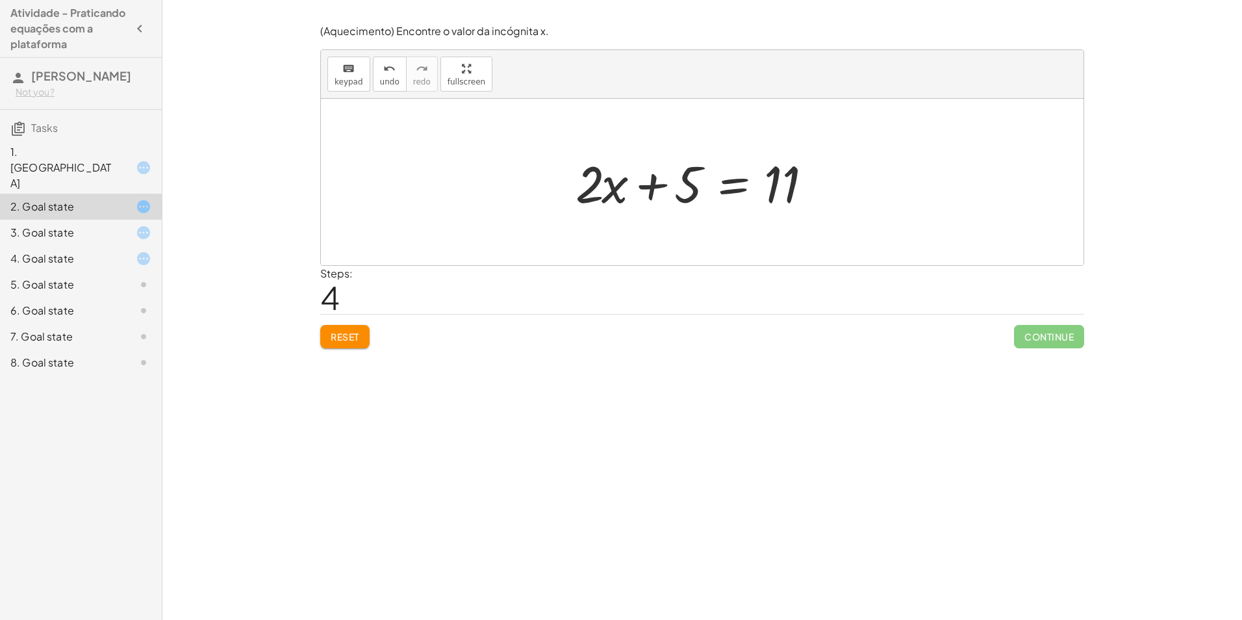
click at [22, 127] on icon at bounding box center [18, 129] width 16 height 16
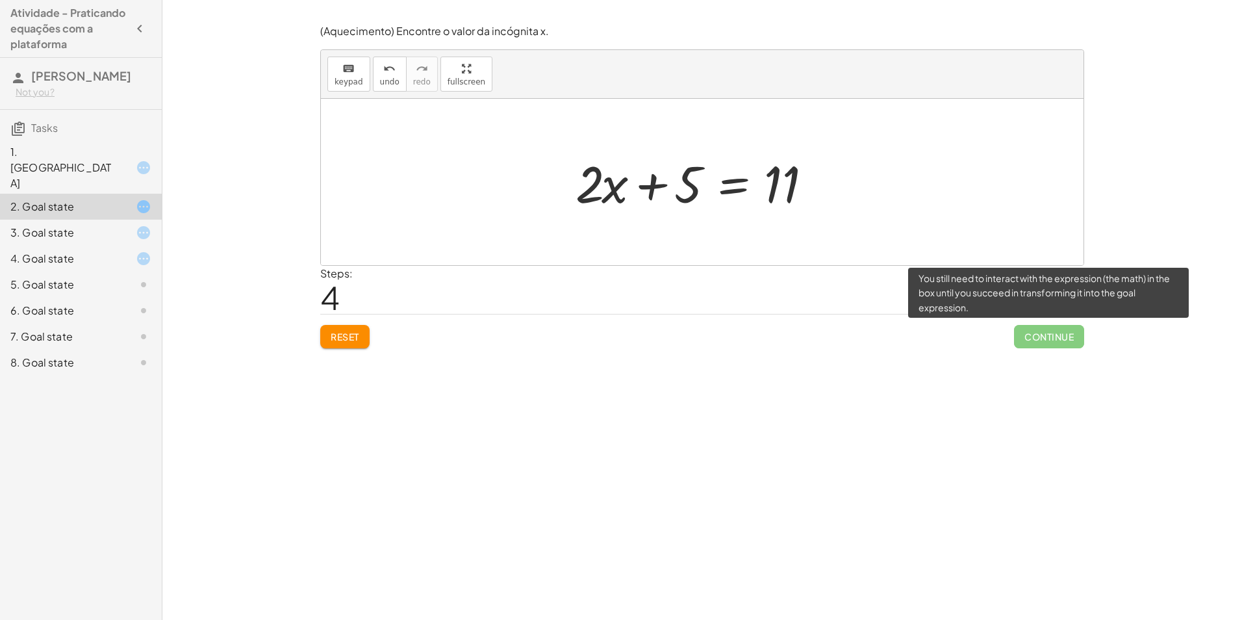
click at [1018, 331] on div "Continue" at bounding box center [1049, 331] width 70 height 34
click at [1016, 330] on span "Continue" at bounding box center [1049, 336] width 70 height 23
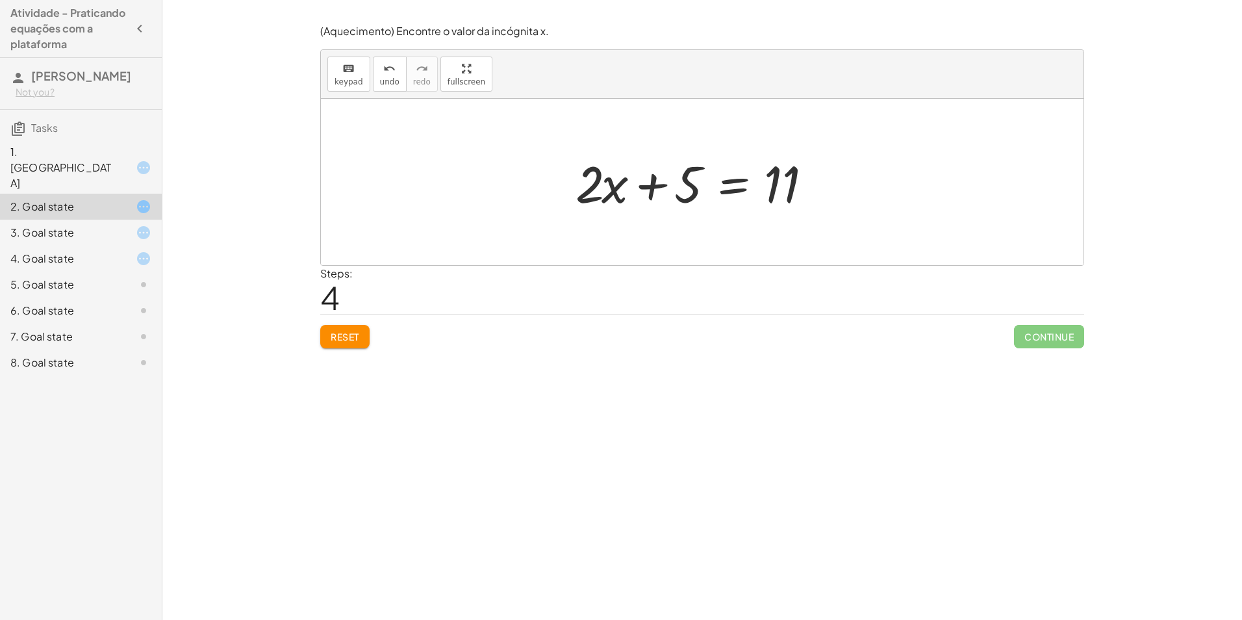
click at [0, 0] on div "(Aquecimento) Encontre o valor da incógnita x. keyboard keypad undo undo redo r…" at bounding box center [0, 0] width 0 height 0
drag, startPoint x: 682, startPoint y: 179, endPoint x: 528, endPoint y: 186, distance: 154.1
drag, startPoint x: 688, startPoint y: 195, endPoint x: 645, endPoint y: 187, distance: 43.7
click at [645, 187] on div at bounding box center [707, 182] width 276 height 67
drag, startPoint x: 662, startPoint y: 187, endPoint x: 583, endPoint y: 186, distance: 79.9
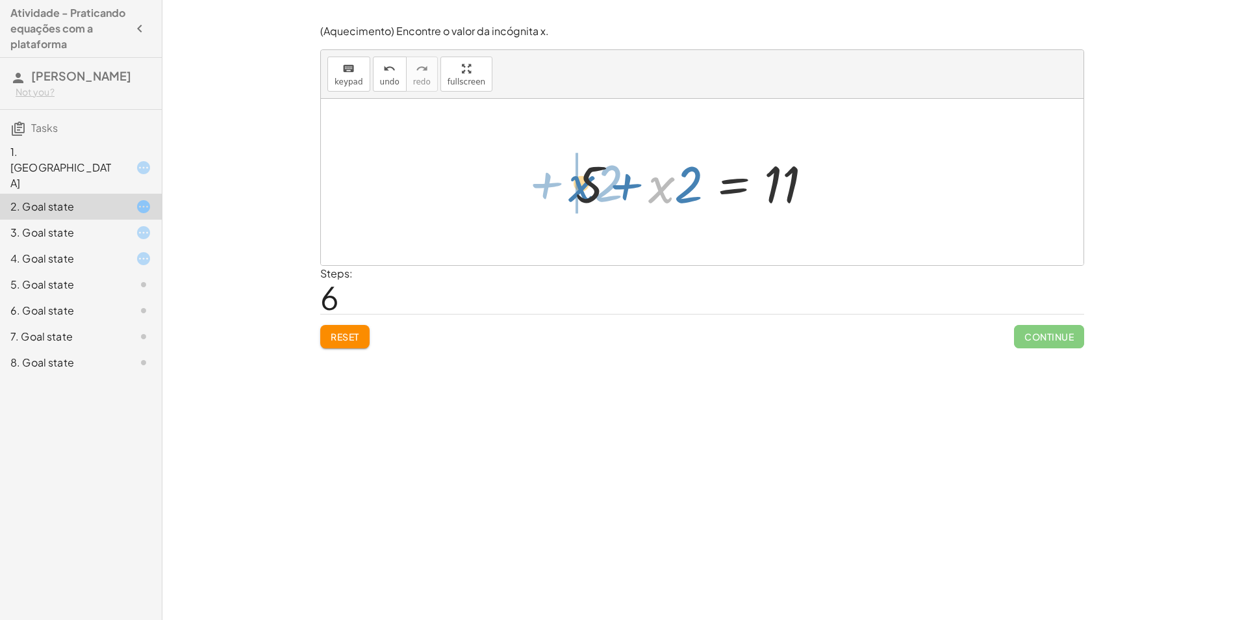
click at [583, 186] on div at bounding box center [707, 182] width 276 height 67
drag, startPoint x: 774, startPoint y: 189, endPoint x: 683, endPoint y: 192, distance: 91.0
click at [683, 192] on div at bounding box center [707, 182] width 276 height 67
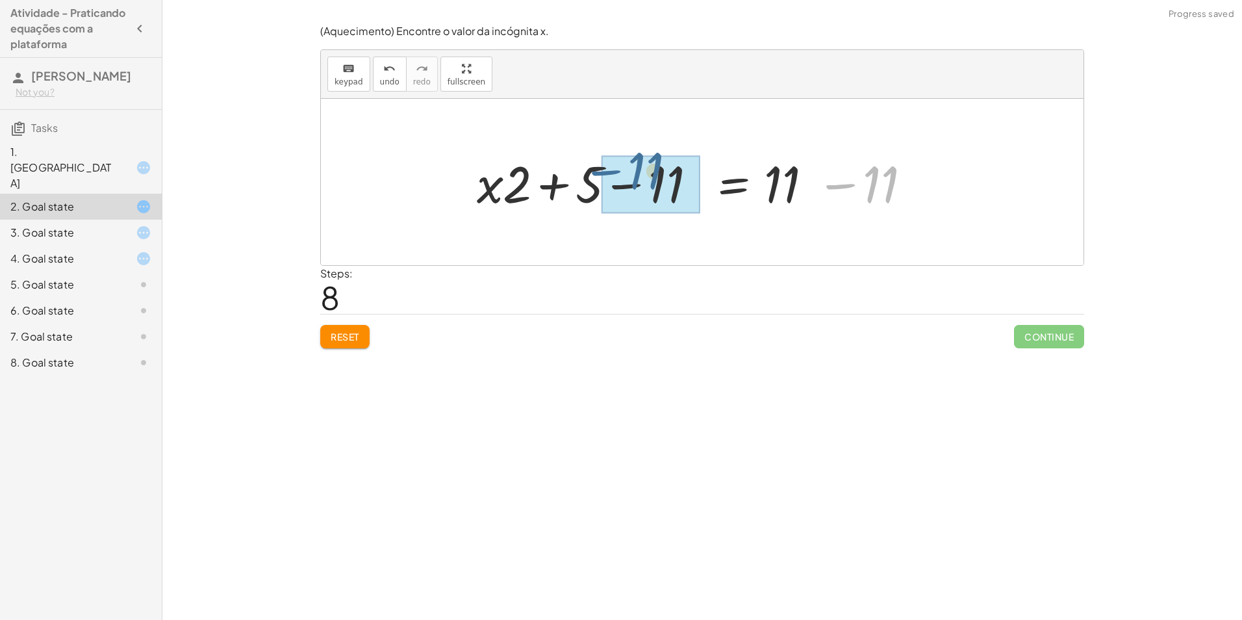
drag, startPoint x: 827, startPoint y: 185, endPoint x: 589, endPoint y: 178, distance: 237.8
click at [589, 178] on div at bounding box center [706, 182] width 473 height 67
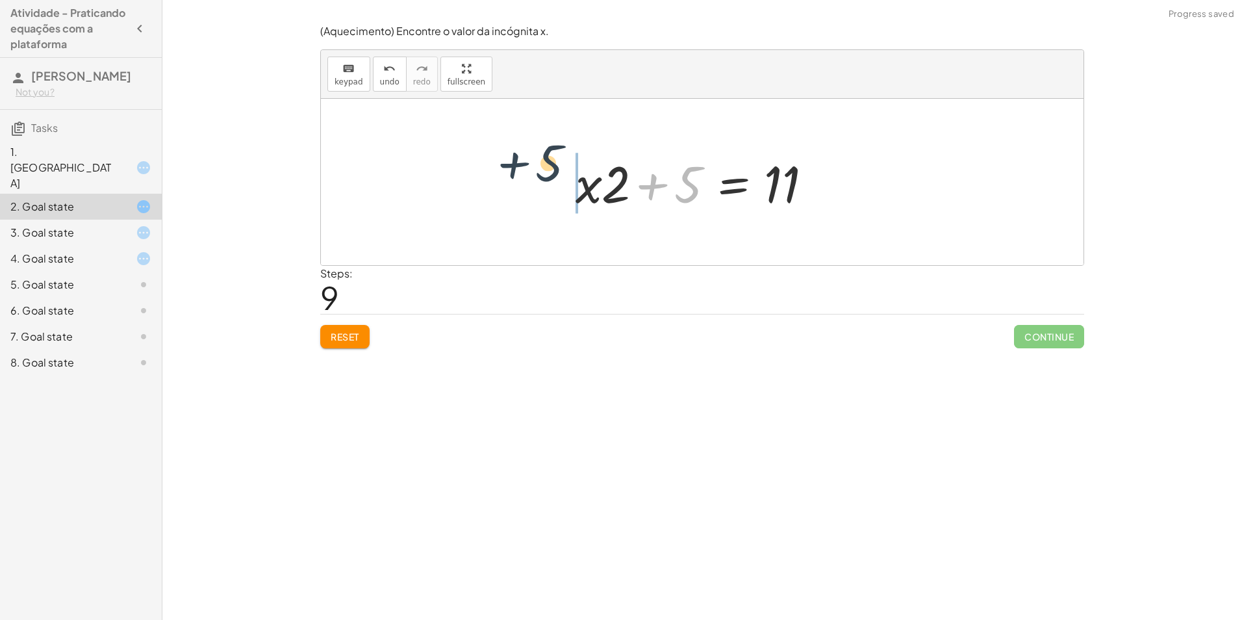
drag, startPoint x: 659, startPoint y: 182, endPoint x: 510, endPoint y: 172, distance: 148.4
click at [510, 172] on div "+ · 2 · x + 5 = 11 + 5 + · 2 · x = 11 + · 2 · x + 5 = 11 + · 2 · x − 11 + 5 = +…" at bounding box center [702, 182] width 762 height 166
drag, startPoint x: 640, startPoint y: 200, endPoint x: 542, endPoint y: 205, distance: 98.2
click at [542, 205] on div "+ · 2 · x + 5 = 11 + 5 + · 2 · x = 11 + · 2 · x + 5 = 11 + · 2 · x − 11 + 5 = +…" at bounding box center [702, 182] width 762 height 166
drag, startPoint x: 694, startPoint y: 172, endPoint x: 528, endPoint y: 231, distance: 176.5
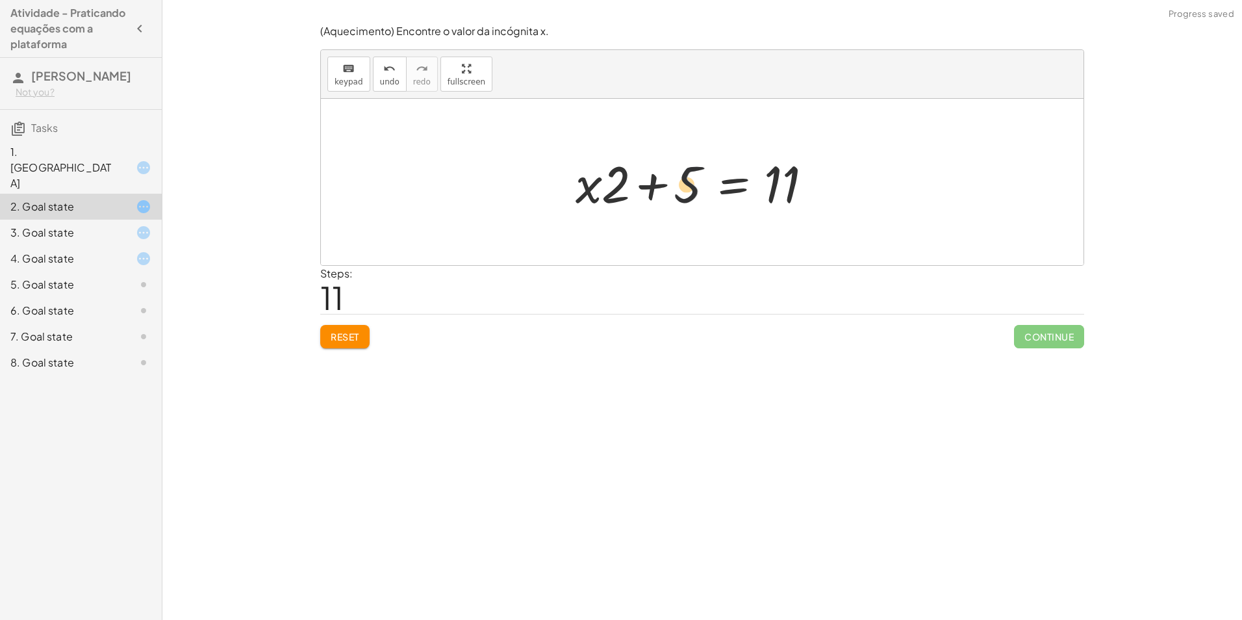
click at [536, 229] on div "+ · 2 · x + 5 = 11 + 5 + · 2 · x = 11 + · 2 · x + 5 = 11 + · 2 · x − 11 + 5 = +…" at bounding box center [702, 182] width 762 height 166
drag, startPoint x: 630, startPoint y: 185, endPoint x: 457, endPoint y: 197, distance: 173.8
click at [457, 197] on div "+ · 2 · x + 5 = 11 + 5 + · 2 · x = 11 + · 2 · x + 5 = 11 + · 2 · x − 11 + 5 = +…" at bounding box center [702, 182] width 762 height 166
drag, startPoint x: 629, startPoint y: 177, endPoint x: 553, endPoint y: 120, distance: 94.6
click at [545, 120] on div "+ · 2 · x + 5 = 11 + 5 + · 2 · x = 11 + · 2 · x + 5 = 11 + · 2 · x − 11 + 5 = +…" at bounding box center [702, 182] width 762 height 166
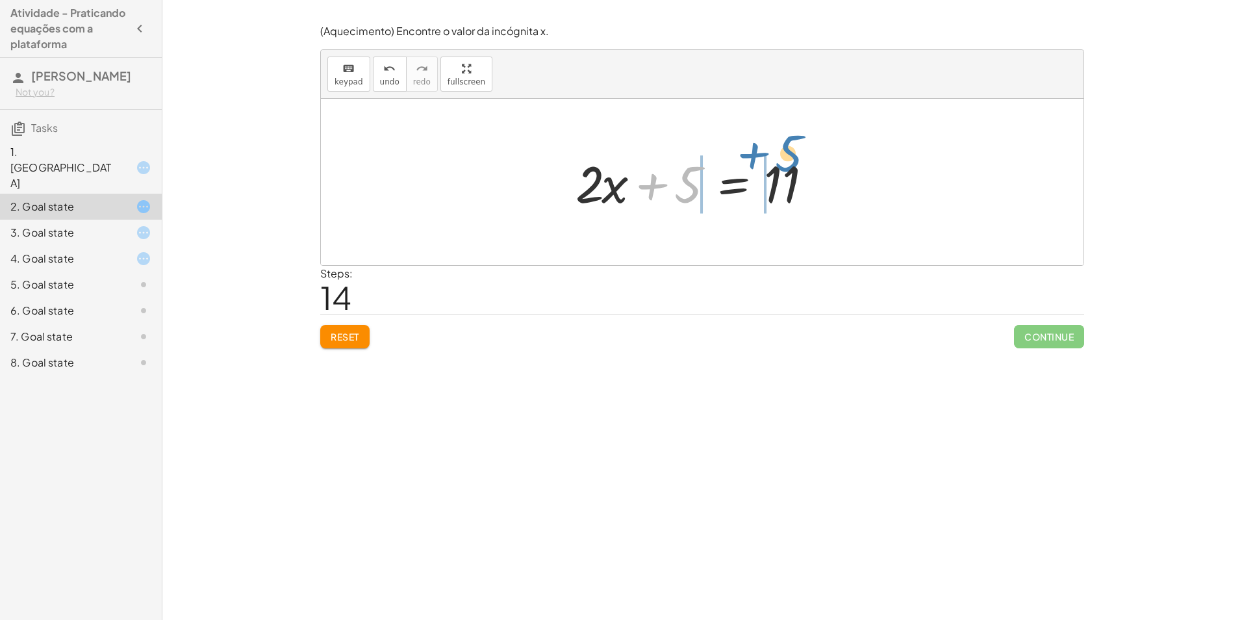
drag, startPoint x: 644, startPoint y: 198, endPoint x: 741, endPoint y: 168, distance: 101.9
click at [742, 168] on div at bounding box center [707, 182] width 276 height 67
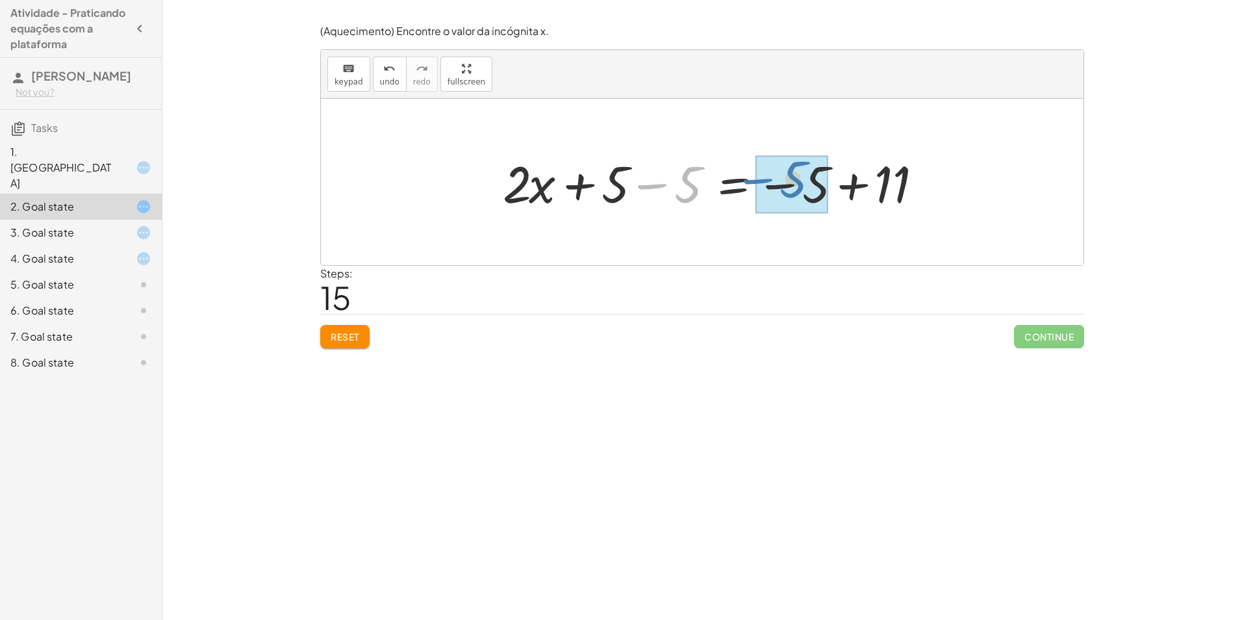
drag, startPoint x: 671, startPoint y: 177, endPoint x: 777, endPoint y: 171, distance: 106.7
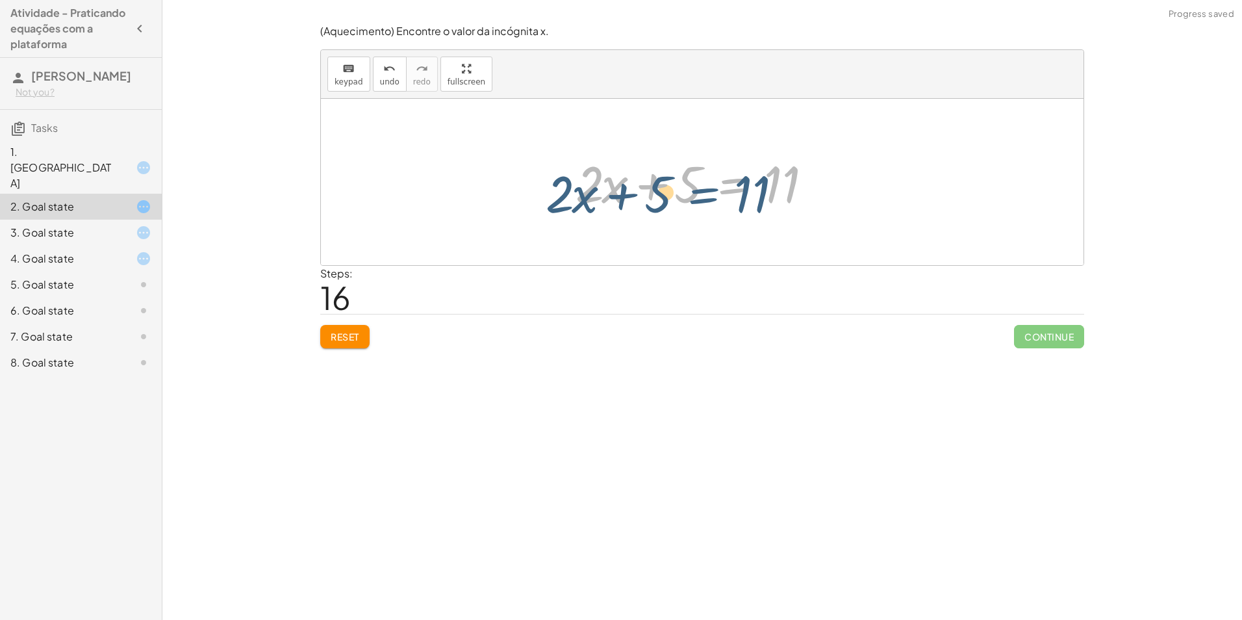
drag, startPoint x: 720, startPoint y: 164, endPoint x: 688, endPoint y: 174, distance: 32.7
click at [688, 174] on div at bounding box center [707, 182] width 276 height 67
drag, startPoint x: 683, startPoint y: 197, endPoint x: 586, endPoint y: 198, distance: 96.8
click at [586, 198] on div at bounding box center [707, 182] width 276 height 67
drag, startPoint x: 788, startPoint y: 184, endPoint x: 603, endPoint y: 199, distance: 185.7
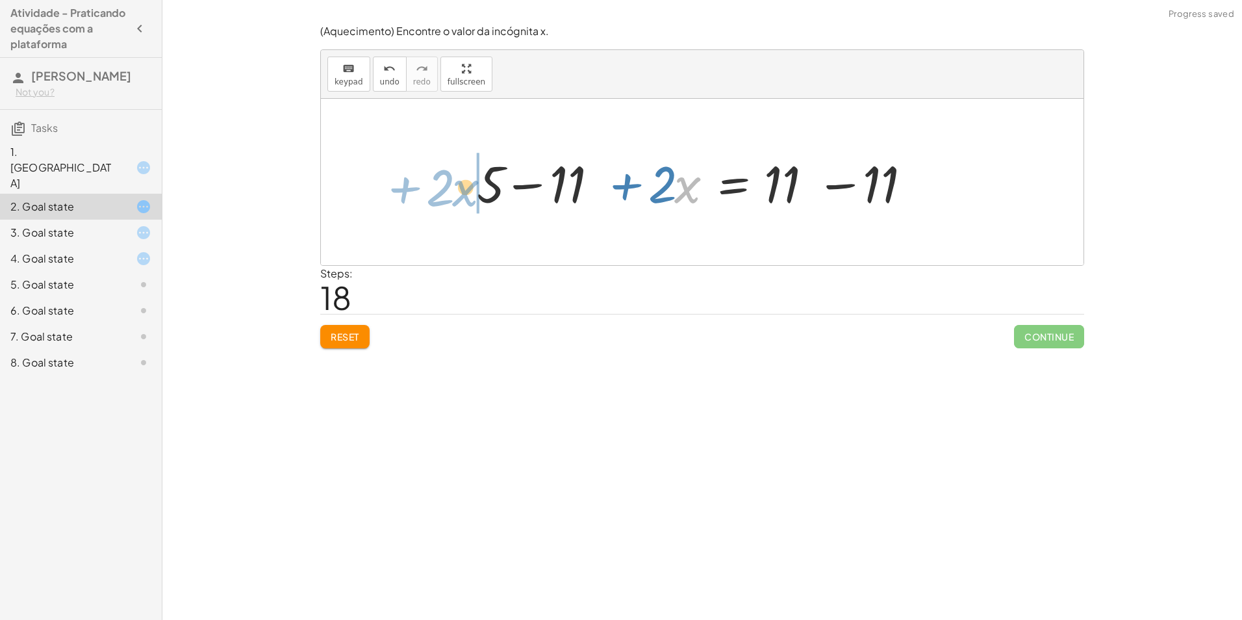
drag, startPoint x: 638, startPoint y: 188, endPoint x: 458, endPoint y: 195, distance: 180.7
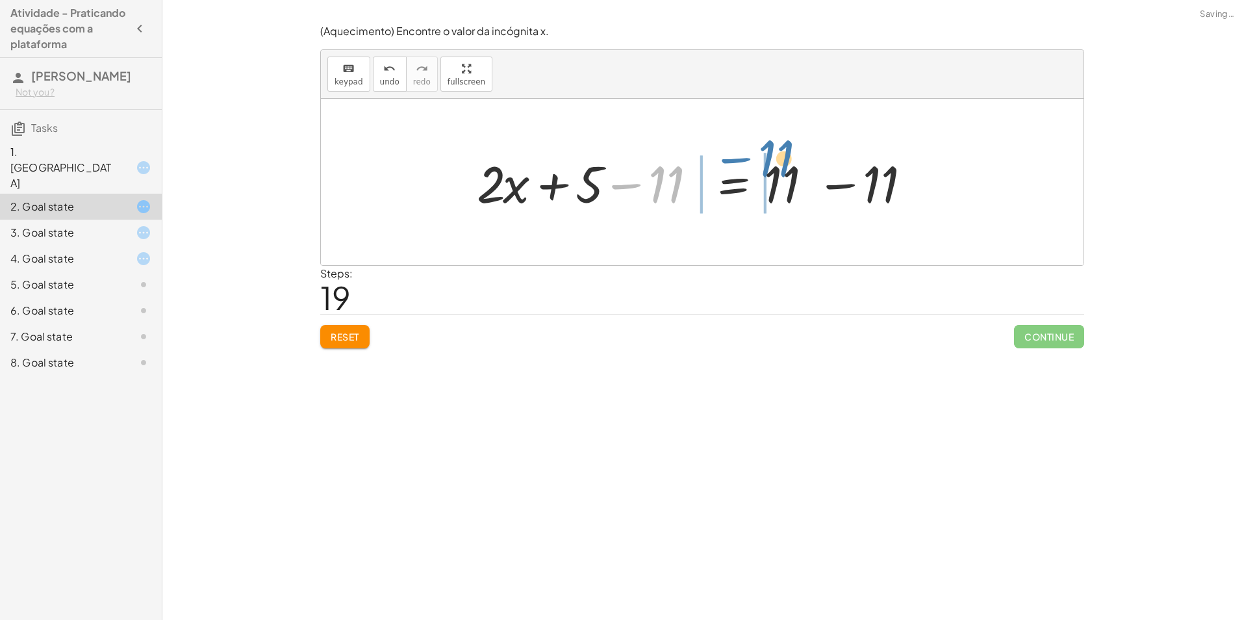
drag, startPoint x: 683, startPoint y: 192, endPoint x: 784, endPoint y: 171, distance: 102.8
click at [785, 170] on div at bounding box center [706, 182] width 473 height 67
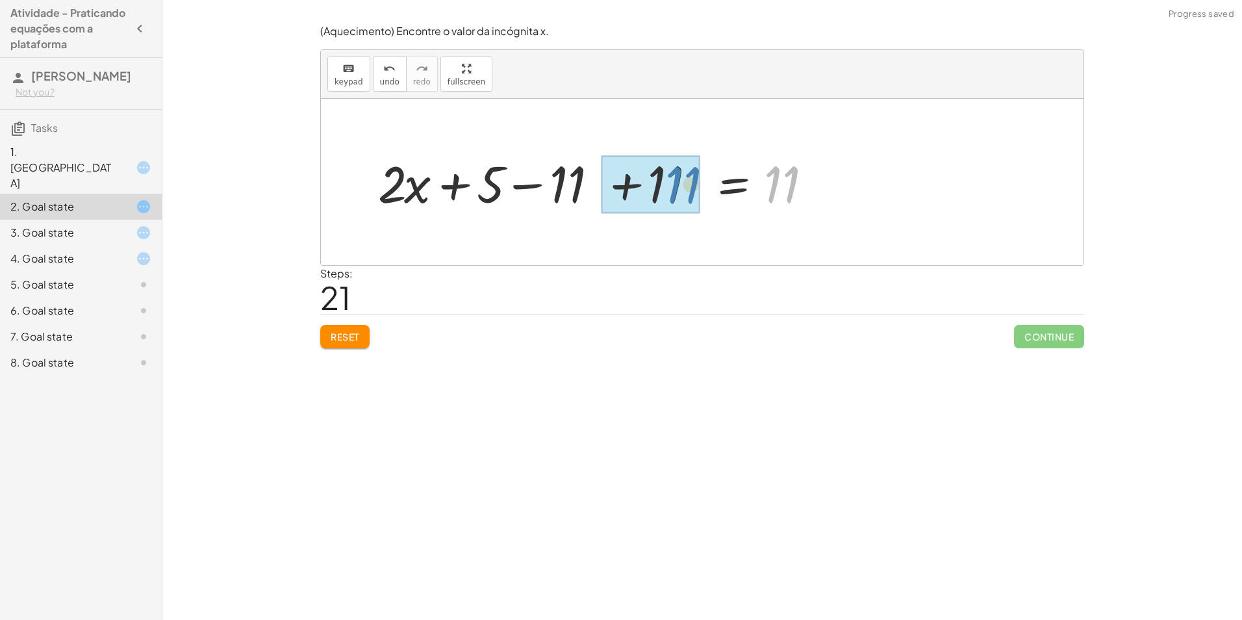
drag, startPoint x: 793, startPoint y: 183, endPoint x: 688, endPoint y: 189, distance: 105.4
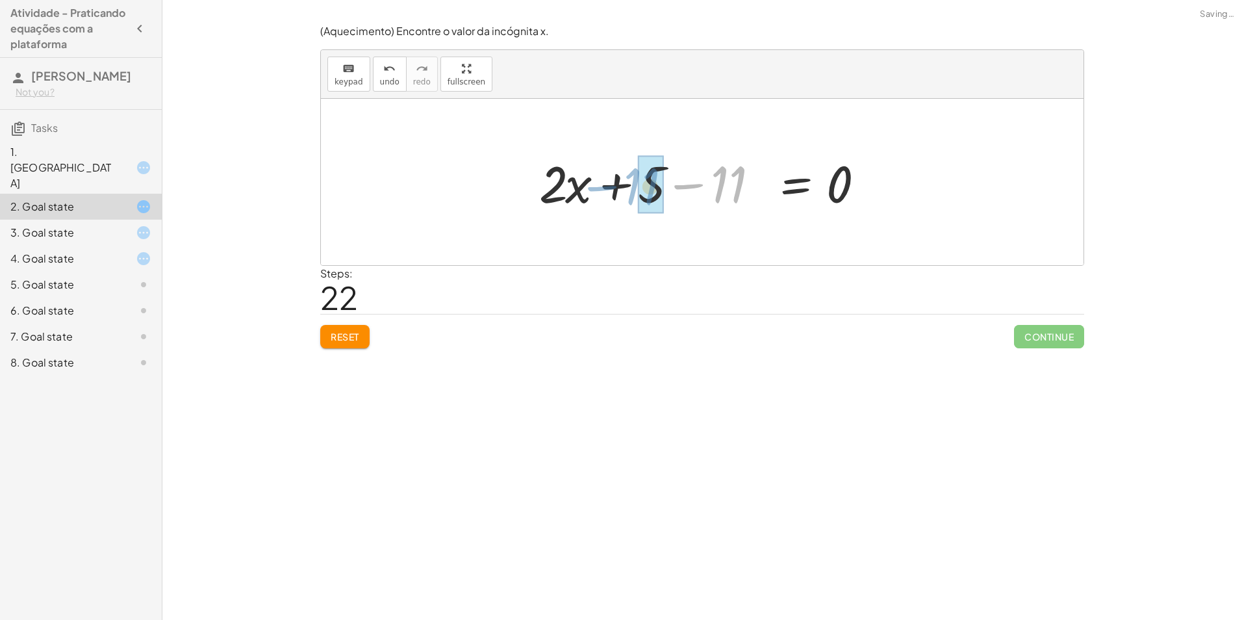
drag, startPoint x: 751, startPoint y: 197, endPoint x: 661, endPoint y: 194, distance: 91.0
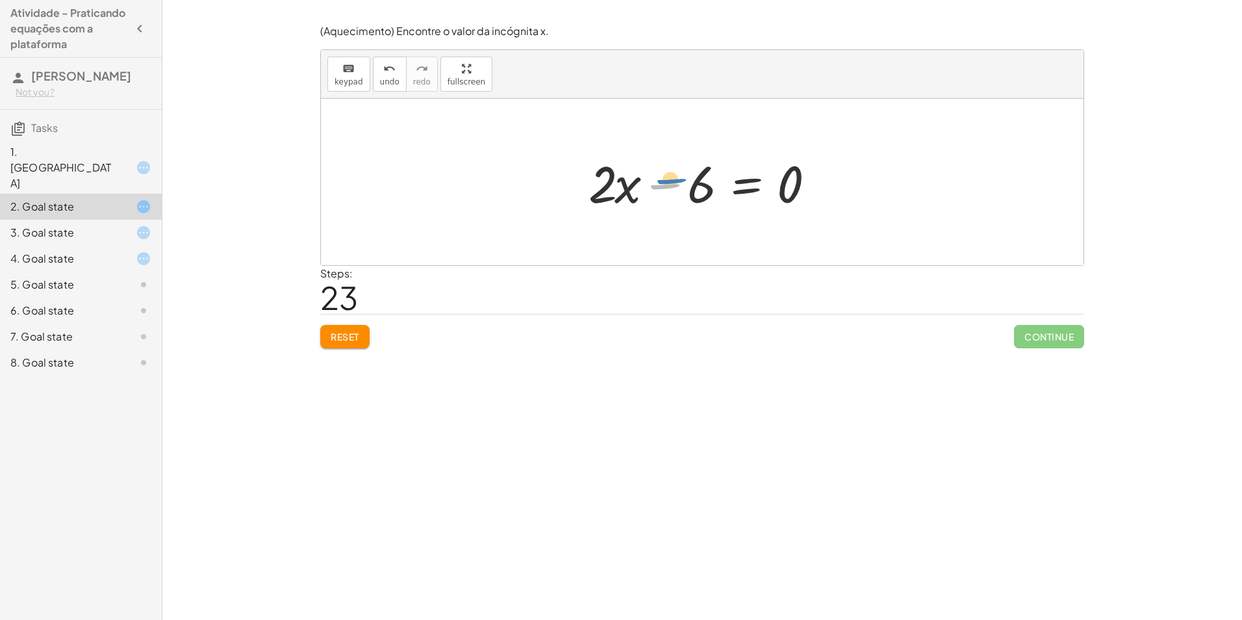
drag, startPoint x: 665, startPoint y: 187, endPoint x: 670, endPoint y: 182, distance: 7.3
click at [670, 182] on div at bounding box center [707, 182] width 250 height 67
drag, startPoint x: 588, startPoint y: 200, endPoint x: 700, endPoint y: 190, distance: 112.8
drag, startPoint x: 672, startPoint y: 194, endPoint x: 661, endPoint y: 194, distance: 10.4
click at [664, 197] on div at bounding box center [706, 182] width 285 height 75
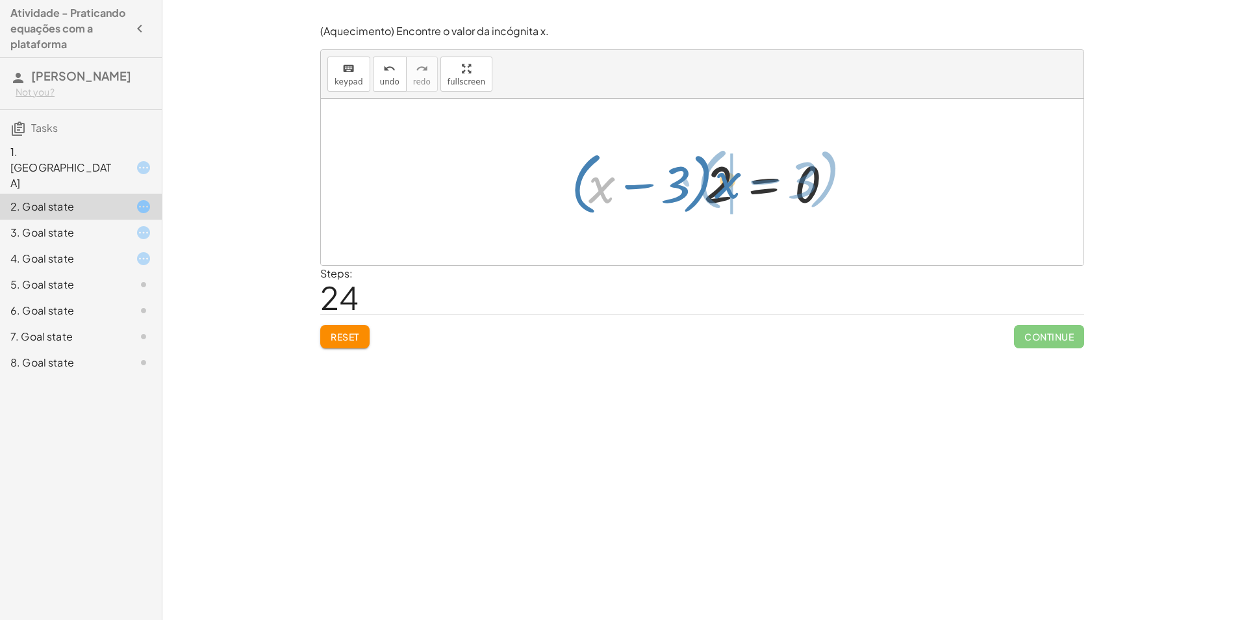
drag, startPoint x: 601, startPoint y: 188, endPoint x: 727, endPoint y: 184, distance: 126.1
click at [727, 184] on div at bounding box center [706, 182] width 285 height 75
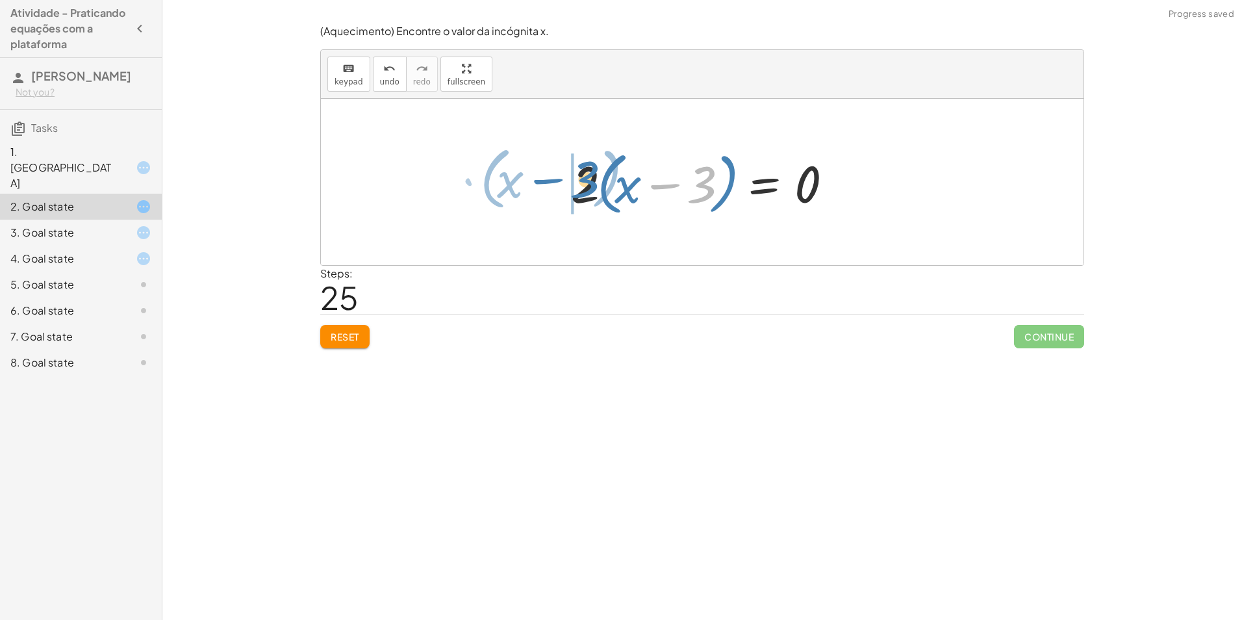
drag, startPoint x: 699, startPoint y: 184, endPoint x: 586, endPoint y: 179, distance: 113.1
click at [586, 179] on div at bounding box center [706, 182] width 285 height 75
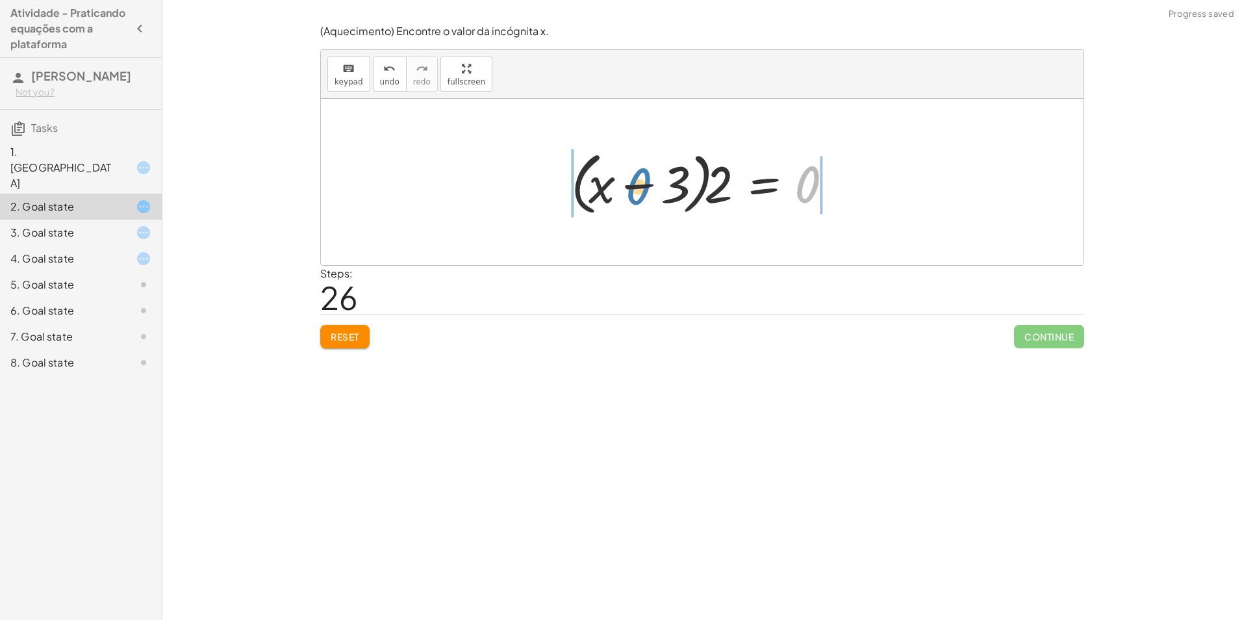
drag, startPoint x: 803, startPoint y: 185, endPoint x: 636, endPoint y: 187, distance: 167.6
click at [636, 187] on div at bounding box center [706, 182] width 285 height 75
click at [381, 90] on button "undo undo" at bounding box center [390, 74] width 34 height 35
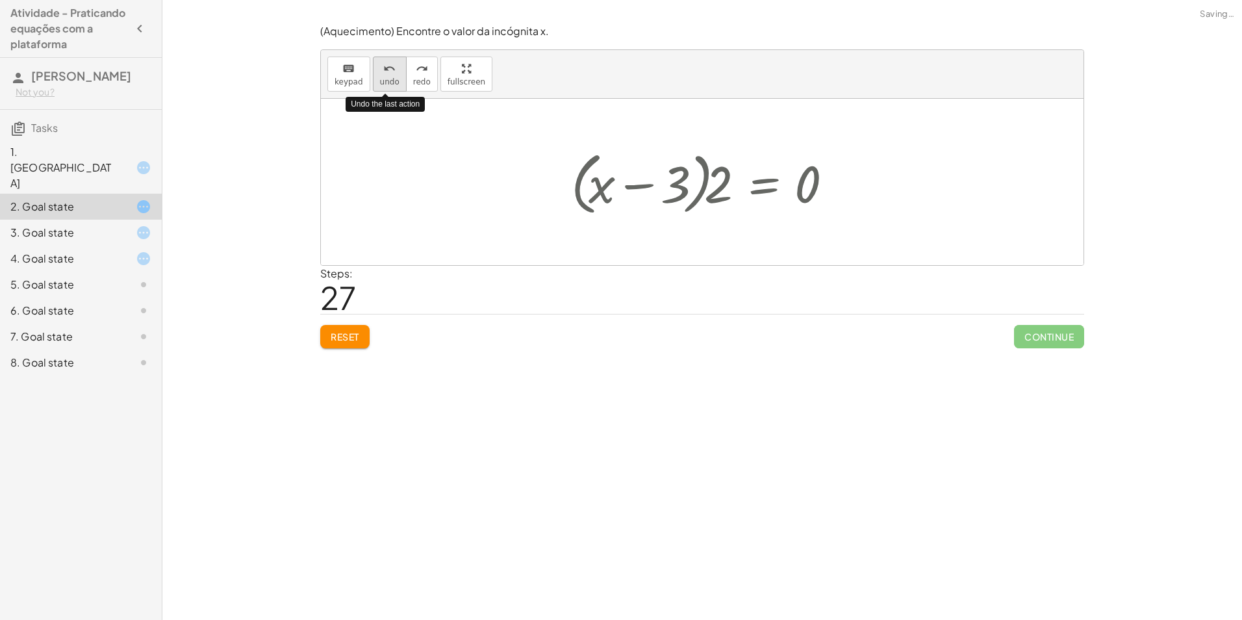
click at [381, 90] on button "undo undo" at bounding box center [390, 74] width 34 height 35
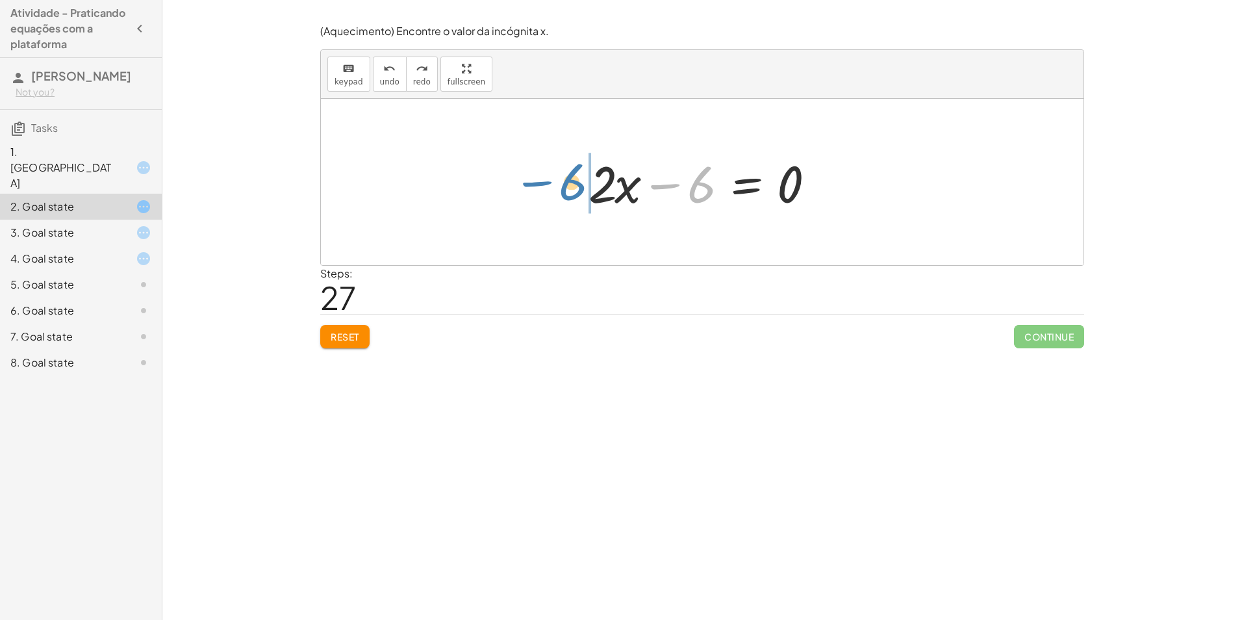
drag, startPoint x: 692, startPoint y: 184, endPoint x: 567, endPoint y: 181, distance: 124.7
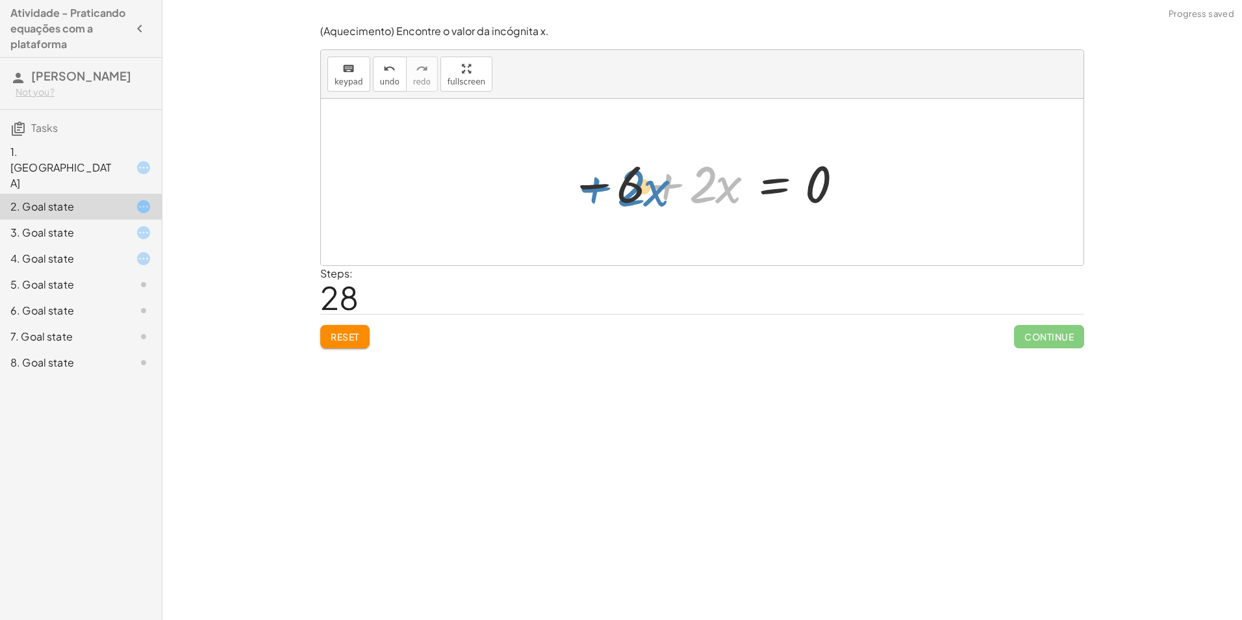
drag, startPoint x: 674, startPoint y: 185, endPoint x: 602, endPoint y: 188, distance: 71.5
click at [602, 188] on div at bounding box center [707, 182] width 288 height 67
drag, startPoint x: 662, startPoint y: 178, endPoint x: 566, endPoint y: 184, distance: 96.3
click at [566, 184] on div at bounding box center [707, 182] width 288 height 67
drag, startPoint x: 675, startPoint y: 180, endPoint x: 560, endPoint y: 181, distance: 114.3
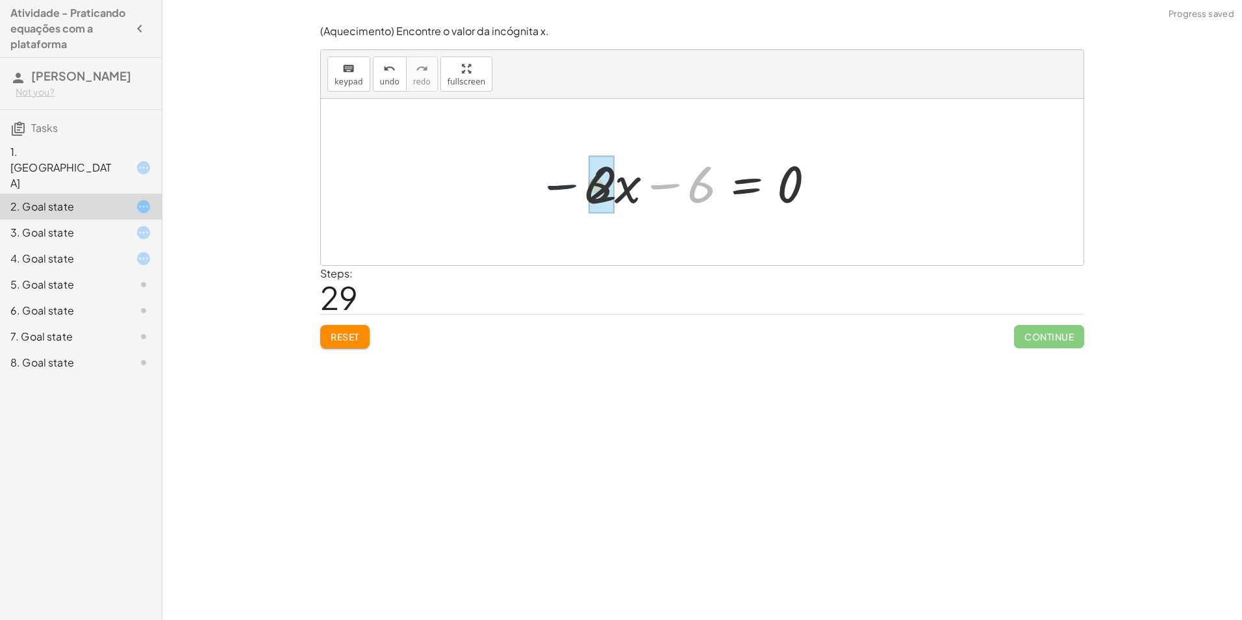
click at [560, 181] on div "+ · 2 · x + 5 = 11 + 5 + · 2 · x = 11 + · 2 · x + 5 = 11 + · 2 · x − 11 + 5 = +…" at bounding box center [702, 182] width 762 height 166
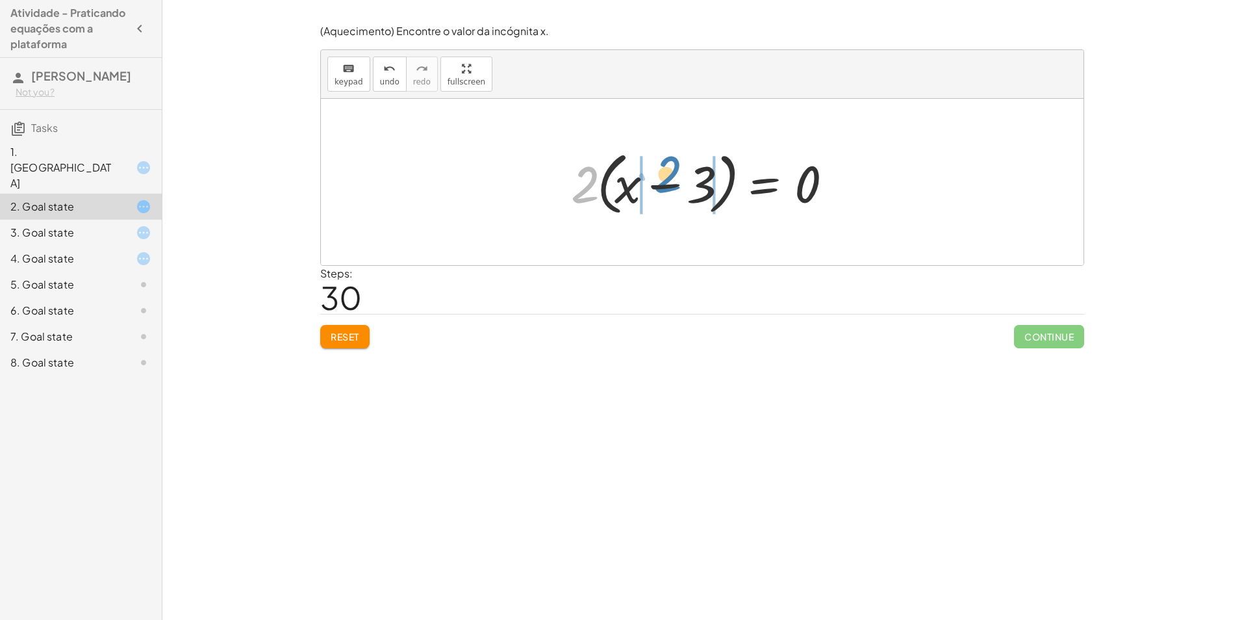
drag, startPoint x: 577, startPoint y: 186, endPoint x: 661, endPoint y: 175, distance: 83.8
click at [661, 175] on div at bounding box center [706, 182] width 285 height 75
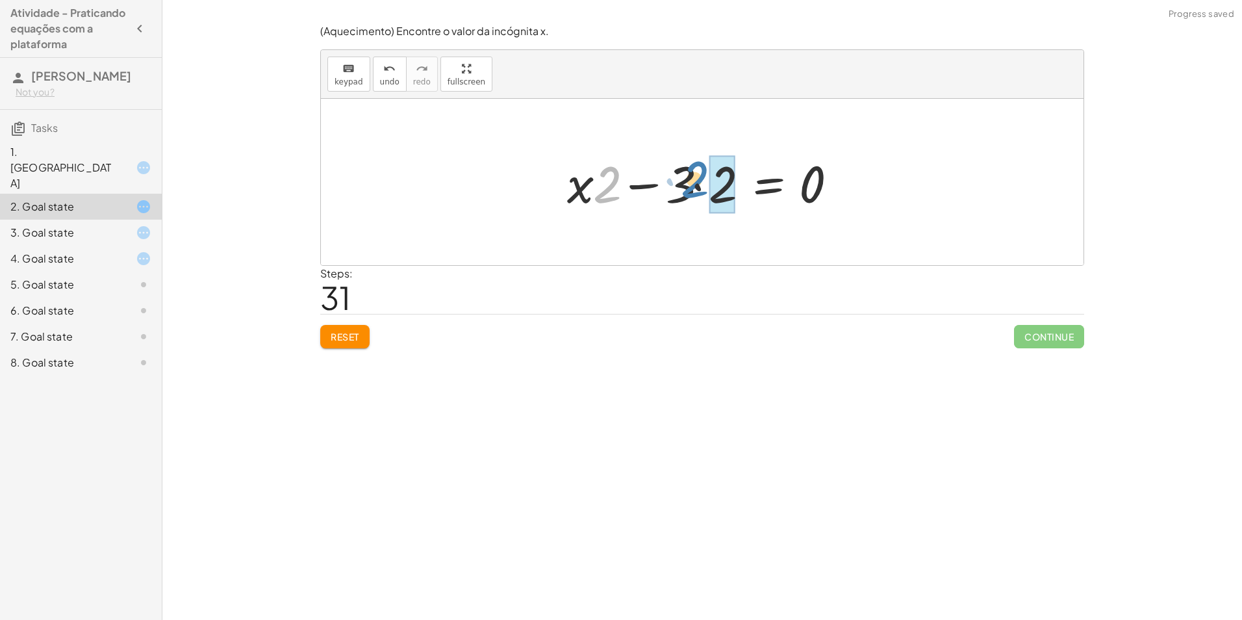
drag, startPoint x: 601, startPoint y: 186, endPoint x: 692, endPoint y: 180, distance: 90.5
click at [692, 180] on div at bounding box center [707, 182] width 294 height 67
drag, startPoint x: 560, startPoint y: 193, endPoint x: 646, endPoint y: 184, distance: 86.2
click at [646, 184] on div "+ · 2 · x + 5 = 11 + 5 + · 2 · x = 11 + · 2 · x + 5 = 11 + · 2 · x − 11 + 5 = +…" at bounding box center [701, 182] width 301 height 81
drag, startPoint x: 595, startPoint y: 188, endPoint x: 696, endPoint y: 176, distance: 102.1
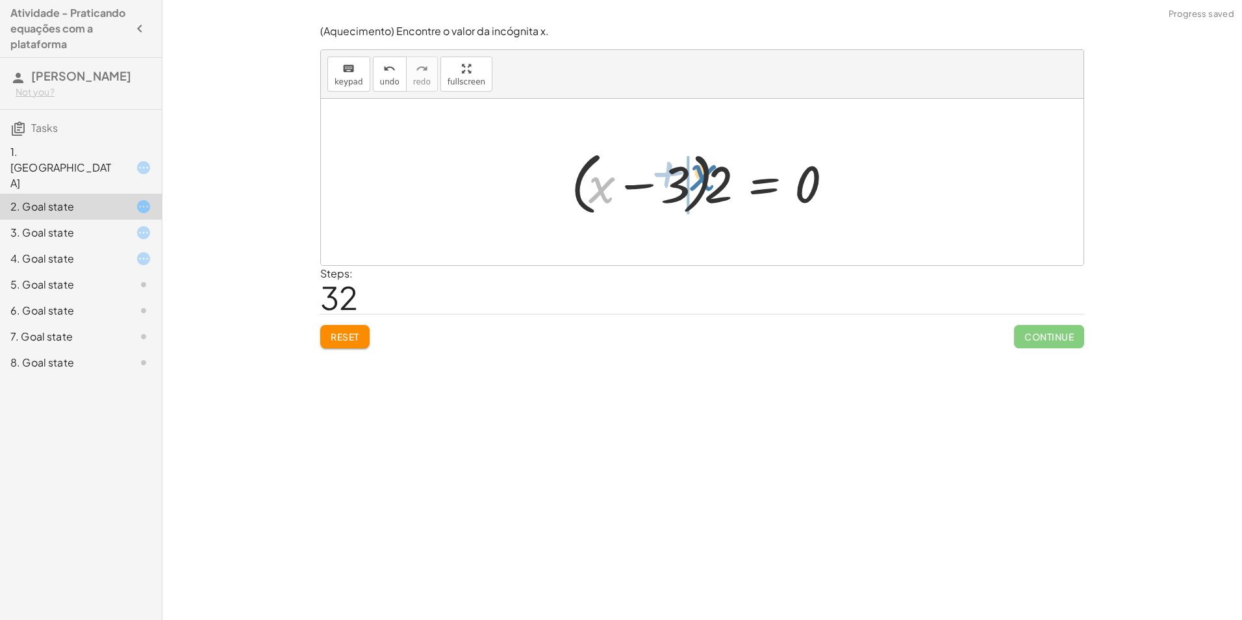
click at [696, 176] on div at bounding box center [706, 182] width 285 height 75
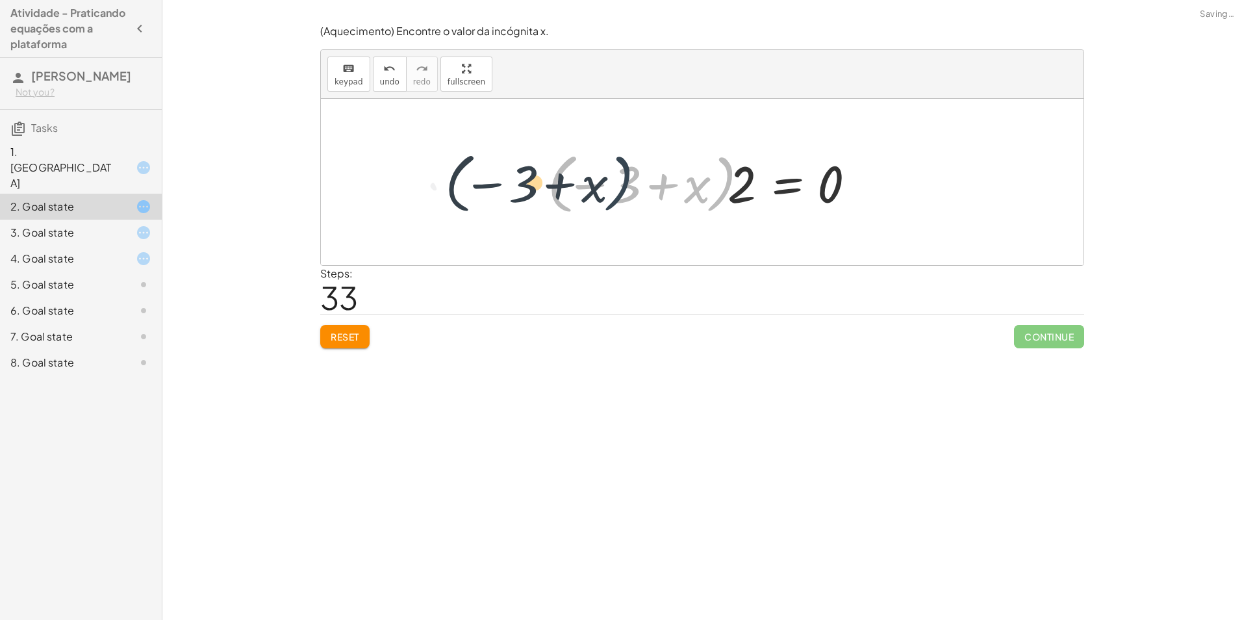
drag, startPoint x: 725, startPoint y: 187, endPoint x: 672, endPoint y: 182, distance: 53.5
click at [667, 183] on div at bounding box center [706, 182] width 331 height 72
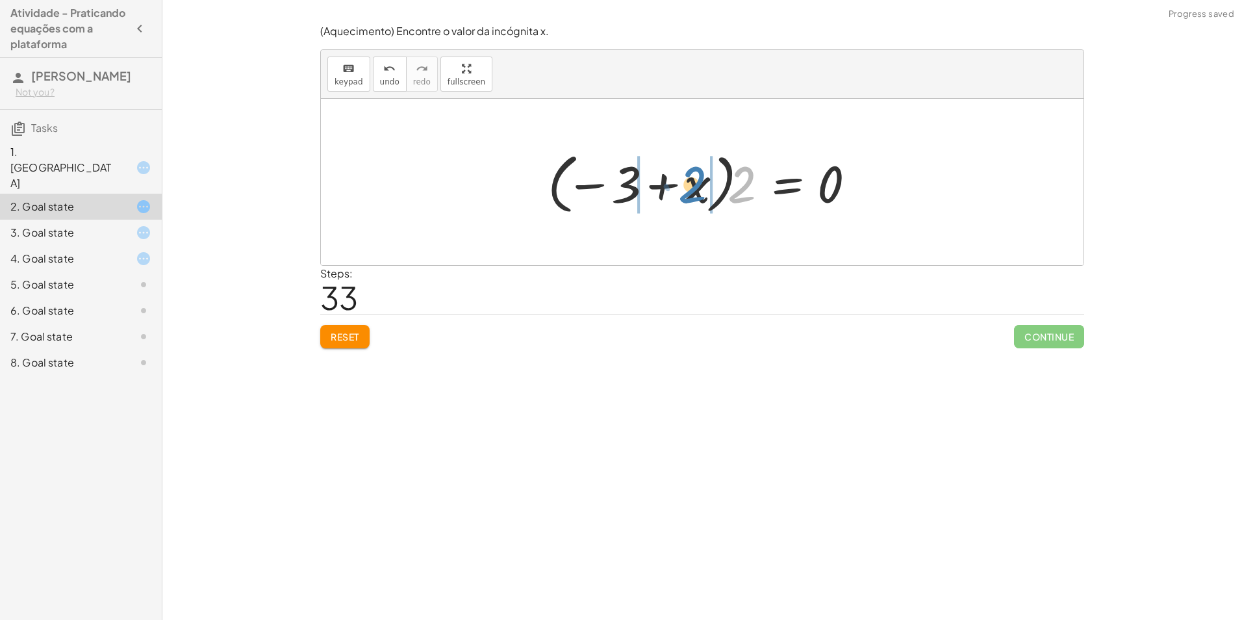
drag, startPoint x: 734, startPoint y: 189, endPoint x: 684, endPoint y: 189, distance: 50.0
click at [684, 189] on div at bounding box center [706, 182] width 331 height 72
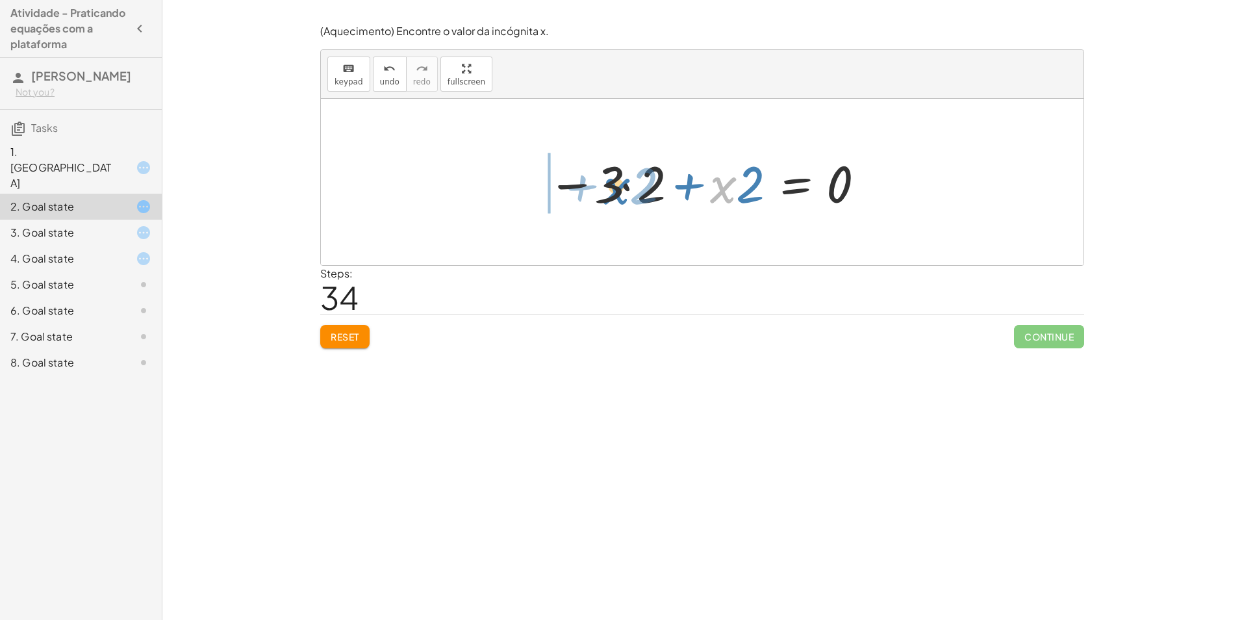
drag, startPoint x: 716, startPoint y: 183, endPoint x: 608, endPoint y: 185, distance: 107.8
click at [608, 185] on div at bounding box center [706, 182] width 331 height 67
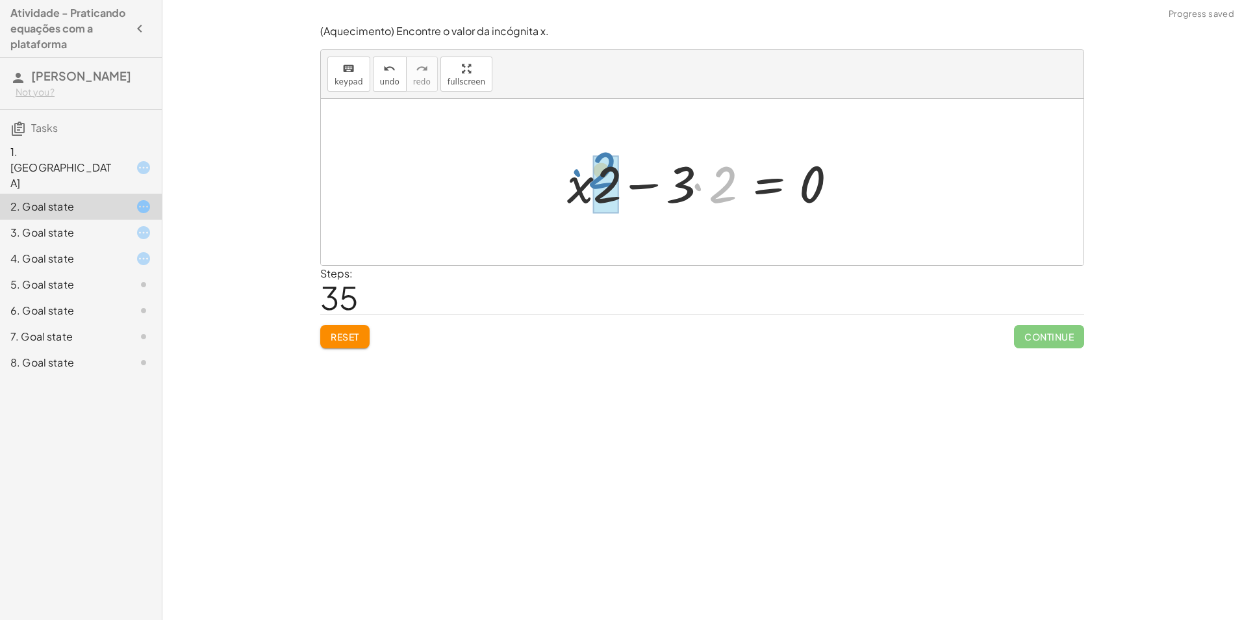
drag, startPoint x: 692, startPoint y: 189, endPoint x: 572, endPoint y: 175, distance: 121.6
click at [572, 175] on div at bounding box center [707, 182] width 294 height 67
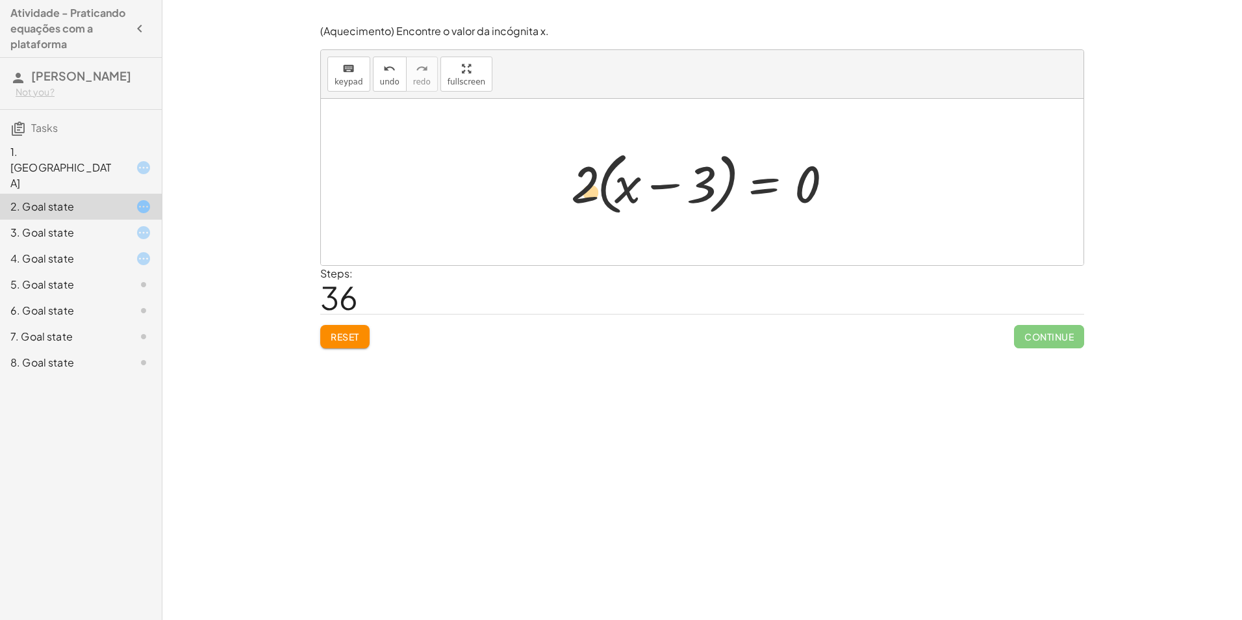
drag, startPoint x: 705, startPoint y: 181, endPoint x: 685, endPoint y: 188, distance: 21.2
click at [685, 188] on div at bounding box center [706, 182] width 285 height 75
drag, startPoint x: 637, startPoint y: 186, endPoint x: 592, endPoint y: 181, distance: 45.1
click at [592, 181] on div at bounding box center [706, 182] width 285 height 75
drag, startPoint x: 800, startPoint y: 184, endPoint x: 638, endPoint y: 190, distance: 161.2
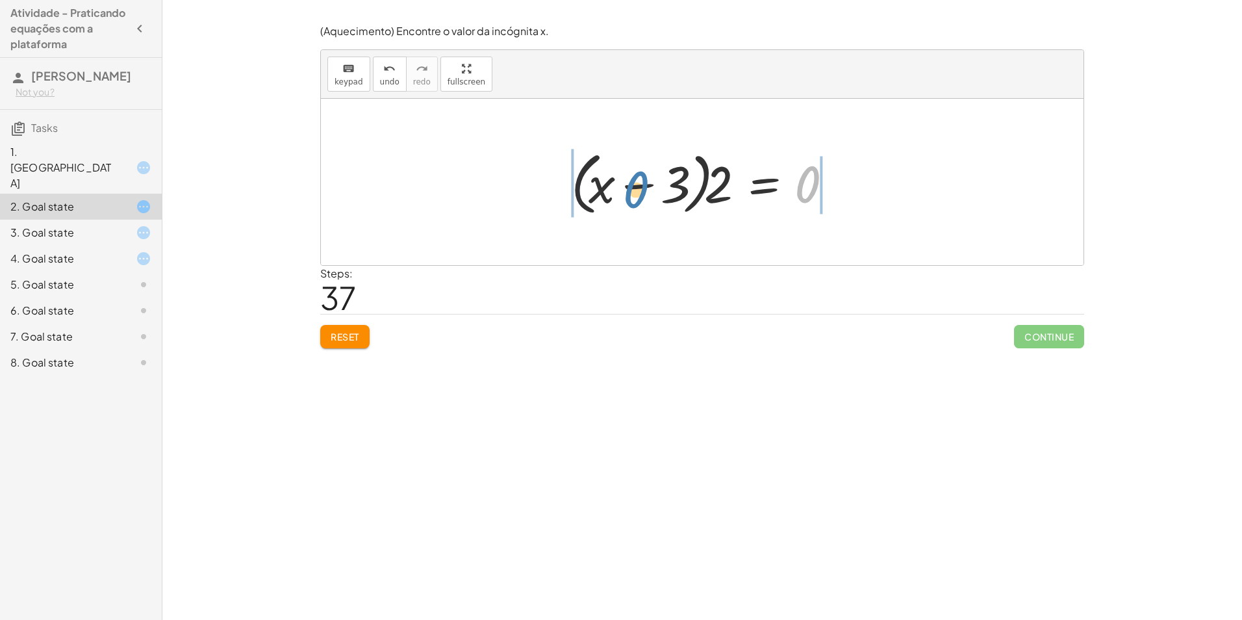
click at [638, 190] on div at bounding box center [706, 182] width 285 height 75
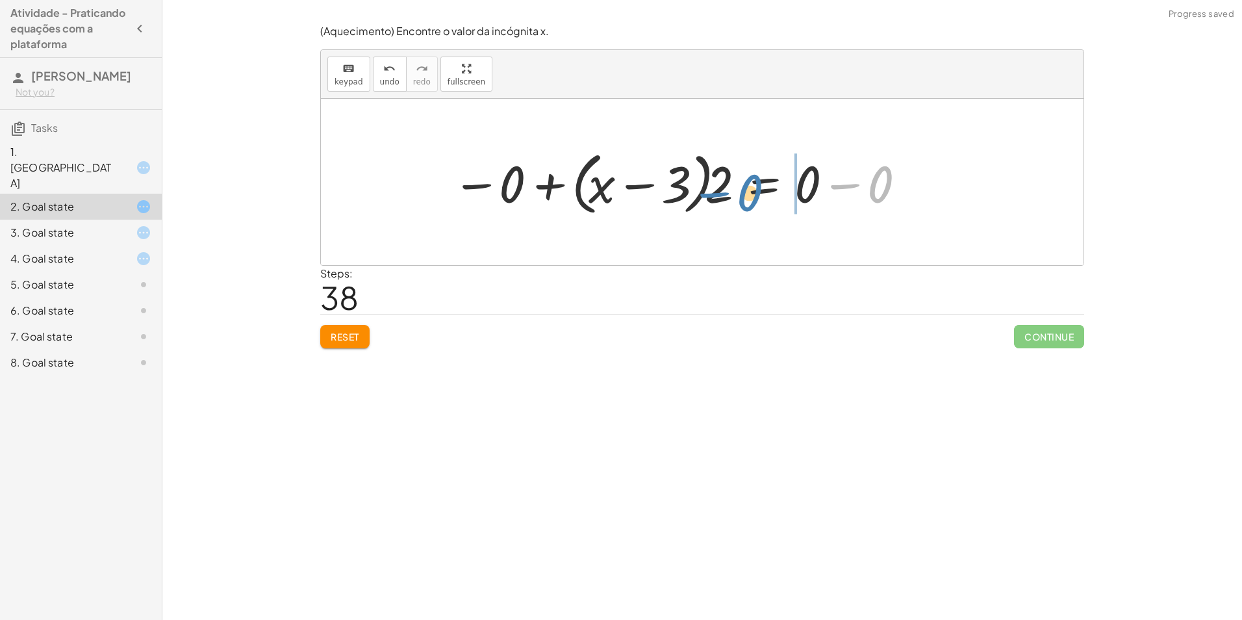
drag, startPoint x: 837, startPoint y: 188, endPoint x: 698, endPoint y: 192, distance: 138.4
click at [686, 194] on div at bounding box center [680, 182] width 468 height 75
click at [699, 192] on div at bounding box center [699, 182] width 506 height 75
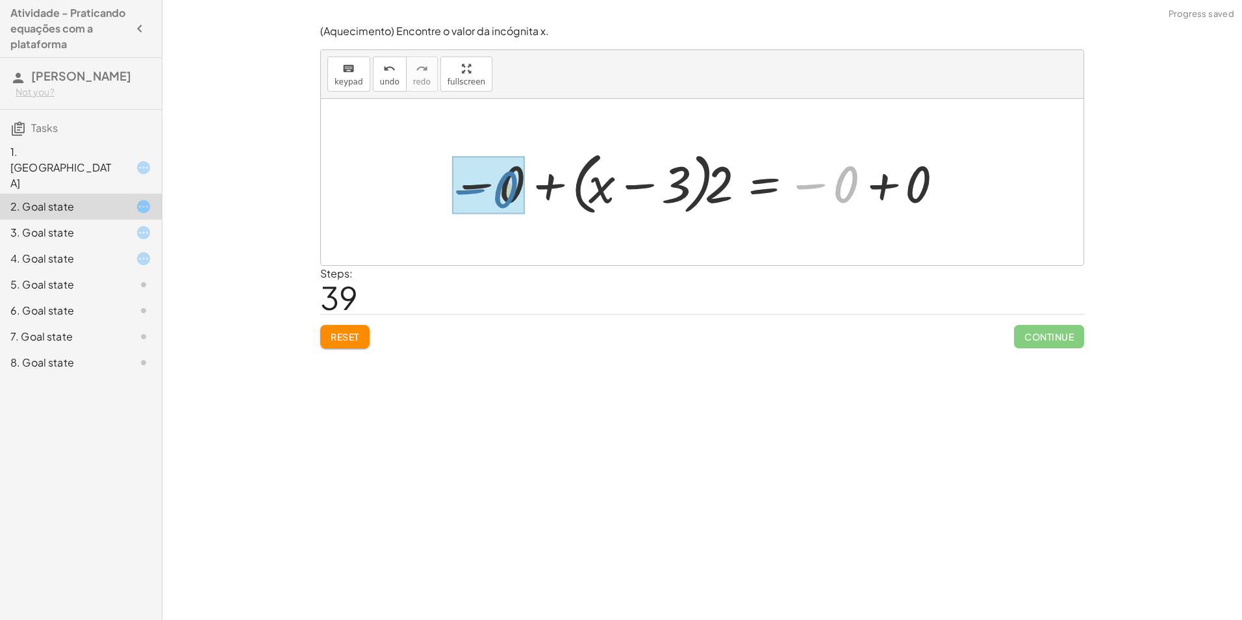
drag, startPoint x: 818, startPoint y: 183, endPoint x: 473, endPoint y: 188, distance: 344.9
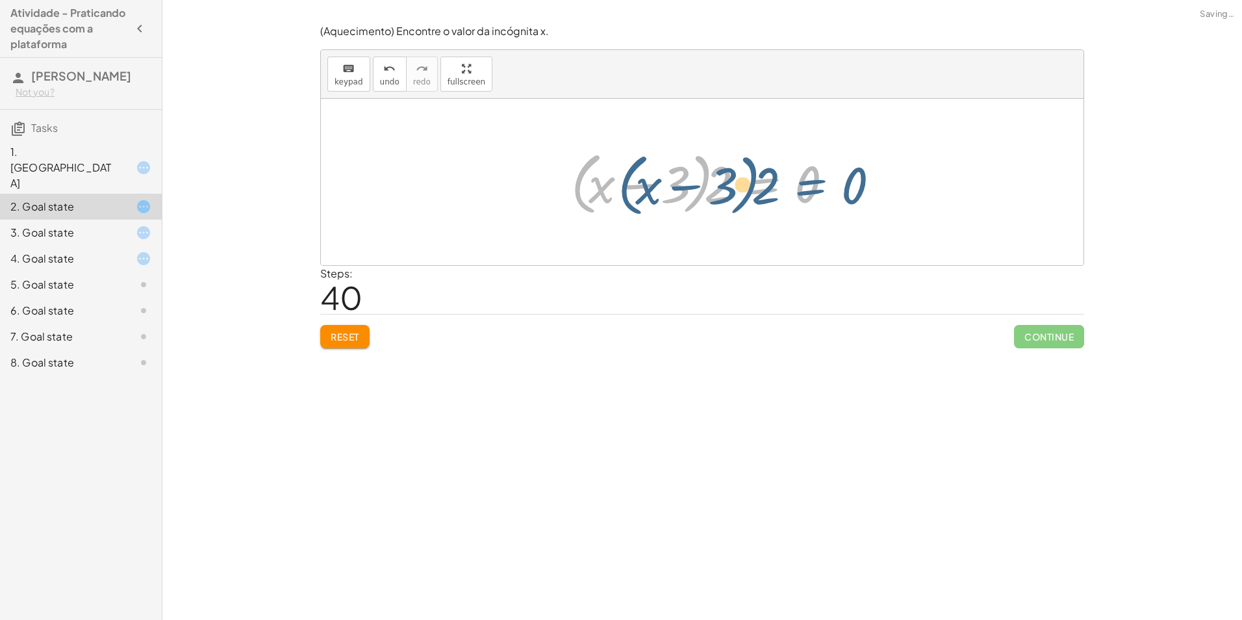
click at [727, 181] on div at bounding box center [706, 182] width 285 height 75
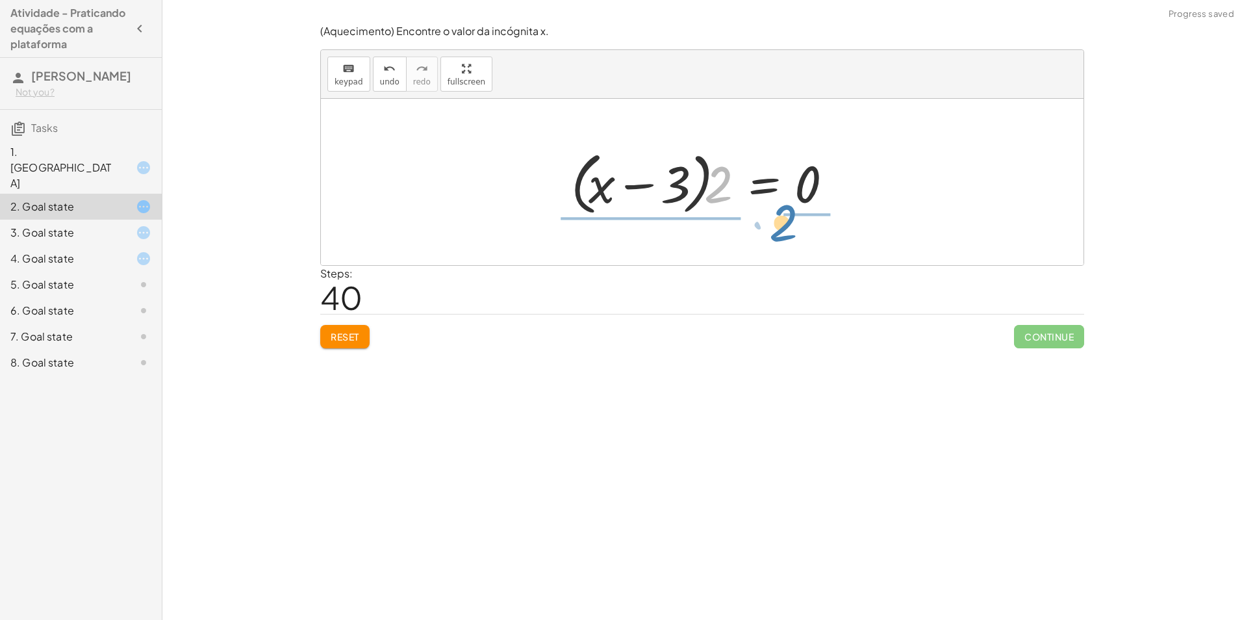
drag, startPoint x: 711, startPoint y: 181, endPoint x: 769, endPoint y: 221, distance: 70.8
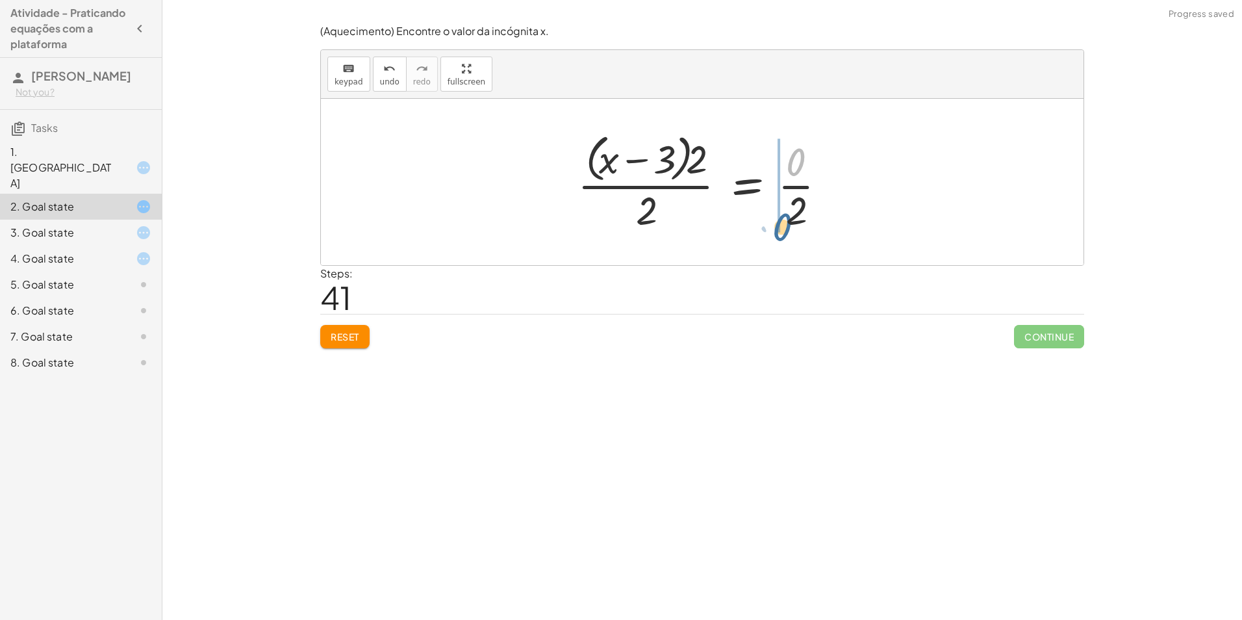
drag, startPoint x: 788, startPoint y: 159, endPoint x: 775, endPoint y: 226, distance: 68.1
click at [775, 226] on div at bounding box center [707, 182] width 272 height 106
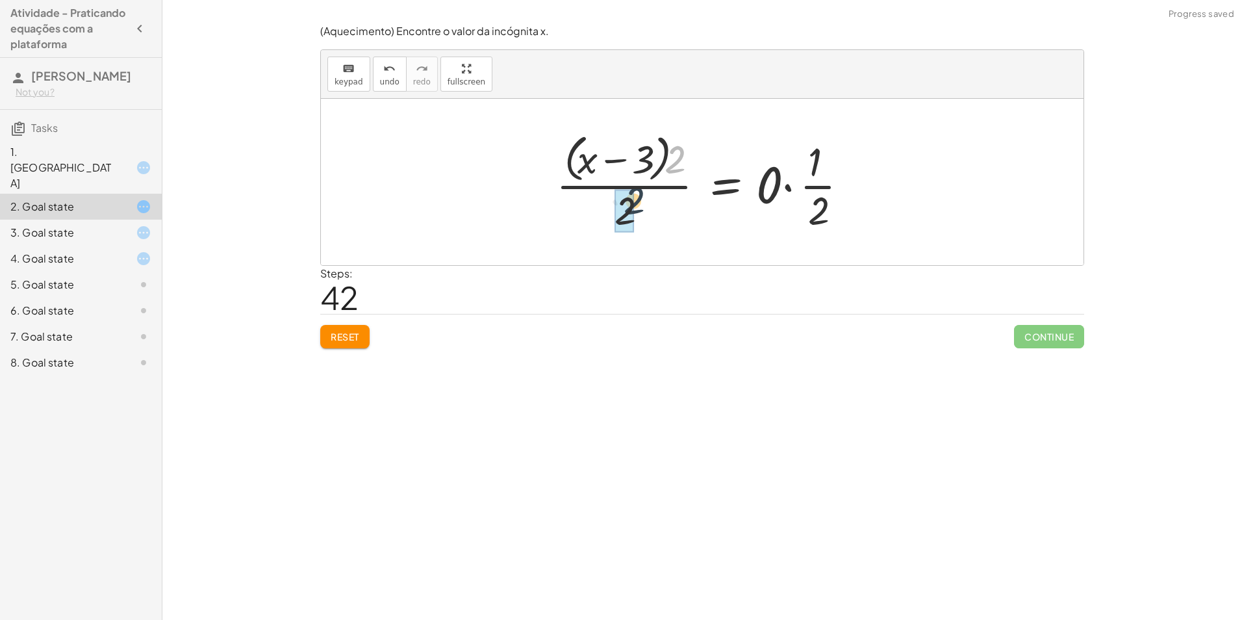
drag, startPoint x: 672, startPoint y: 164, endPoint x: 629, endPoint y: 212, distance: 64.8
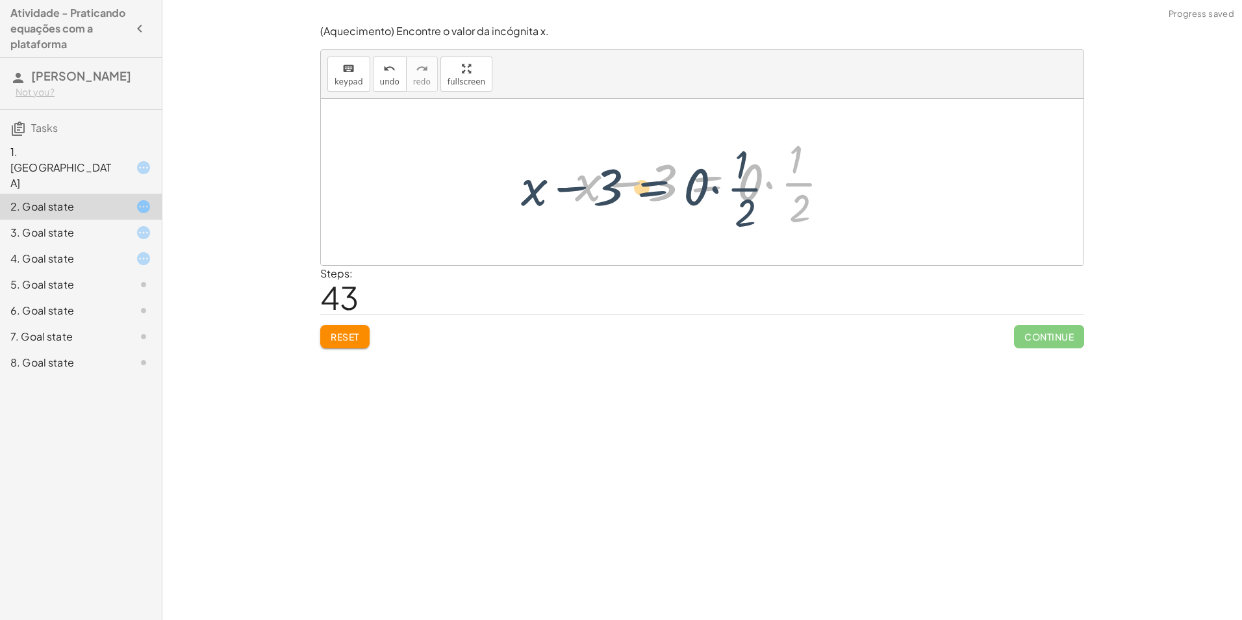
drag, startPoint x: 685, startPoint y: 183, endPoint x: 629, endPoint y: 188, distance: 56.1
click at [629, 188] on div at bounding box center [707, 182] width 278 height 100
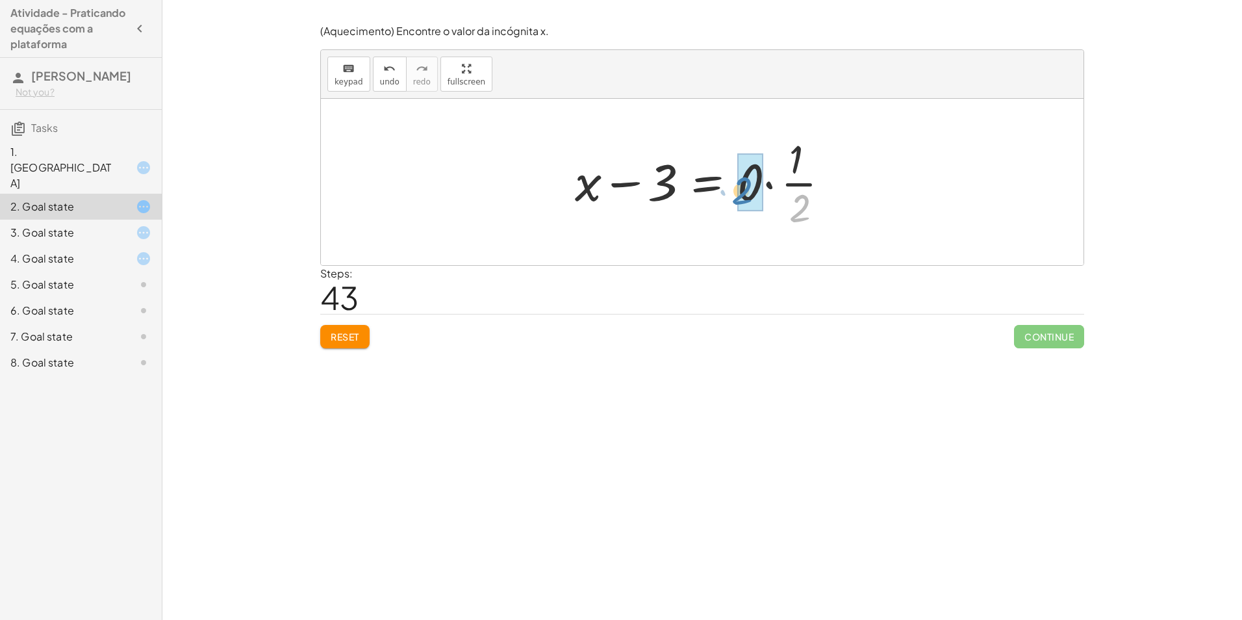
drag, startPoint x: 796, startPoint y: 192, endPoint x: 766, endPoint y: 181, distance: 32.5
click at [766, 181] on div at bounding box center [707, 182] width 278 height 100
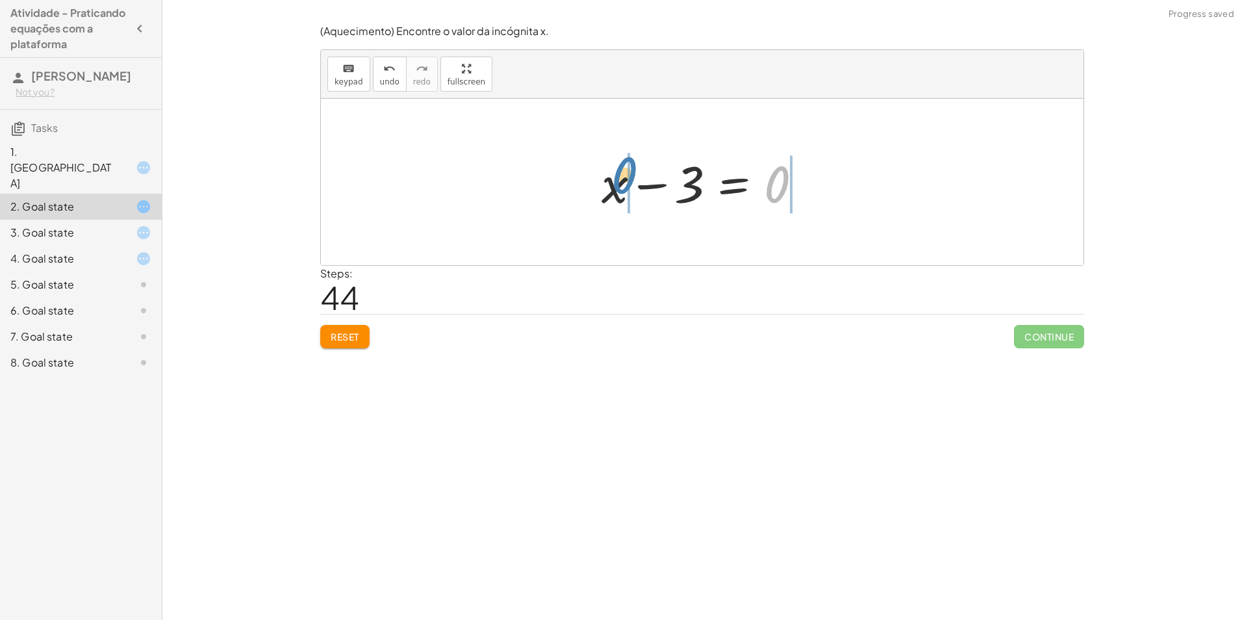
drag, startPoint x: 783, startPoint y: 187, endPoint x: 647, endPoint y: 184, distance: 135.8
click at [644, 184] on div at bounding box center [707, 182] width 224 height 67
drag, startPoint x: 647, startPoint y: 185, endPoint x: 566, endPoint y: 175, distance: 81.8
click at [566, 175] on div at bounding box center [707, 182] width 370 height 67
drag, startPoint x: 855, startPoint y: 188, endPoint x: 767, endPoint y: 184, distance: 88.4
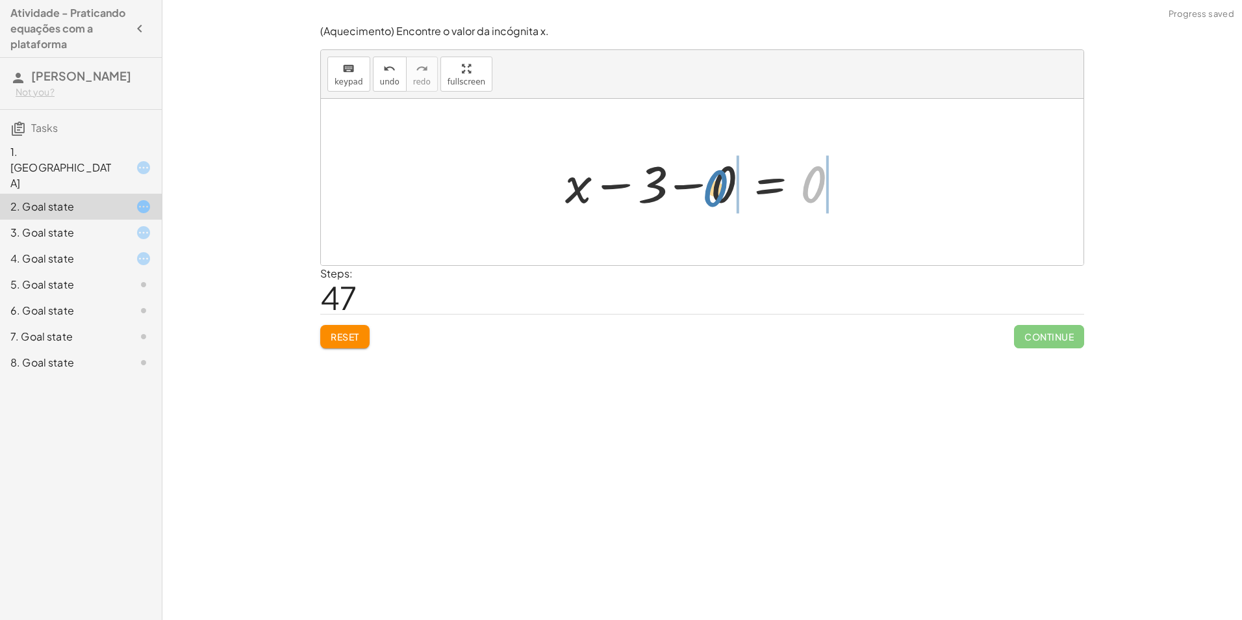
drag, startPoint x: 816, startPoint y: 183, endPoint x: 720, endPoint y: 188, distance: 96.3
click at [720, 188] on div at bounding box center [707, 182] width 297 height 67
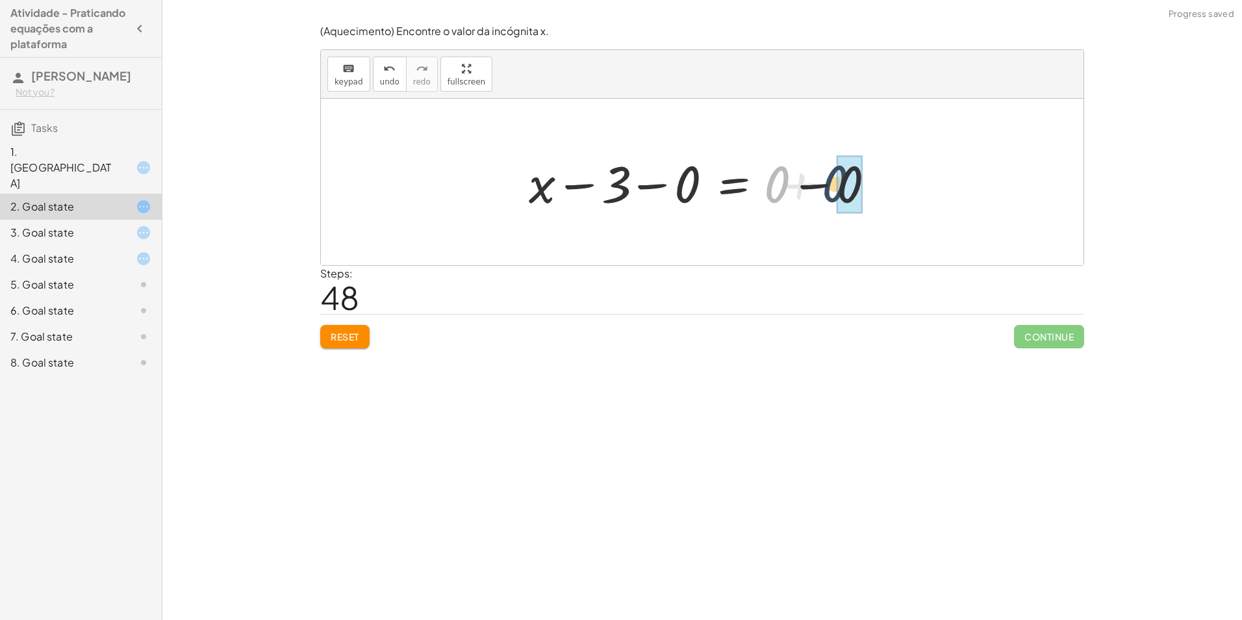
drag, startPoint x: 770, startPoint y: 176, endPoint x: 831, endPoint y: 173, distance: 61.8
click at [831, 173] on div at bounding box center [707, 182] width 370 height 67
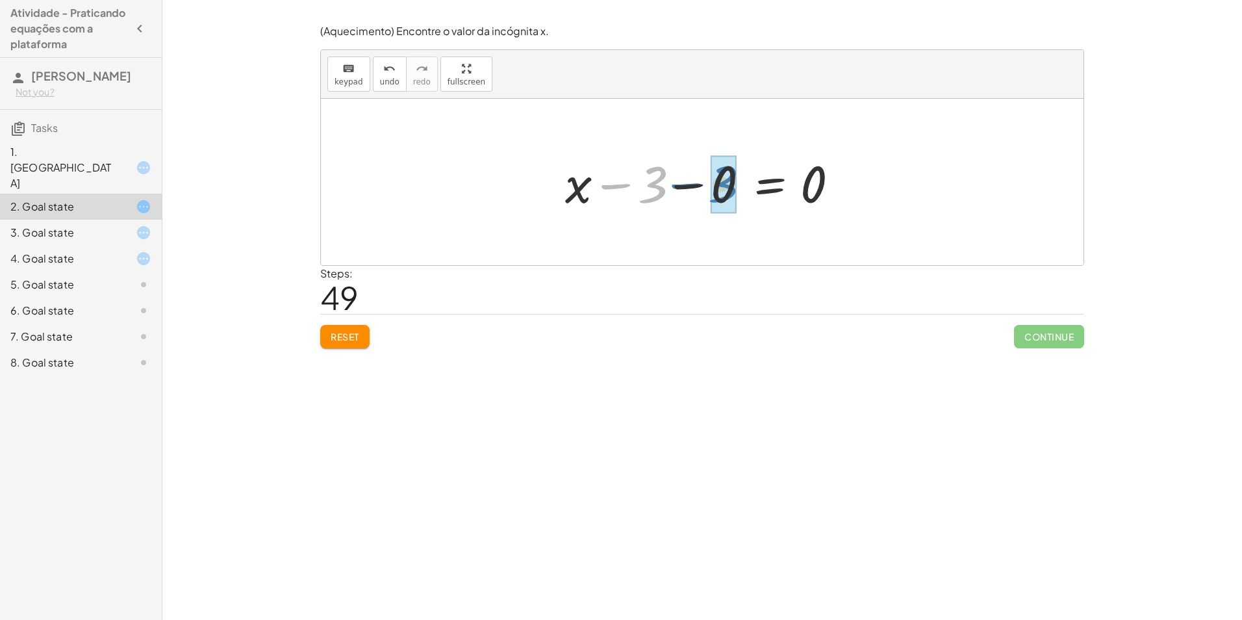
drag, startPoint x: 653, startPoint y: 183, endPoint x: 724, endPoint y: 183, distance: 70.1
drag, startPoint x: 779, startPoint y: 175, endPoint x: 815, endPoint y: 164, distance: 38.0
click at [815, 164] on div at bounding box center [707, 182] width 224 height 67
drag, startPoint x: 601, startPoint y: 191, endPoint x: 707, endPoint y: 198, distance: 105.5
click at [707, 198] on div at bounding box center [707, 182] width 224 height 67
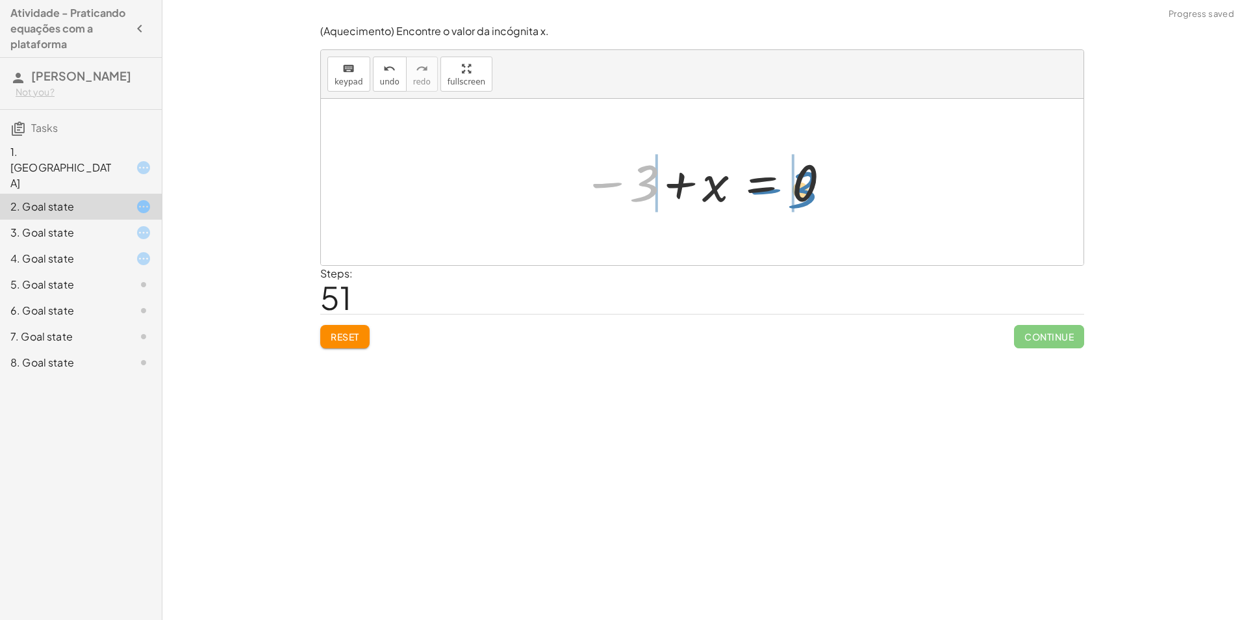
drag, startPoint x: 616, startPoint y: 184, endPoint x: 774, endPoint y: 190, distance: 158.0
click at [774, 190] on div at bounding box center [707, 182] width 262 height 64
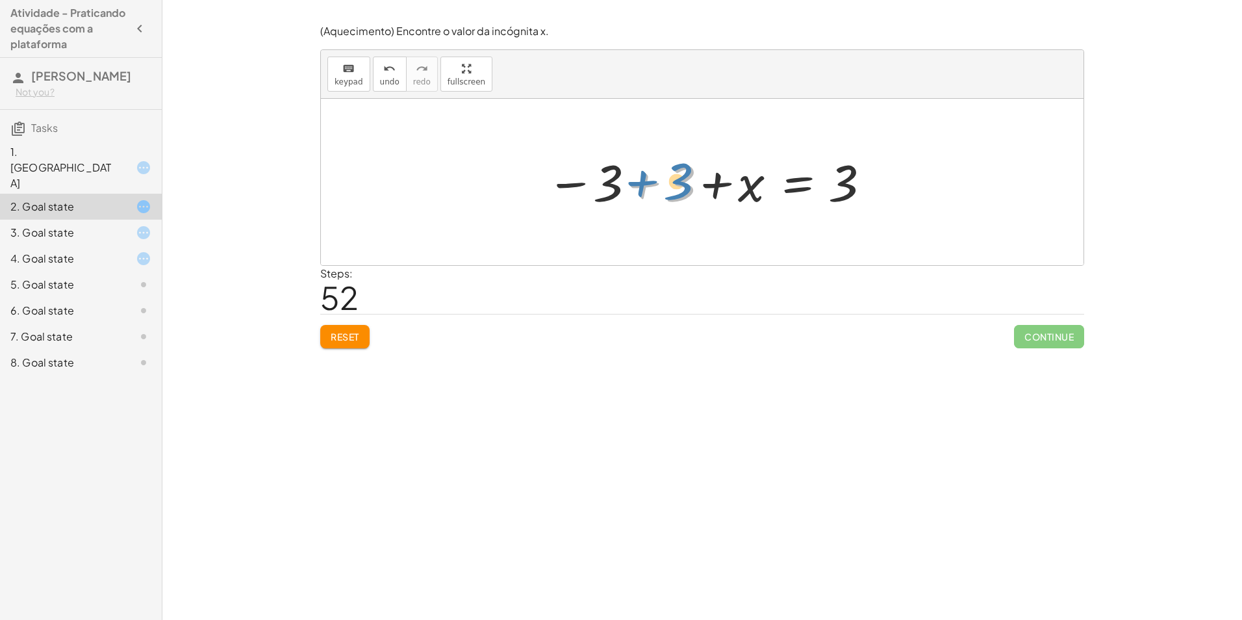
drag, startPoint x: 640, startPoint y: 188, endPoint x: 627, endPoint y: 184, distance: 13.4
click at [627, 184] on div at bounding box center [707, 182] width 335 height 64
click at [395, 75] on button "undo undo" at bounding box center [390, 74] width 34 height 35
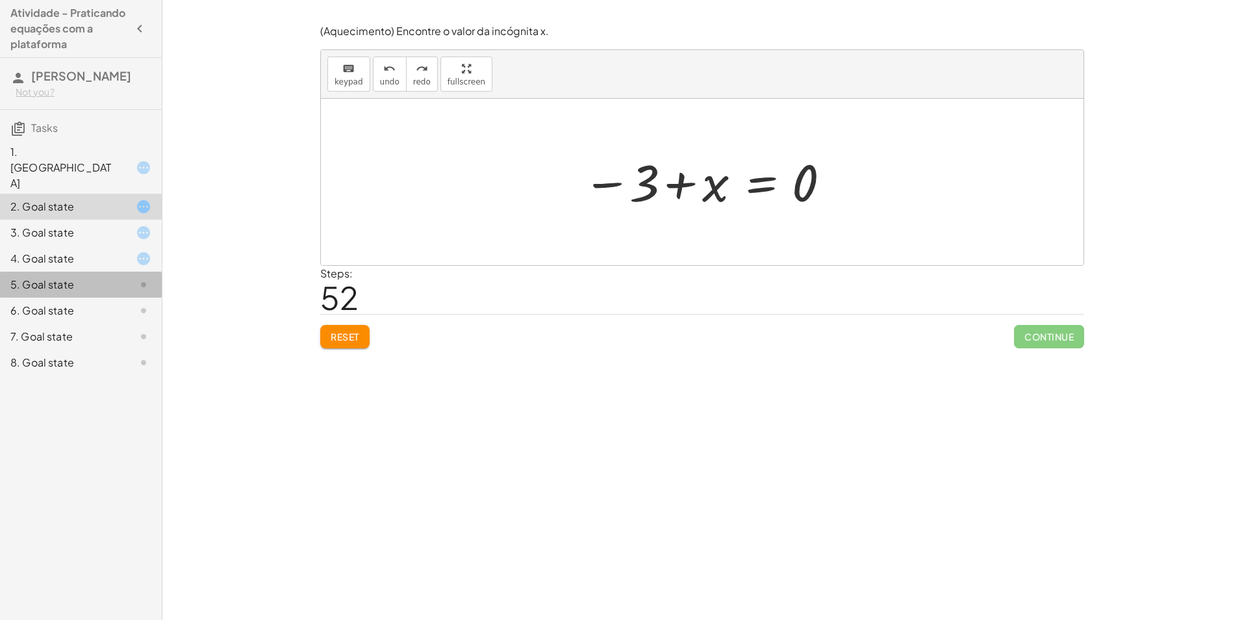
click at [125, 277] on div at bounding box center [133, 285] width 36 height 16
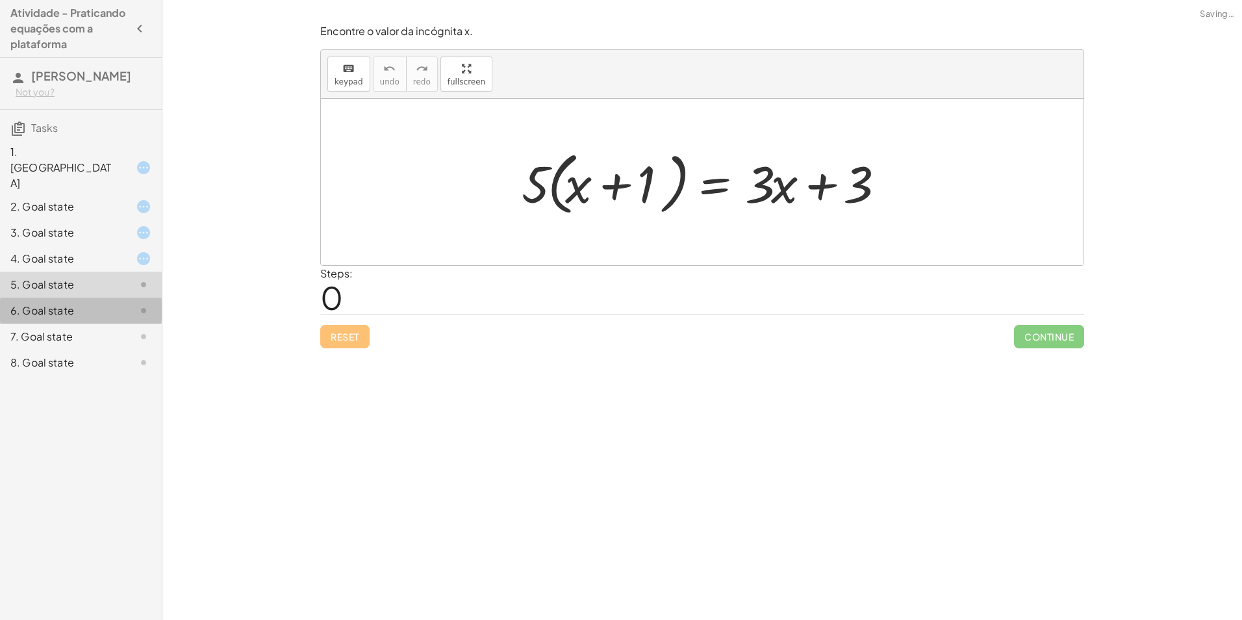
click at [128, 349] on div "6. Goal state" at bounding box center [81, 362] width 162 height 26
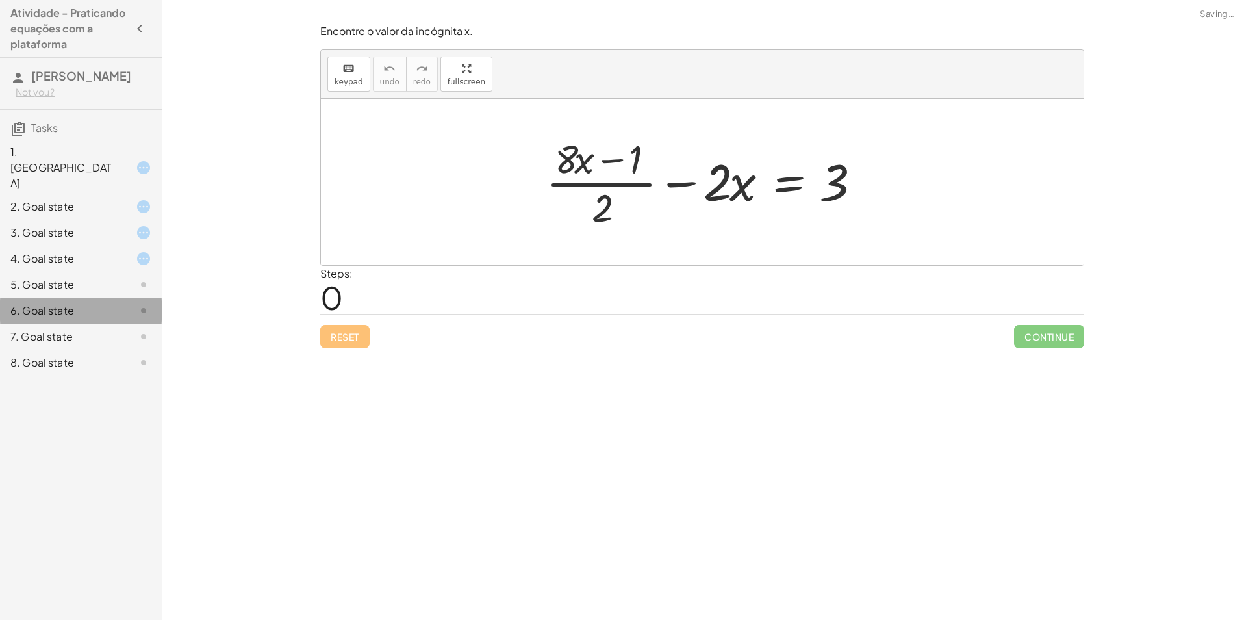
click at [127, 303] on div at bounding box center [133, 311] width 36 height 16
click at [125, 329] on div at bounding box center [133, 337] width 36 height 16
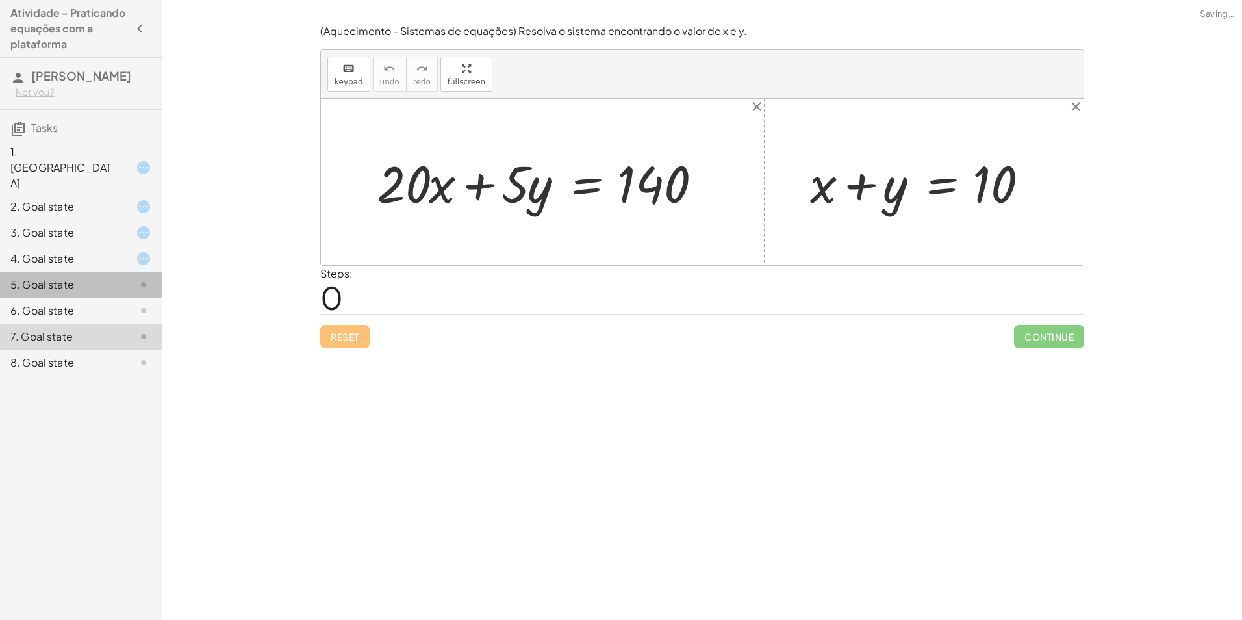
click at [114, 277] on div "5. Goal state" at bounding box center [62, 285] width 105 height 16
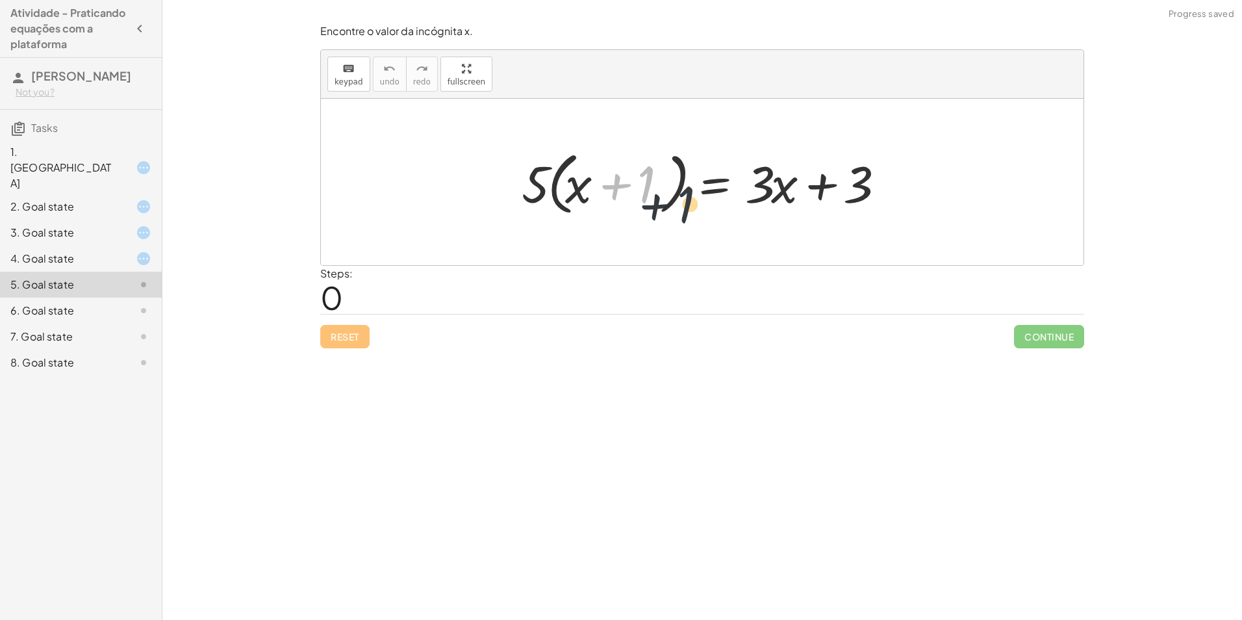
drag, startPoint x: 641, startPoint y: 195, endPoint x: 728, endPoint y: 214, distance: 88.9
click at [687, 214] on div at bounding box center [706, 182] width 383 height 75
drag, startPoint x: 793, startPoint y: 198, endPoint x: 639, endPoint y: 197, distance: 153.9
click at [639, 197] on div at bounding box center [706, 182] width 383 height 75
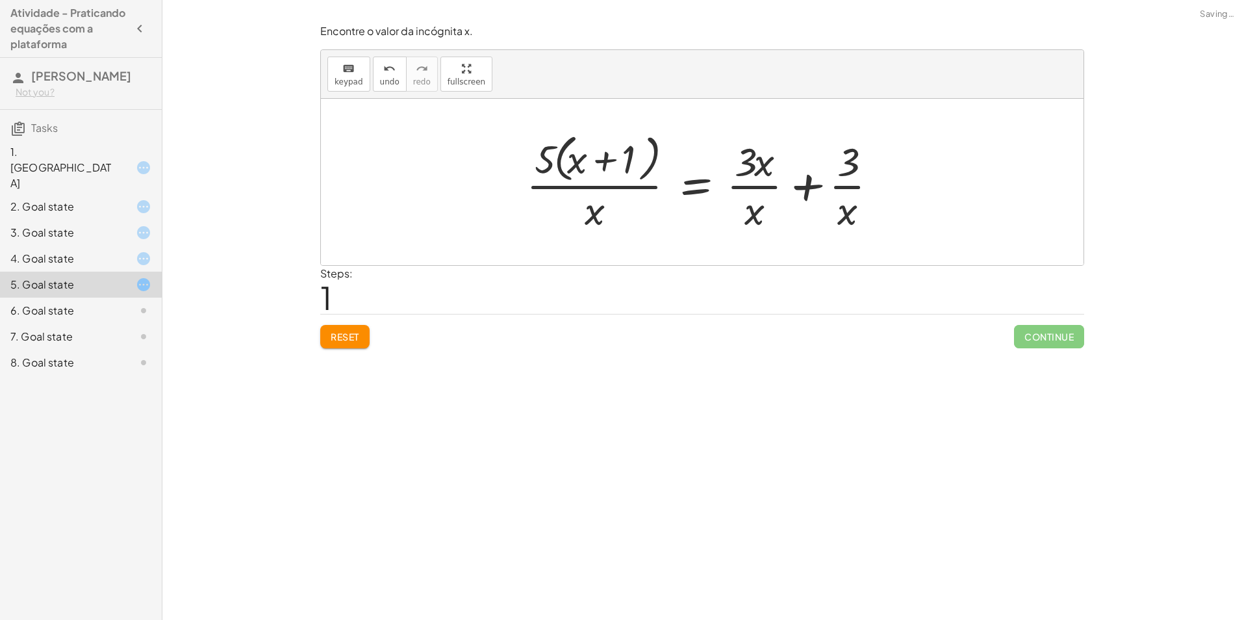
click at [137, 349] on div "6. Goal state" at bounding box center [81, 362] width 162 height 26
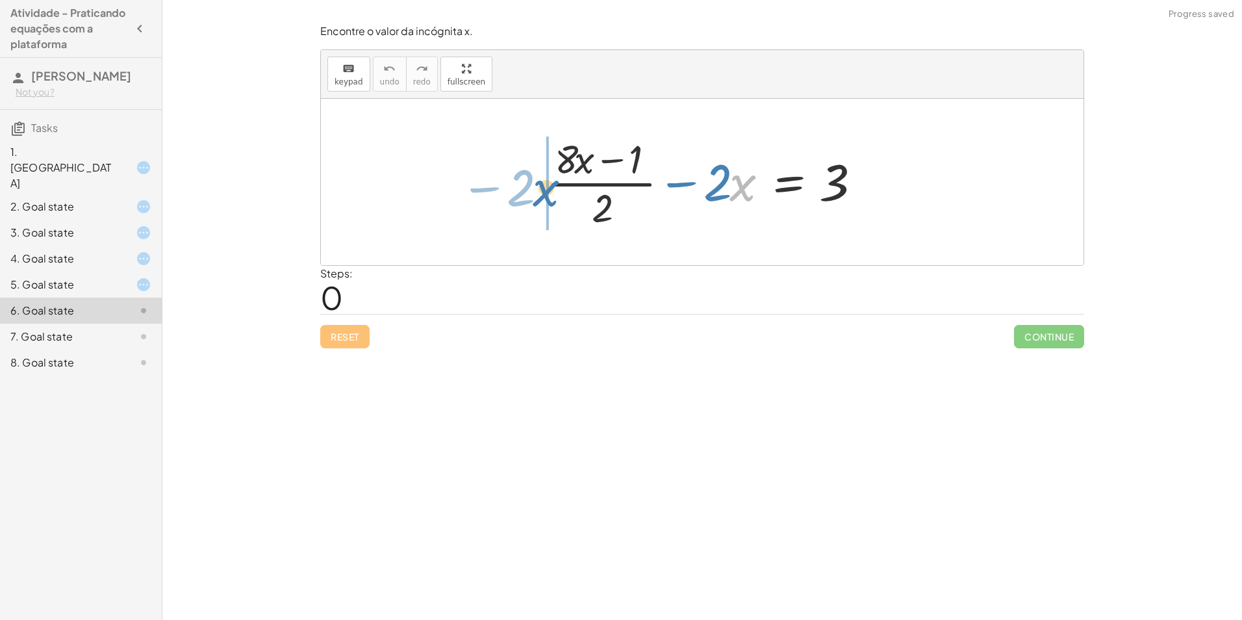
drag, startPoint x: 737, startPoint y: 193, endPoint x: 530, endPoint y: 196, distance: 207.2
click at [530, 196] on div "· x − · 2 + · ( + · 8 · x − 1 ) · 2 − · 2 · x = 3" at bounding box center [702, 182] width 351 height 107
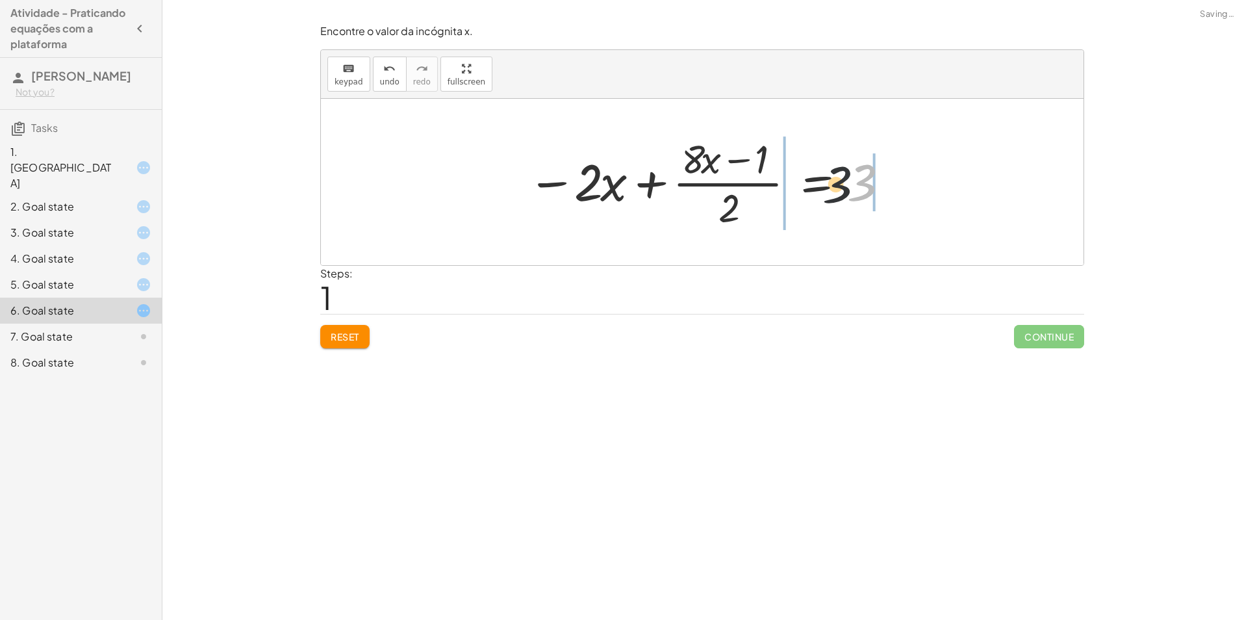
drag, startPoint x: 864, startPoint y: 171, endPoint x: 594, endPoint y: 148, distance: 271.1
click at [594, 148] on div at bounding box center [707, 182] width 373 height 100
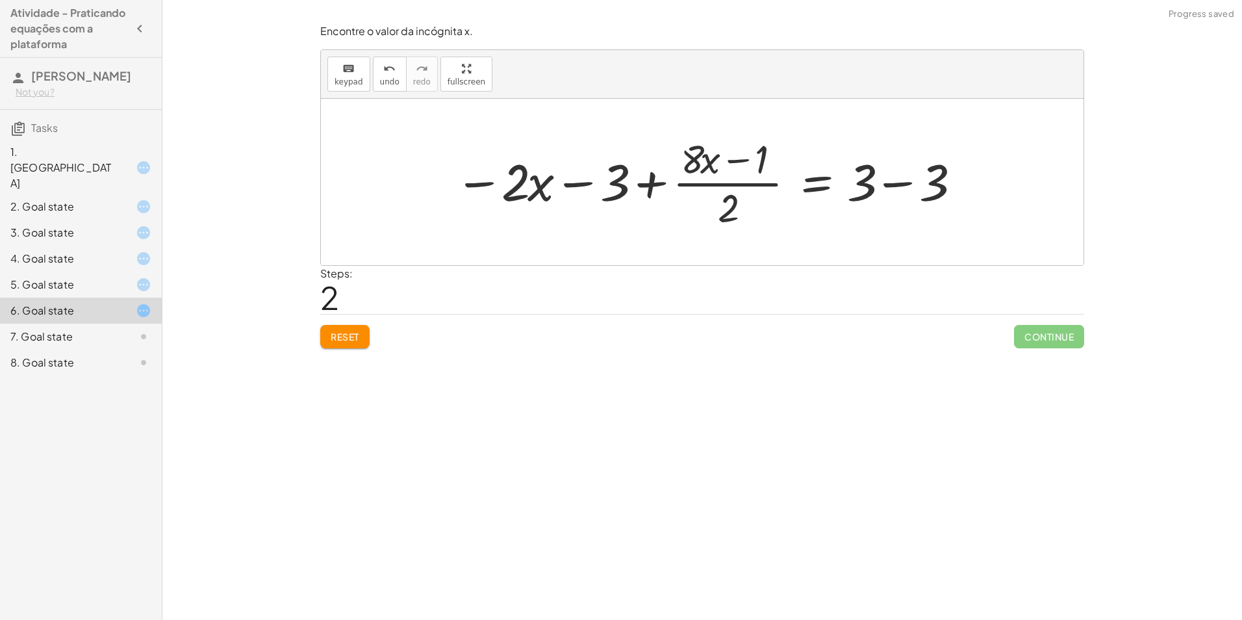
click at [119, 329] on div at bounding box center [133, 337] width 36 height 16
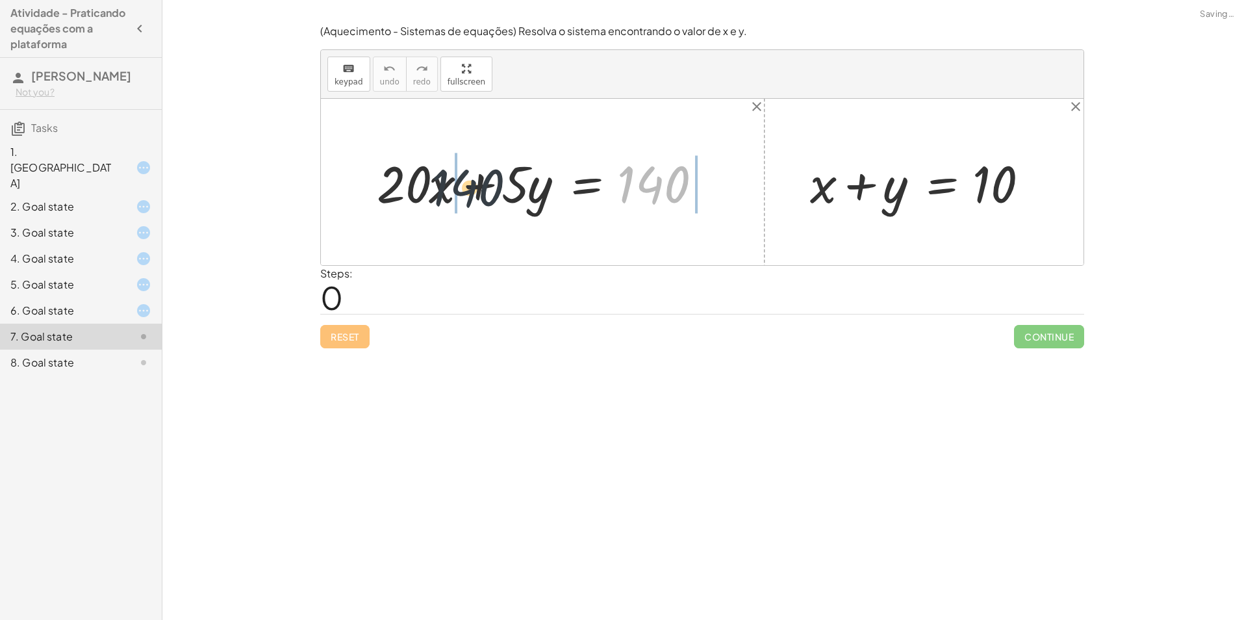
drag, startPoint x: 649, startPoint y: 192, endPoint x: 401, endPoint y: 190, distance: 247.5
click at [401, 190] on div at bounding box center [547, 182] width 354 height 67
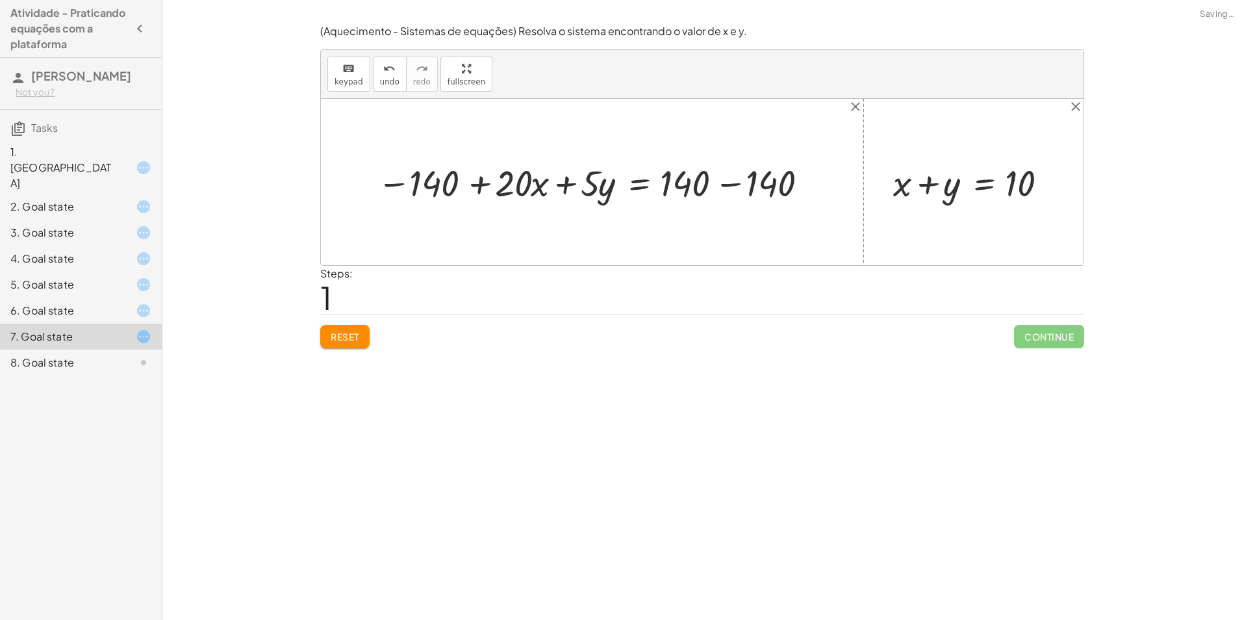
click at [101, 355] on div "8. Goal state" at bounding box center [62, 363] width 105 height 16
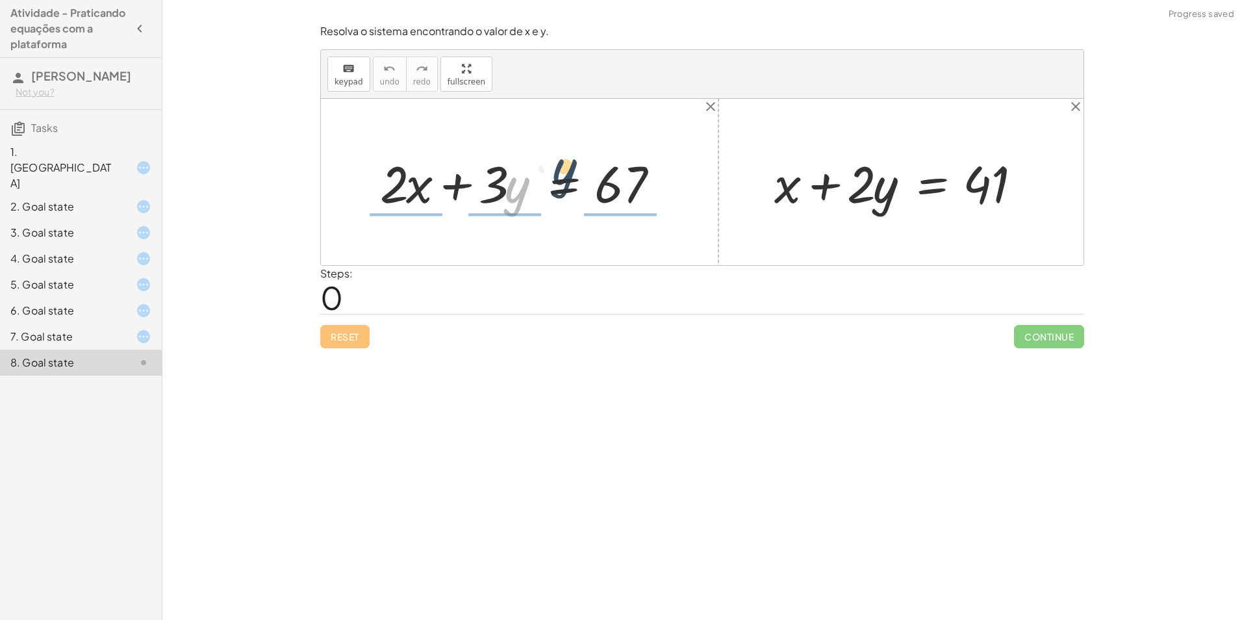
drag, startPoint x: 525, startPoint y: 201, endPoint x: 627, endPoint y: 181, distance: 103.3
click at [627, 181] on div at bounding box center [524, 182] width 302 height 67
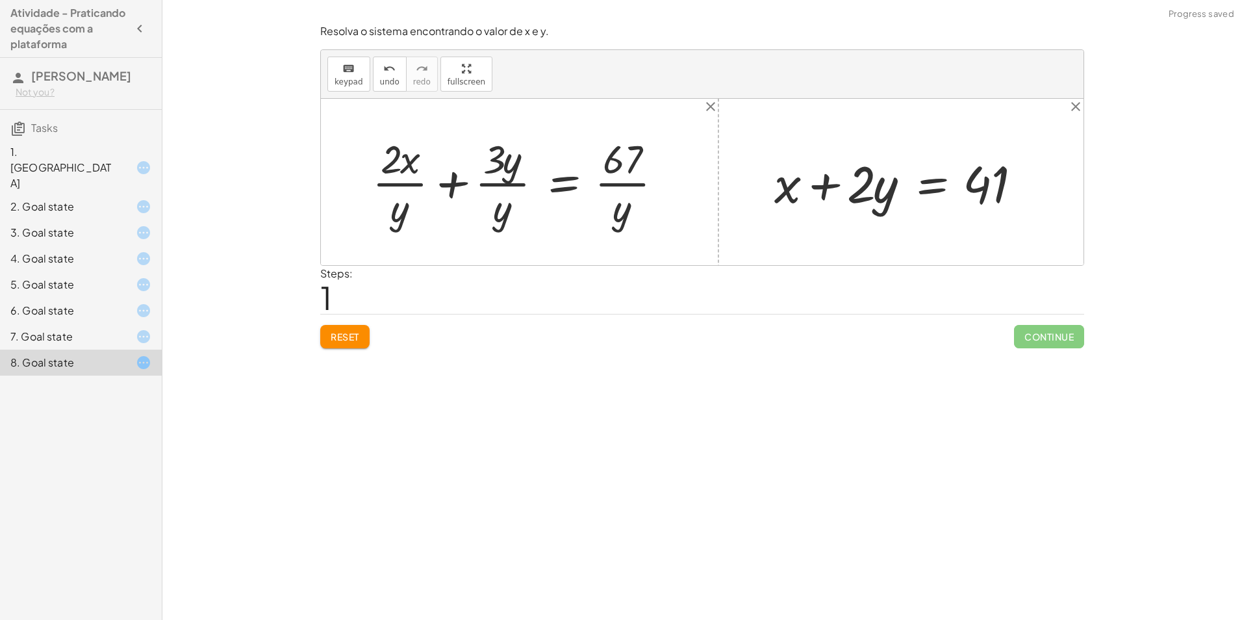
click at [57, 220] on div "1. [GEOGRAPHIC_DATA]" at bounding box center [81, 233] width 162 height 26
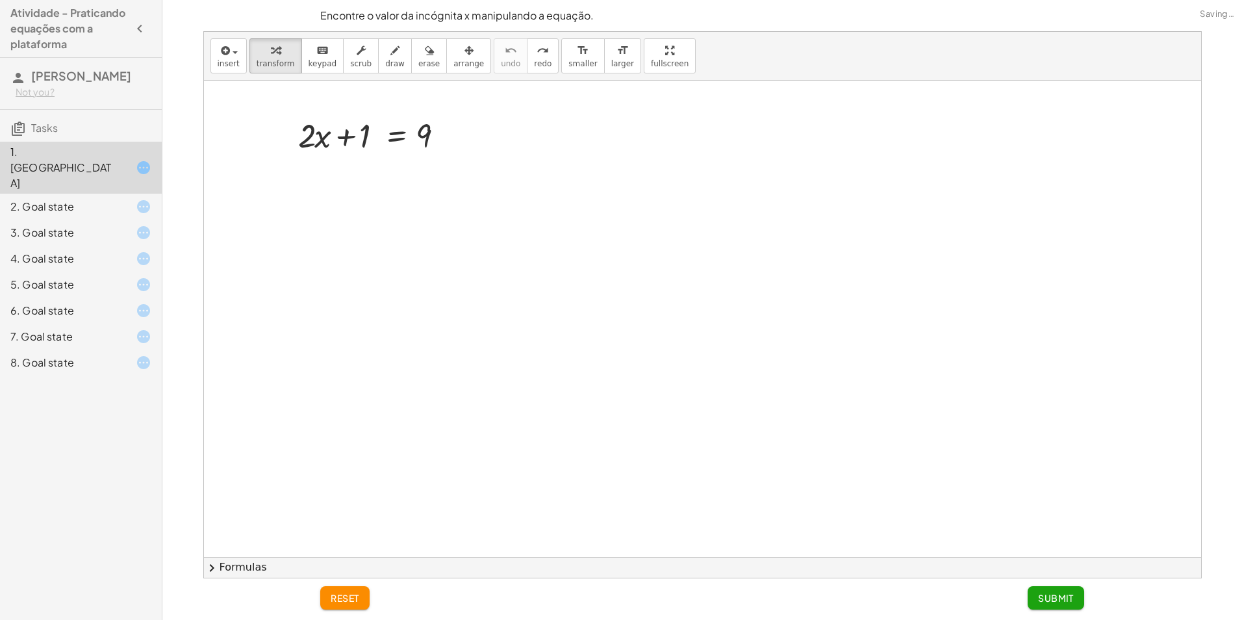
click at [94, 199] on div "2. Goal state" at bounding box center [62, 207] width 105 height 16
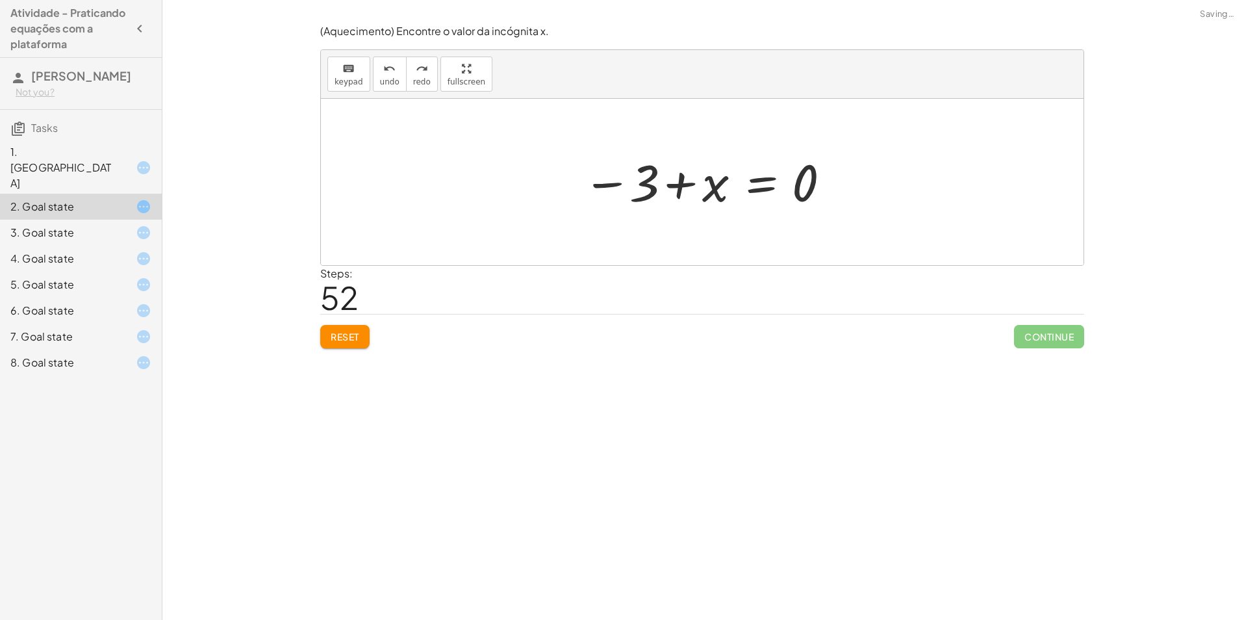
click at [147, 225] on icon at bounding box center [144, 233] width 16 height 16
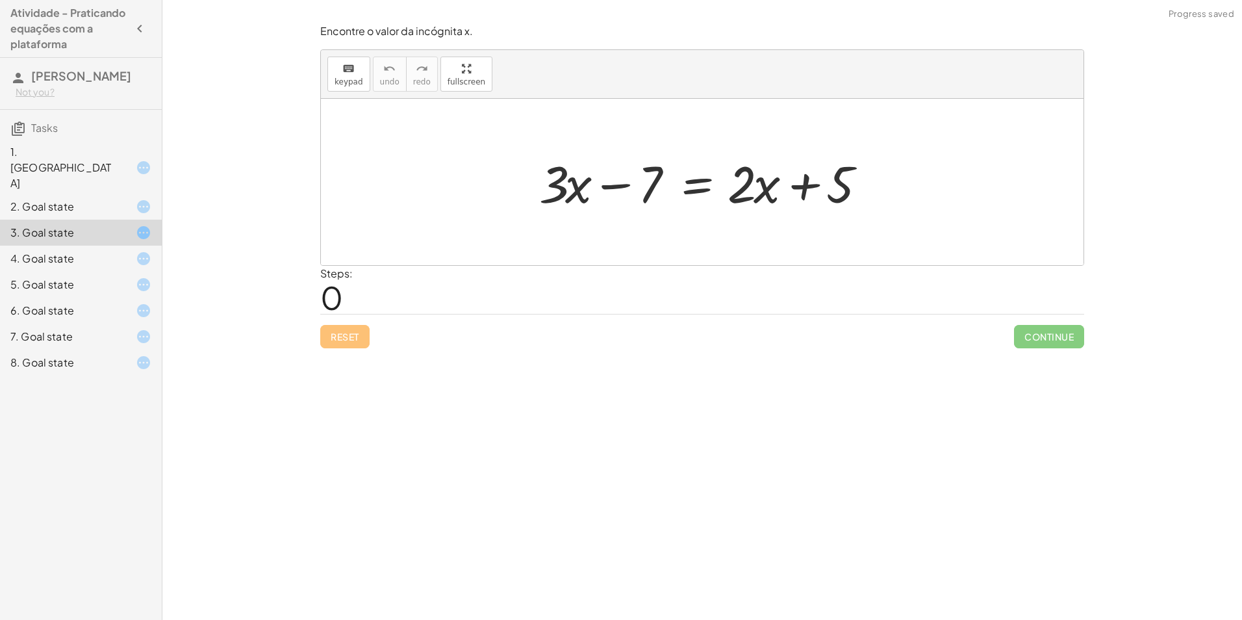
click at [127, 246] on div "2. Goal state" at bounding box center [81, 259] width 162 height 26
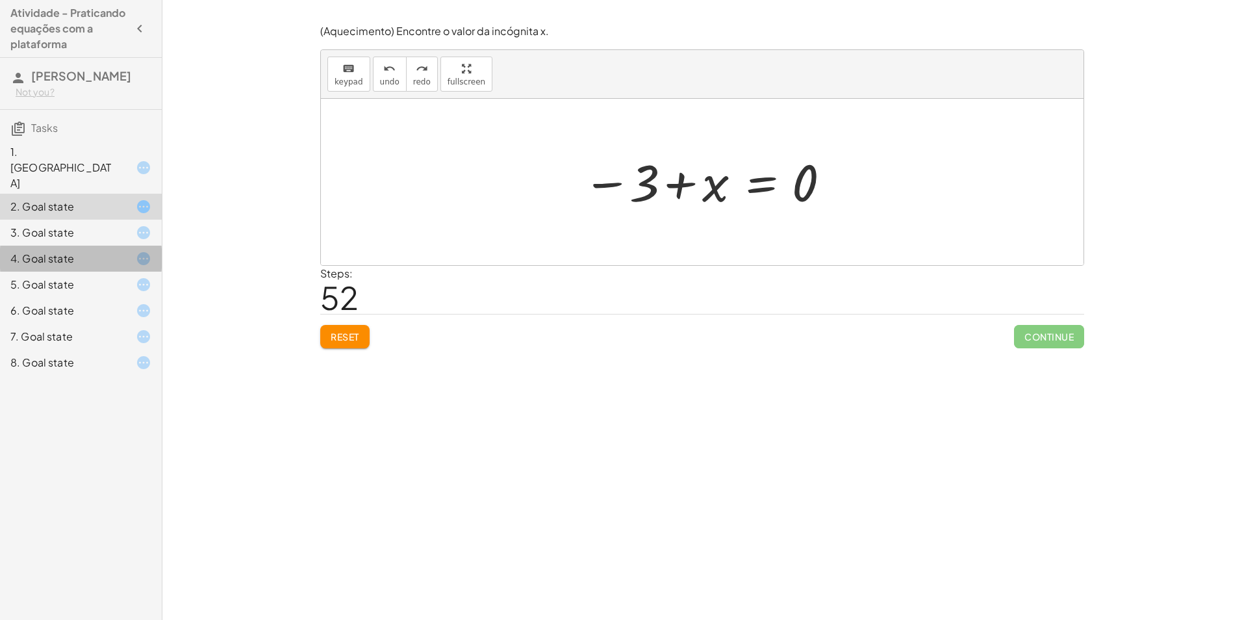
drag, startPoint x: 111, startPoint y: 236, endPoint x: 121, endPoint y: 235, distance: 9.8
click at [112, 251] on div "4. Goal state" at bounding box center [62, 259] width 105 height 16
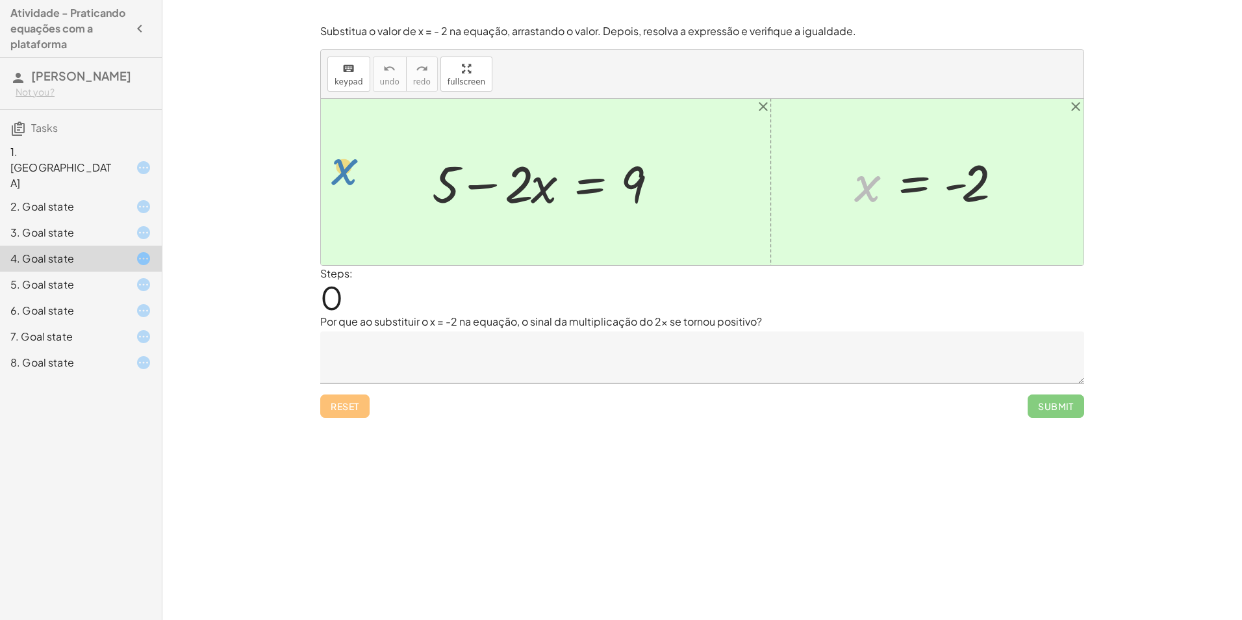
drag, startPoint x: 874, startPoint y: 185, endPoint x: 383, endPoint y: 169, distance: 491.9
click at [361, 168] on div "+ 5 − · 2 · x = 9 x x = - 2" at bounding box center [702, 182] width 762 height 166
click at [768, 103] on icon "close" at bounding box center [763, 107] width 16 height 16
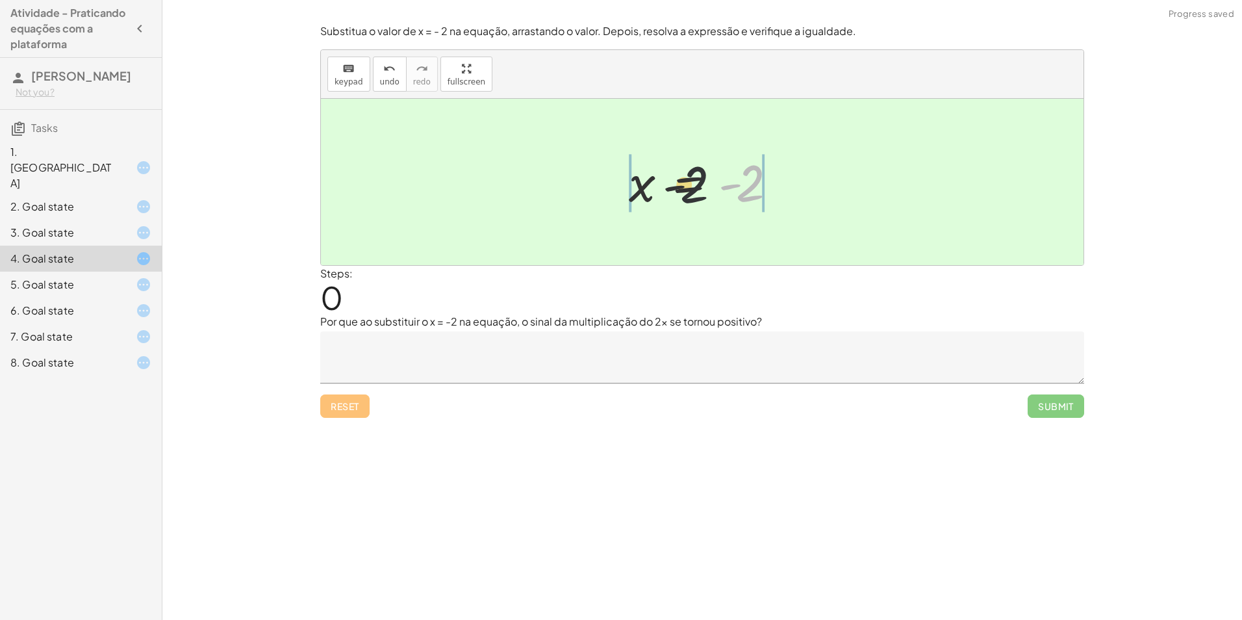
drag, startPoint x: 741, startPoint y: 188, endPoint x: 463, endPoint y: 174, distance: 278.3
drag, startPoint x: 759, startPoint y: 201, endPoint x: 644, endPoint y: 214, distance: 116.4
click at [644, 214] on div "- 2 x = - 2" at bounding box center [701, 182] width 185 height 71
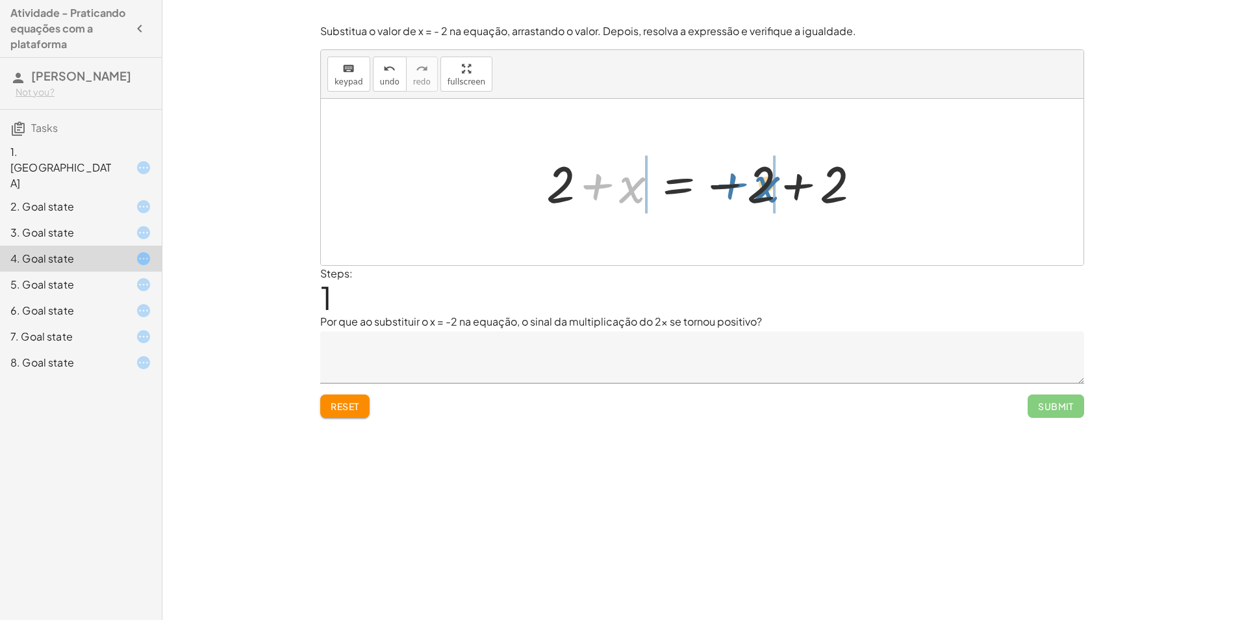
drag, startPoint x: 598, startPoint y: 188, endPoint x: 733, endPoint y: 186, distance: 135.1
click at [733, 186] on div at bounding box center [707, 182] width 335 height 67
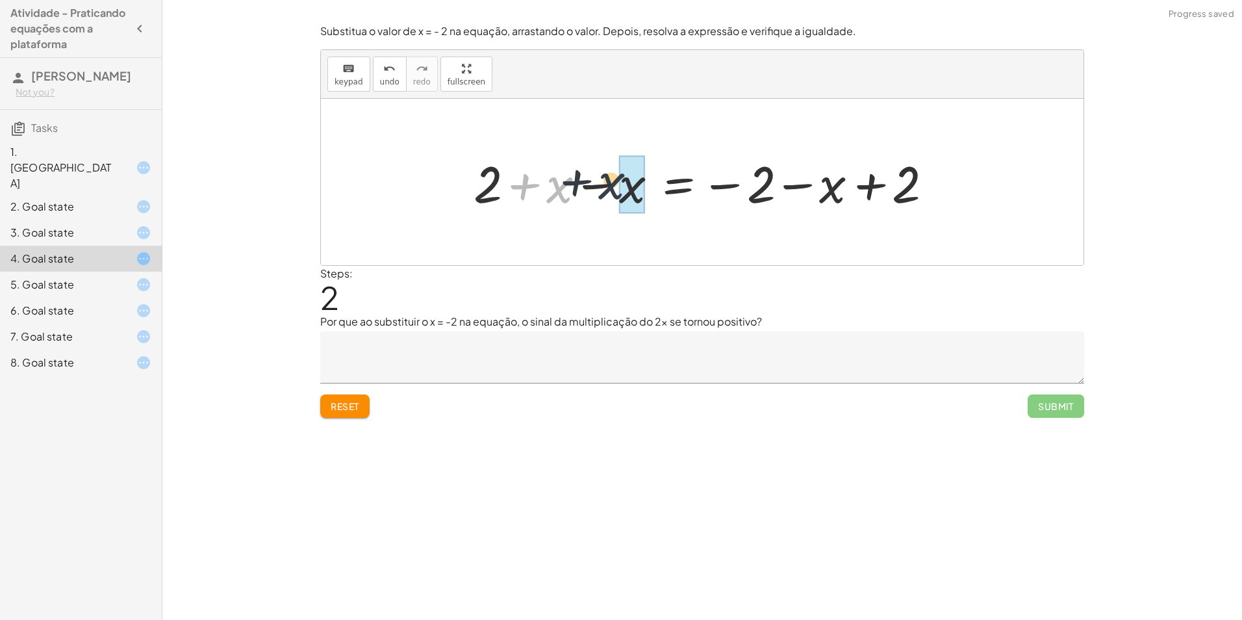
drag, startPoint x: 565, startPoint y: 186, endPoint x: 629, endPoint y: 178, distance: 64.2
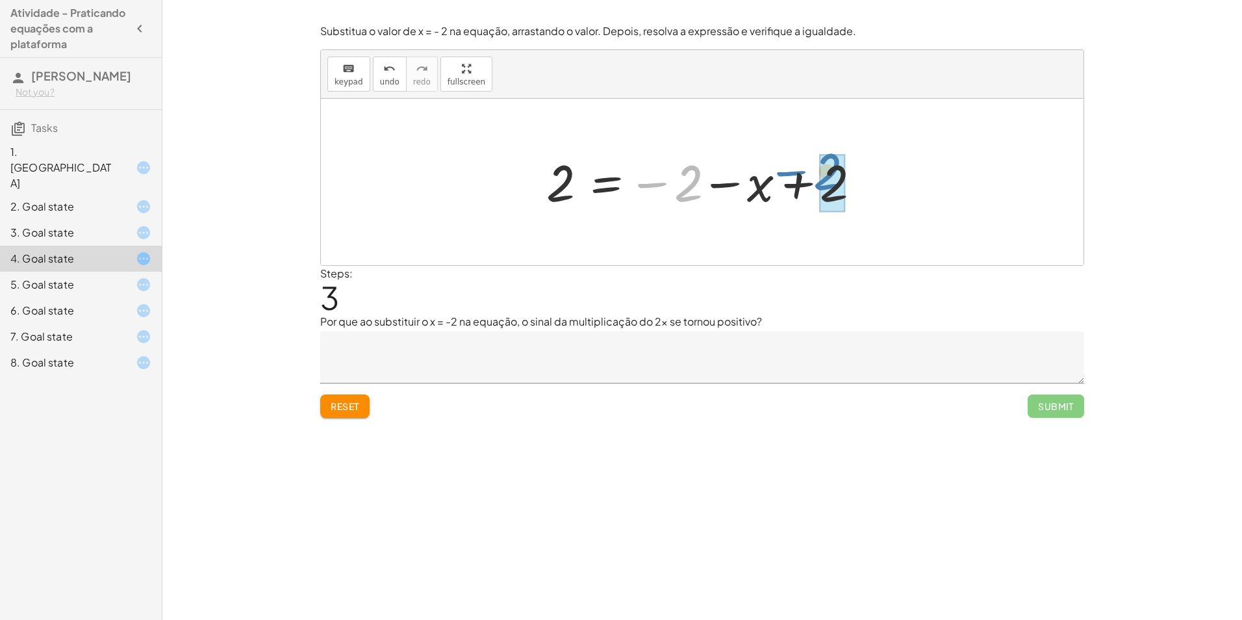
drag, startPoint x: 686, startPoint y: 183, endPoint x: 825, endPoint y: 171, distance: 139.5
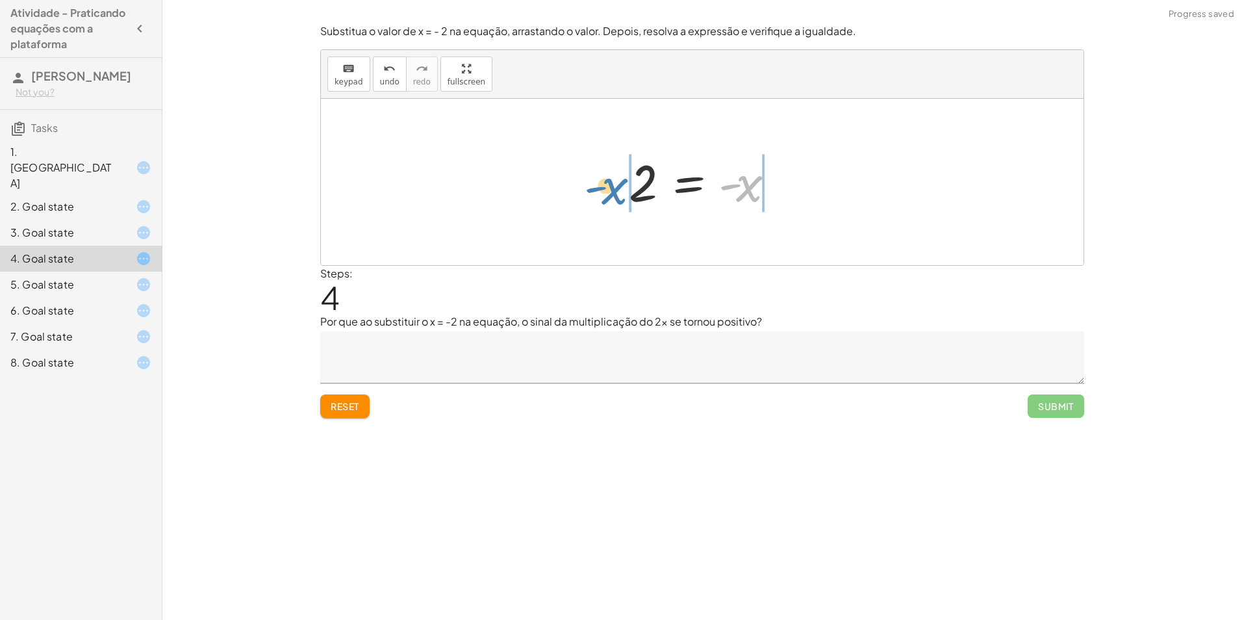
drag, startPoint x: 739, startPoint y: 199, endPoint x: 604, endPoint y: 201, distance: 135.1
click at [604, 201] on div "x = - 2 + 2 + x = − 2 + 2 + 2 + x − x = − 2 − x + 2 + 2 + 0 = − 2 − x + 2 2 = −…" at bounding box center [702, 182] width 762 height 166
click at [380, 79] on span "undo" at bounding box center [389, 81] width 19 height 9
drag, startPoint x: 690, startPoint y: 183, endPoint x: 712, endPoint y: 184, distance: 22.1
click at [721, 186] on div at bounding box center [706, 182] width 169 height 64
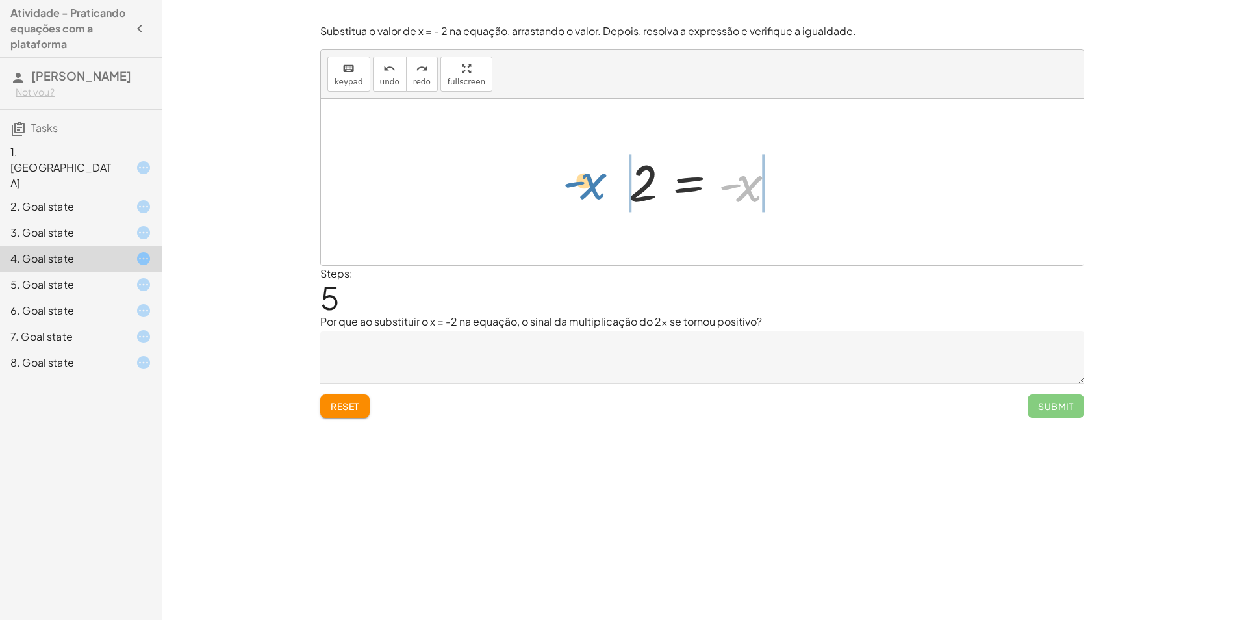
drag, startPoint x: 749, startPoint y: 190, endPoint x: 592, endPoint y: 188, distance: 156.5
click at [592, 188] on div "x = - 2 + 2 + x = − 2 + 2 + 2 + x − x = − 2 − x + 2 + 2 + 0 = − 2 − x + 2 2 = −…" at bounding box center [702, 182] width 762 height 166
click at [399, 75] on button "undo undo" at bounding box center [390, 74] width 34 height 35
drag, startPoint x: 743, startPoint y: 173, endPoint x: 679, endPoint y: 175, distance: 63.7
click at [679, 175] on div at bounding box center [706, 182] width 169 height 64
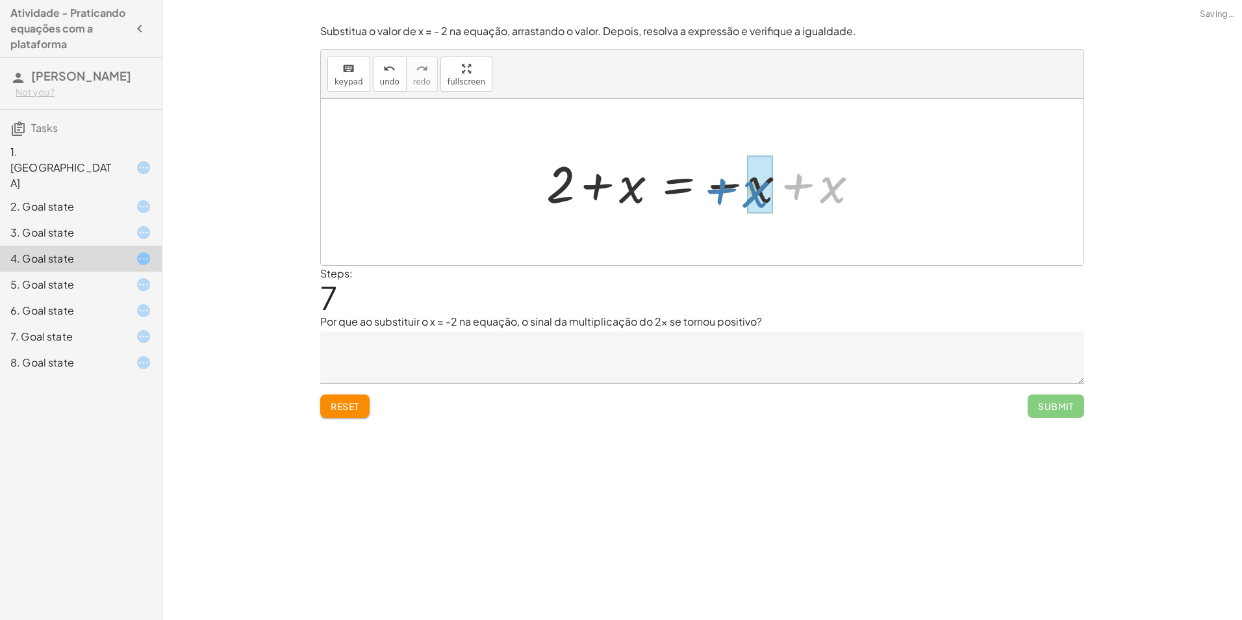
drag, startPoint x: 831, startPoint y: 190, endPoint x: 759, endPoint y: 194, distance: 72.8
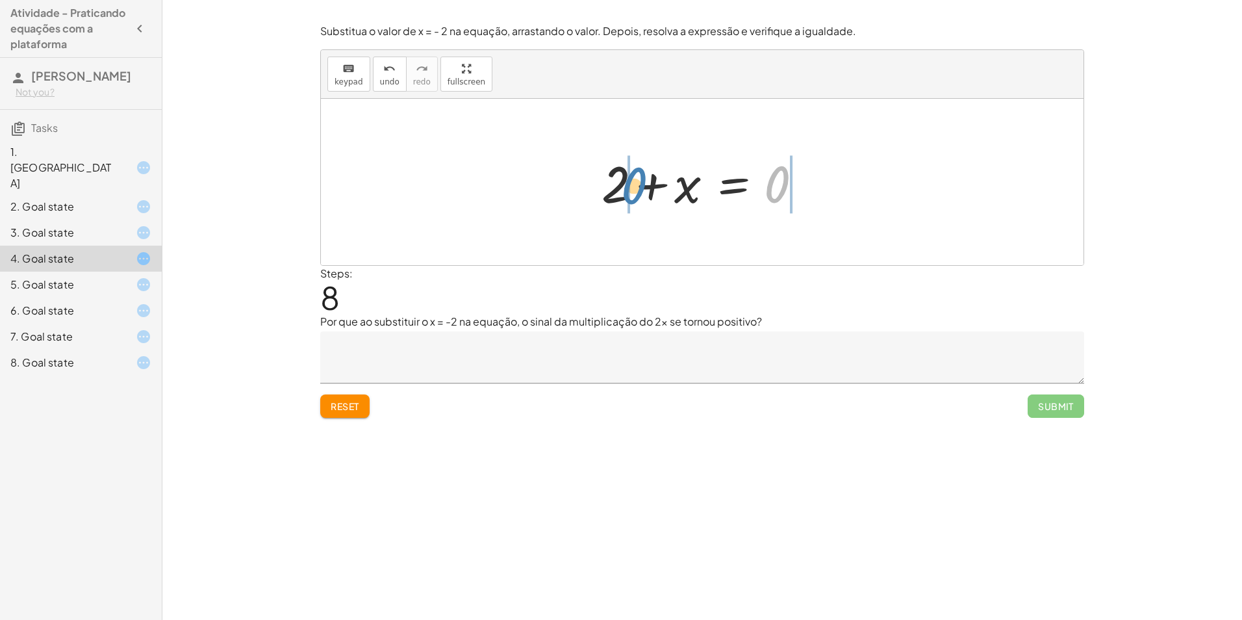
drag, startPoint x: 768, startPoint y: 179, endPoint x: 624, endPoint y: 180, distance: 143.5
click at [624, 180] on div at bounding box center [707, 182] width 224 height 67
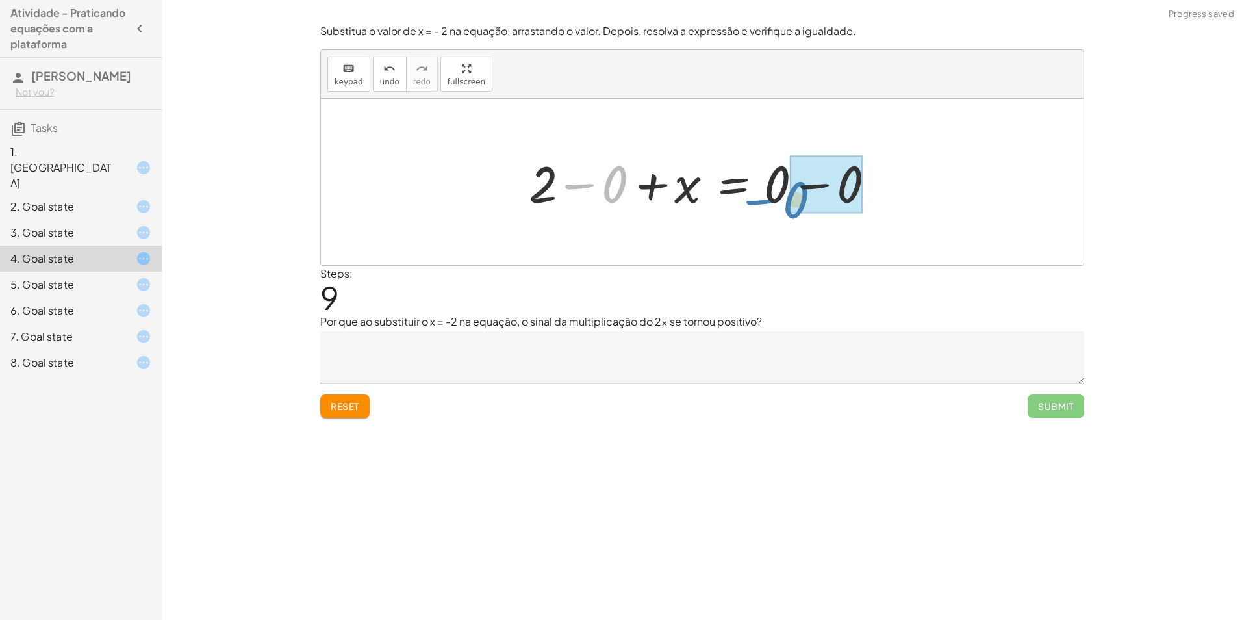
drag, startPoint x: 614, startPoint y: 181, endPoint x: 796, endPoint y: 196, distance: 181.9
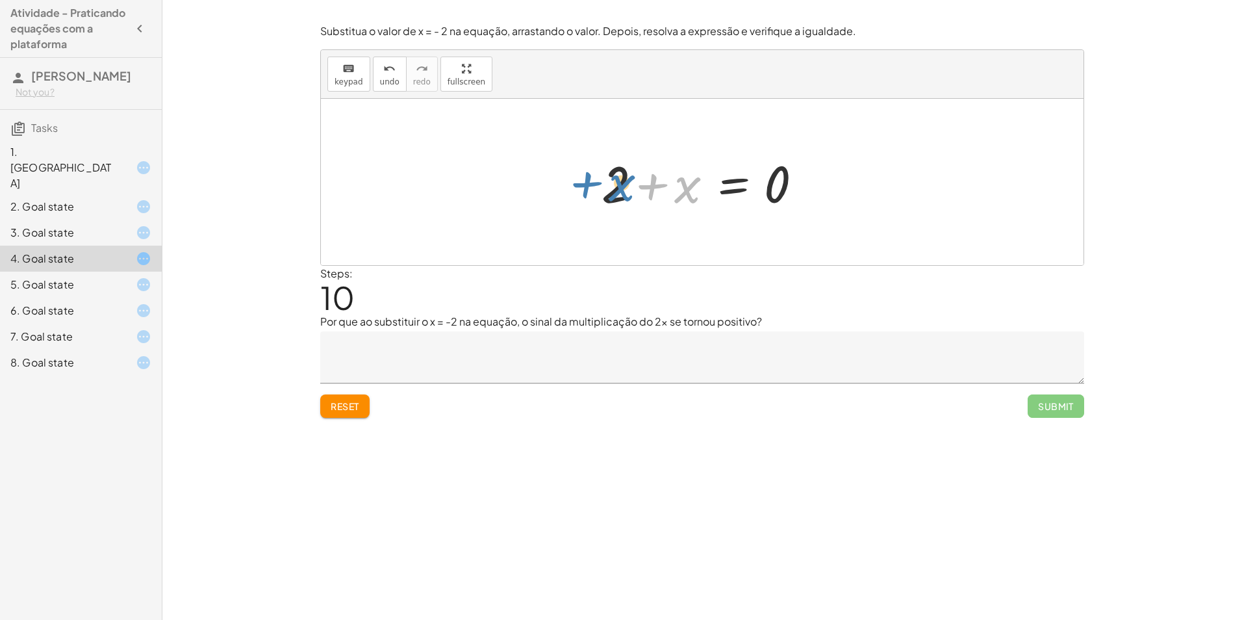
drag, startPoint x: 657, startPoint y: 182, endPoint x: 591, endPoint y: 180, distance: 65.6
click at [591, 180] on div "x = - 2 + 2 + x = − 2 + 2 + 2 + x − x = − 2 − x + 2 + 2 + 0 = − 2 − x + 2 2 = −…" at bounding box center [702, 181] width 240 height 73
drag, startPoint x: 653, startPoint y: 182, endPoint x: 753, endPoint y: 162, distance: 101.4
click at [737, 167] on div at bounding box center [707, 182] width 224 height 67
drag, startPoint x: 769, startPoint y: 151, endPoint x: 757, endPoint y: 166, distance: 18.5
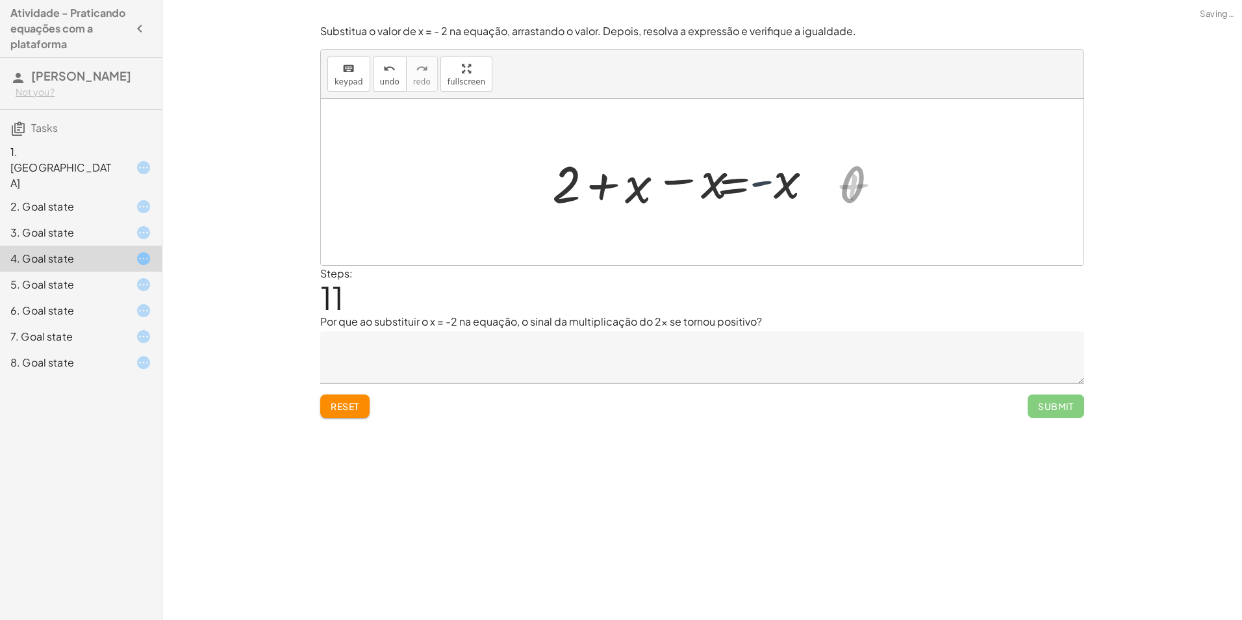
click at [774, 158] on div at bounding box center [679, 182] width 314 height 67
drag, startPoint x: 812, startPoint y: 189, endPoint x: 808, endPoint y: 198, distance: 10.2
click at [799, 199] on div at bounding box center [707, 182] width 314 height 67
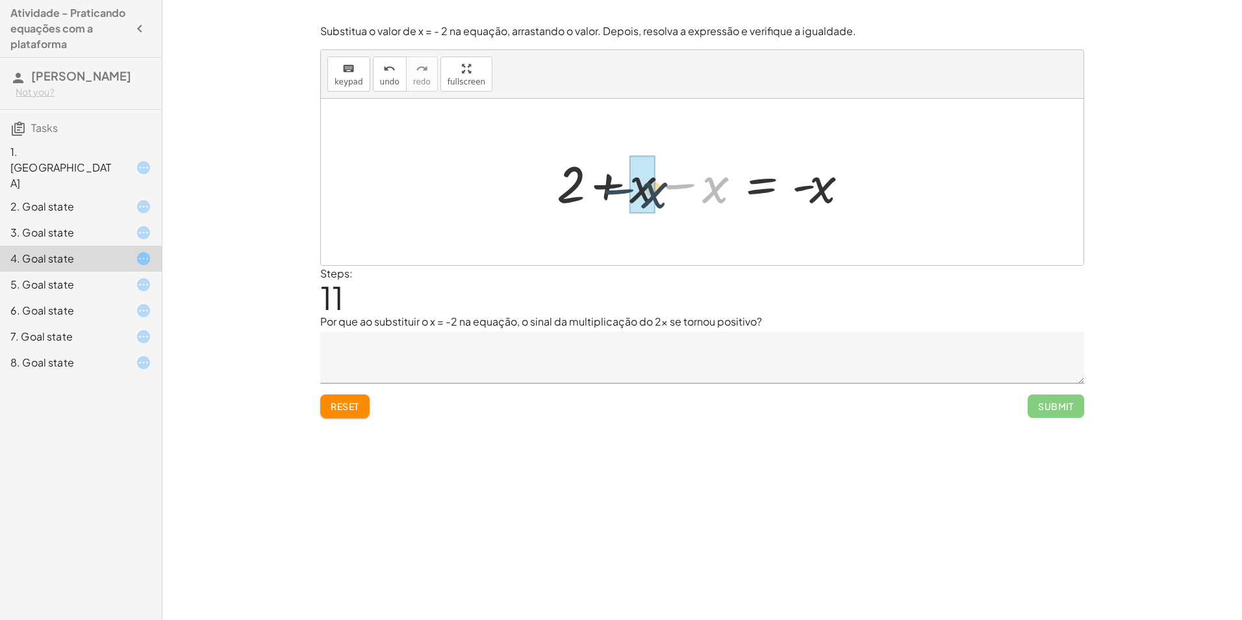
drag, startPoint x: 699, startPoint y: 186, endPoint x: 638, endPoint y: 192, distance: 61.9
drag, startPoint x: 757, startPoint y: 195, endPoint x: 609, endPoint y: 180, distance: 149.5
click at [609, 180] on div "x = - 2 + 2 + x = − 2 + 2 + 2 + x − x = − 2 − x + 2 + 2 + 0 = − 2 − x + 2 2 = −…" at bounding box center [702, 182] width 762 height 166
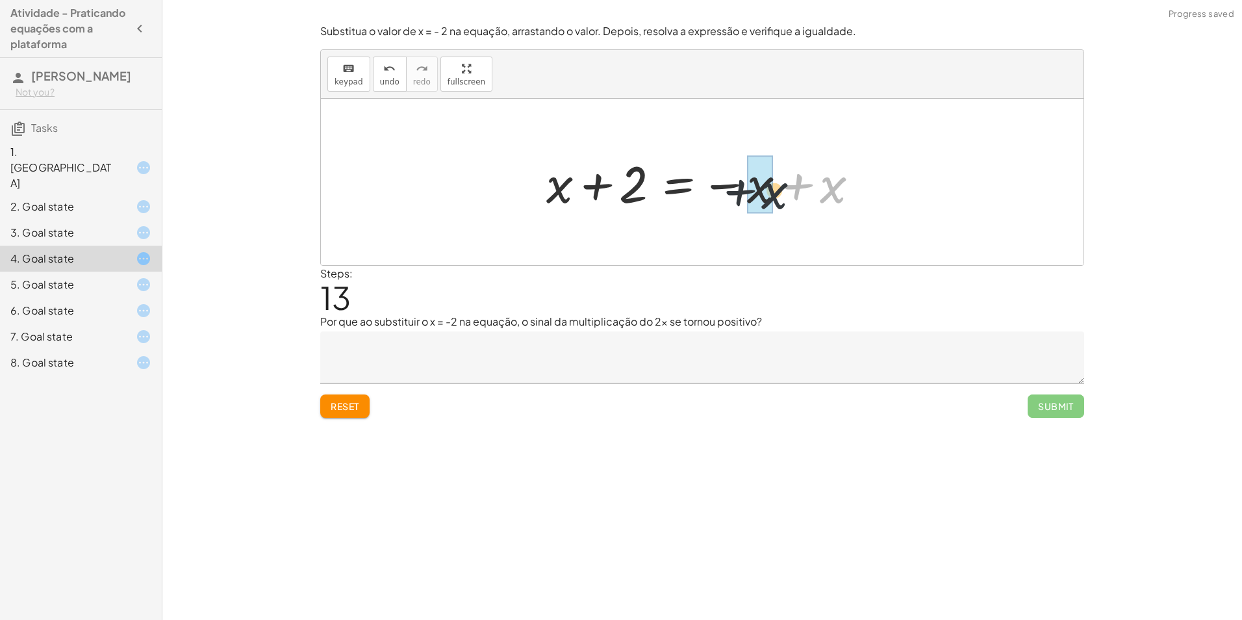
drag, startPoint x: 817, startPoint y: 183, endPoint x: 752, endPoint y: 190, distance: 65.3
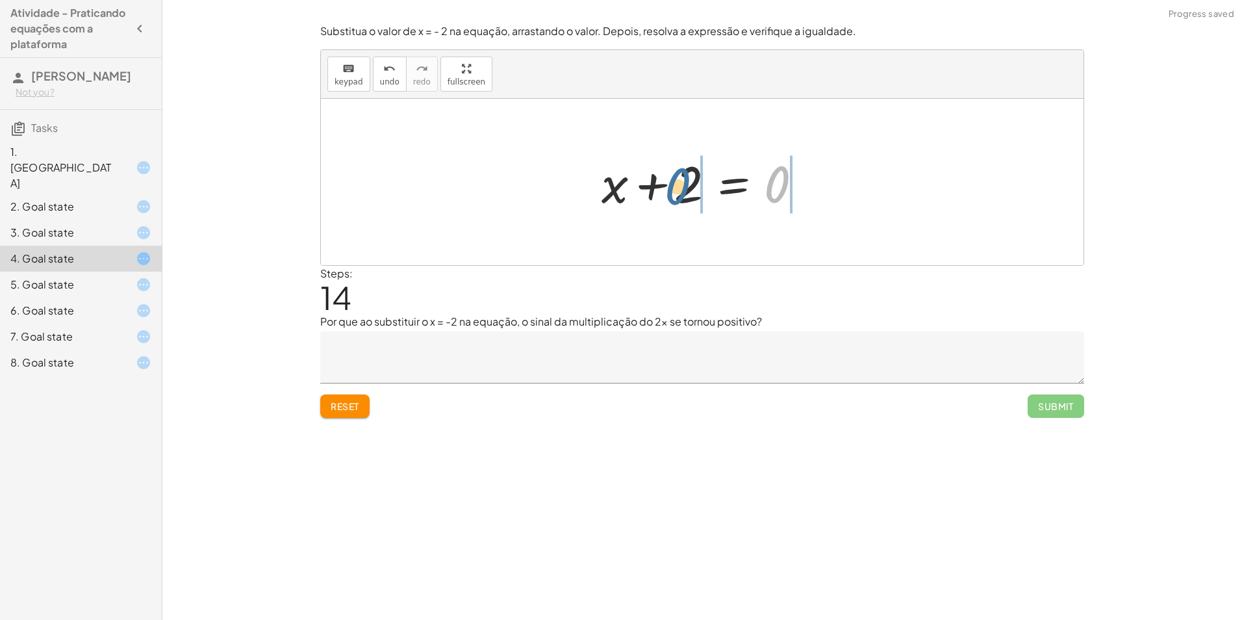
drag, startPoint x: 776, startPoint y: 188, endPoint x: 675, endPoint y: 190, distance: 100.7
click at [675, 190] on div at bounding box center [707, 182] width 224 height 67
click at [388, 84] on span "undo" at bounding box center [389, 81] width 19 height 9
click at [396, 79] on button "undo undo" at bounding box center [390, 74] width 34 height 35
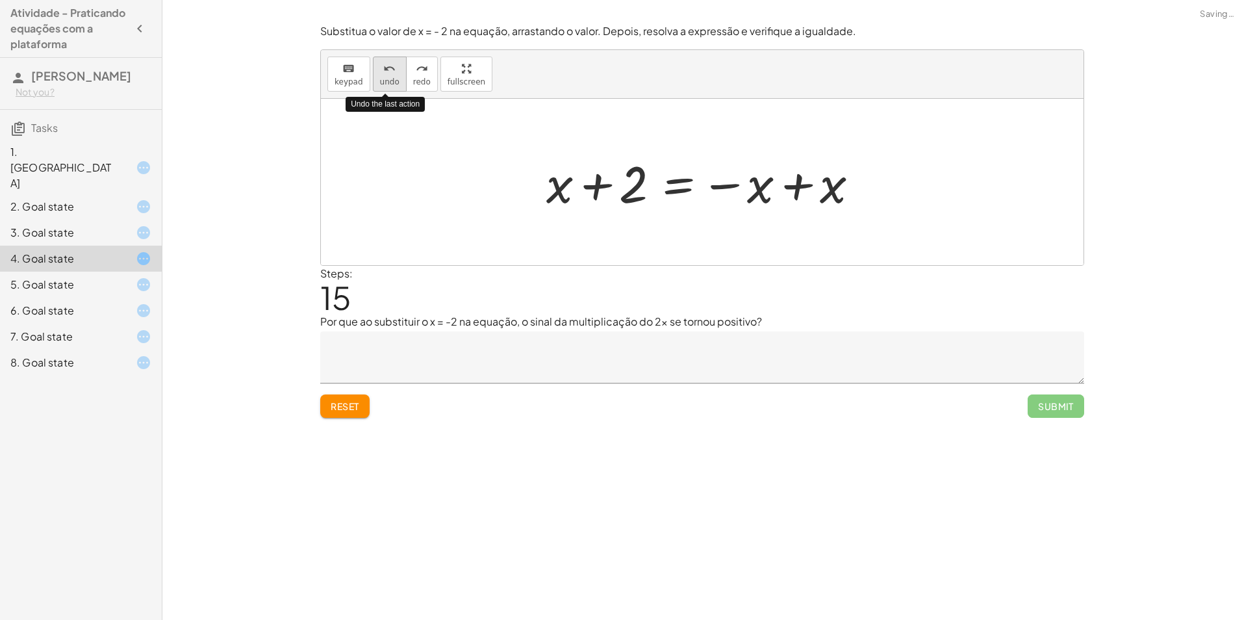
click at [396, 79] on button "undo undo" at bounding box center [390, 74] width 34 height 35
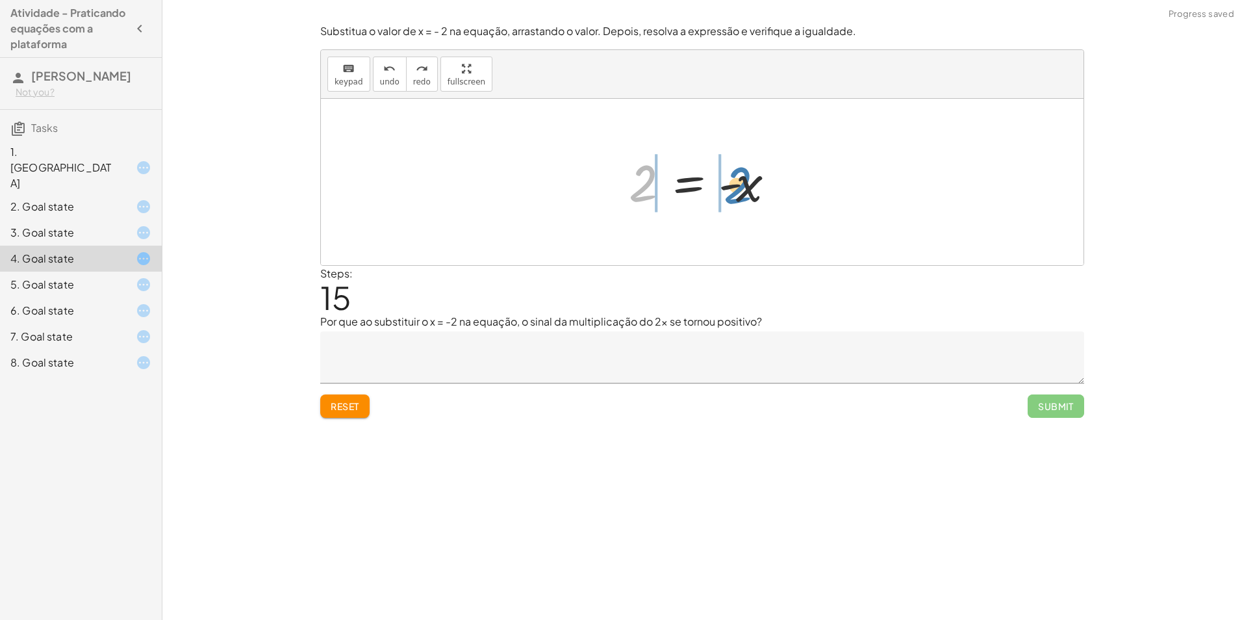
drag, startPoint x: 634, startPoint y: 181, endPoint x: 707, endPoint y: 181, distance: 72.7
click at [707, 181] on div at bounding box center [706, 182] width 169 height 64
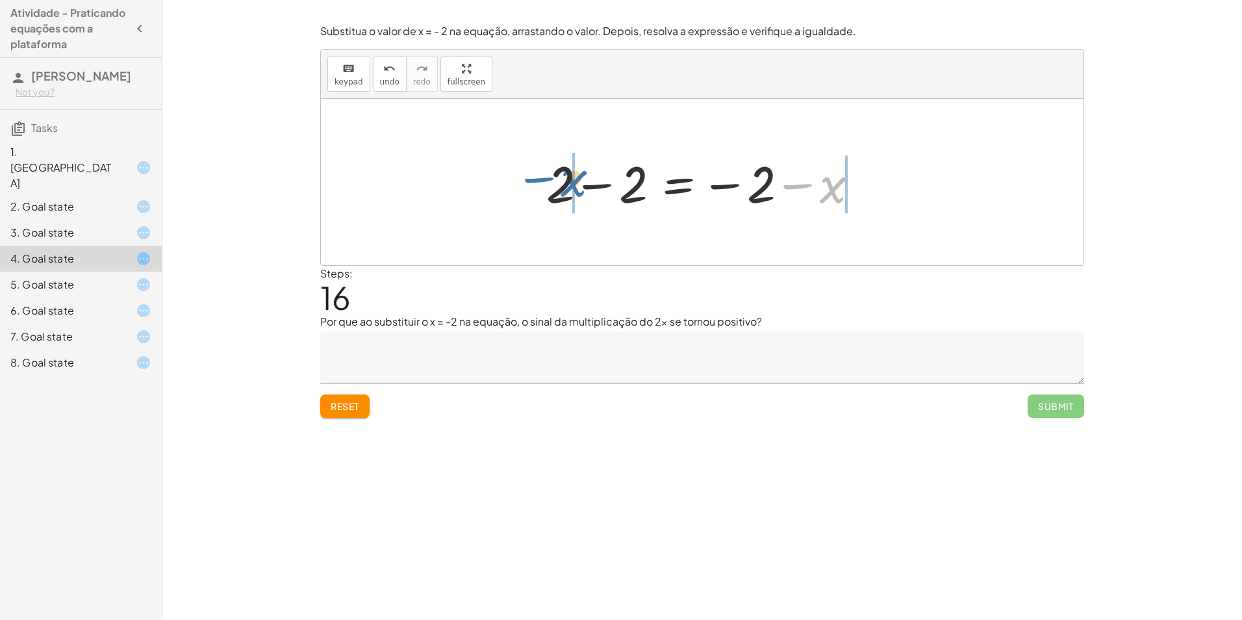
drag, startPoint x: 829, startPoint y: 196, endPoint x: 546, endPoint y: 186, distance: 283.4
click at [546, 186] on div at bounding box center [707, 182] width 335 height 67
click at [395, 79] on button "undo undo" at bounding box center [390, 74] width 34 height 35
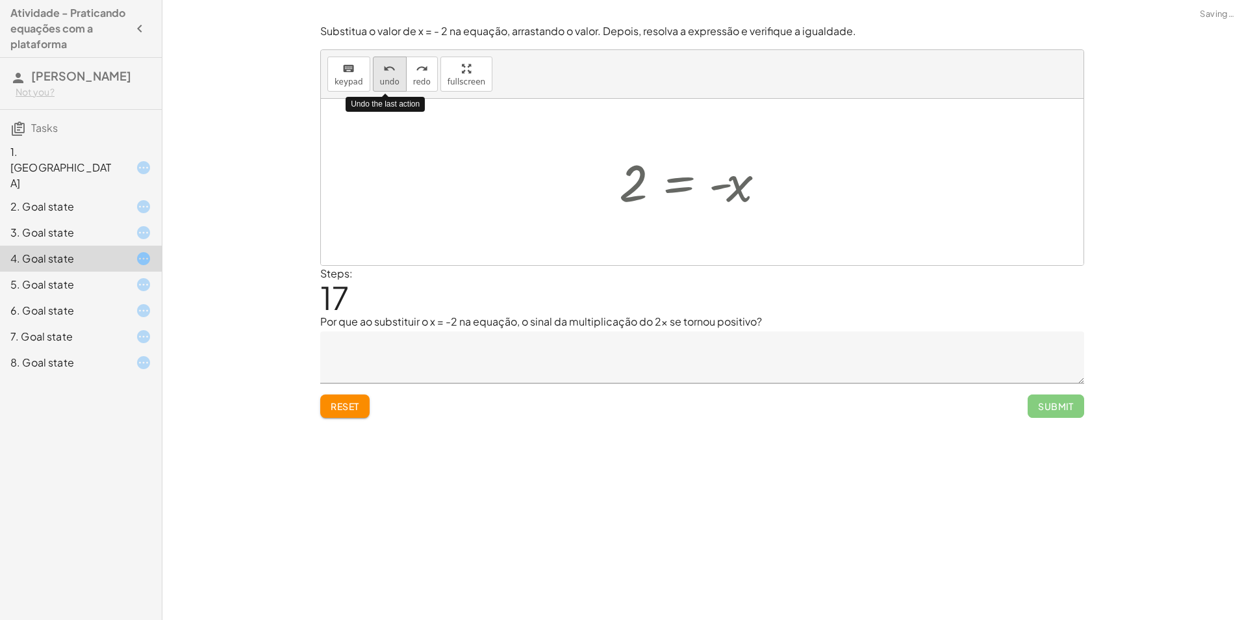
click at [395, 78] on button "undo undo" at bounding box center [390, 74] width 34 height 35
drag, startPoint x: 689, startPoint y: 180, endPoint x: 666, endPoint y: 159, distance: 30.8
click at [666, 160] on div at bounding box center [706, 182] width 169 height 64
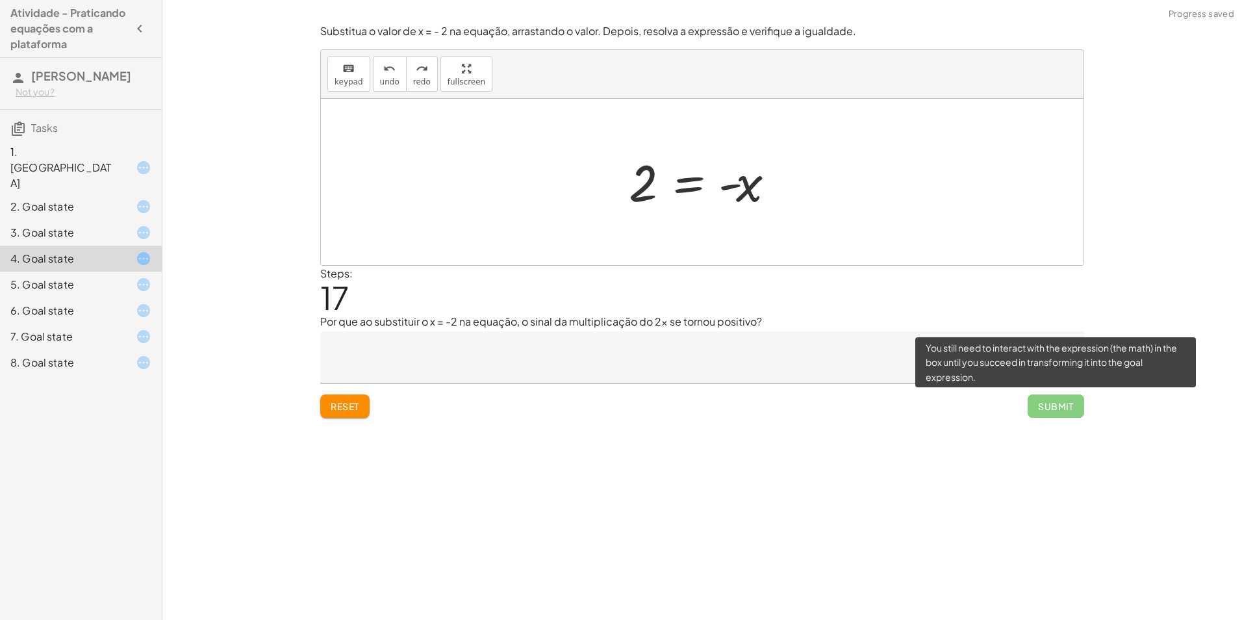
click at [1058, 405] on span "Submit" at bounding box center [1055, 405] width 57 height 23
drag, startPoint x: 1055, startPoint y: 396, endPoint x: 1047, endPoint y: 395, distance: 8.5
click at [1048, 394] on span "Submit" at bounding box center [1055, 405] width 57 height 23
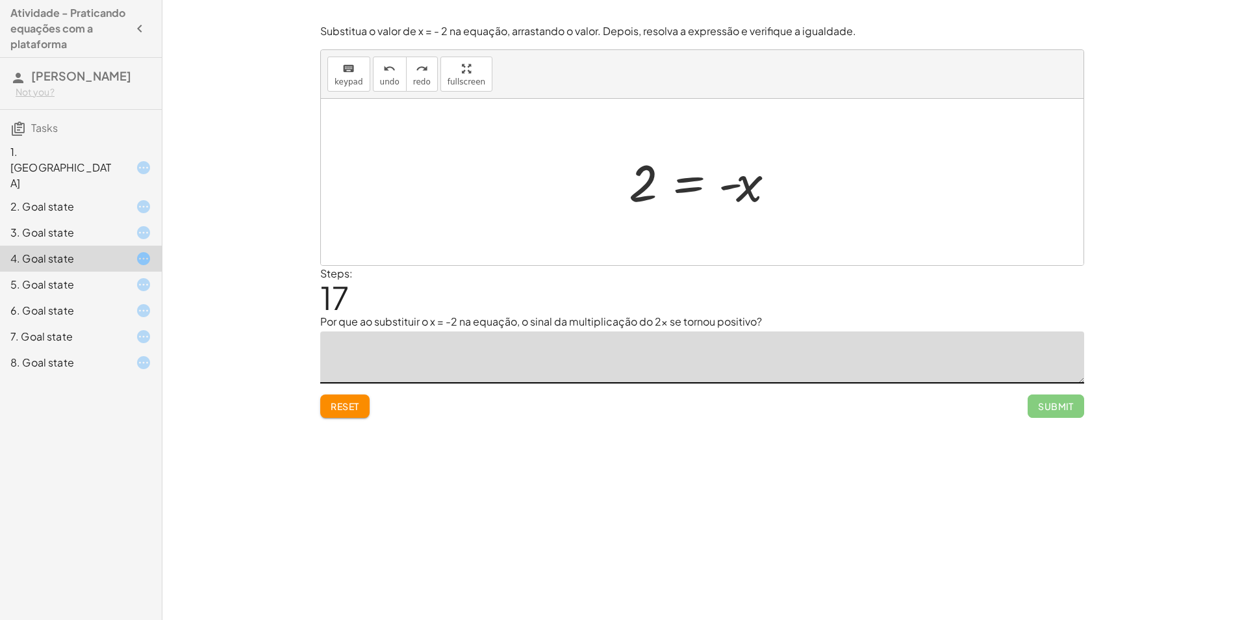
drag, startPoint x: 928, startPoint y: 353, endPoint x: 926, endPoint y: 345, distance: 8.8
click at [927, 346] on textarea at bounding box center [702, 357] width 764 height 52
click at [588, 188] on div at bounding box center [702, 182] width 762 height 166
drag, startPoint x: 658, startPoint y: 234, endPoint x: 659, endPoint y: 214, distance: 20.1
click at [659, 214] on div "x = - 2 + 2 + x = − 2 + 2 + 2 + x − x = − 2 − x + 2 + 2 + 0 = − 2 − x + 2 2 = −…" at bounding box center [702, 182] width 762 height 166
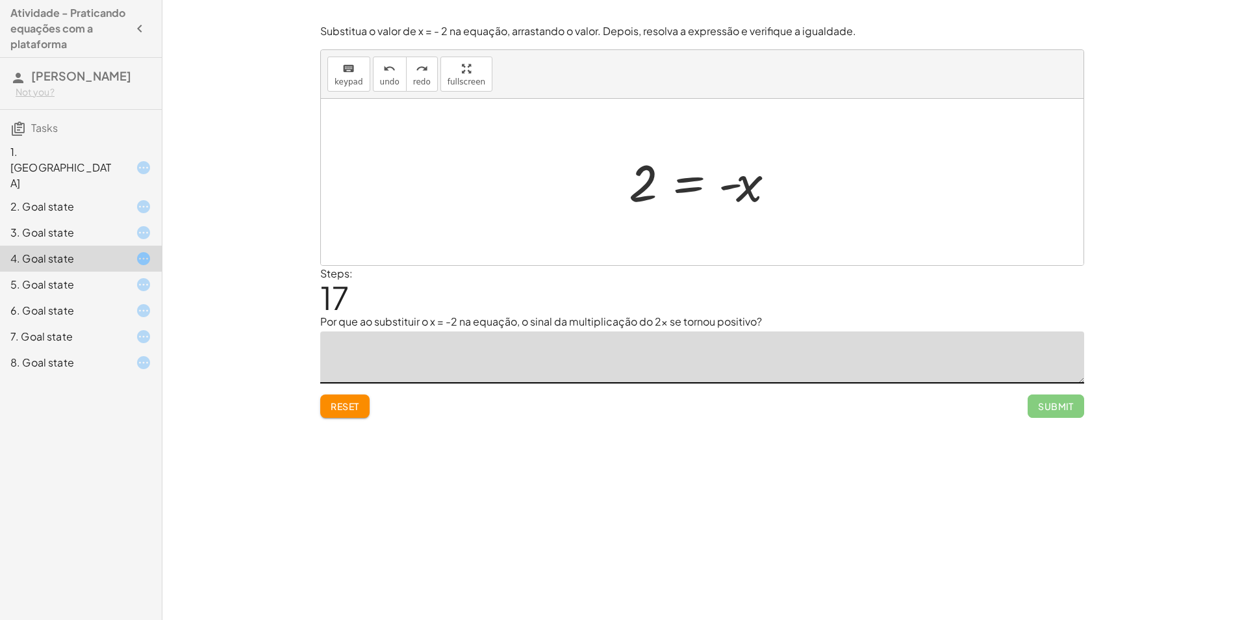
click at [125, 277] on div at bounding box center [133, 285] width 36 height 16
